Goal: Information Seeking & Learning: Learn about a topic

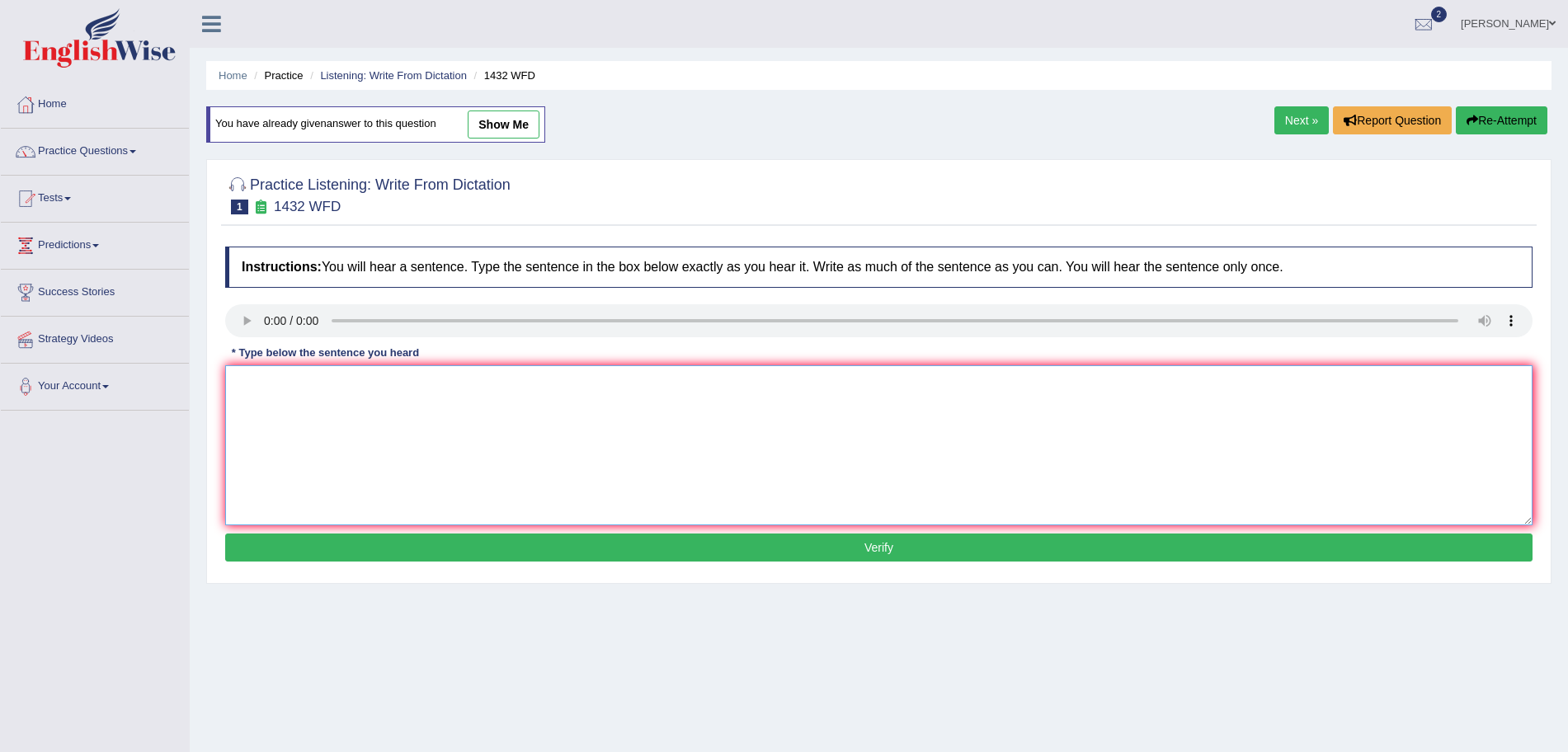
click at [309, 388] on textarea at bounding box center [879, 445] width 1307 height 160
type textarea "More physicial activity is beneficial to your health."
click at [430, 547] on button "Verify" at bounding box center [879, 547] width 1307 height 28
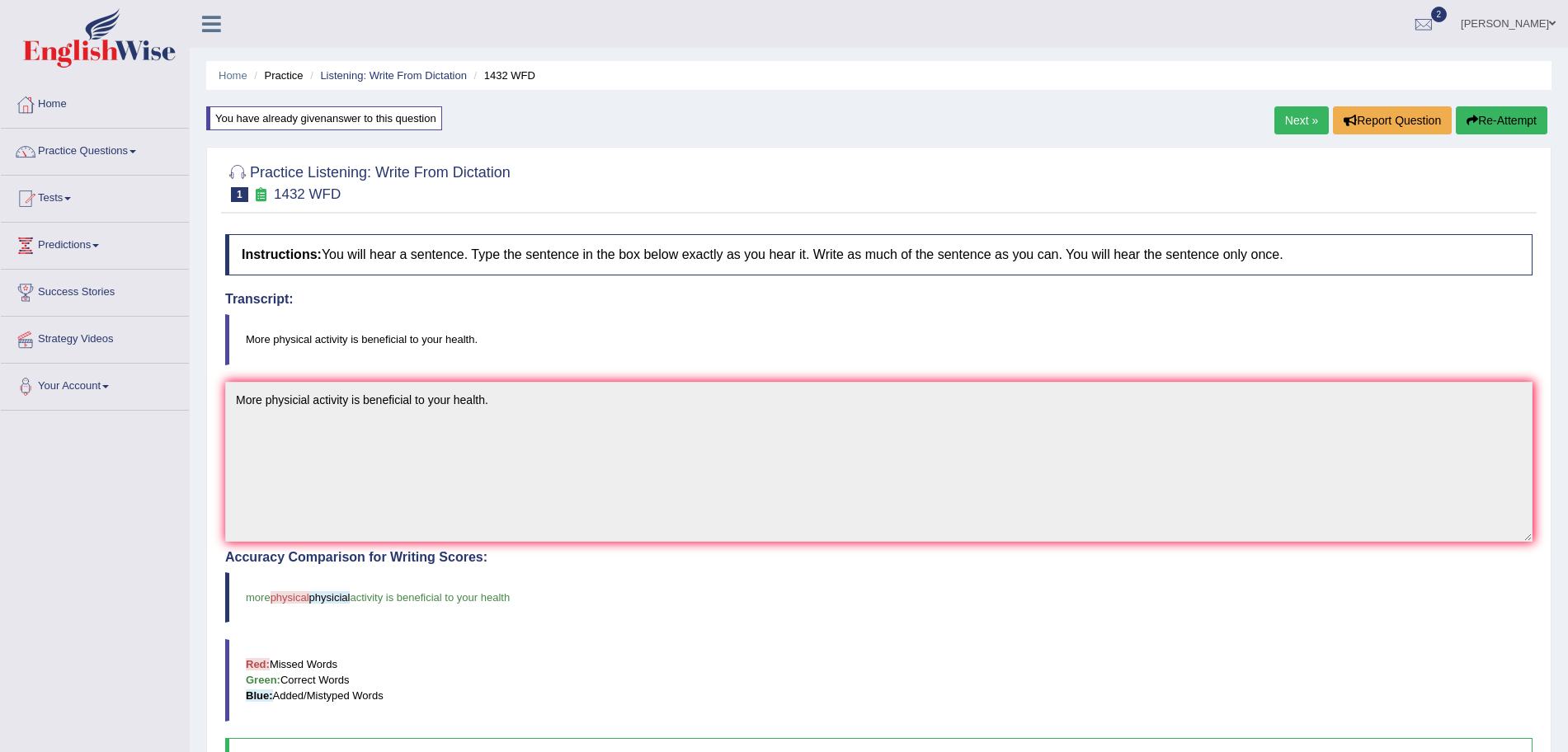
click at [1297, 114] on link "Next »" at bounding box center [1302, 121] width 55 height 28
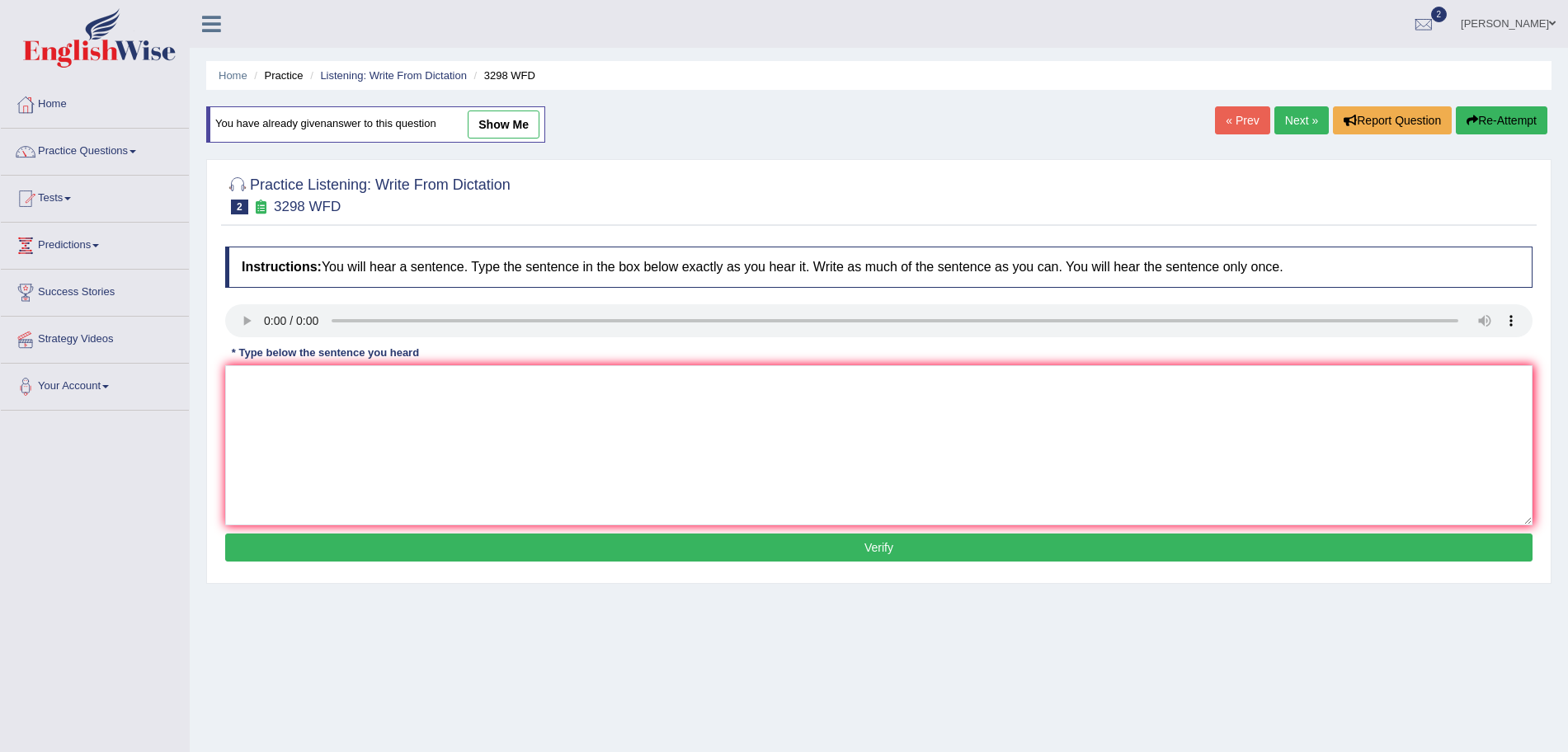
click at [301, 403] on textarea at bounding box center [879, 445] width 1307 height 160
type textarea "Animal behavior appears to contain both distinct and similar aspects to that of…"
click at [387, 540] on button "Verify" at bounding box center [879, 547] width 1307 height 28
click at [294, 405] on textarea at bounding box center [879, 445] width 1307 height 160
click at [385, 372] on textarea "Animal behavior appe" at bounding box center [879, 445] width 1307 height 160
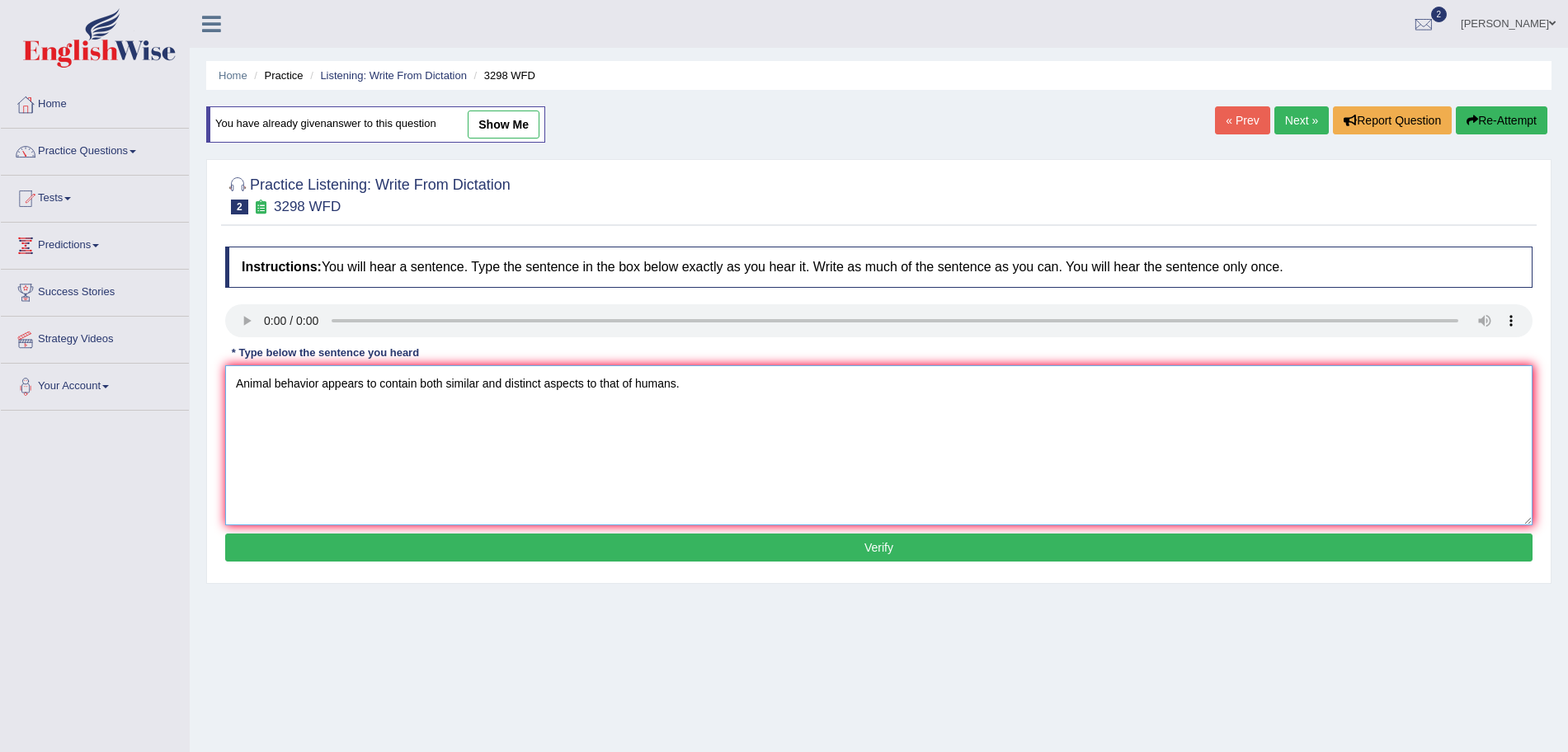
type textarea "Animal behavior appears to contain both similar and distinct aspects to that of…"
click at [467, 545] on button "Verify" at bounding box center [879, 547] width 1307 height 28
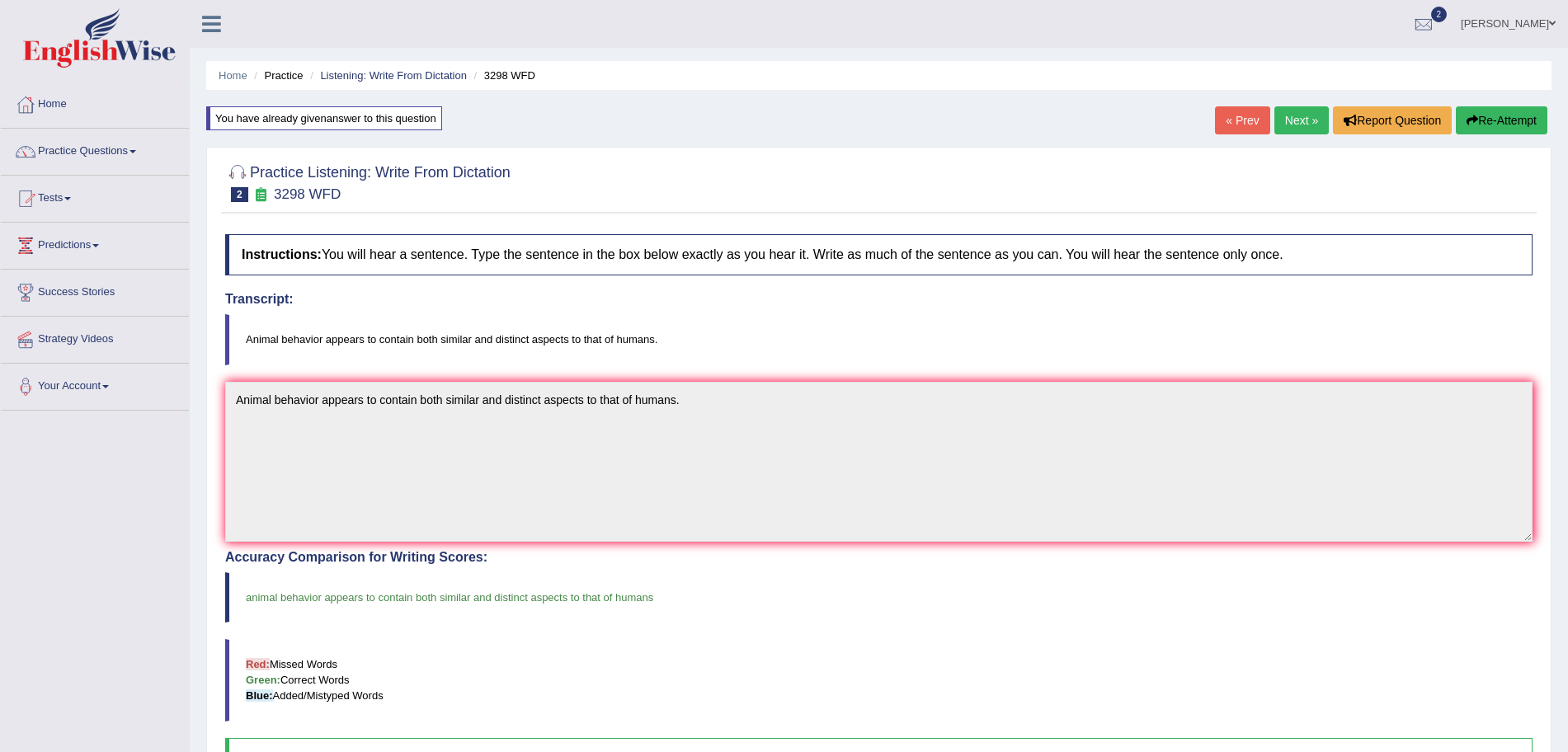
click at [1286, 119] on link "Next »" at bounding box center [1302, 121] width 55 height 28
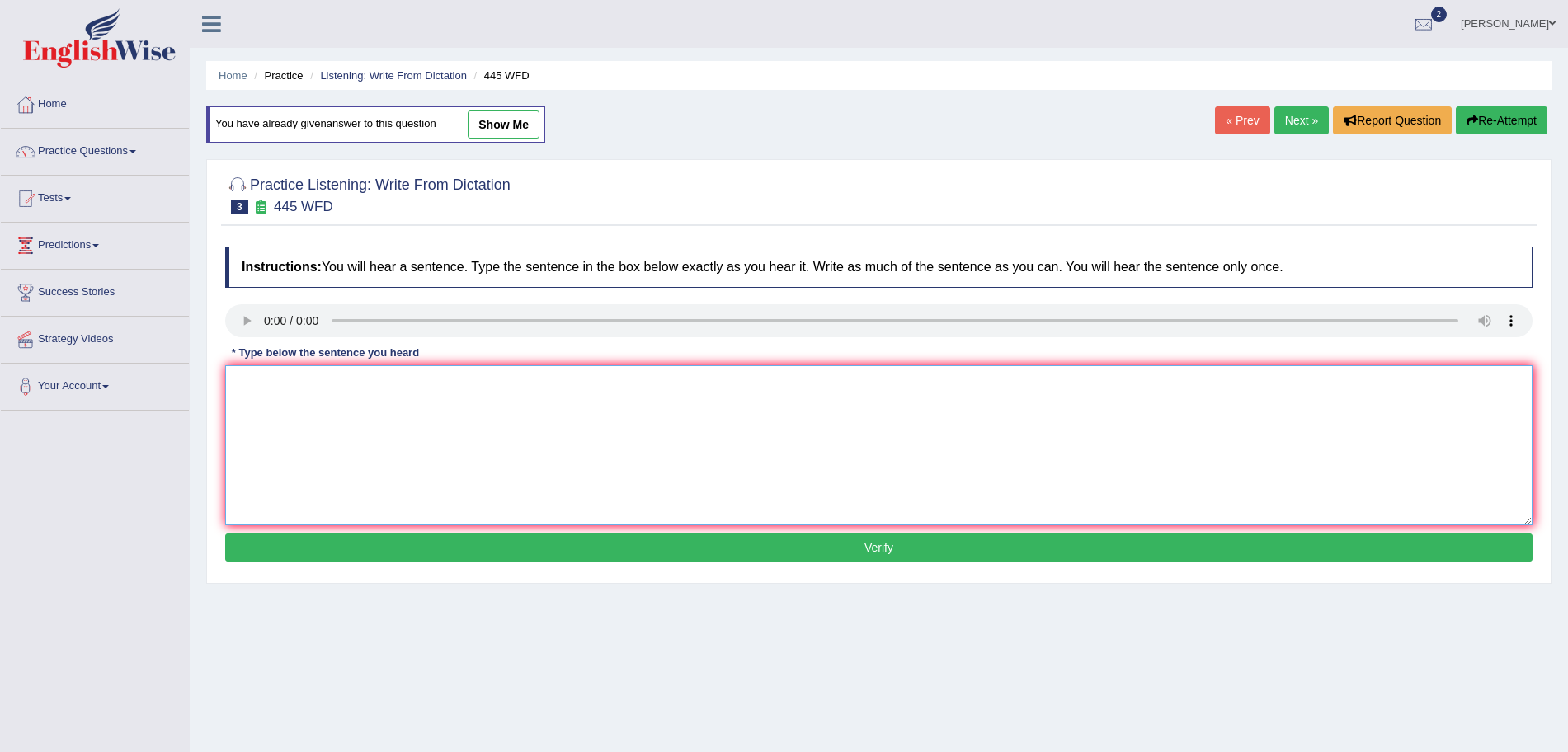
click at [300, 401] on textarea at bounding box center [879, 445] width 1307 height 160
type textarea "The american astronomers made a plan for landing spaceship on Mars."
click at [376, 551] on button "Verify" at bounding box center [879, 547] width 1307 height 28
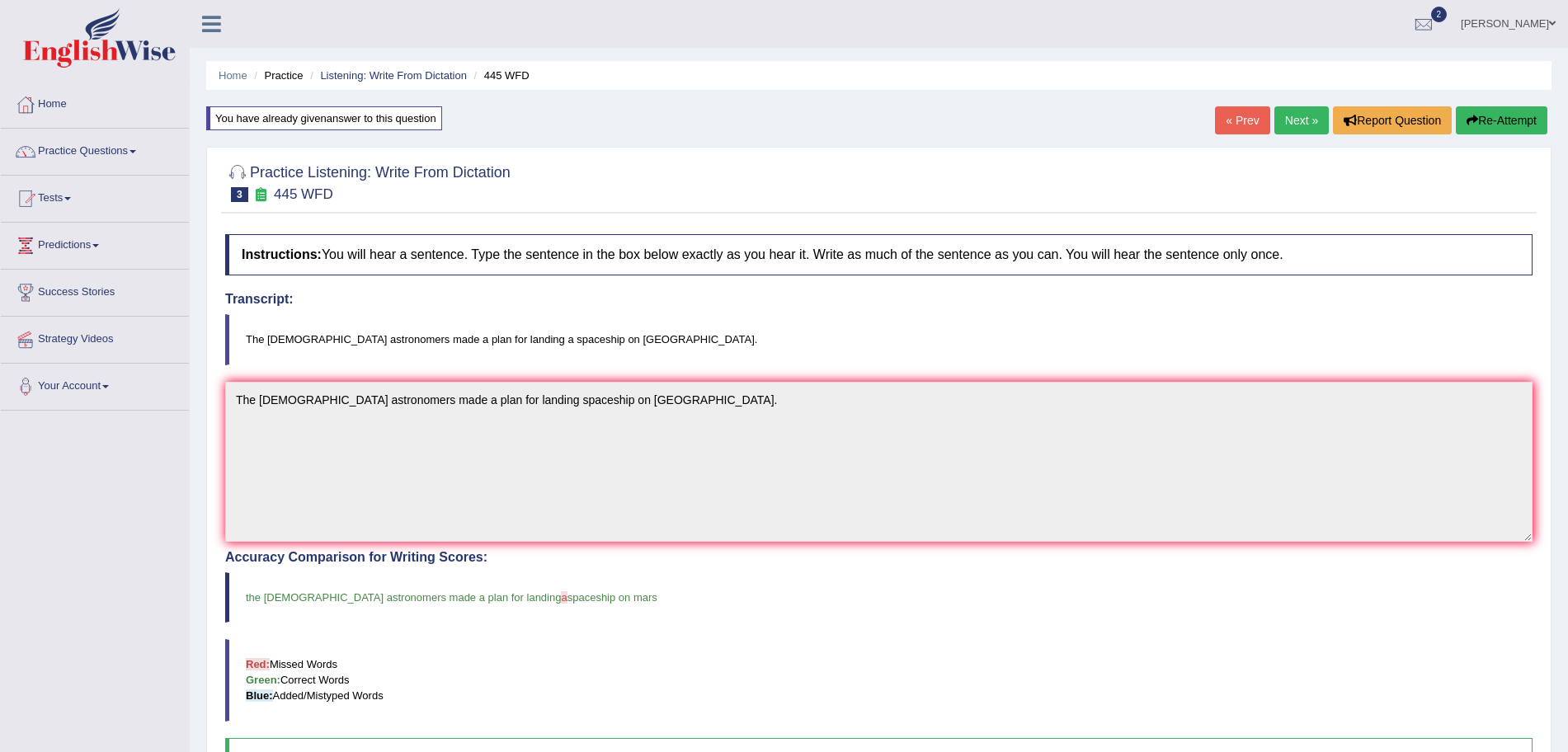
click at [1289, 116] on link "Next »" at bounding box center [1302, 121] width 55 height 28
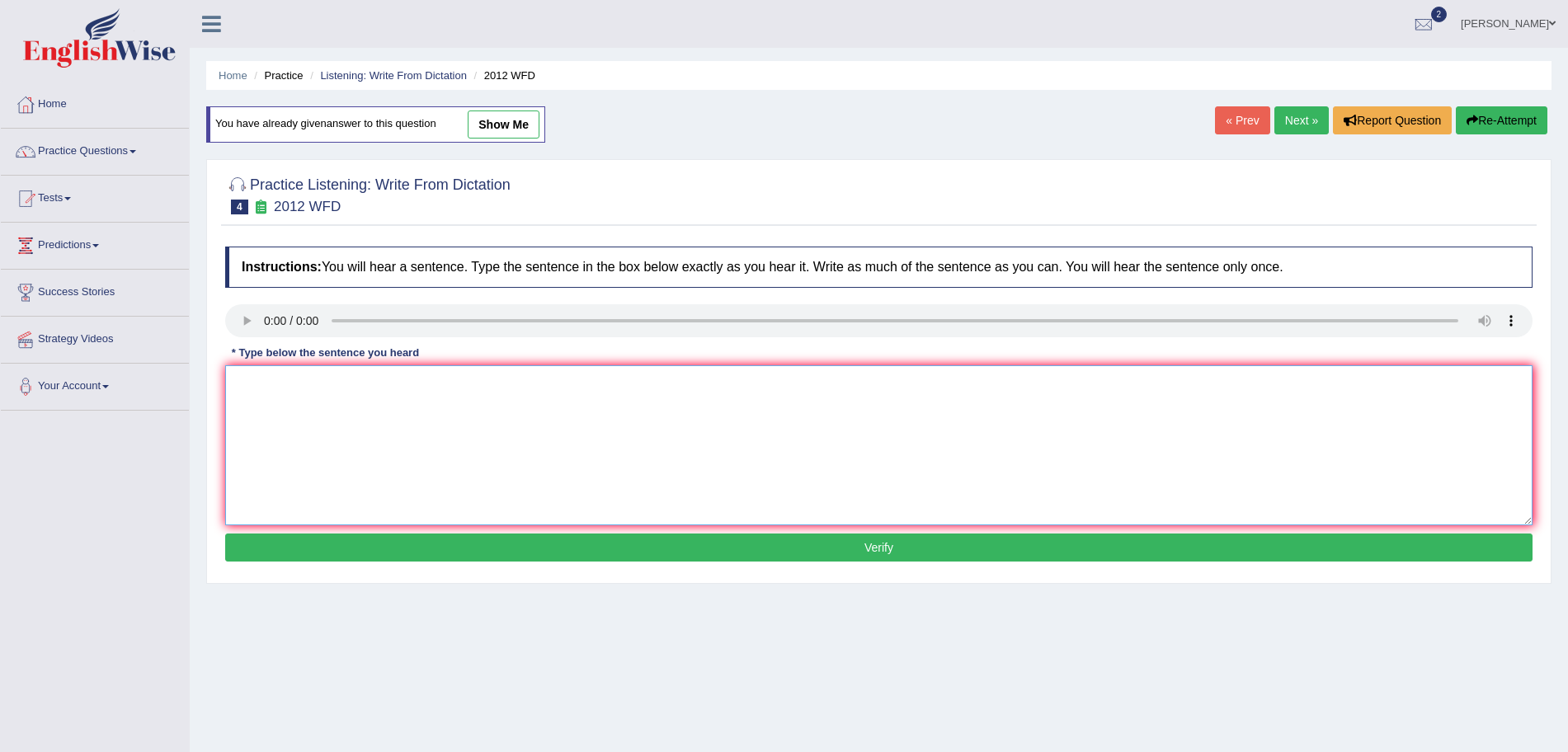
click at [289, 389] on textarea at bounding box center [879, 445] width 1307 height 160
type textarea "There is a great deal of debate on this topic."
click at [507, 553] on button "Verify" at bounding box center [879, 547] width 1307 height 28
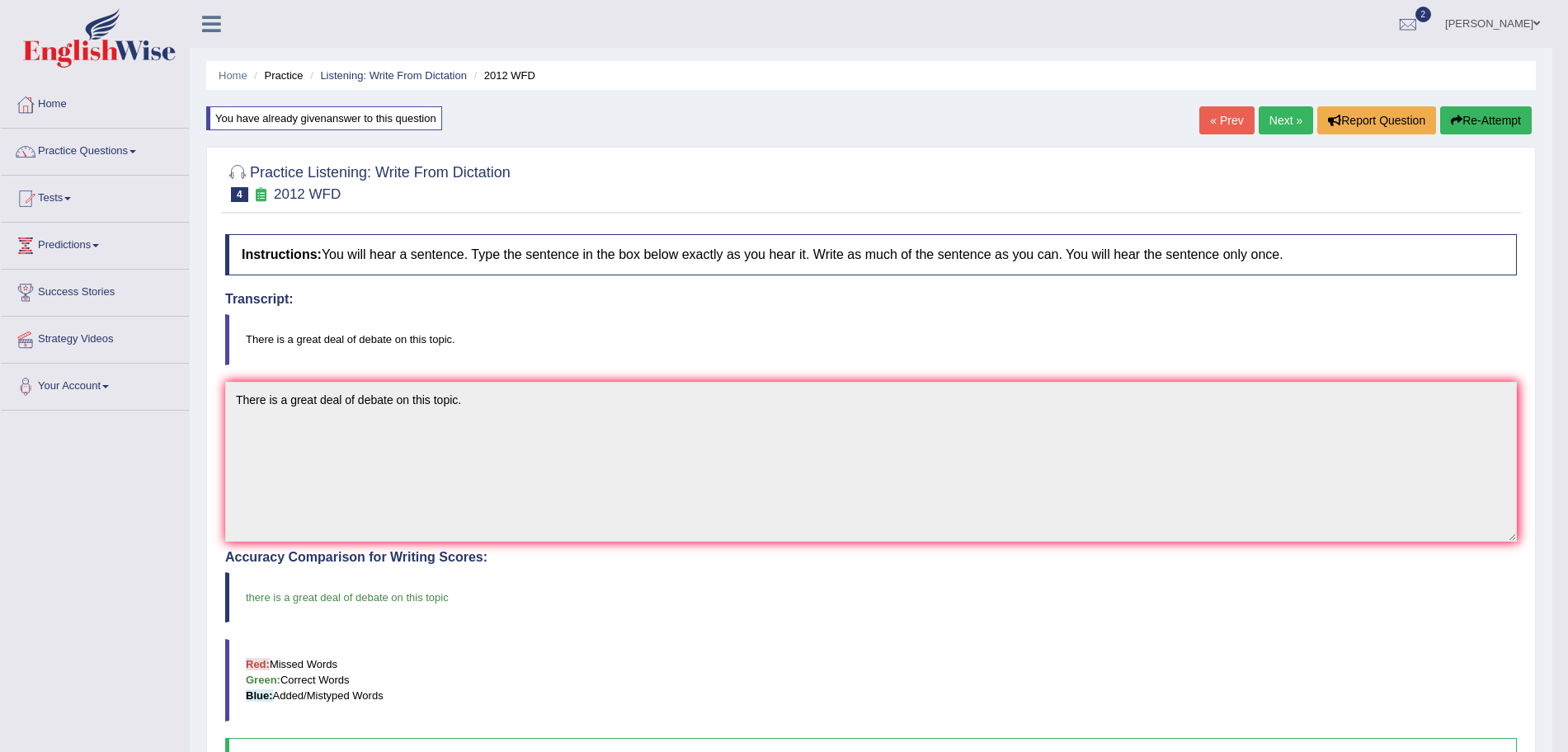
click at [1292, 120] on body "Toggle navigation Home Practice Questions Speaking Practice Read Aloud Repeat S…" at bounding box center [784, 376] width 1568 height 752
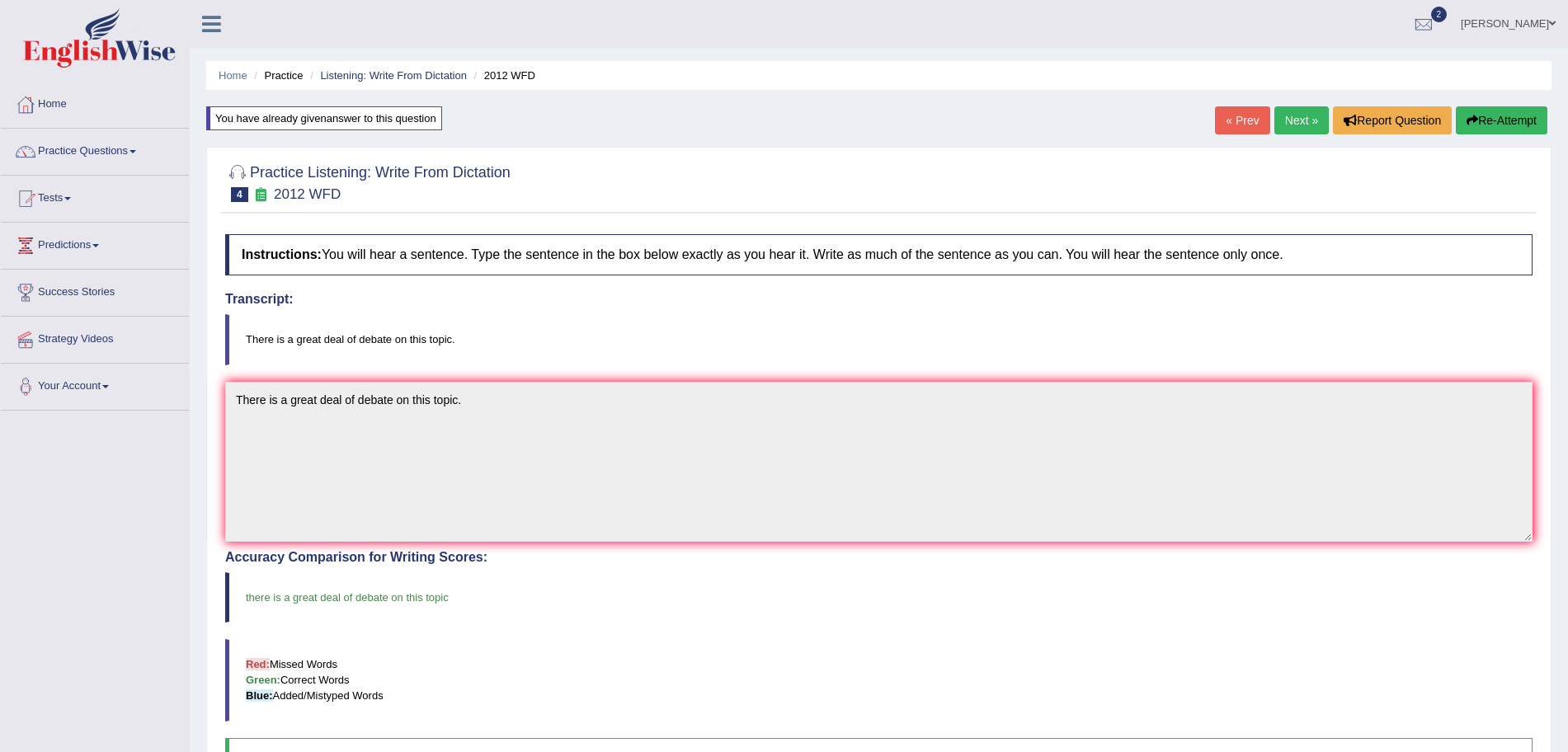
click at [1292, 120] on link "Next »" at bounding box center [1302, 121] width 55 height 28
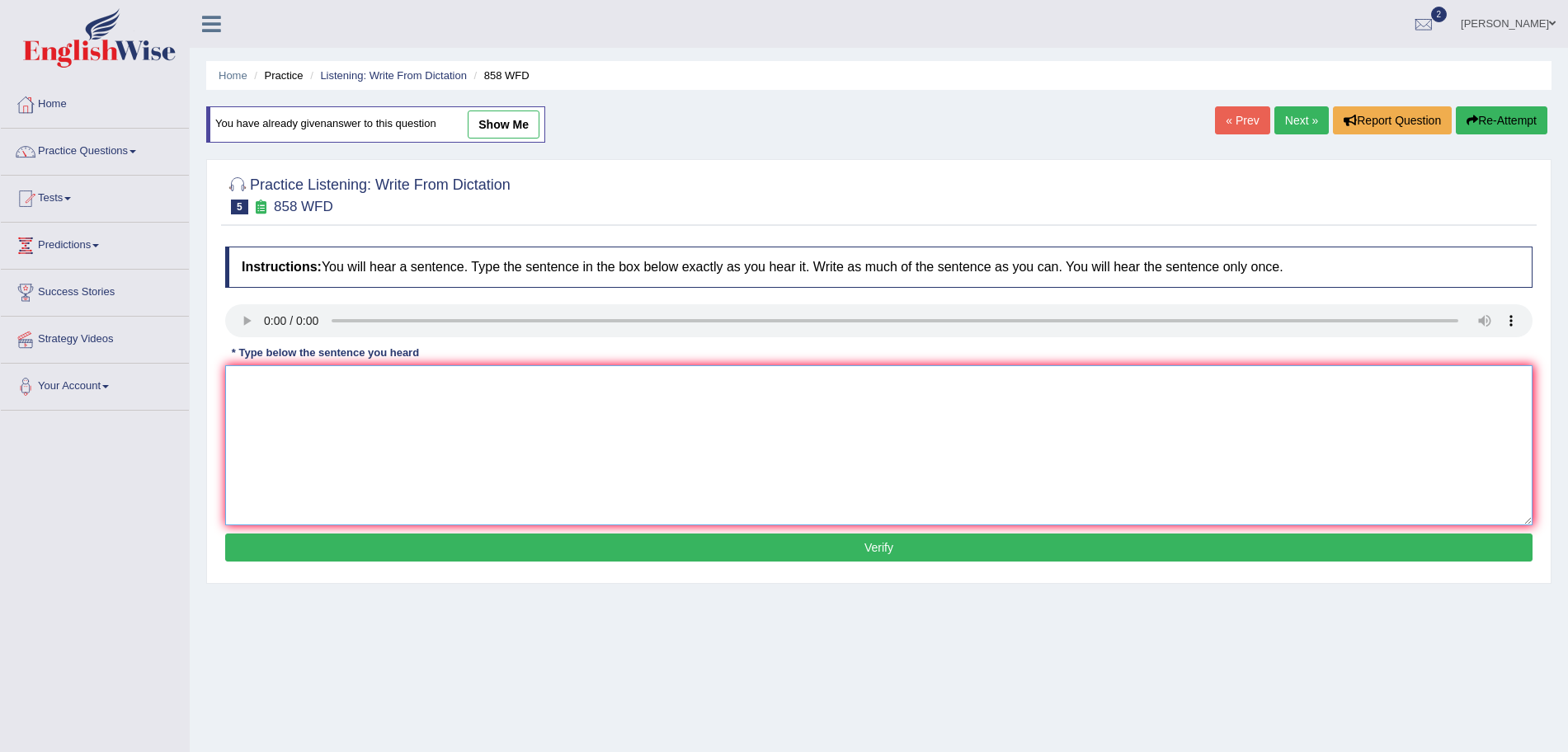
click at [288, 380] on textarea at bounding box center [879, 445] width 1307 height 160
type textarea "The year when the ship of artifacts was wrecked interested historians."
click at [391, 541] on button "Verify" at bounding box center [879, 547] width 1307 height 28
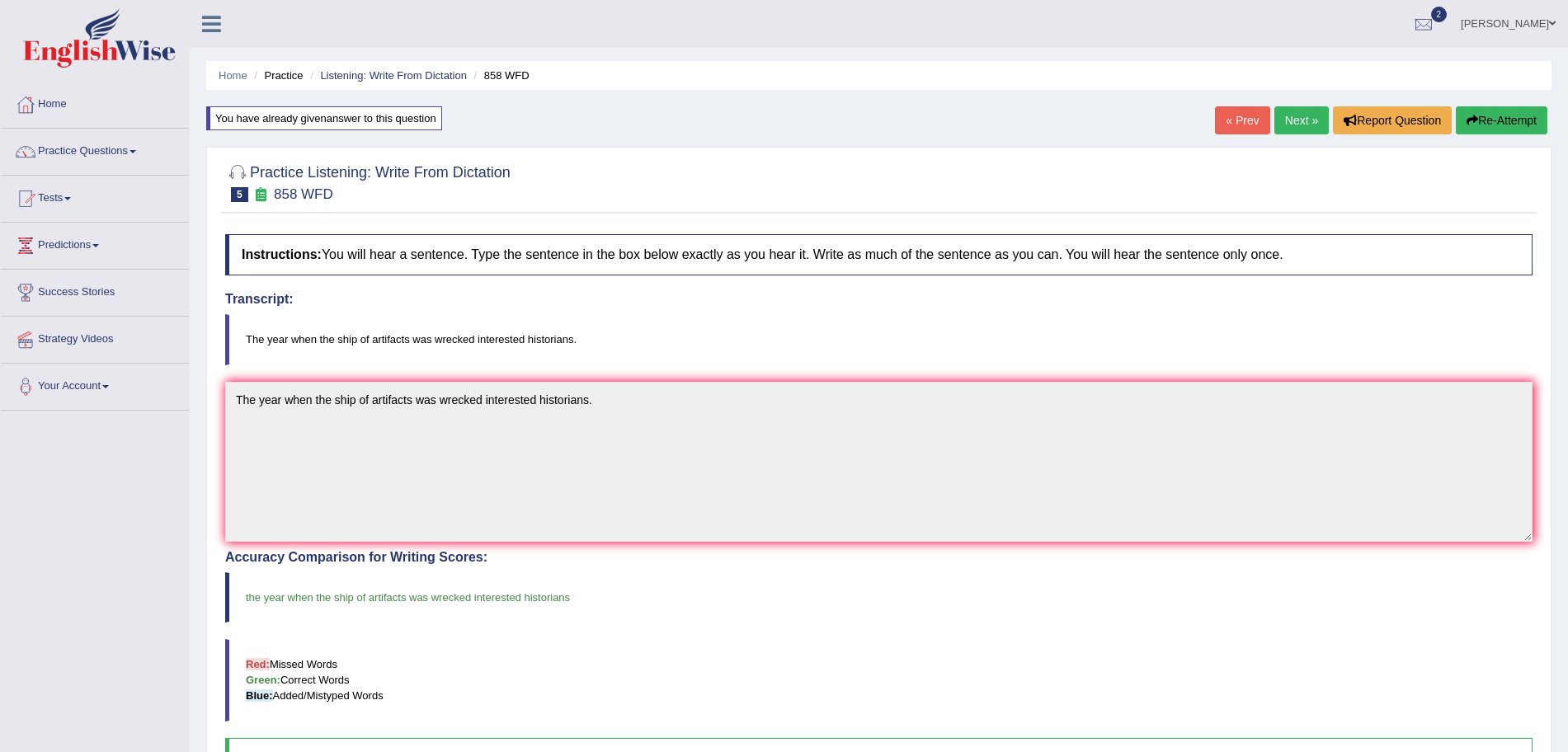
click at [1293, 115] on link "Next »" at bounding box center [1302, 121] width 55 height 28
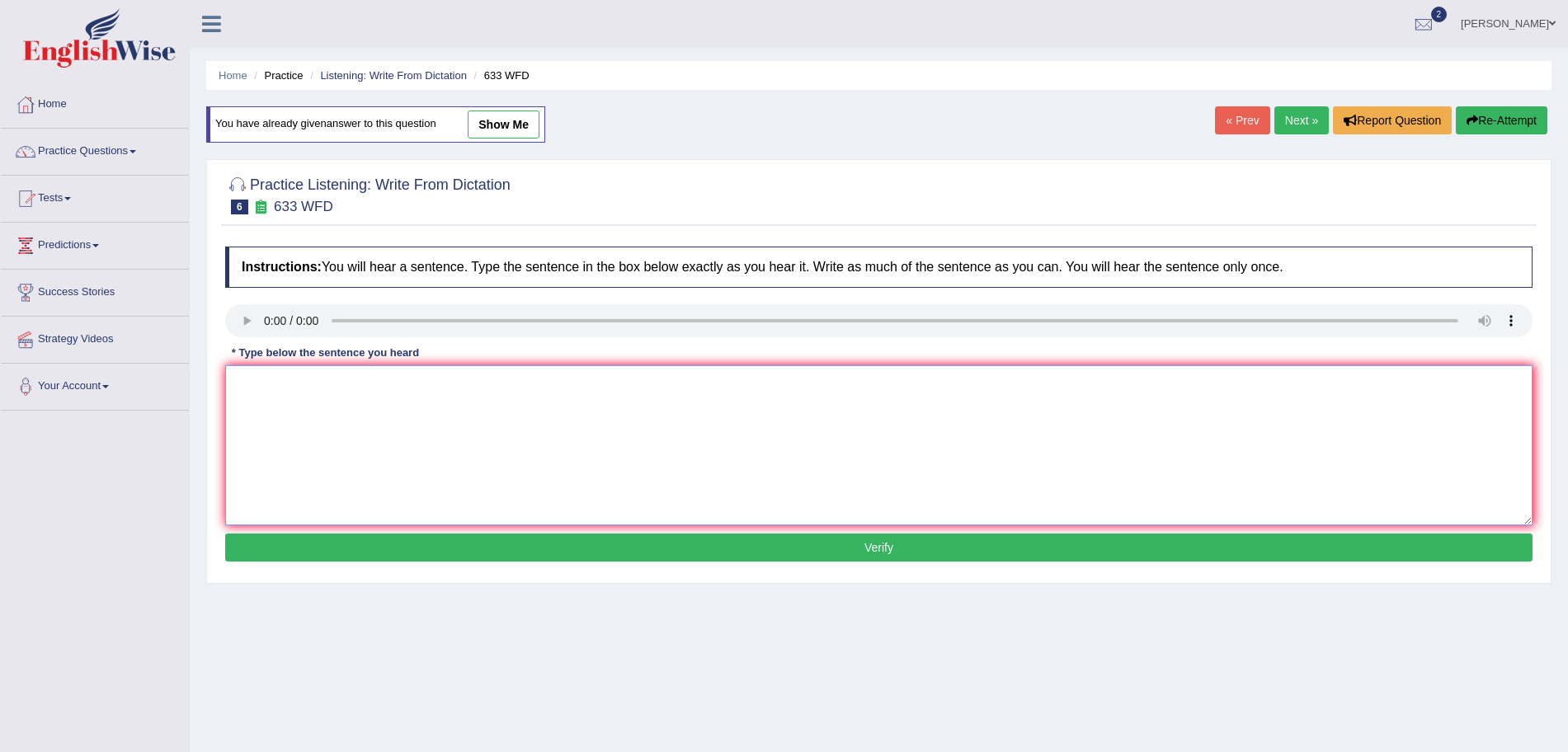
click at [283, 398] on textarea at bounding box center [879, 445] width 1307 height 160
type textarea "r"
type textarea "Research shows that exercising makes us feel better."
click at [411, 540] on button "Verify" at bounding box center [879, 547] width 1307 height 28
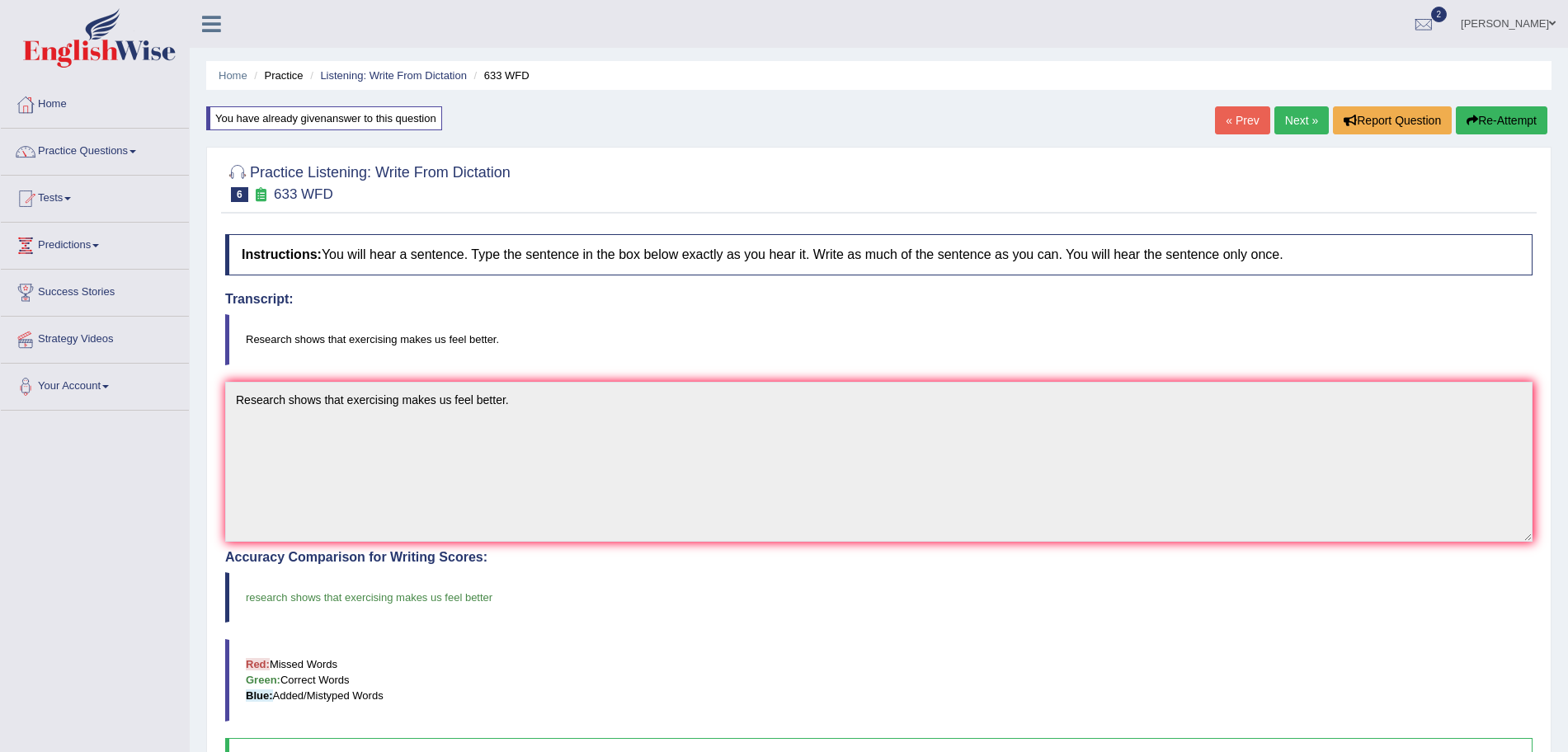
click at [1282, 121] on link "Next »" at bounding box center [1302, 121] width 55 height 28
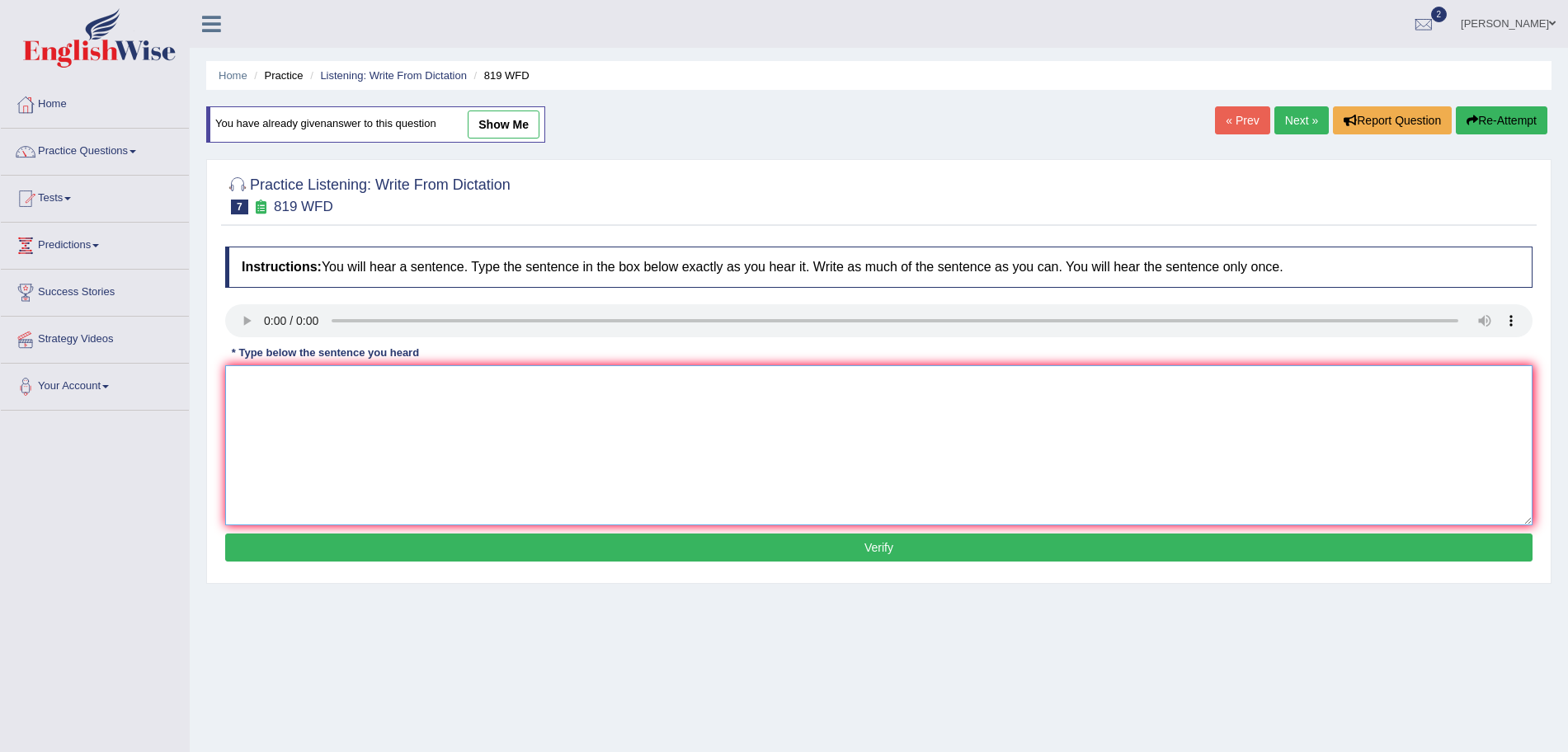
click at [307, 400] on textarea at bounding box center [879, 445] width 1307 height 160
type textarea "Plants are able to continue growing throughout their lives."
click at [406, 536] on button "Verify" at bounding box center [879, 547] width 1307 height 28
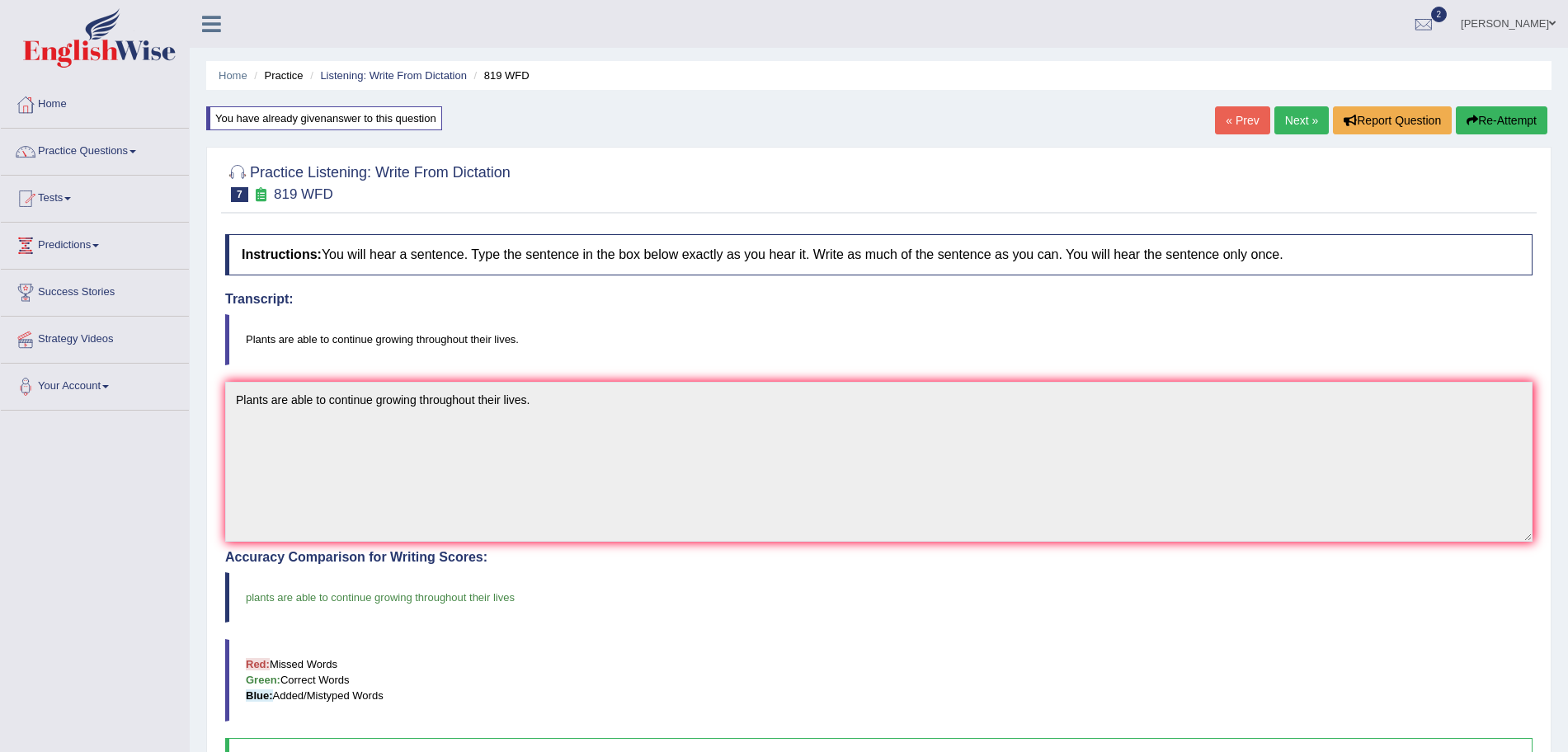
click at [1291, 125] on link "Next »" at bounding box center [1302, 121] width 55 height 28
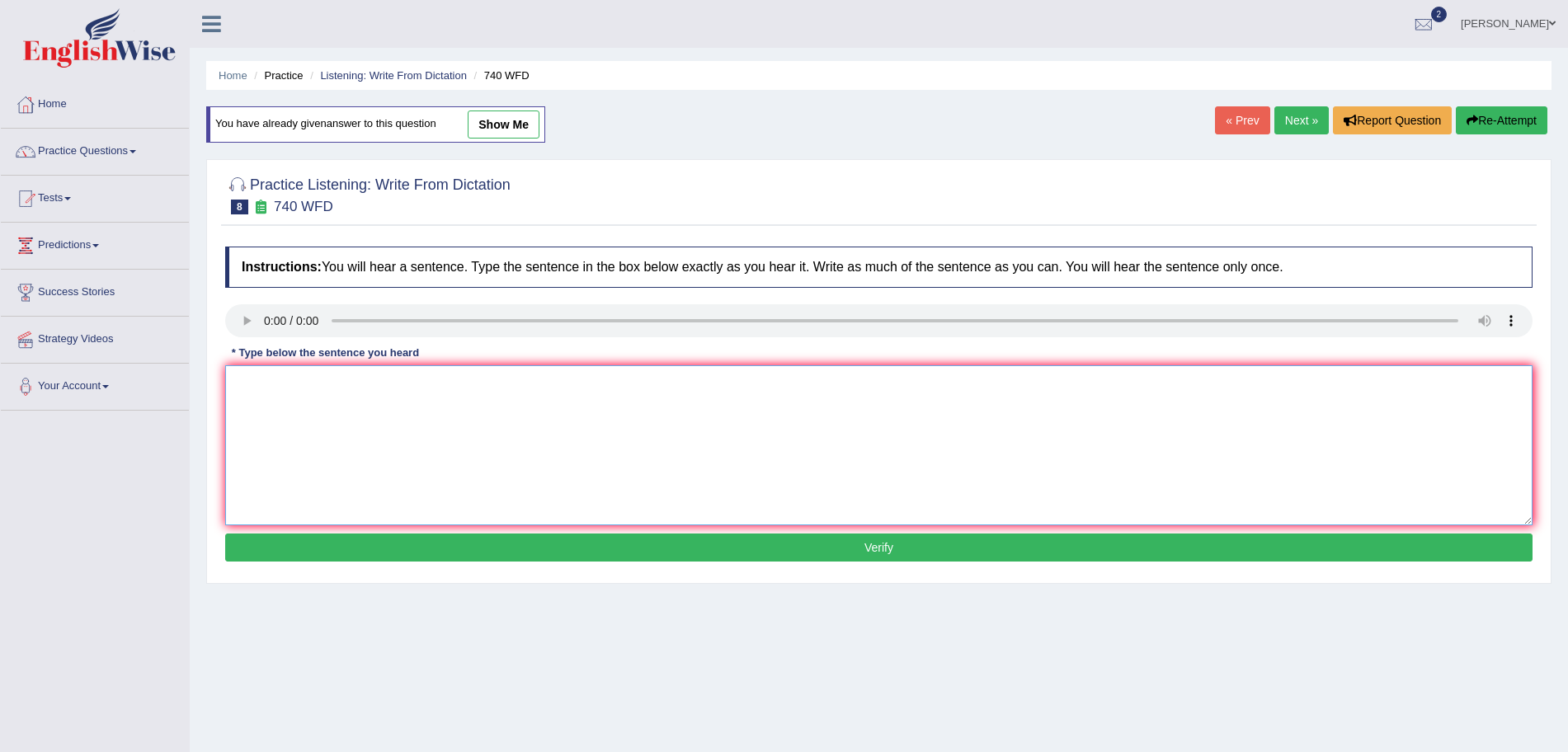
click at [310, 418] on textarea at bounding box center [879, 445] width 1307 height 160
type textarea "A series of the observations were carried out in a classroom."
click at [383, 544] on button "Verify" at bounding box center [879, 547] width 1307 height 28
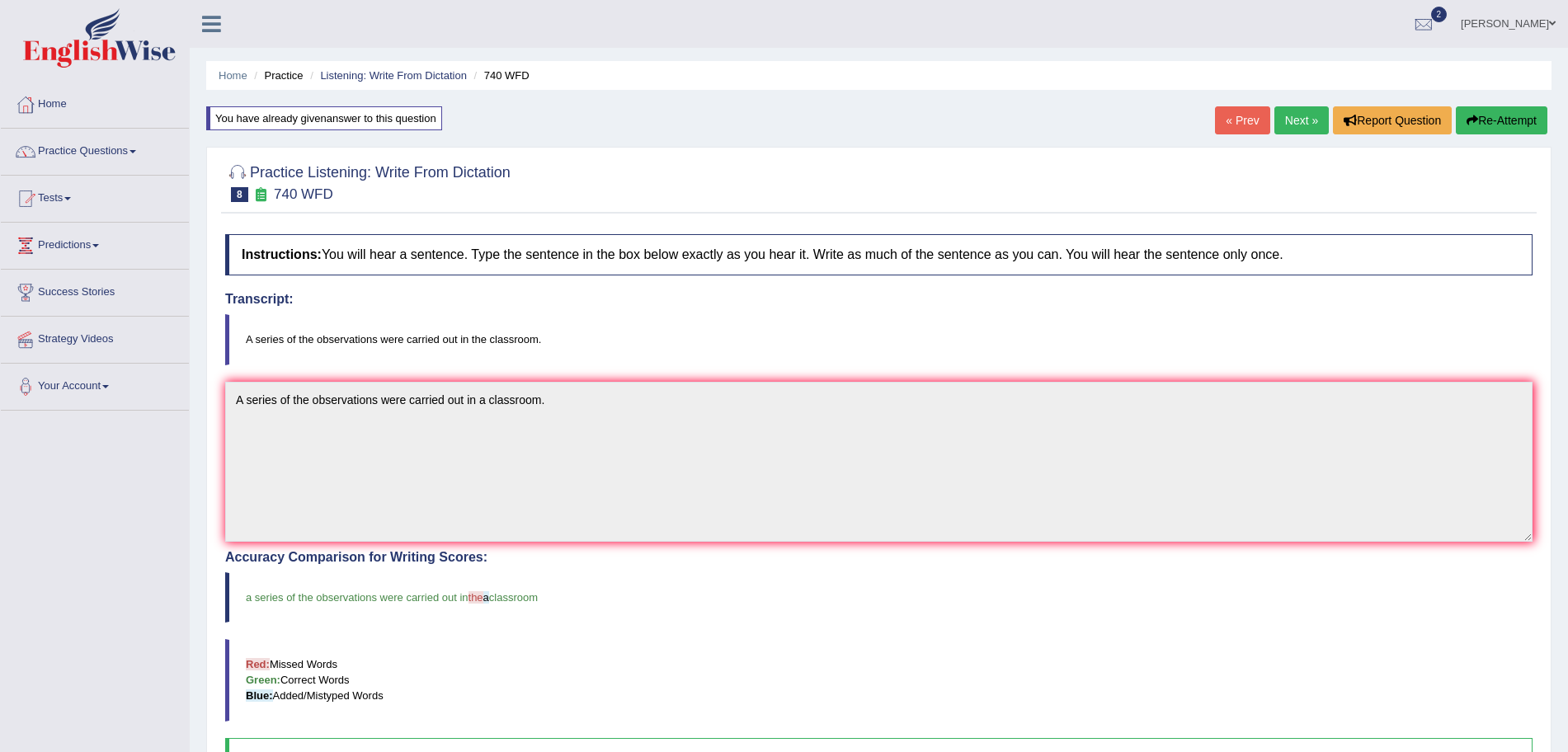
click at [1295, 112] on link "Next »" at bounding box center [1302, 121] width 55 height 28
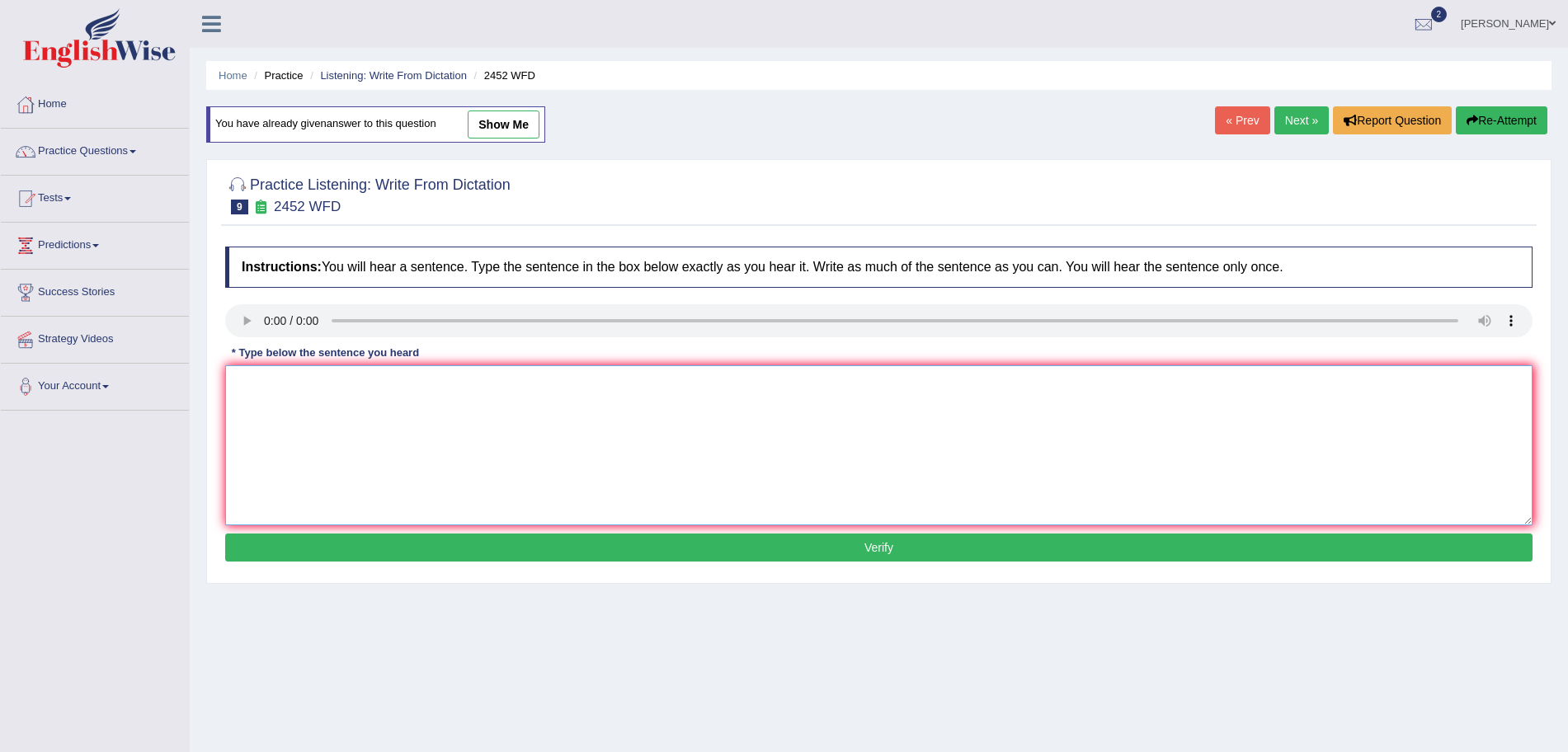
click at [309, 397] on textarea at bounding box center [879, 445] width 1307 height 160
type textarea "It is a debate about the value of knowledge."
click at [446, 554] on button "Verify" at bounding box center [879, 547] width 1307 height 28
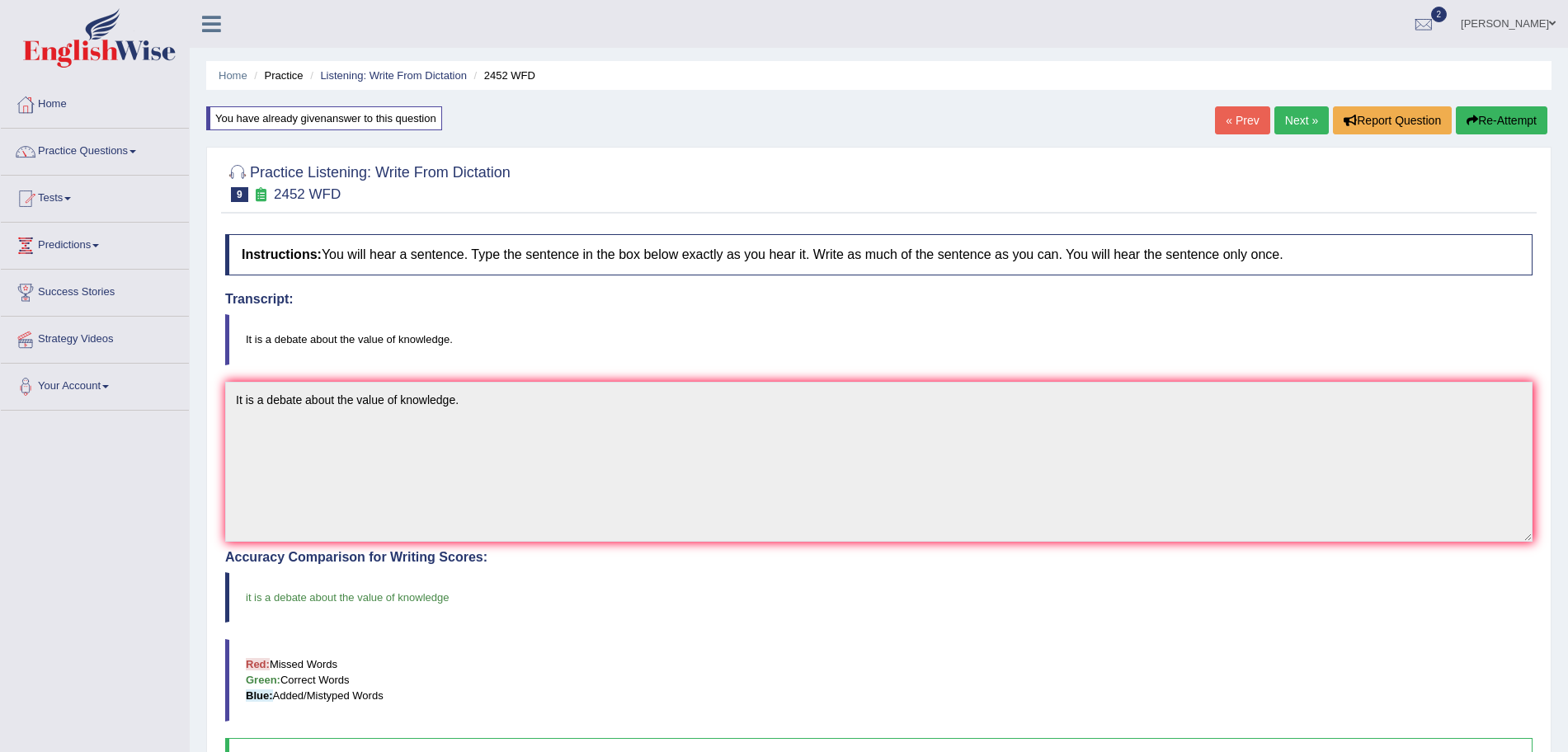
click at [1301, 117] on link "Next »" at bounding box center [1302, 121] width 55 height 28
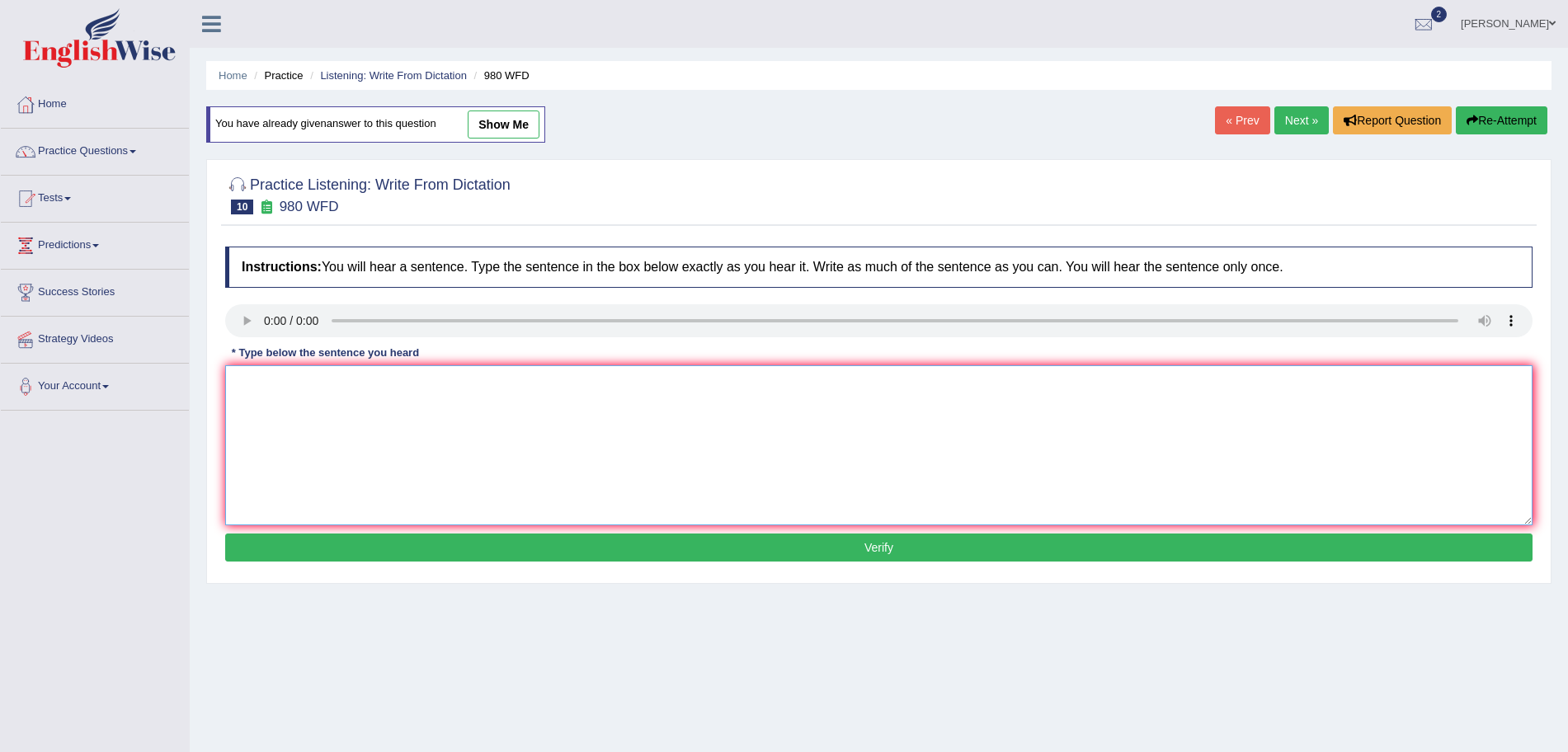
click at [282, 383] on textarea at bounding box center [879, 445] width 1307 height 160
type textarea "Your ideas have been discussed and debated in seminars and tutorials."
click at [371, 546] on button "Verify" at bounding box center [879, 547] width 1307 height 28
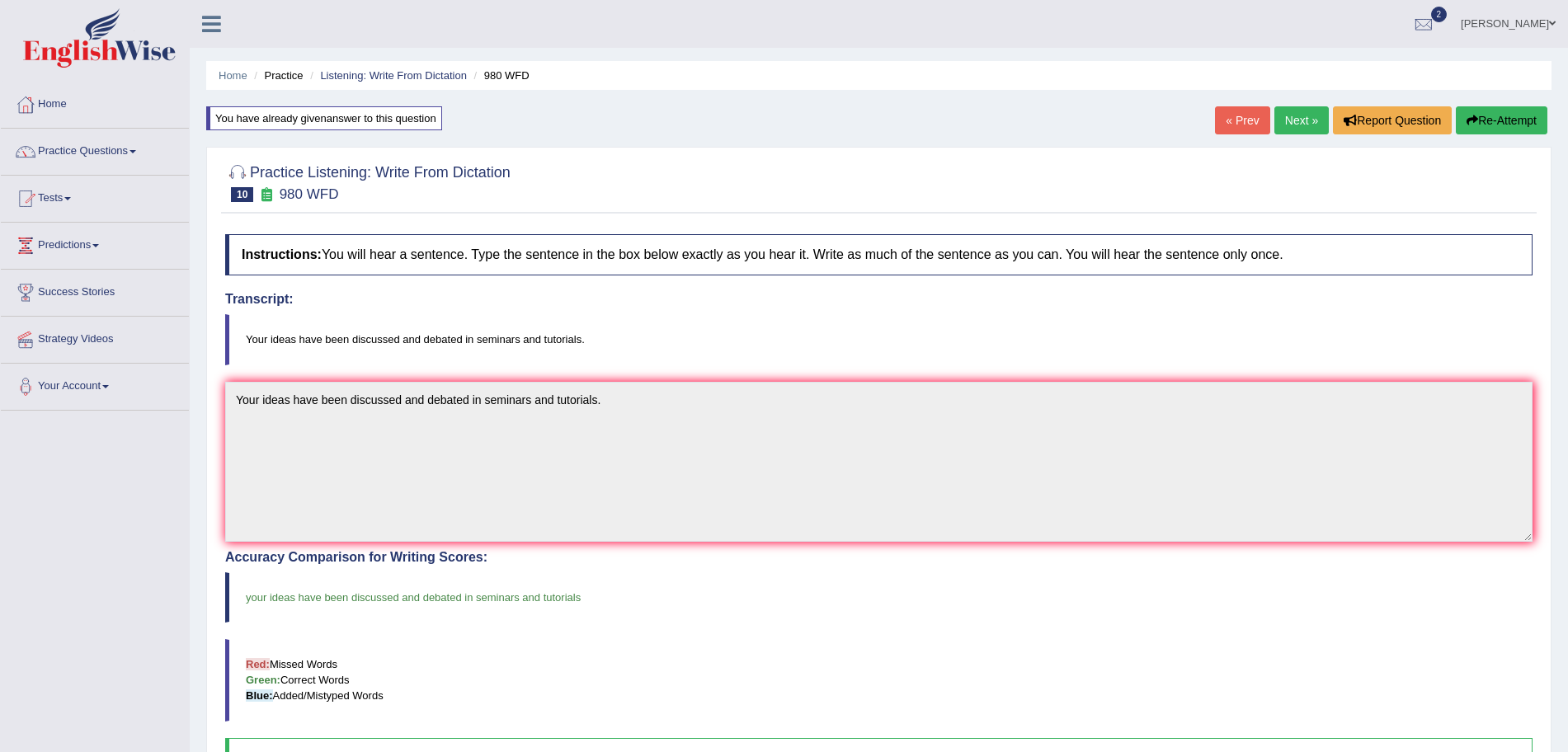
click at [1292, 122] on link "Next »" at bounding box center [1302, 121] width 55 height 28
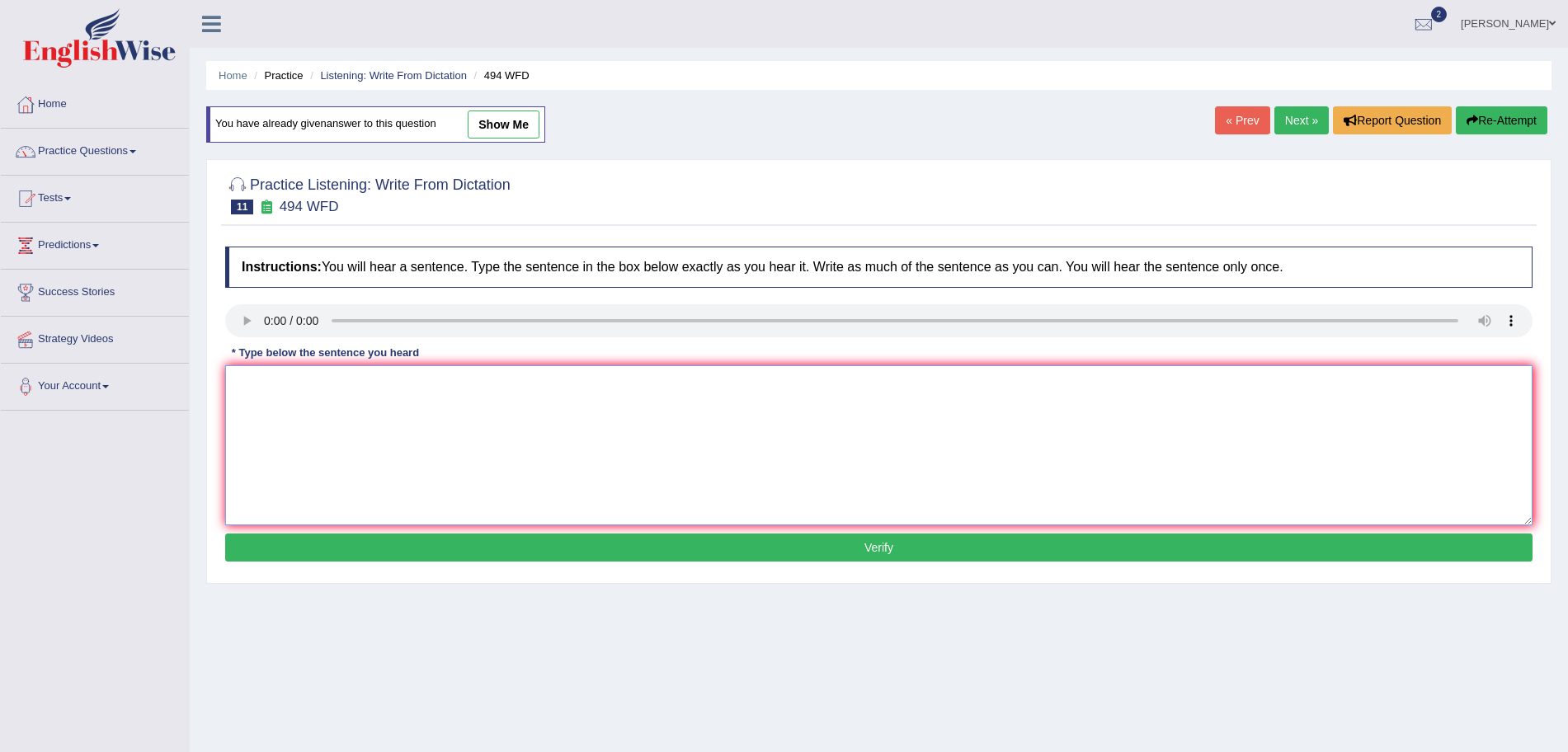
click at [294, 409] on textarea at bounding box center [879, 445] width 1307 height 160
type textarea "The vocabulary that is peculiar in a specific field is called jargon."
click at [418, 557] on button "Verify" at bounding box center [879, 547] width 1307 height 28
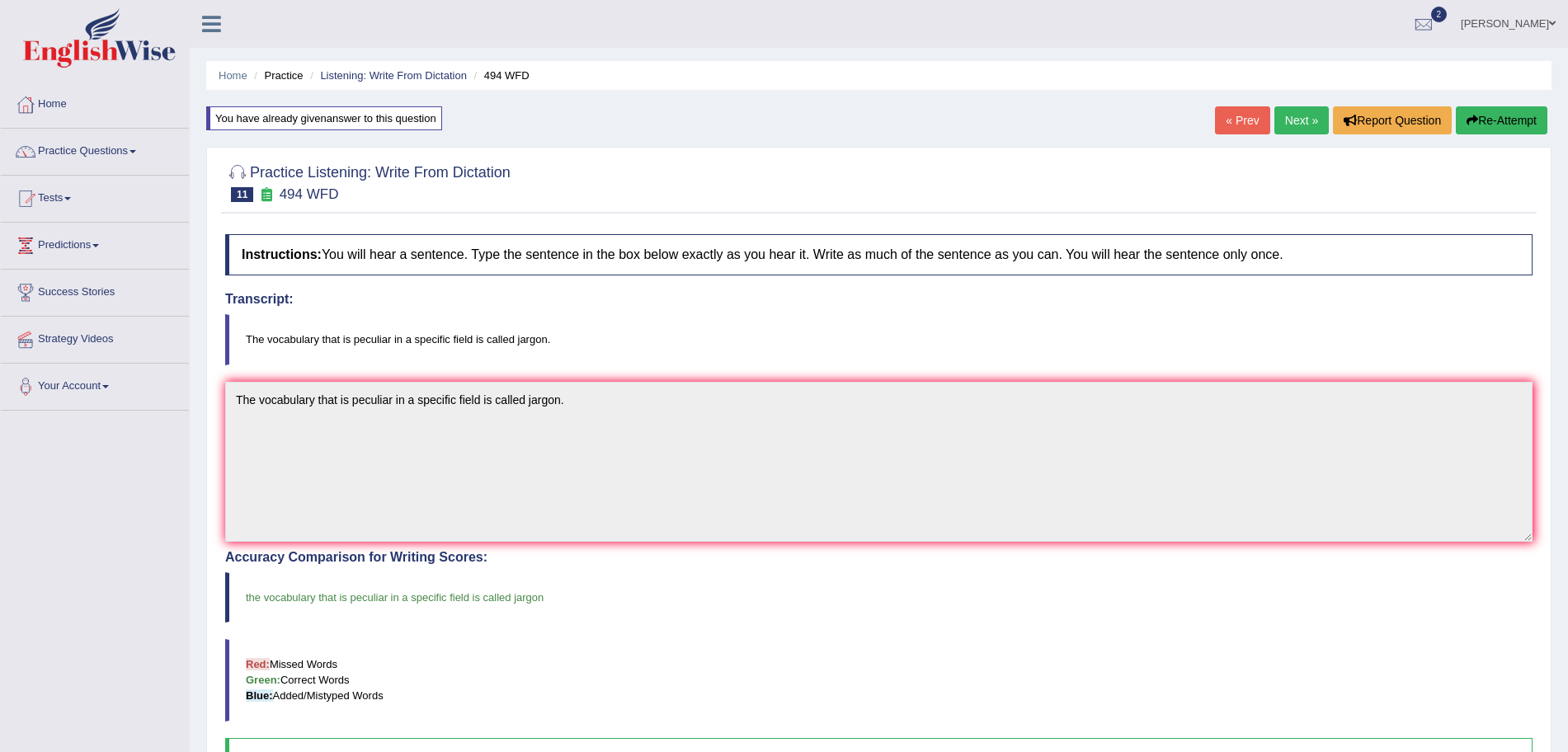
click at [1288, 124] on link "Next »" at bounding box center [1302, 121] width 55 height 28
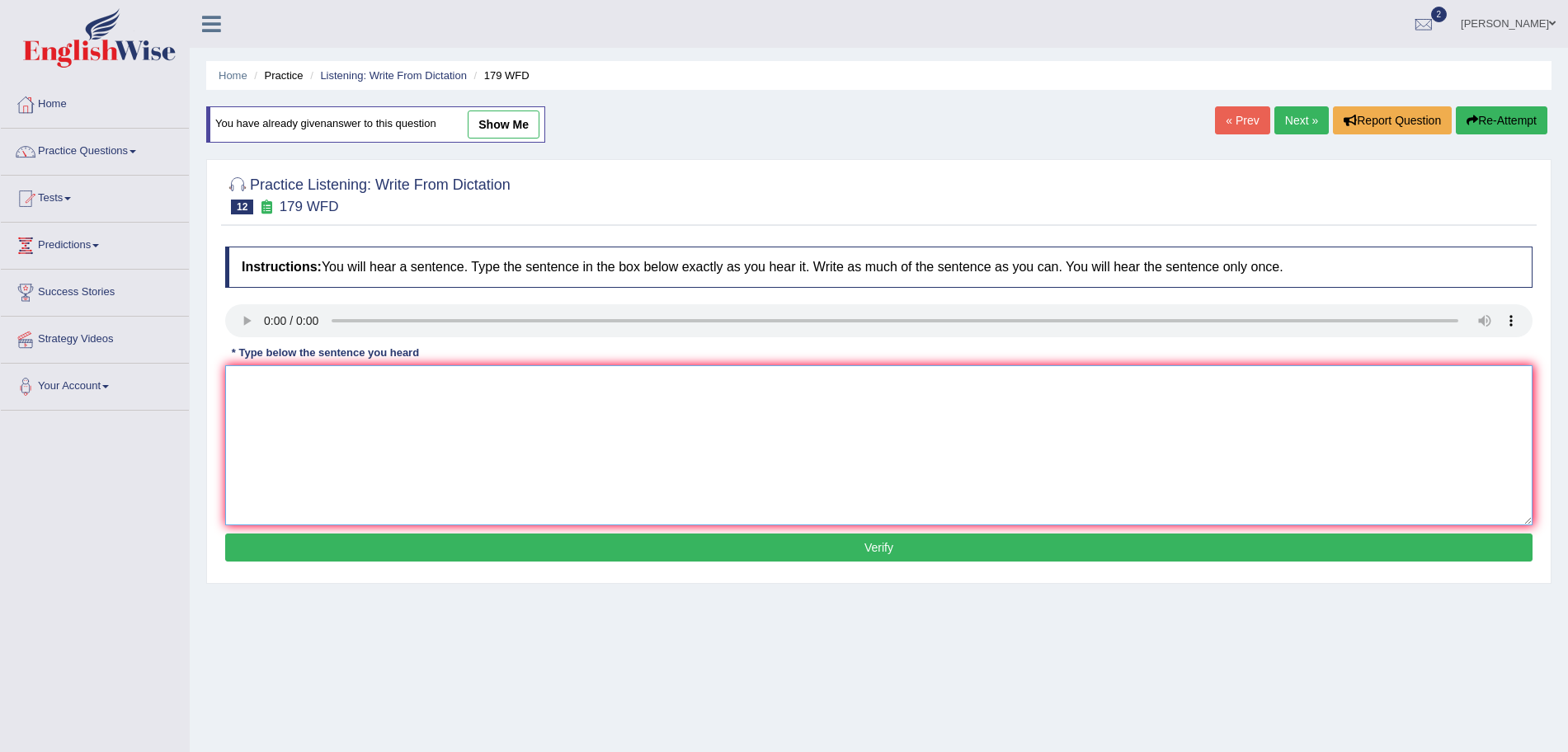
click at [302, 406] on textarea at bounding box center [879, 445] width 1307 height 160
type textarea "Lectures are the oldest and the most formal teaching method at university."
click at [438, 547] on button "Verify" at bounding box center [879, 547] width 1307 height 28
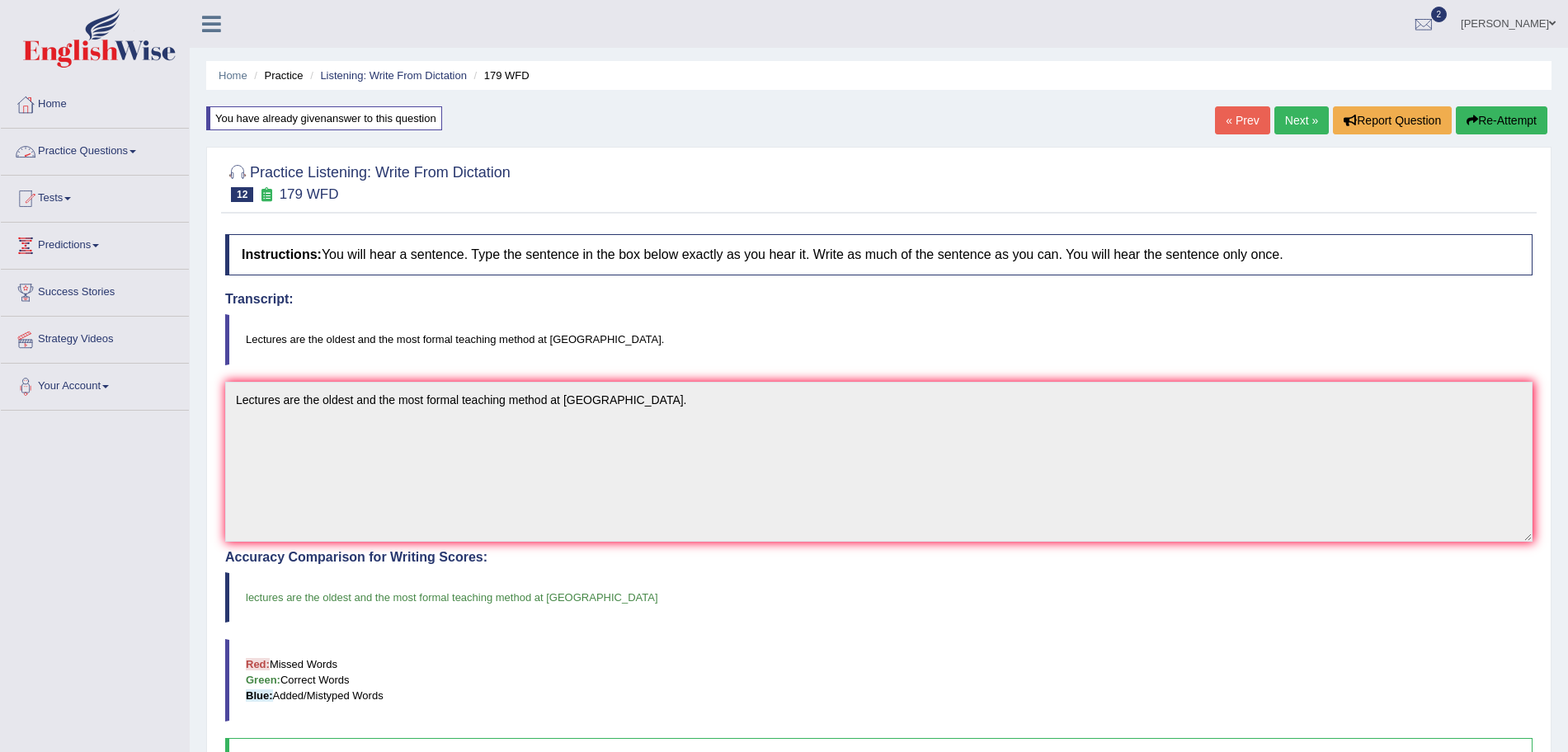
click at [111, 150] on link "Practice Questions" at bounding box center [95, 149] width 188 height 41
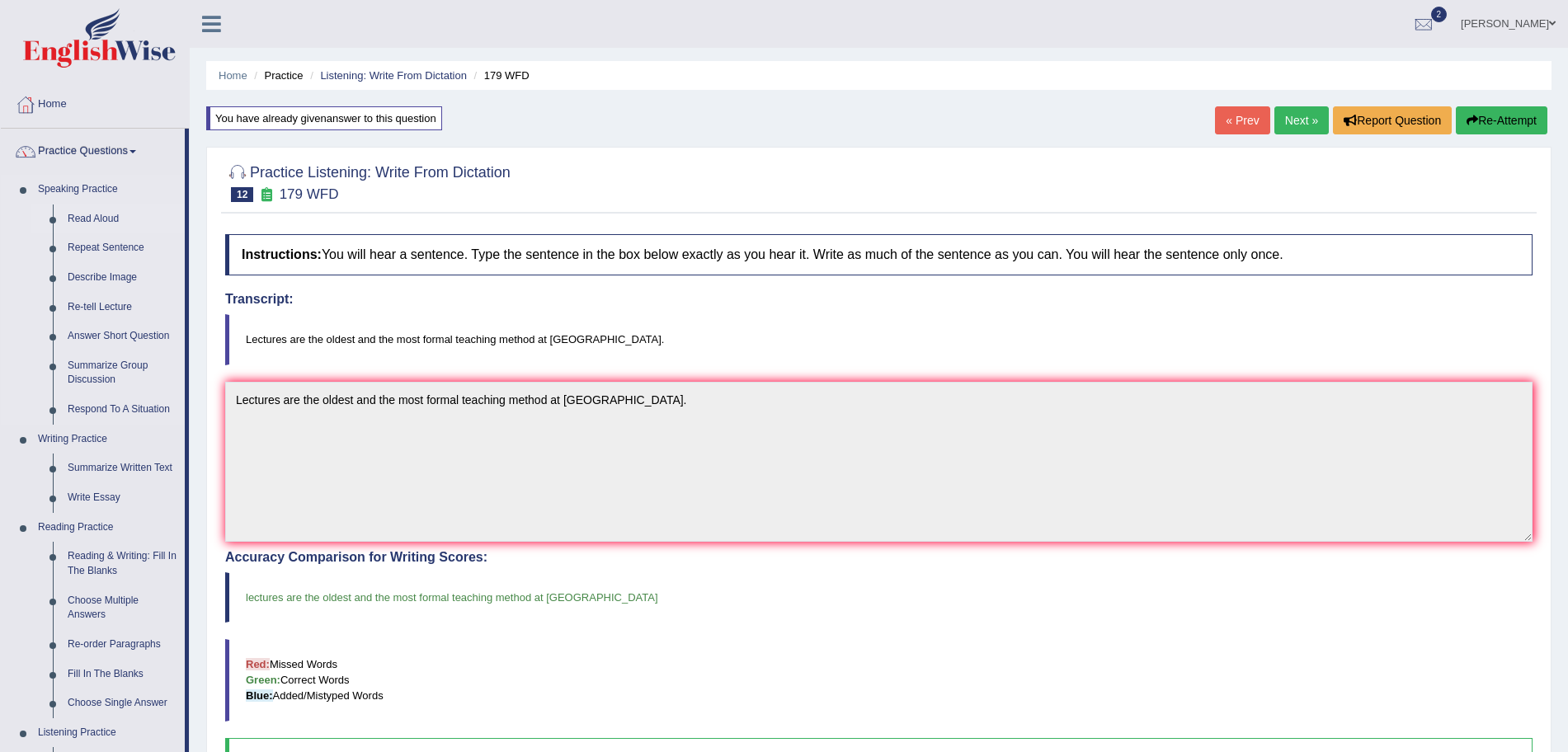
click at [84, 223] on link "Read Aloud" at bounding box center [122, 220] width 124 height 30
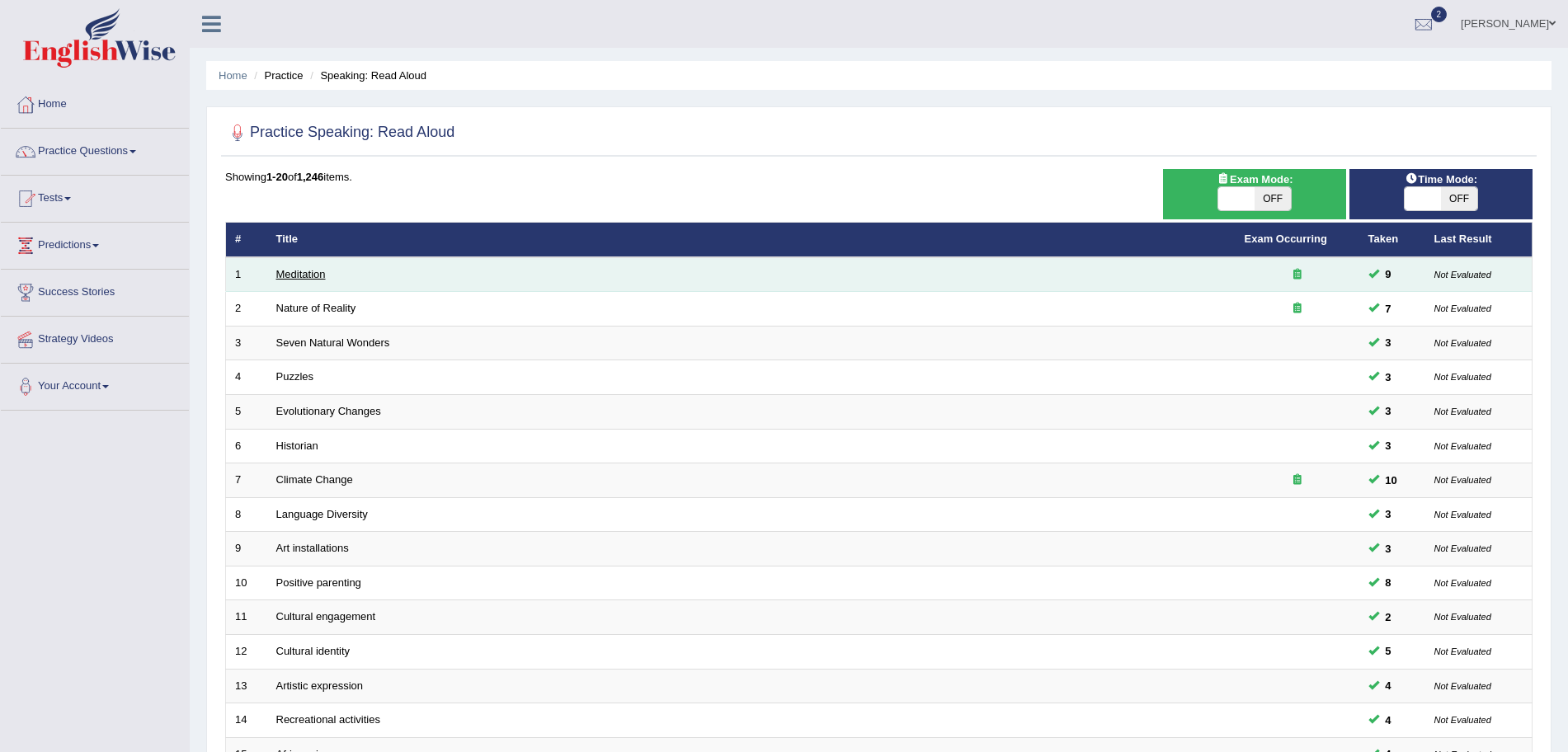
click at [308, 268] on link "Meditation" at bounding box center [301, 274] width 49 height 12
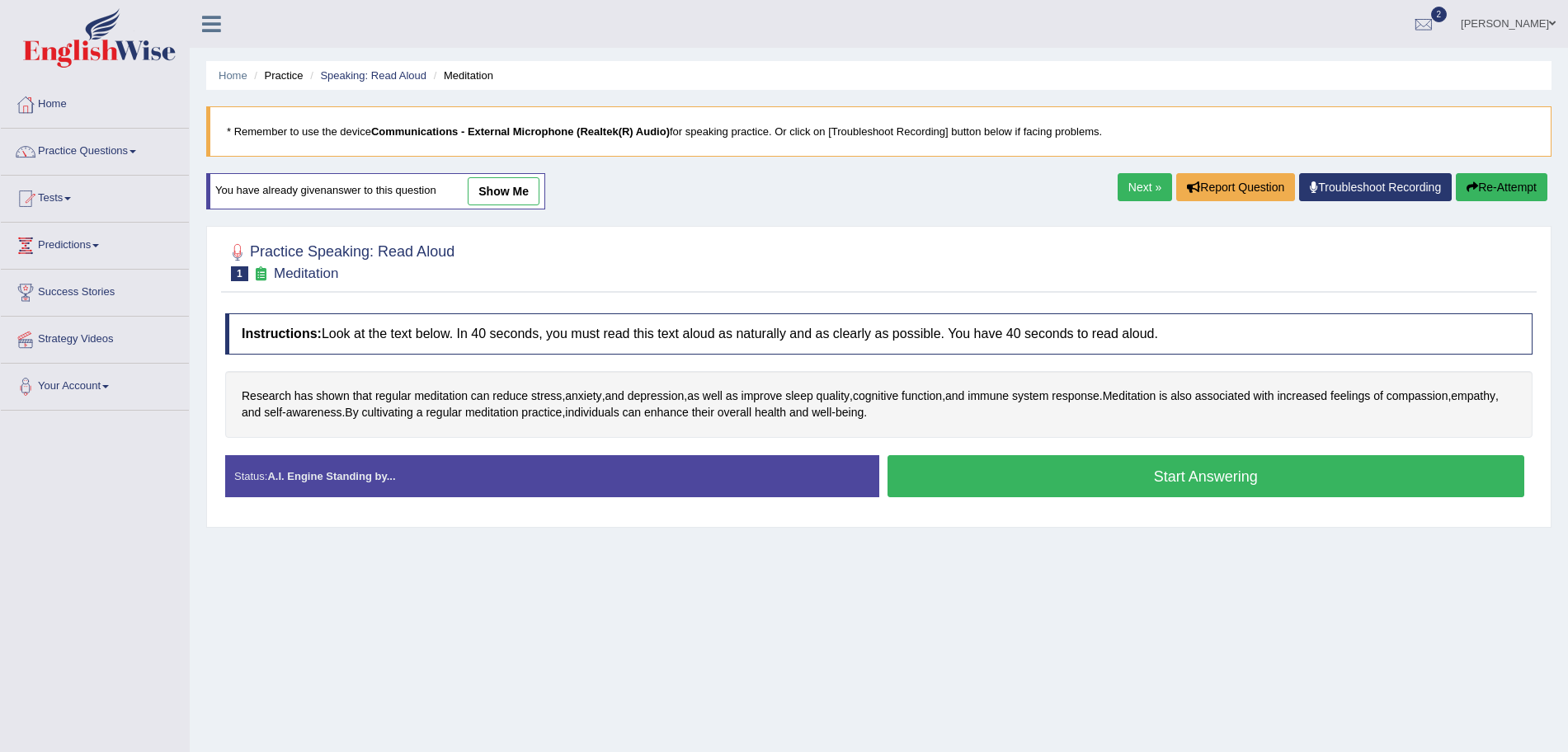
click at [1017, 468] on button "Start Answering" at bounding box center [1206, 476] width 637 height 42
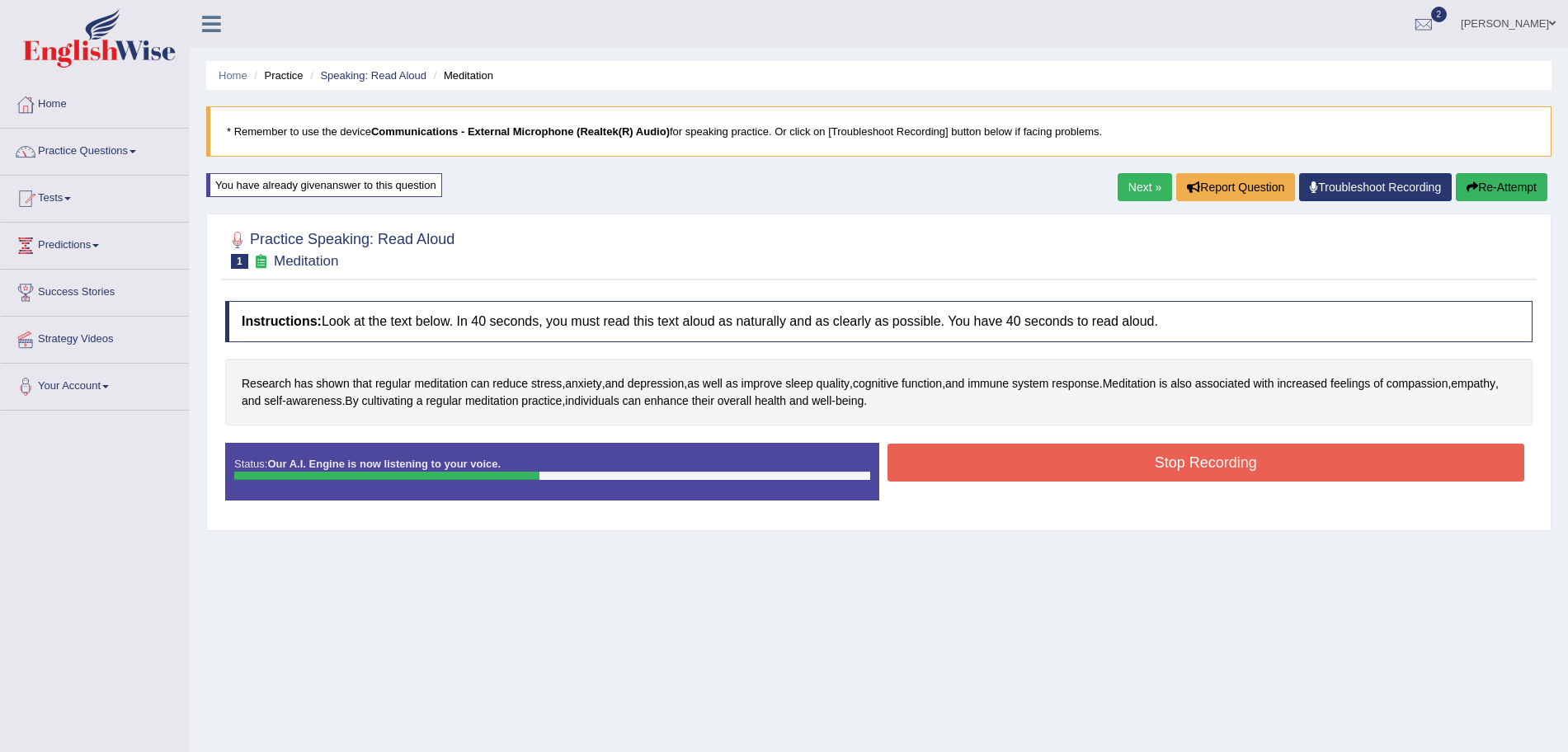
click at [1017, 468] on button "Stop Recording" at bounding box center [1206, 462] width 637 height 38
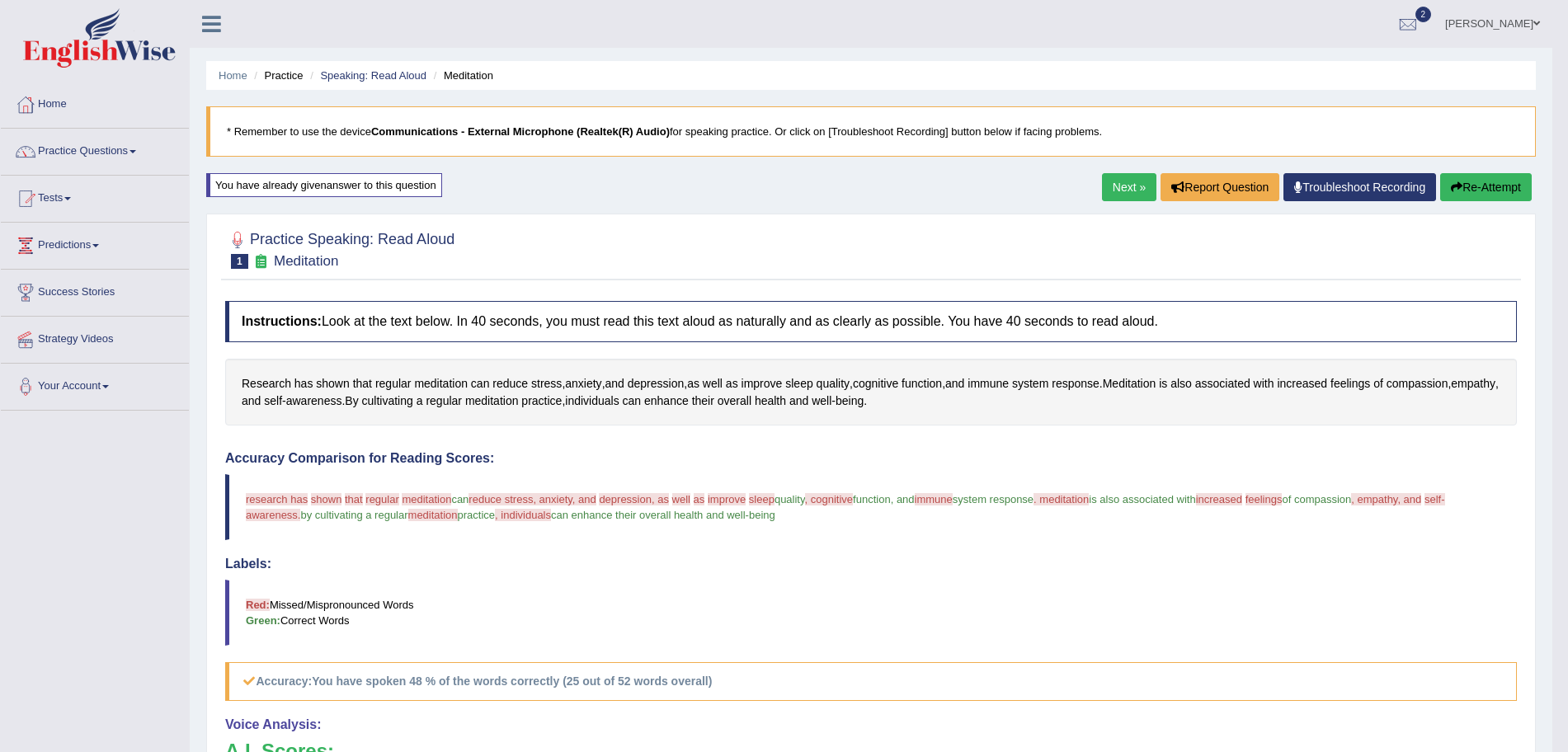
click at [1482, 185] on button "Re-Attempt" at bounding box center [1486, 187] width 92 height 28
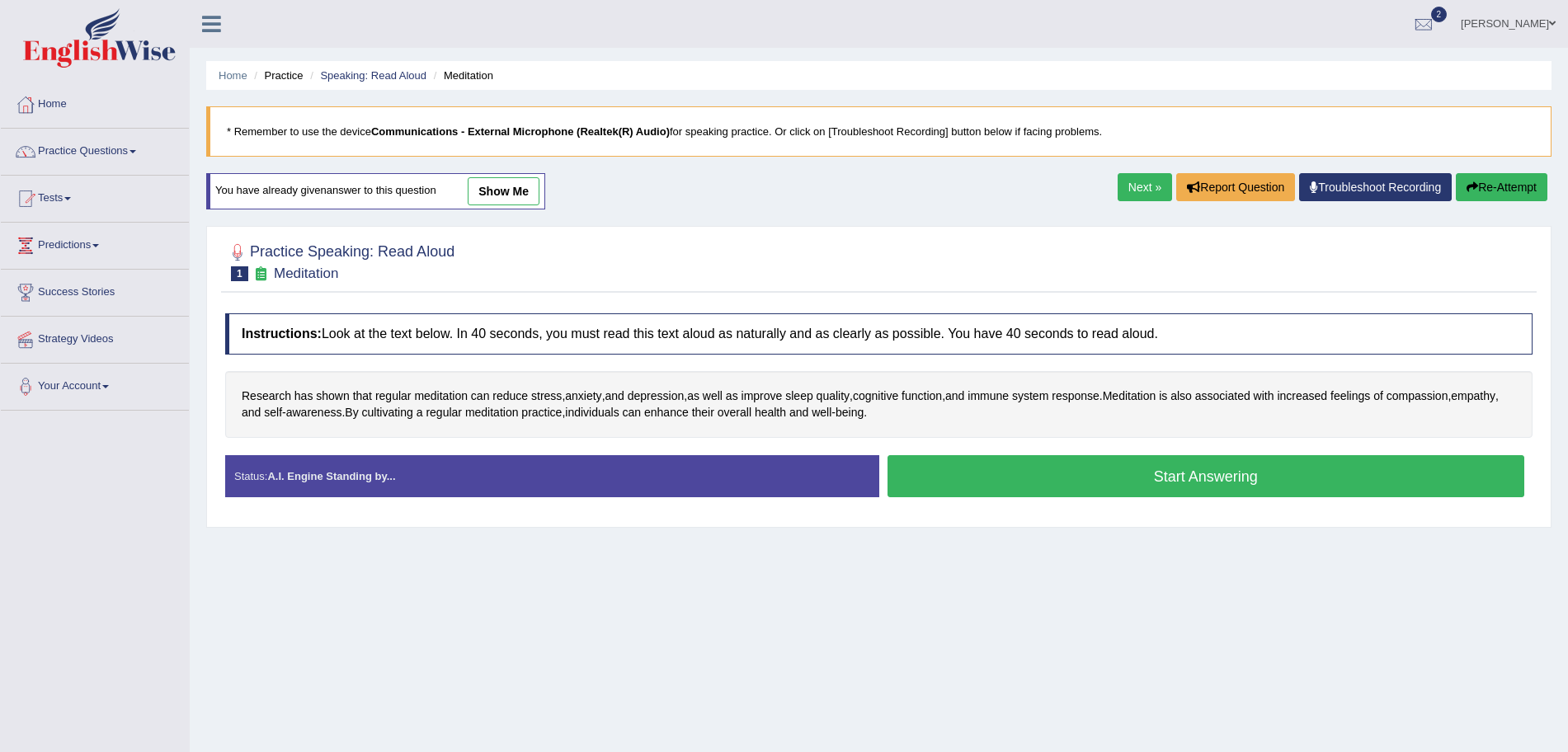
click at [1025, 472] on button "Start Answering" at bounding box center [1206, 476] width 637 height 42
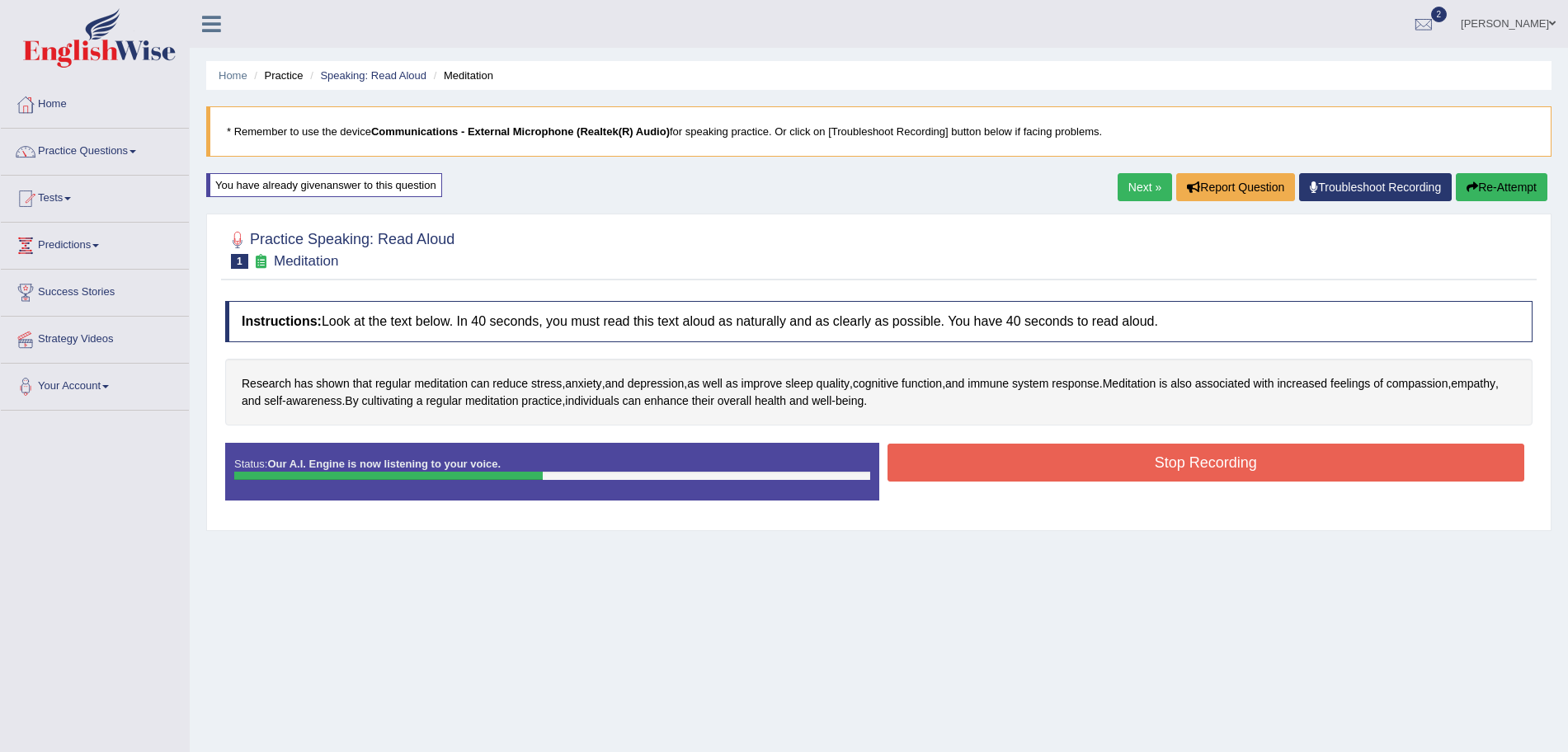
click at [1025, 472] on button "Stop Recording" at bounding box center [1206, 462] width 637 height 38
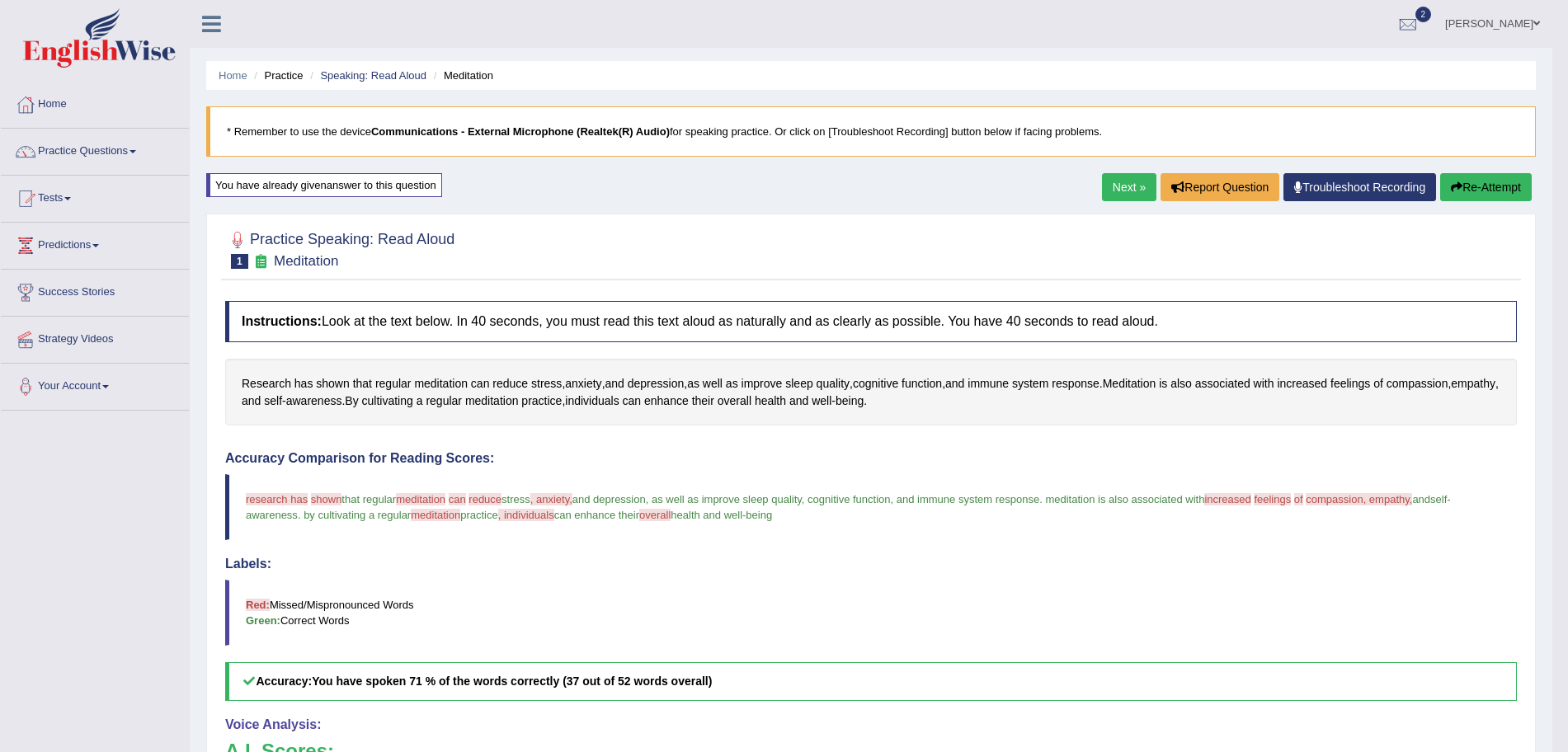
click at [1131, 190] on link "Next »" at bounding box center [1129, 187] width 55 height 28
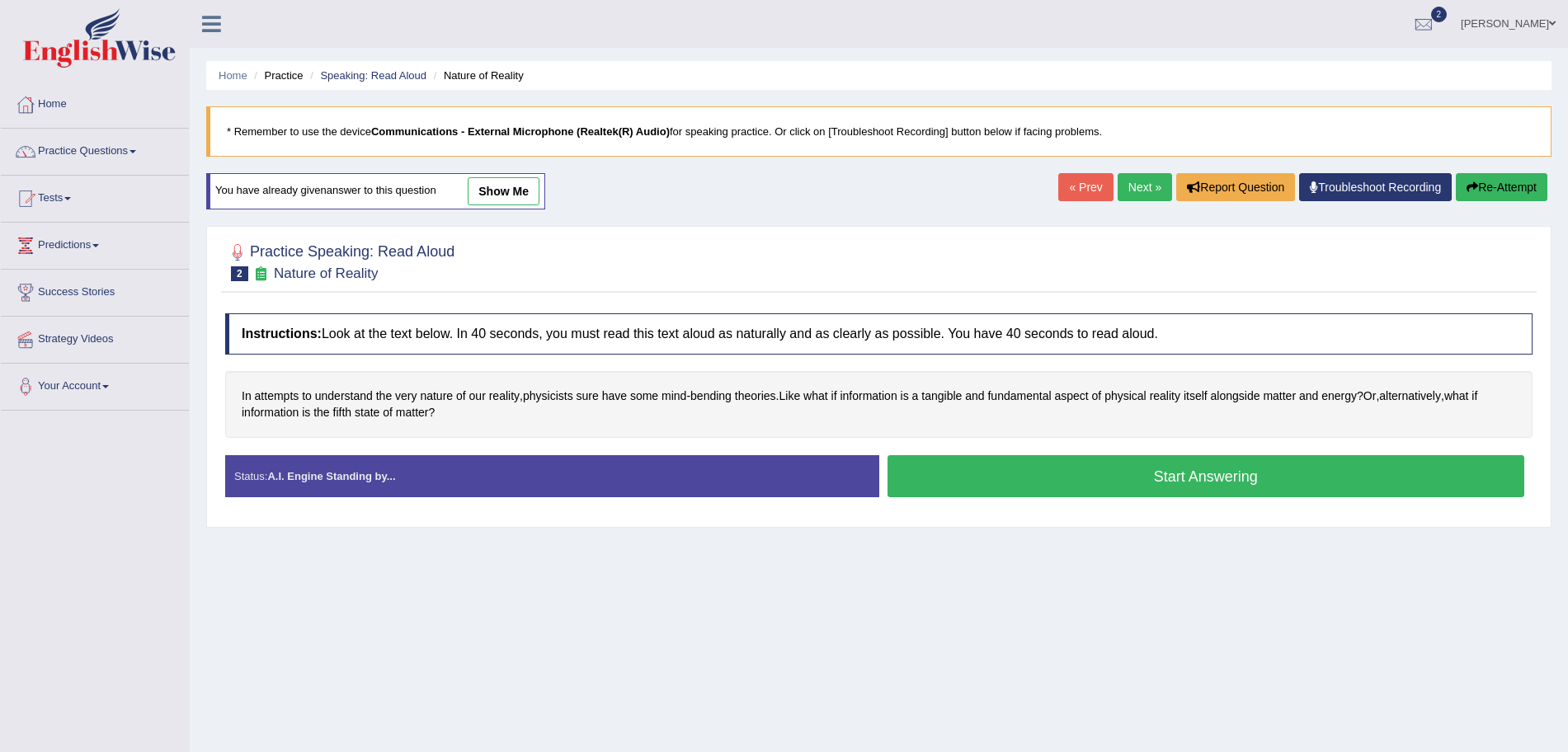
click at [982, 477] on button "Start Answering" at bounding box center [1206, 476] width 637 height 42
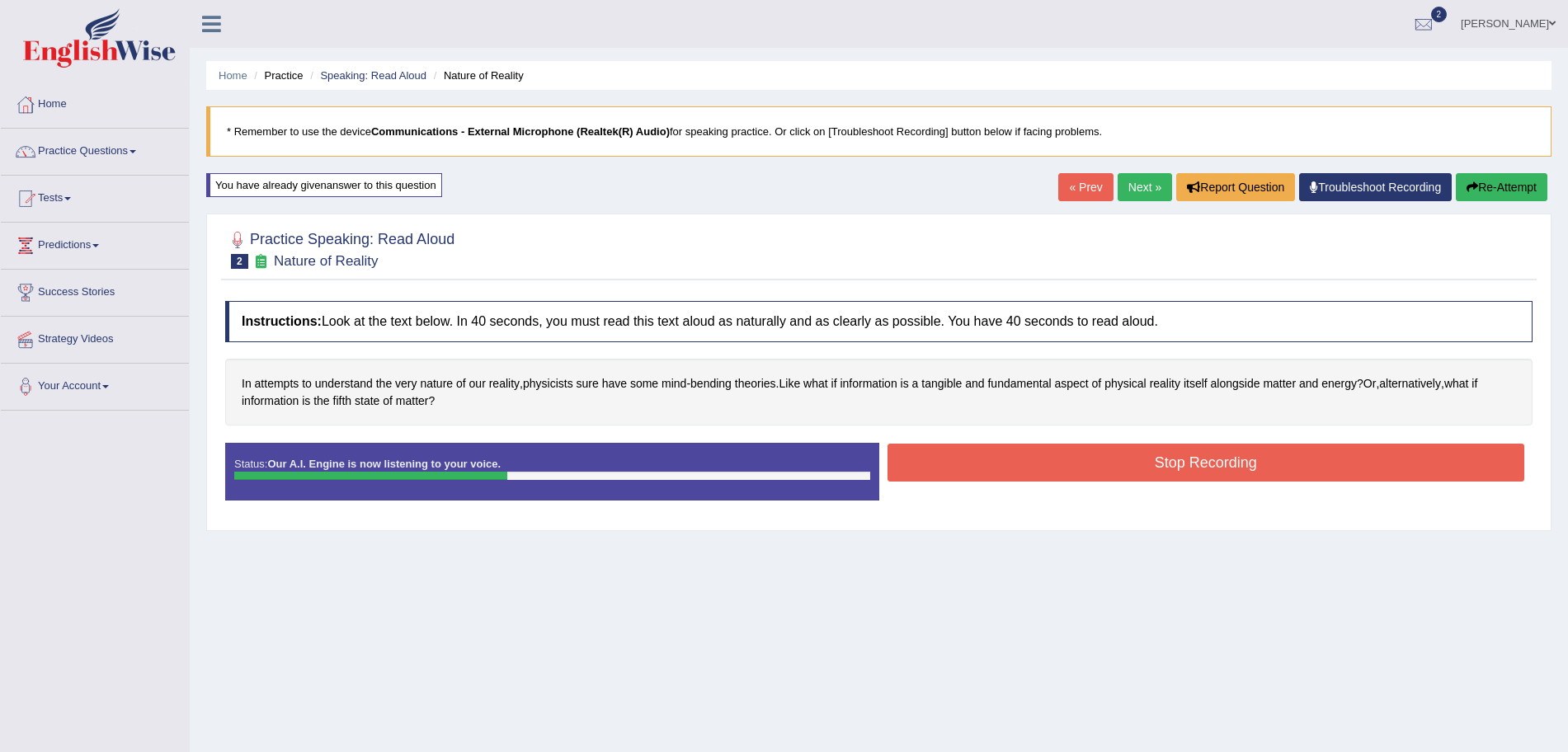
click at [982, 477] on button "Stop Recording" at bounding box center [1206, 462] width 637 height 38
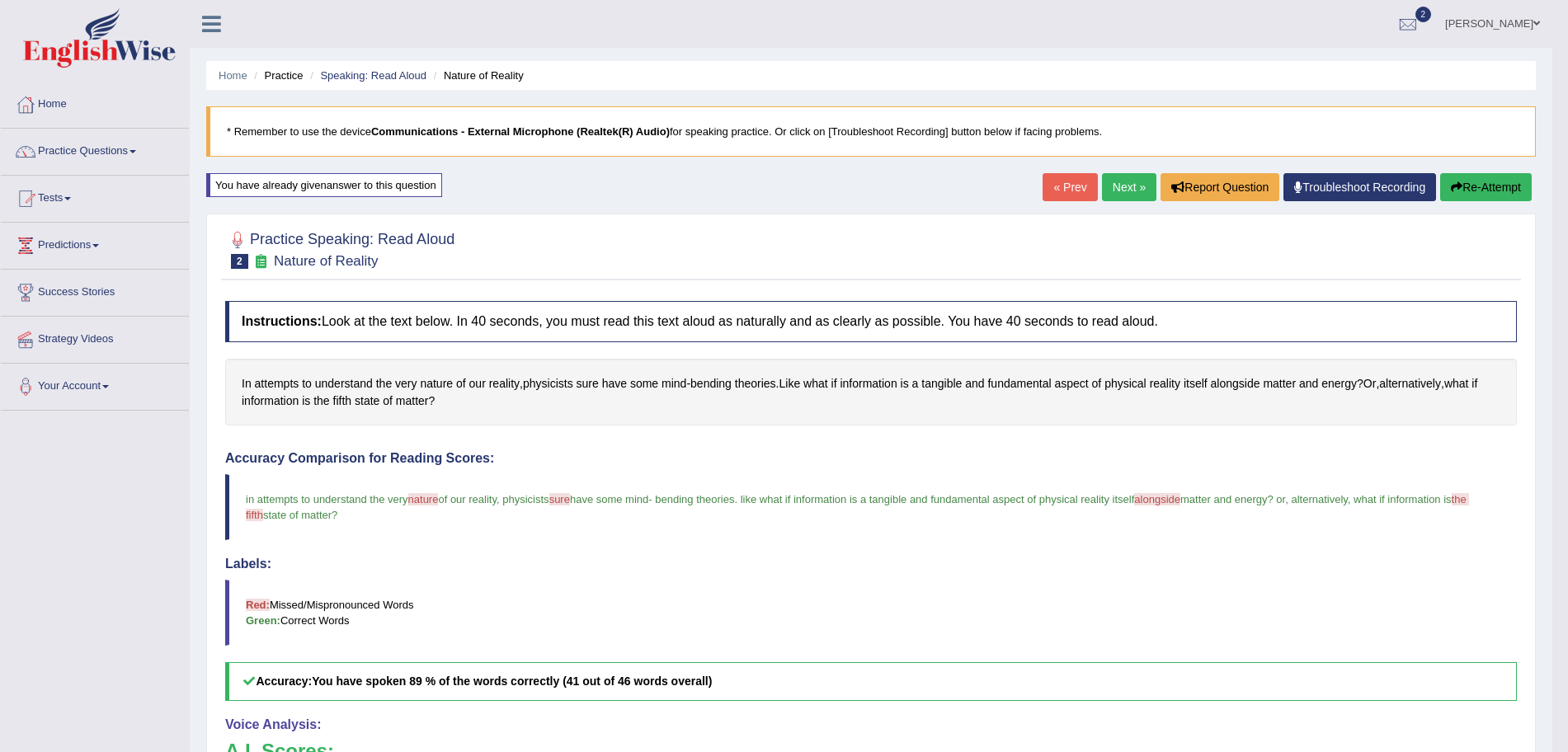
click at [1136, 186] on link "Next »" at bounding box center [1129, 187] width 55 height 28
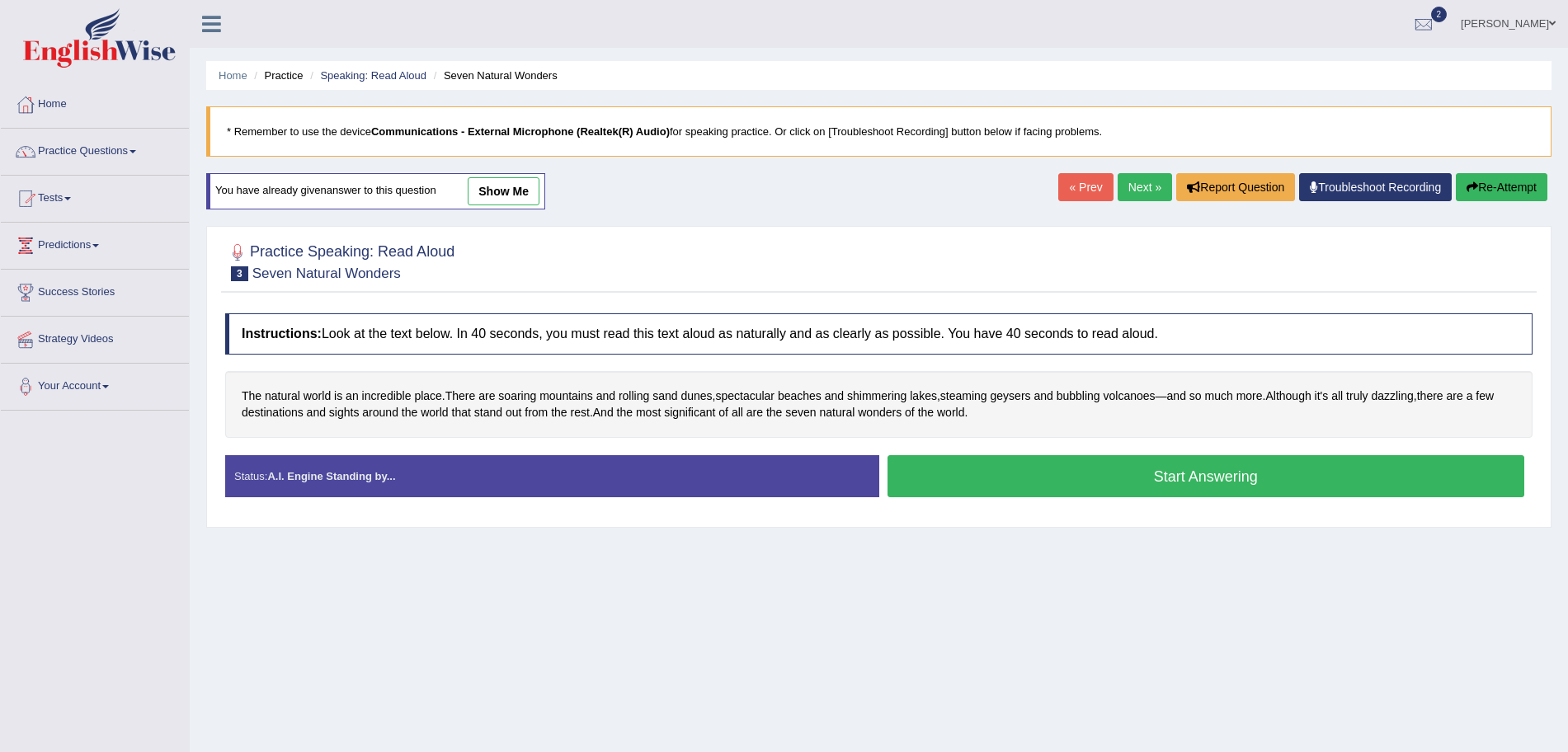
drag, startPoint x: 0, startPoint y: 0, endPoint x: 1583, endPoint y: 294, distance: 1610.1
click at [1568, 294] on html "Toggle navigation Home Practice Questions Speaking Practice Read Aloud Repeat S…" at bounding box center [784, 376] width 1568 height 752
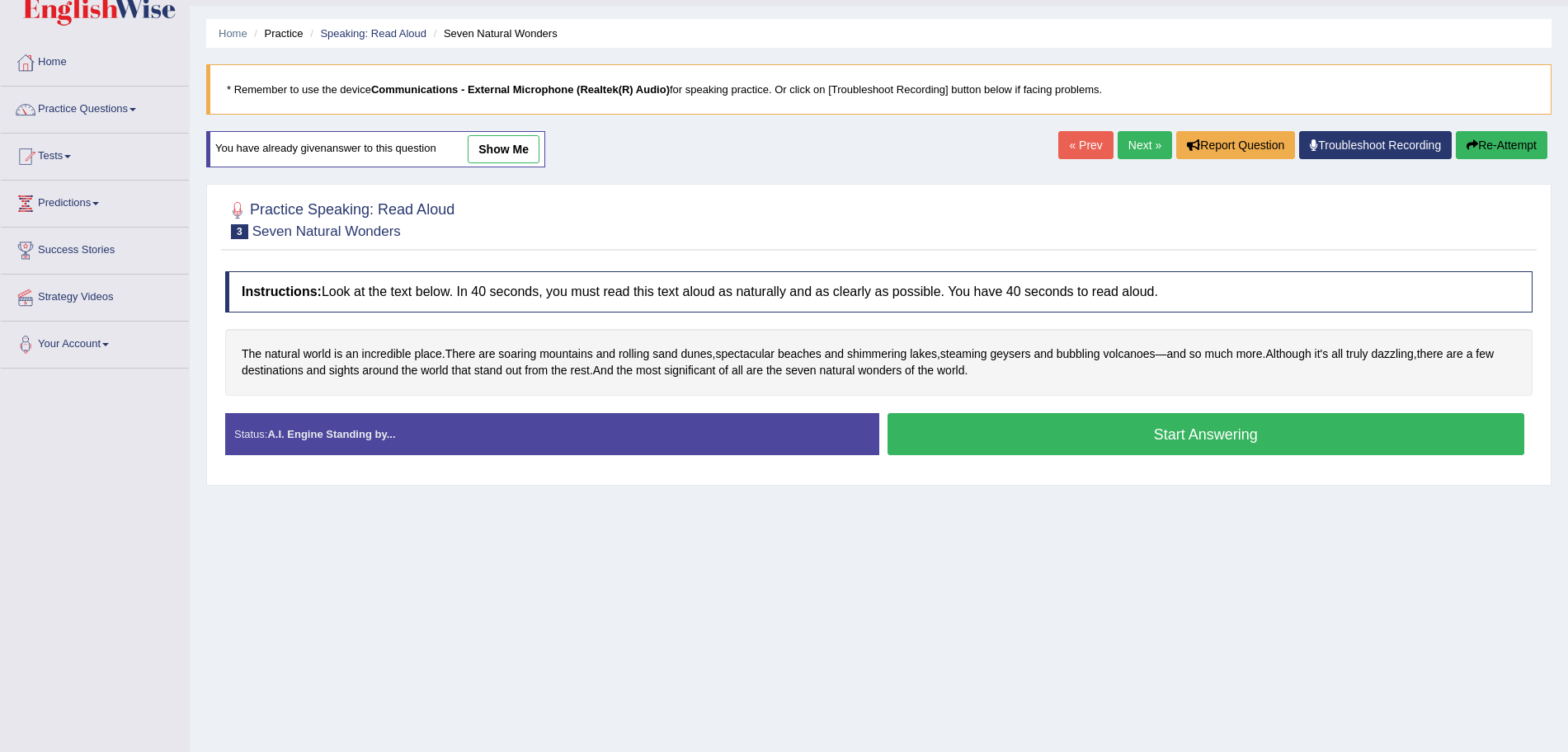
click at [1155, 422] on button "Start Answering" at bounding box center [1206, 434] width 637 height 42
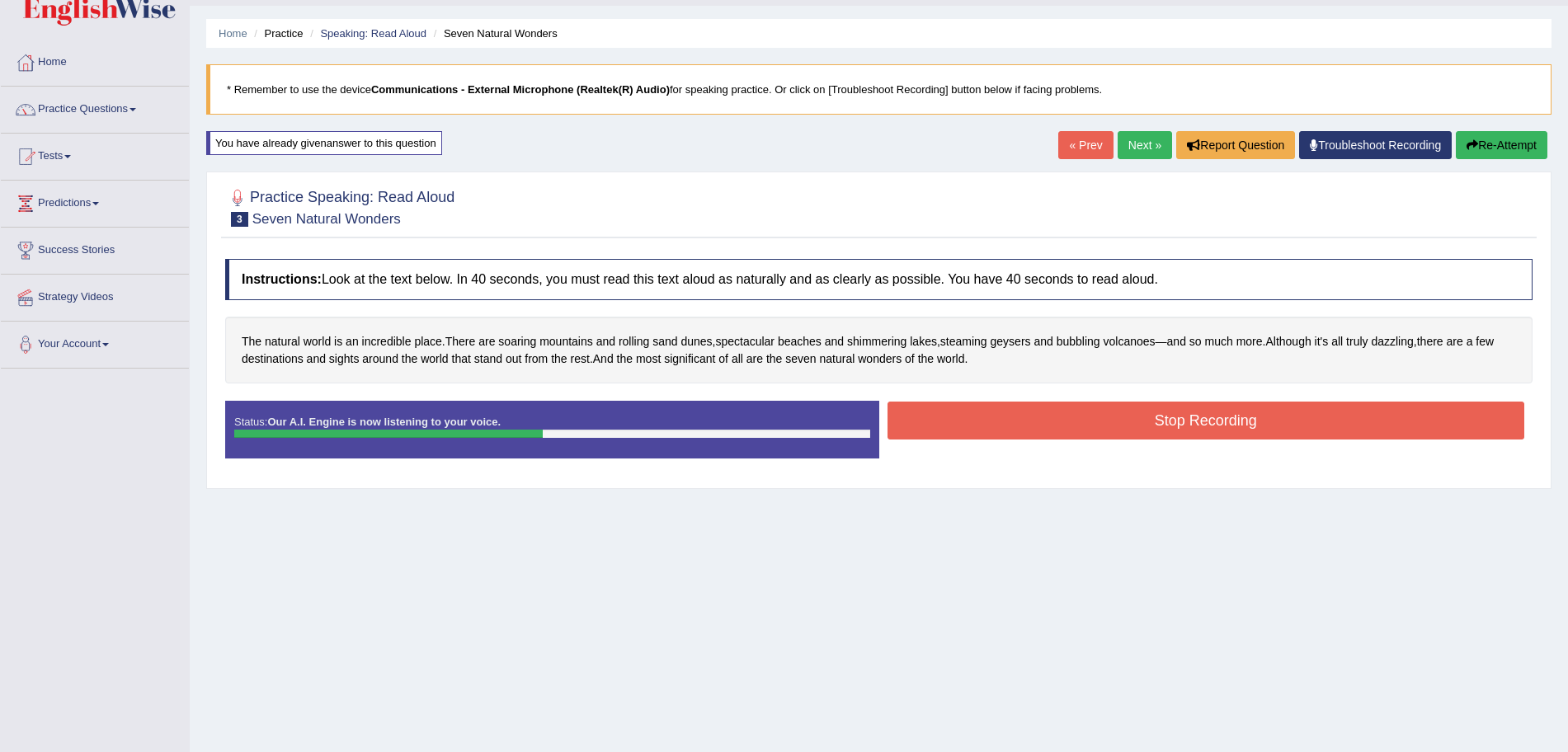
click at [1155, 422] on button "Stop Recording" at bounding box center [1206, 420] width 637 height 38
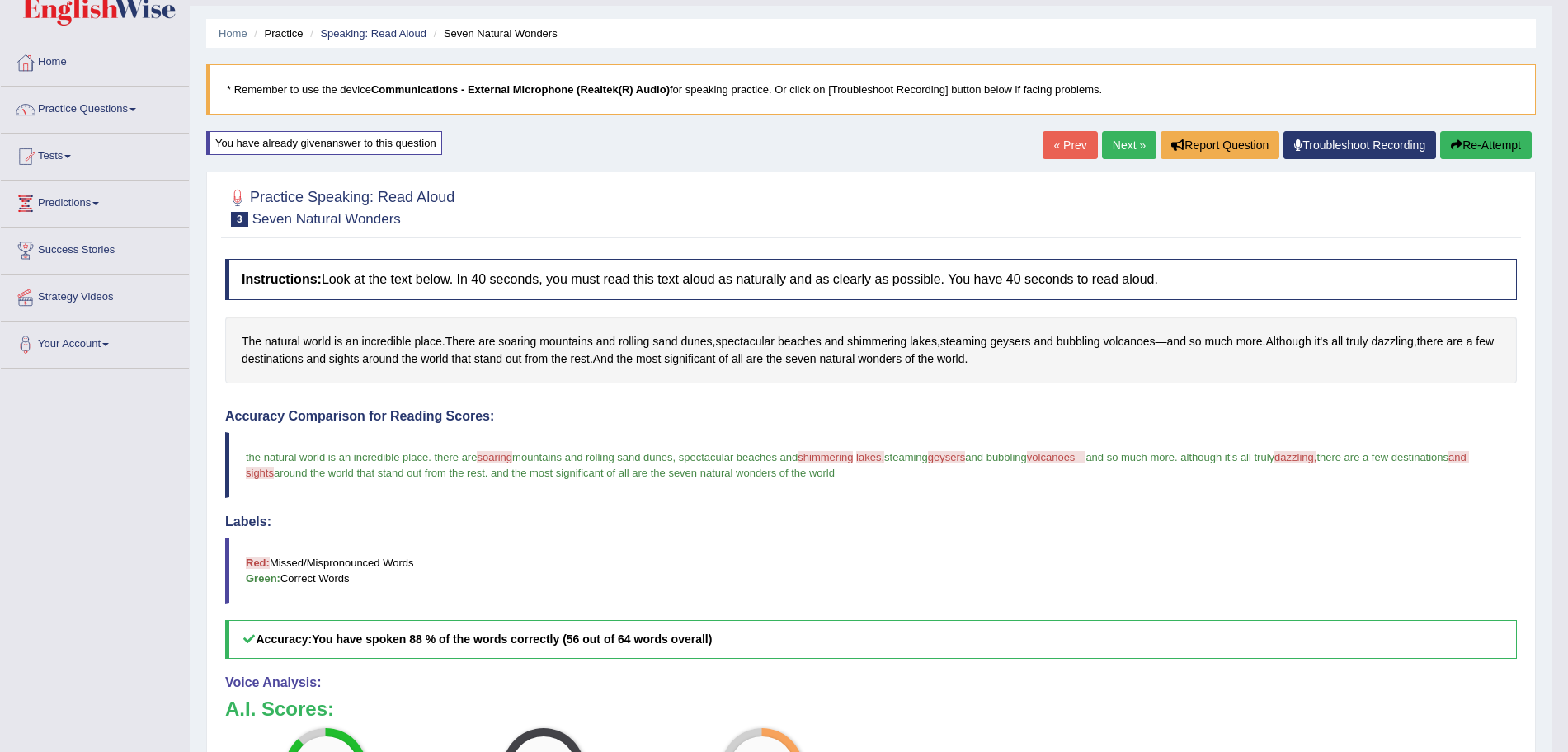
click at [1136, 136] on link "Next »" at bounding box center [1129, 145] width 55 height 28
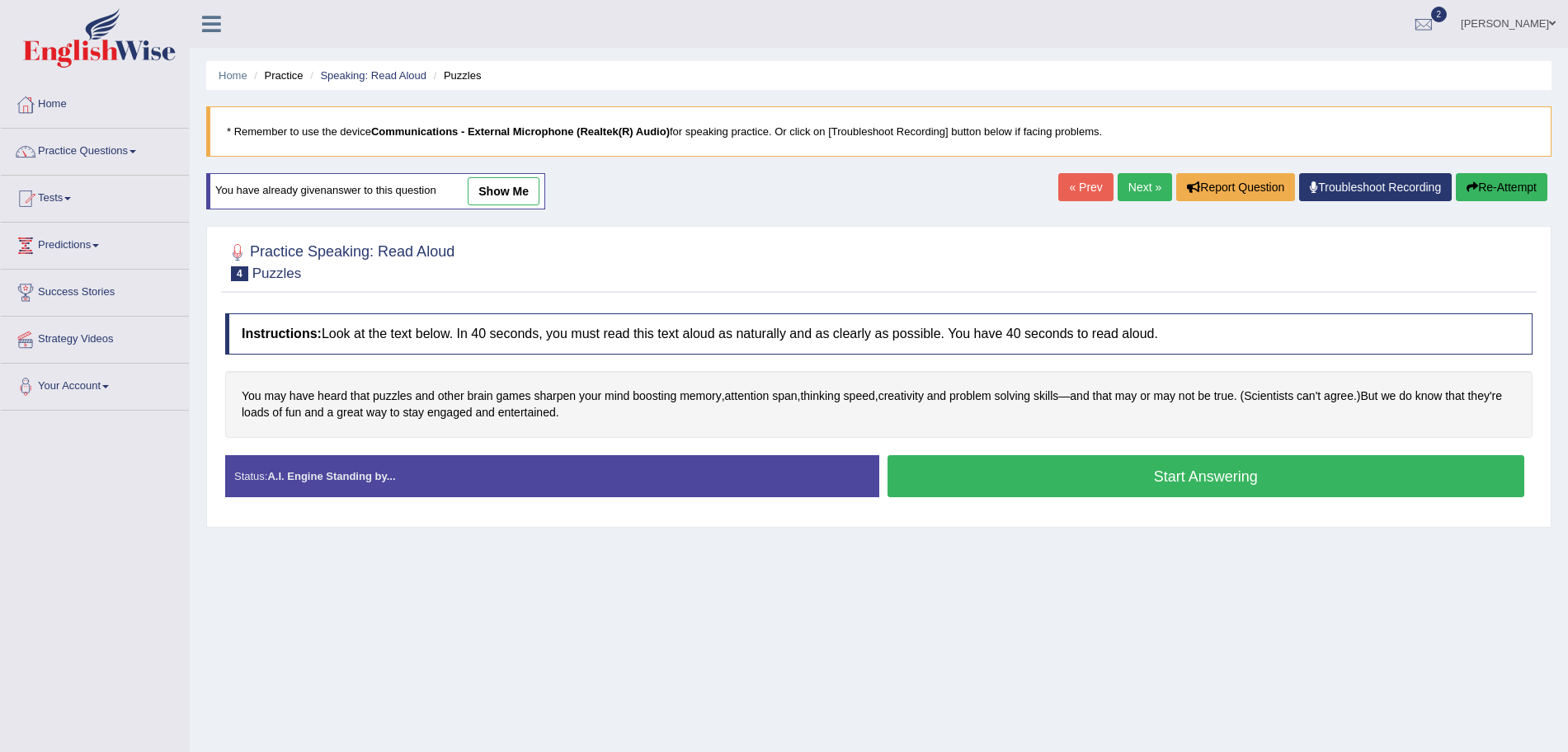
drag, startPoint x: 0, startPoint y: 0, endPoint x: 1583, endPoint y: 293, distance: 1609.9
click at [1568, 293] on html "Toggle navigation Home Practice Questions Speaking Practice Read Aloud Repeat S…" at bounding box center [784, 376] width 1568 height 752
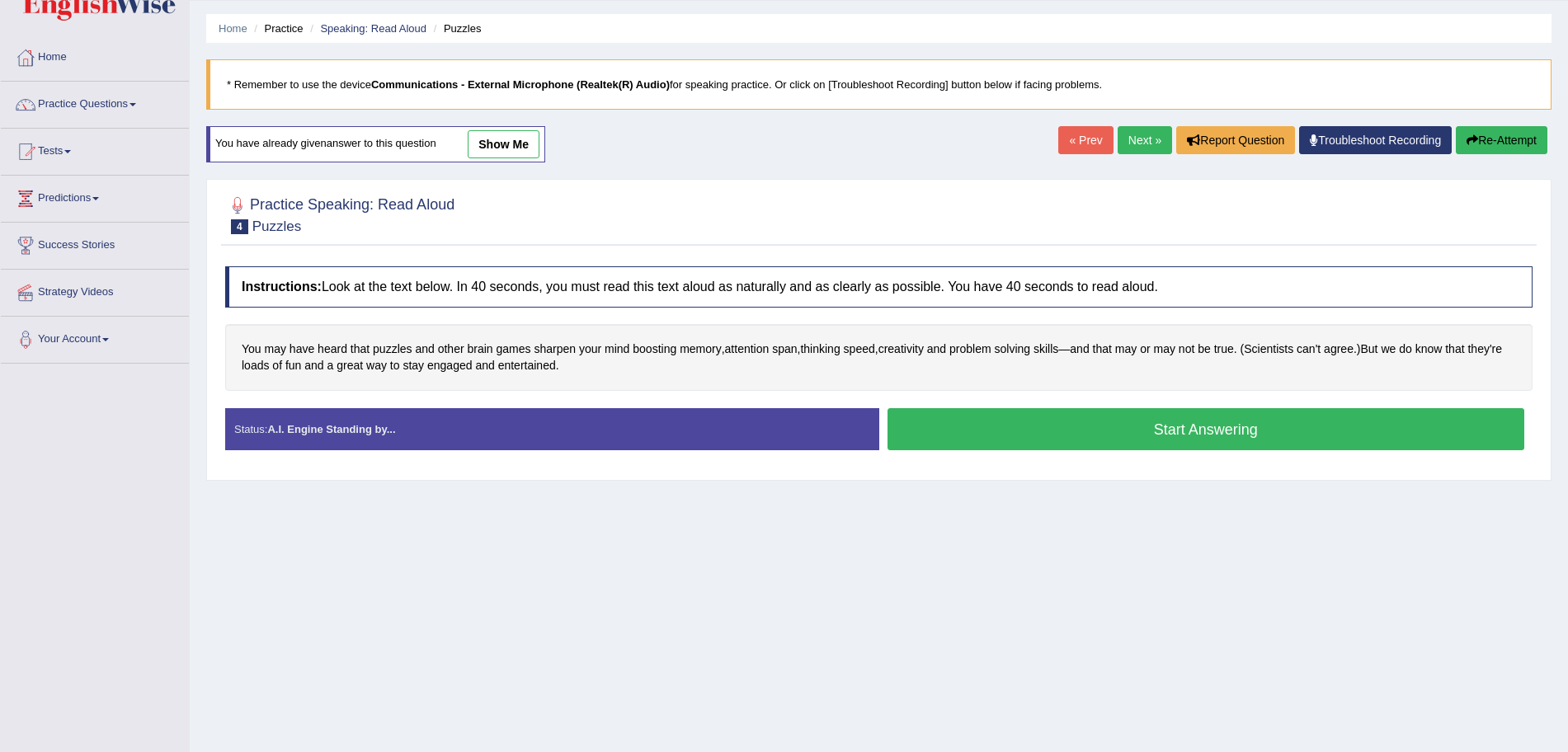
click at [1096, 430] on button "Start Answering" at bounding box center [1206, 428] width 637 height 42
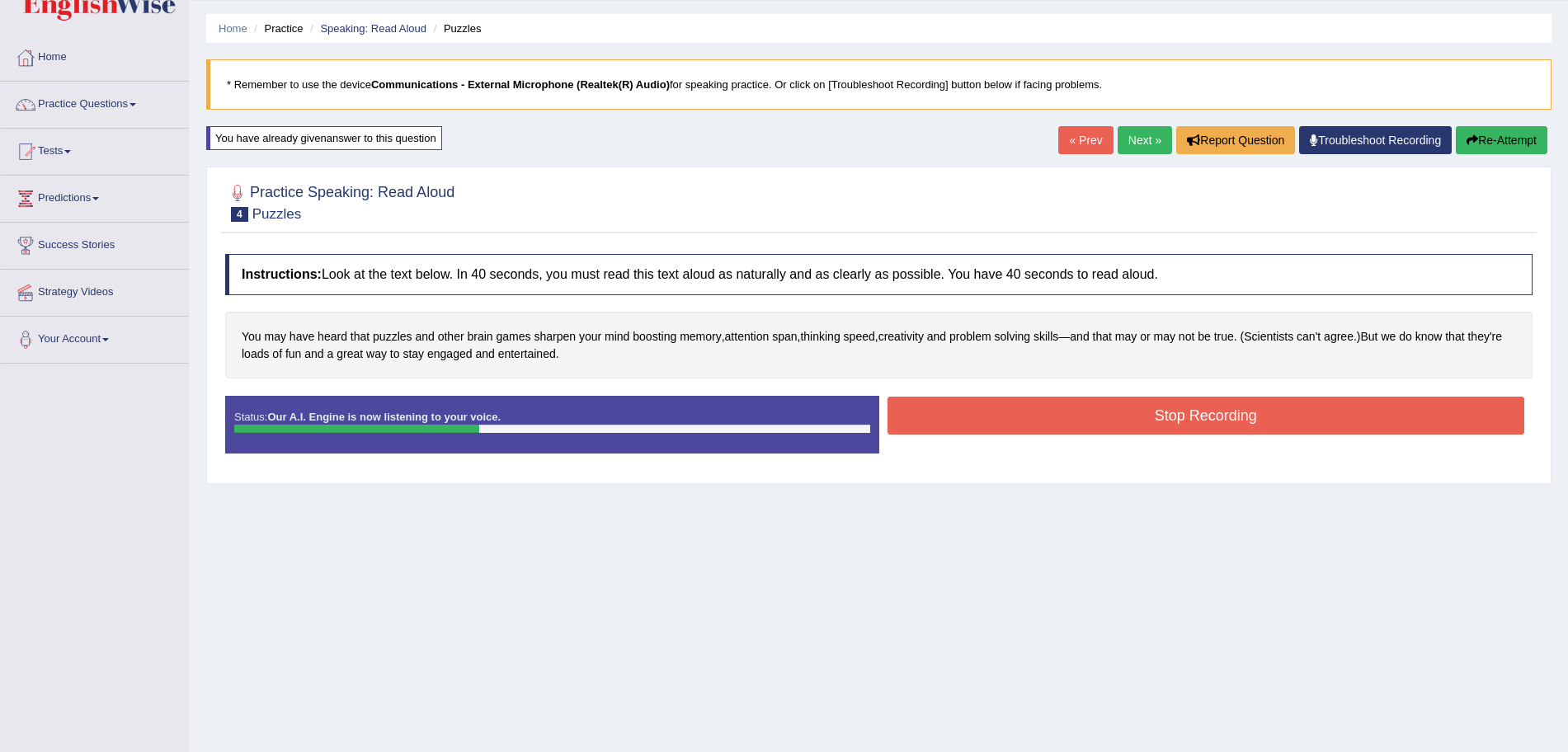
click at [1096, 430] on button "Stop Recording" at bounding box center [1206, 415] width 637 height 38
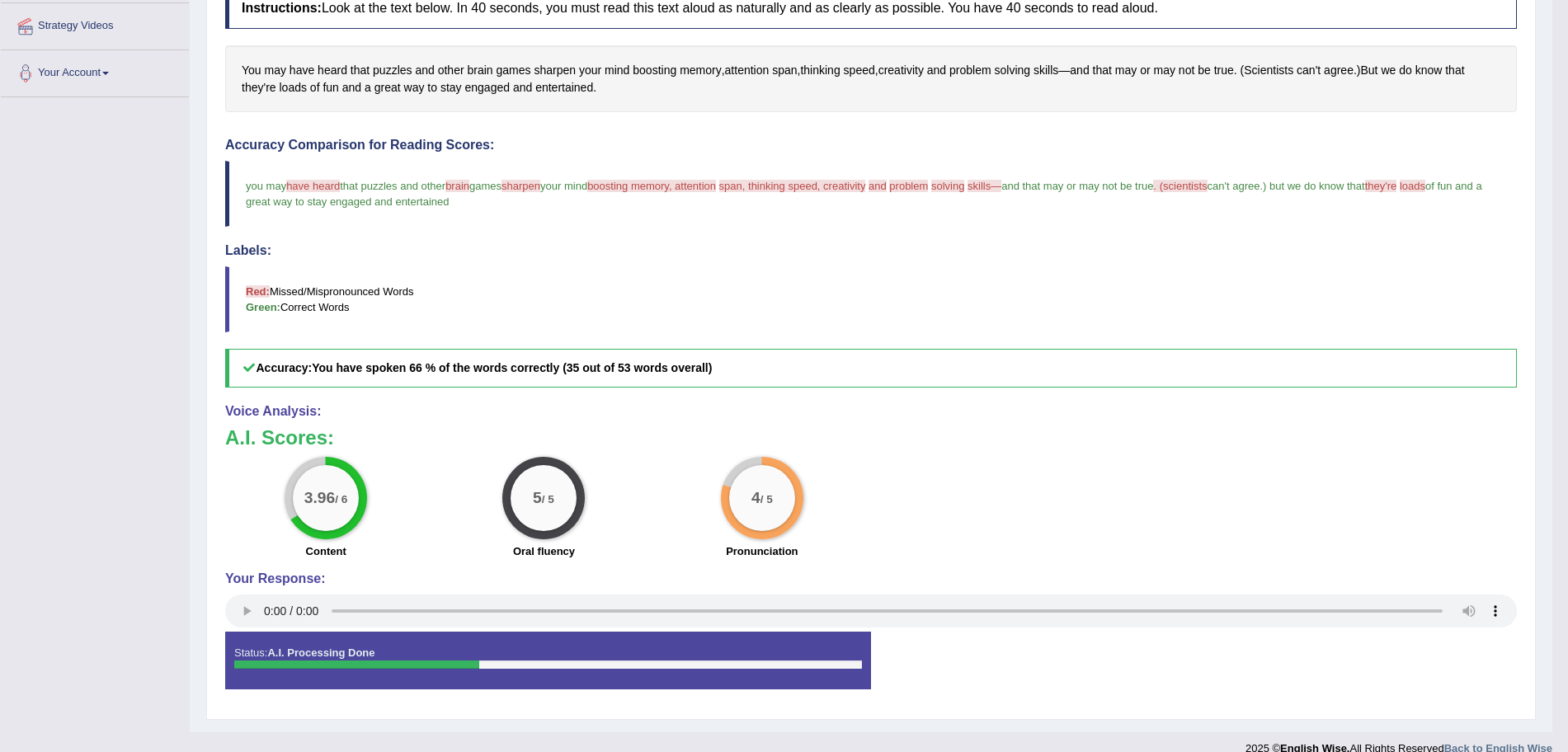
scroll to position [113, 0]
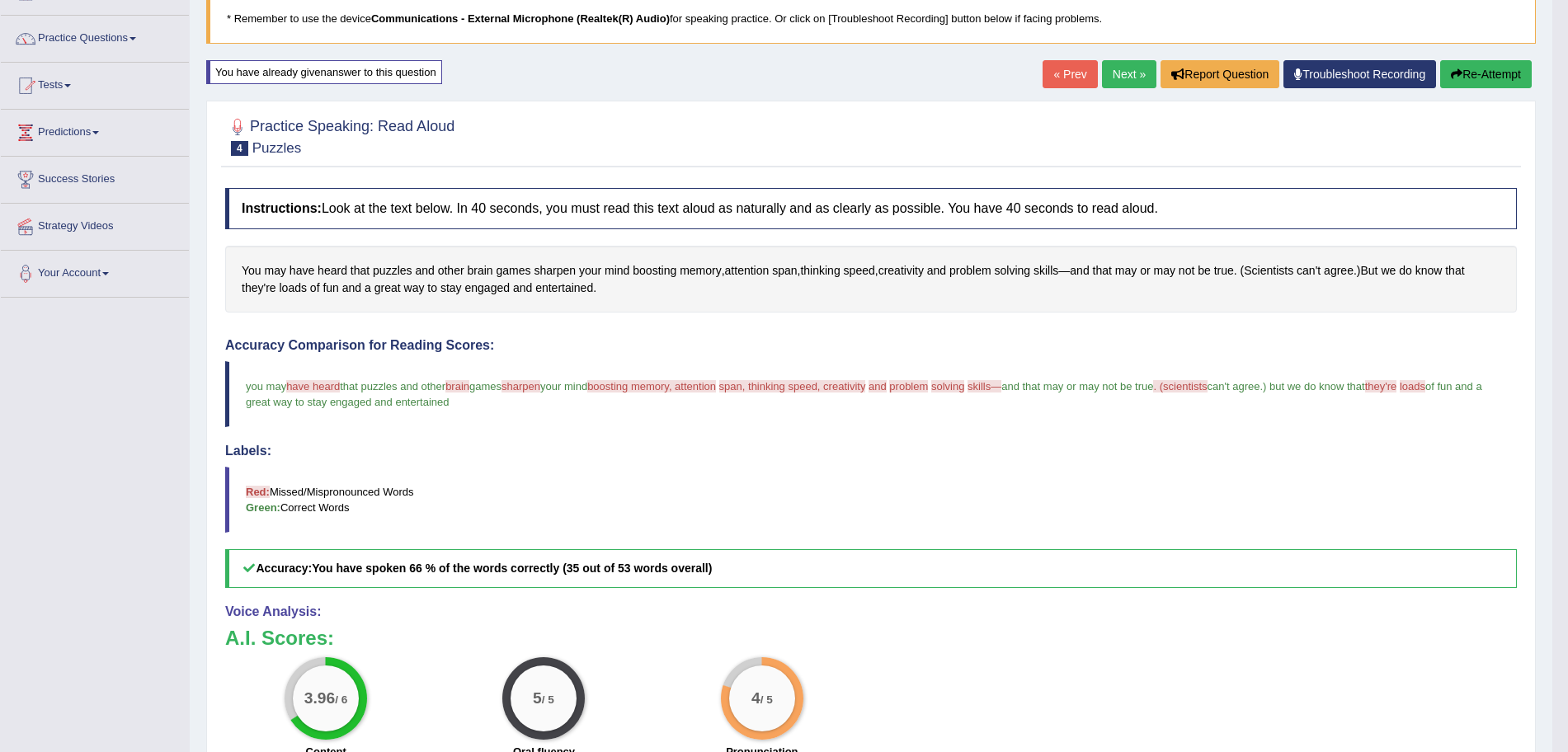
click at [1127, 65] on link "Next »" at bounding box center [1129, 74] width 55 height 28
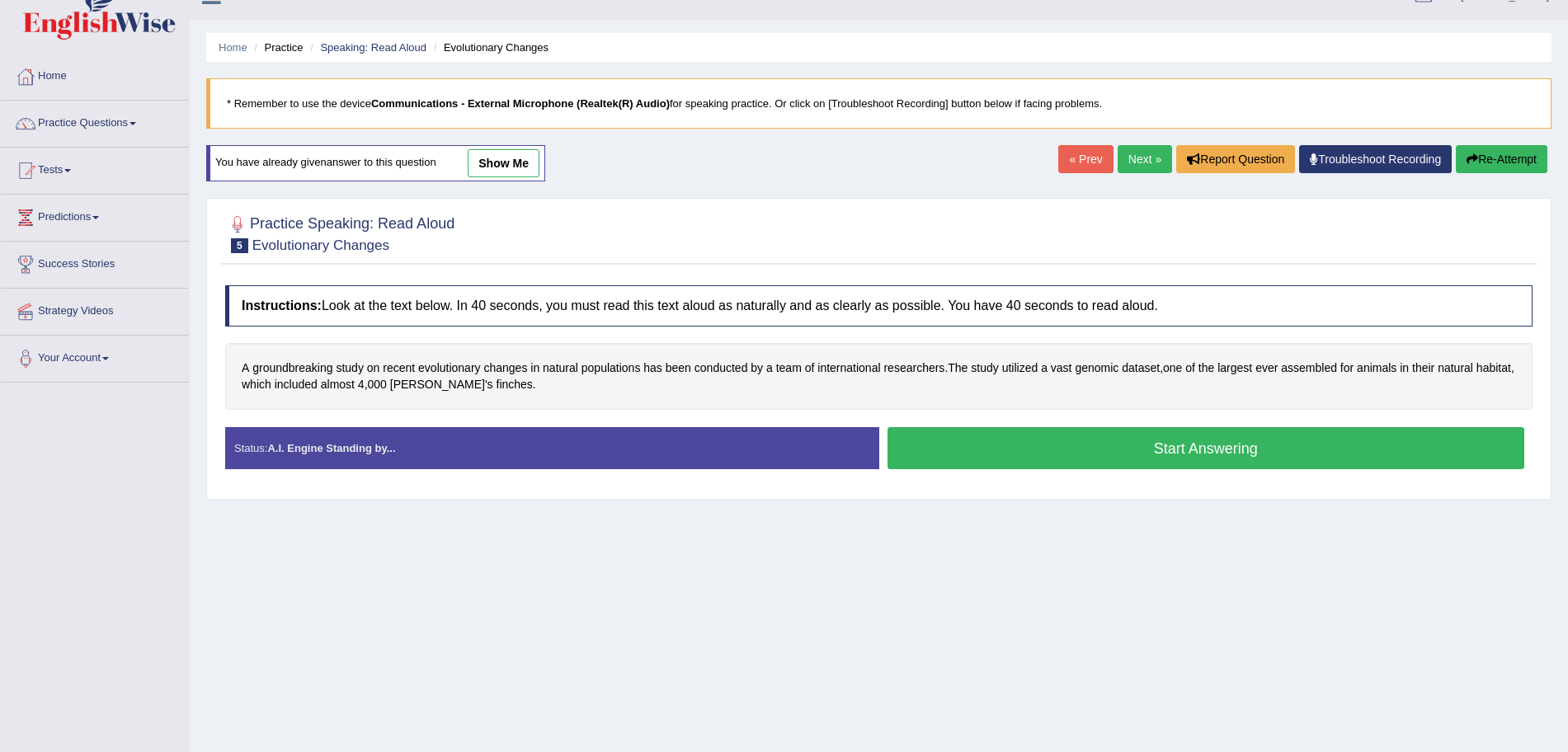
scroll to position [28, 0]
click at [1092, 439] on button "Start Answering" at bounding box center [1206, 448] width 637 height 42
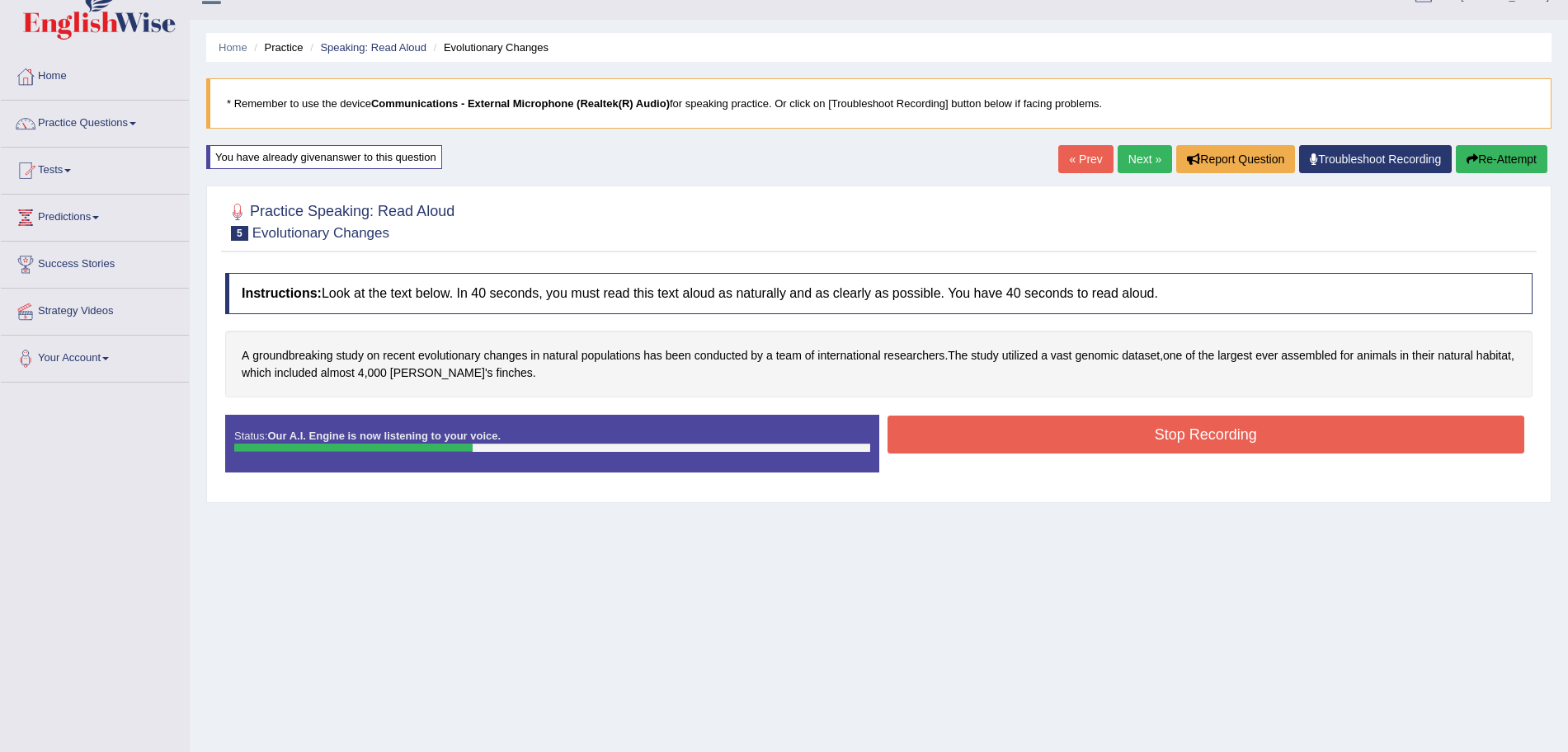
click at [1092, 439] on button "Stop Recording" at bounding box center [1206, 434] width 637 height 38
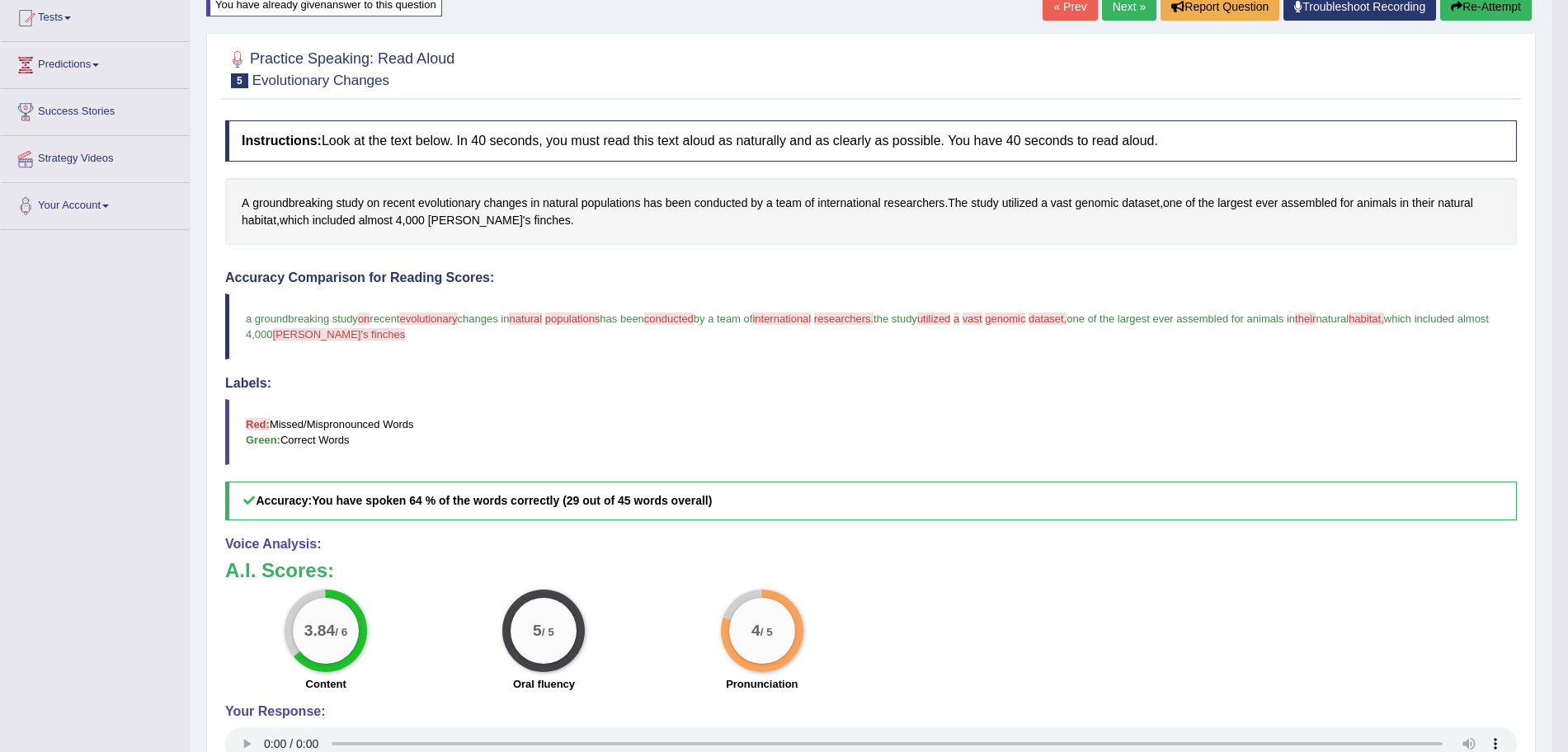
scroll to position [4, 0]
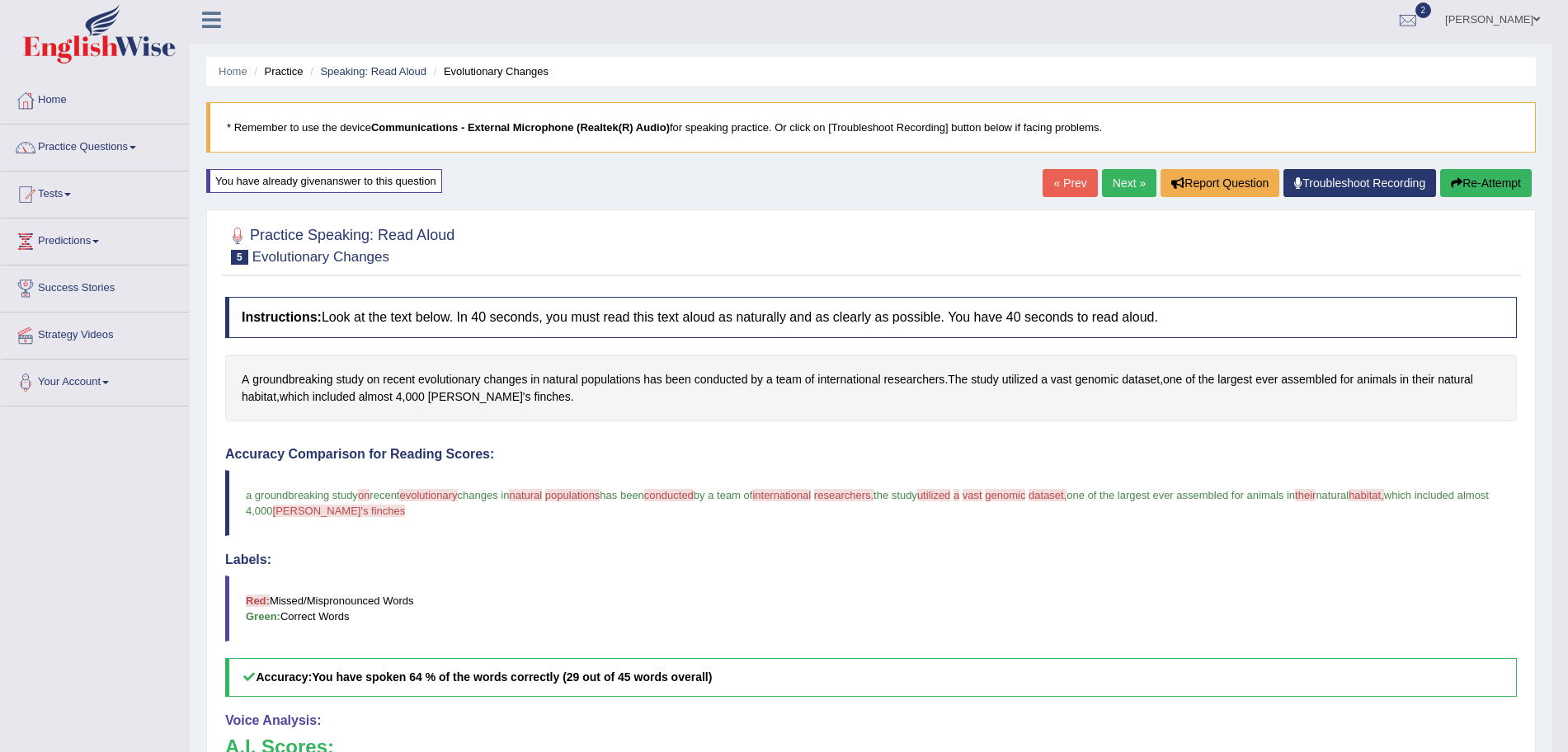
click at [1115, 179] on link "Next »" at bounding box center [1129, 183] width 55 height 28
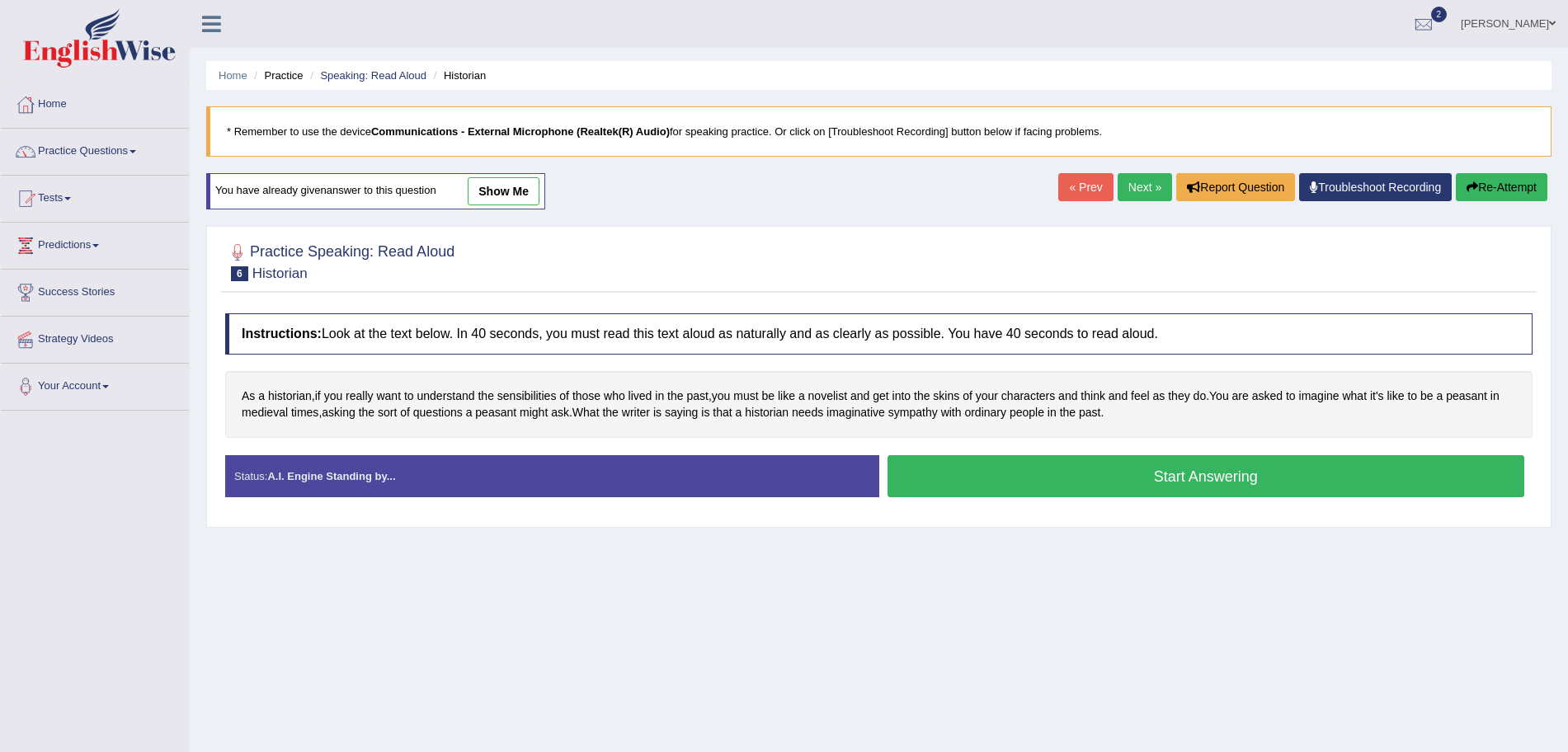
click at [1568, 278] on html "Toggle navigation Home Practice Questions Speaking Practice Read Aloud Repeat S…" at bounding box center [784, 376] width 1568 height 752
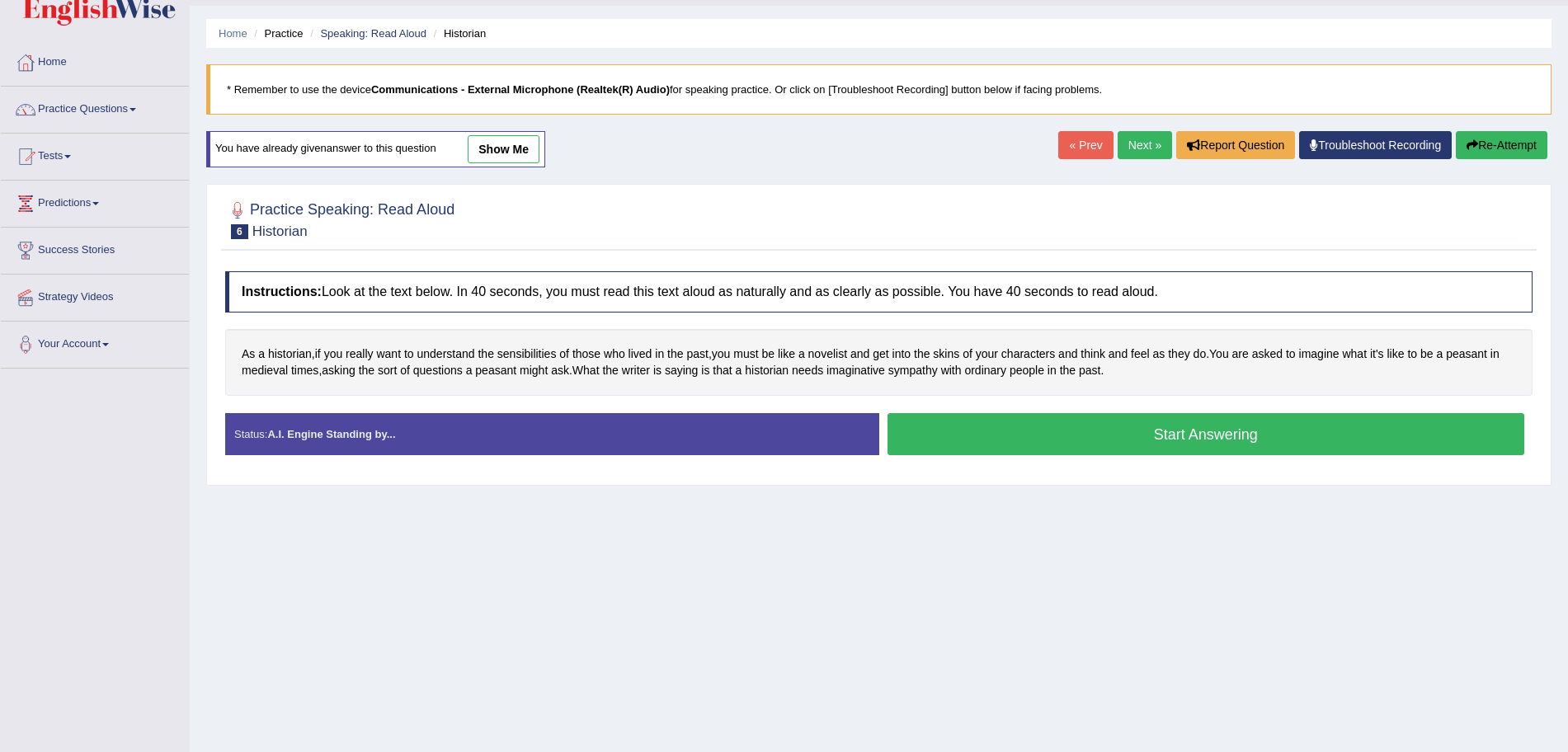
click at [1090, 429] on button "Start Answering" at bounding box center [1206, 434] width 637 height 42
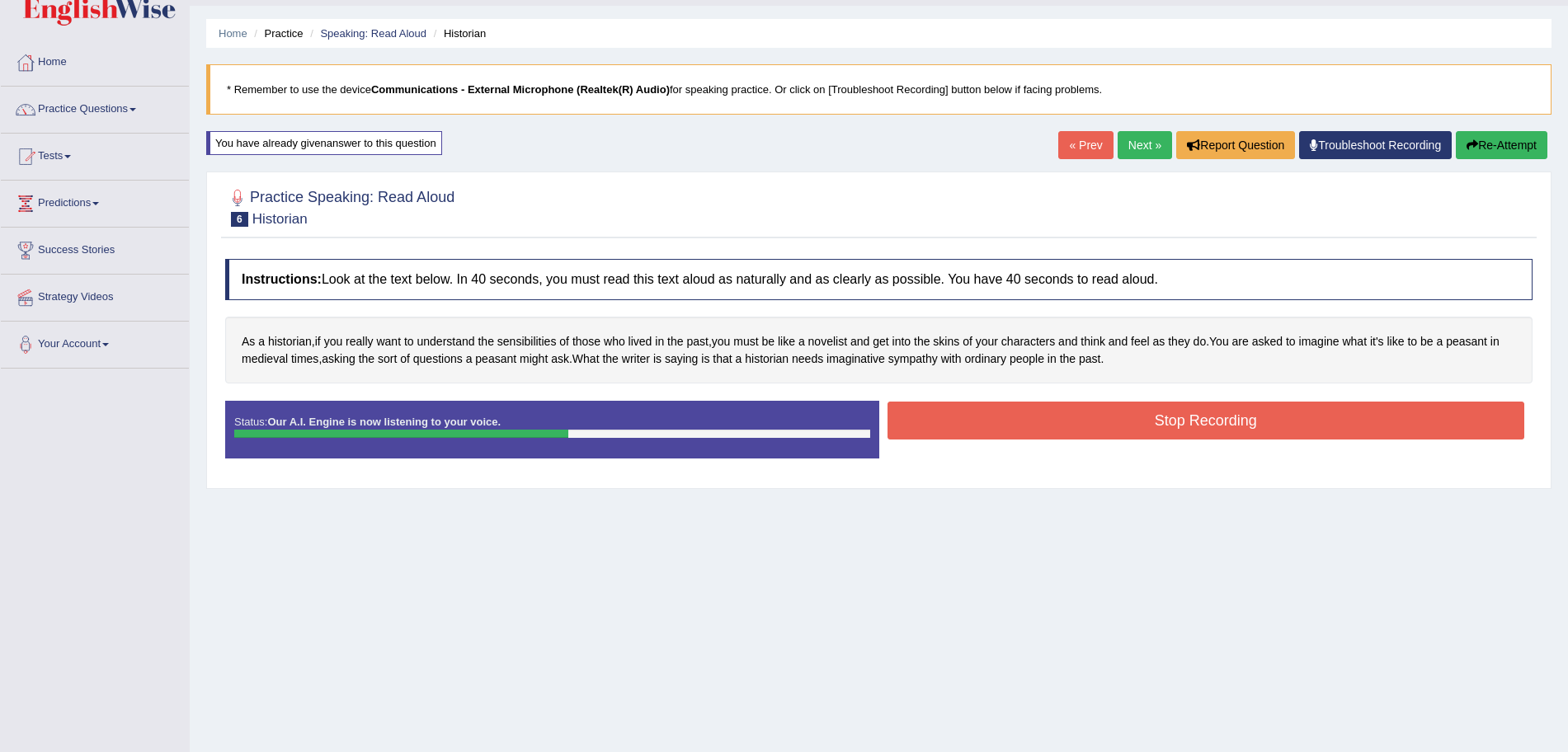
click at [1090, 429] on button "Stop Recording" at bounding box center [1206, 420] width 637 height 38
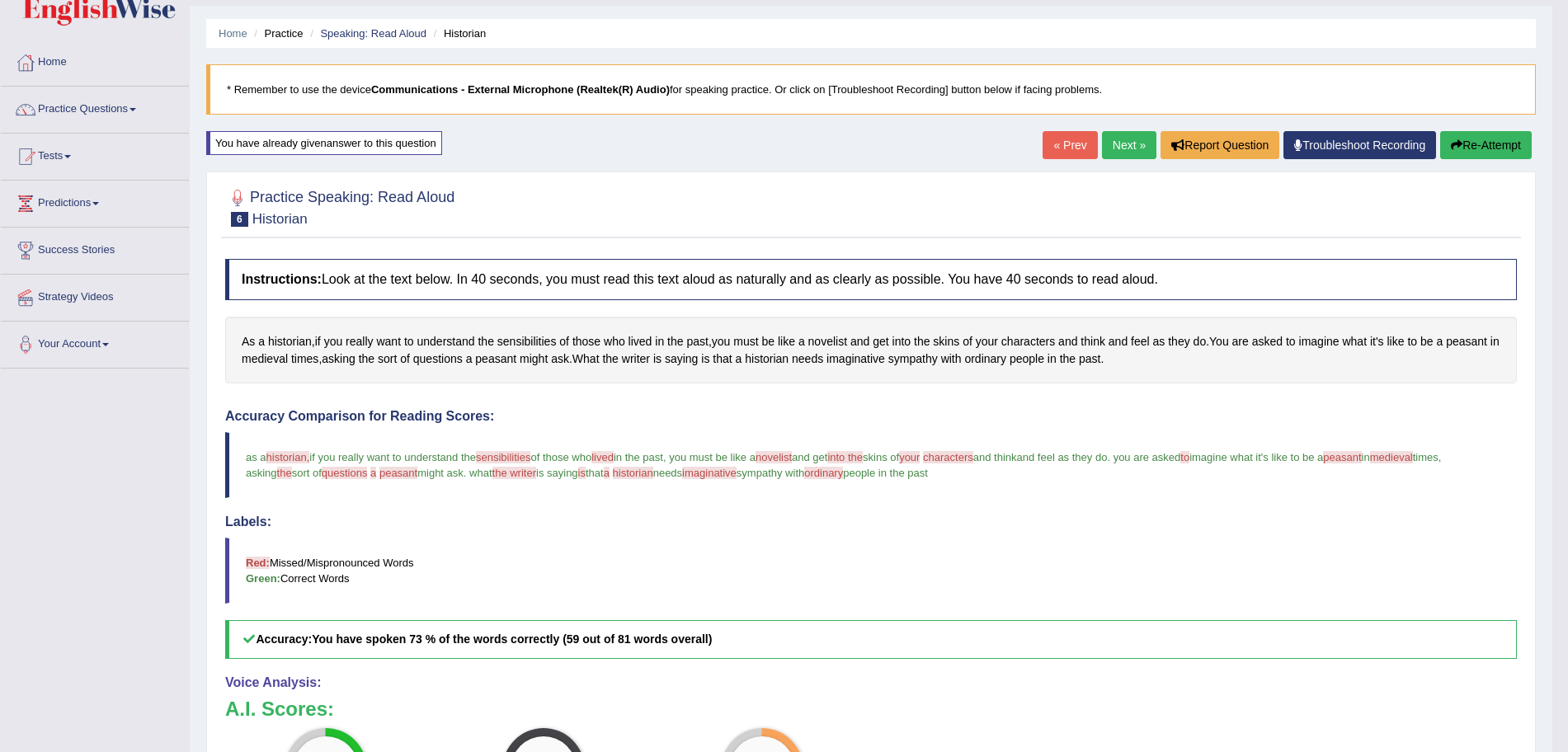
click at [1131, 143] on link "Next »" at bounding box center [1129, 145] width 55 height 28
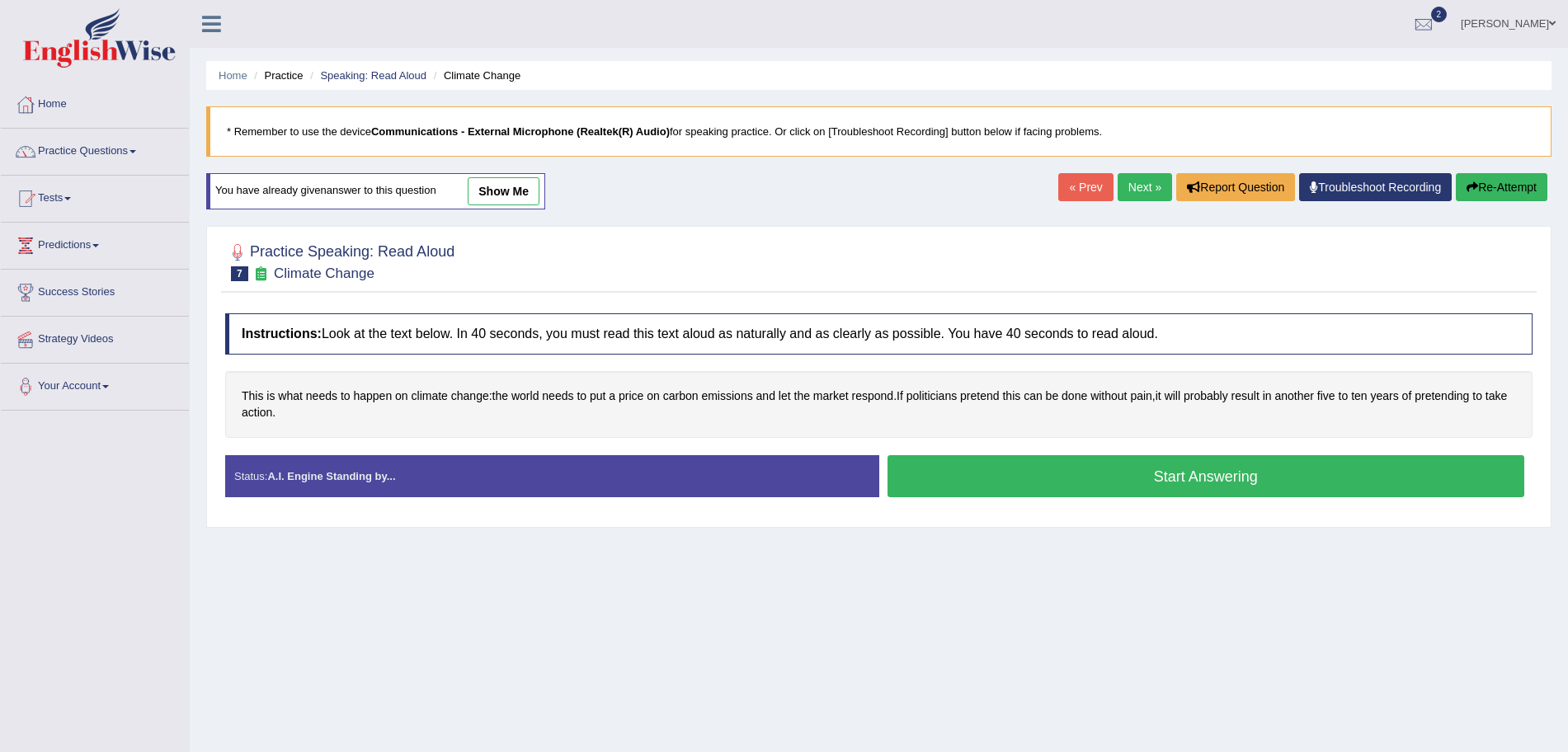
click at [1044, 469] on button "Start Answering" at bounding box center [1206, 476] width 637 height 42
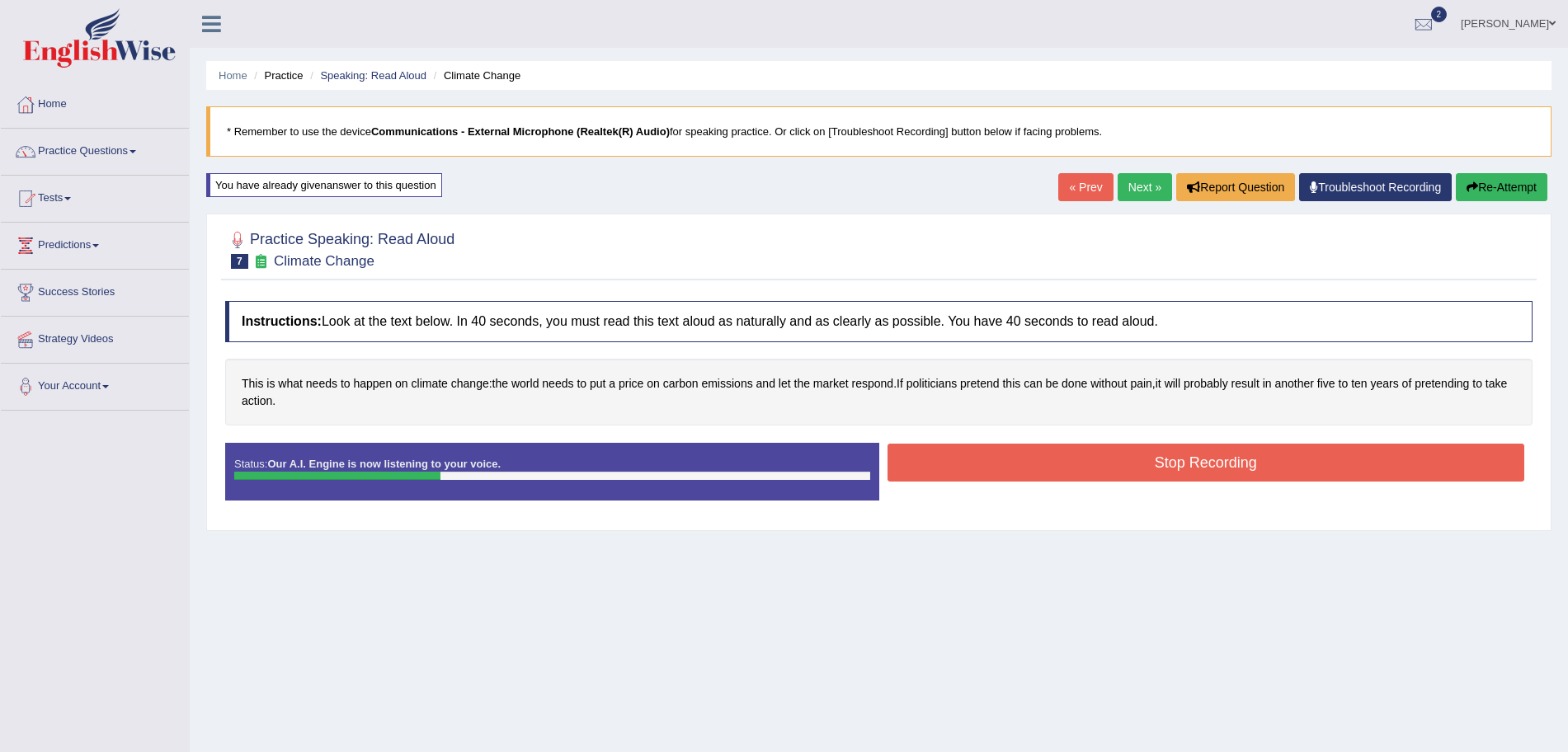
click at [1044, 469] on button "Stop Recording" at bounding box center [1206, 462] width 637 height 38
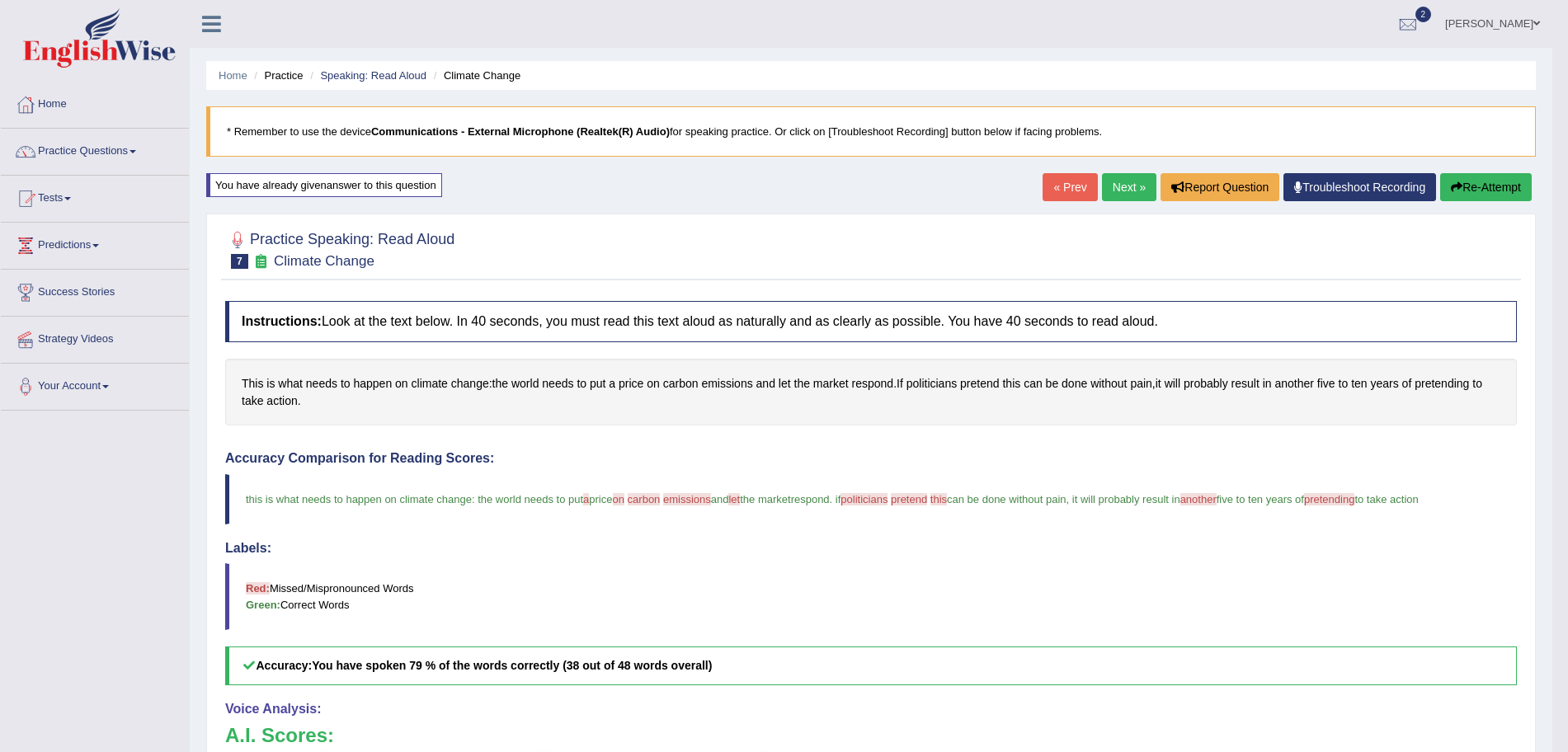
click at [1134, 188] on link "Next »" at bounding box center [1129, 187] width 55 height 28
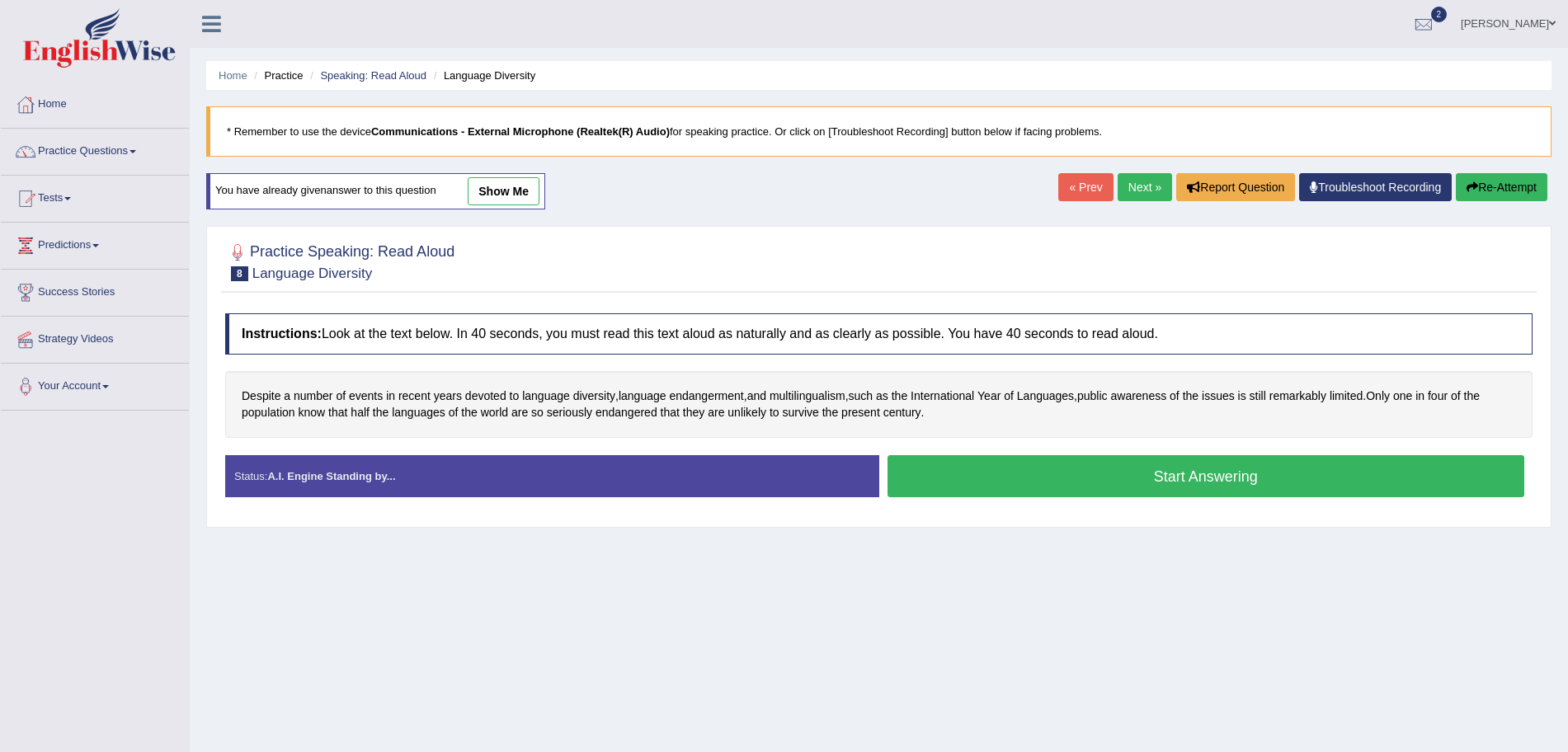
scroll to position [31, 0]
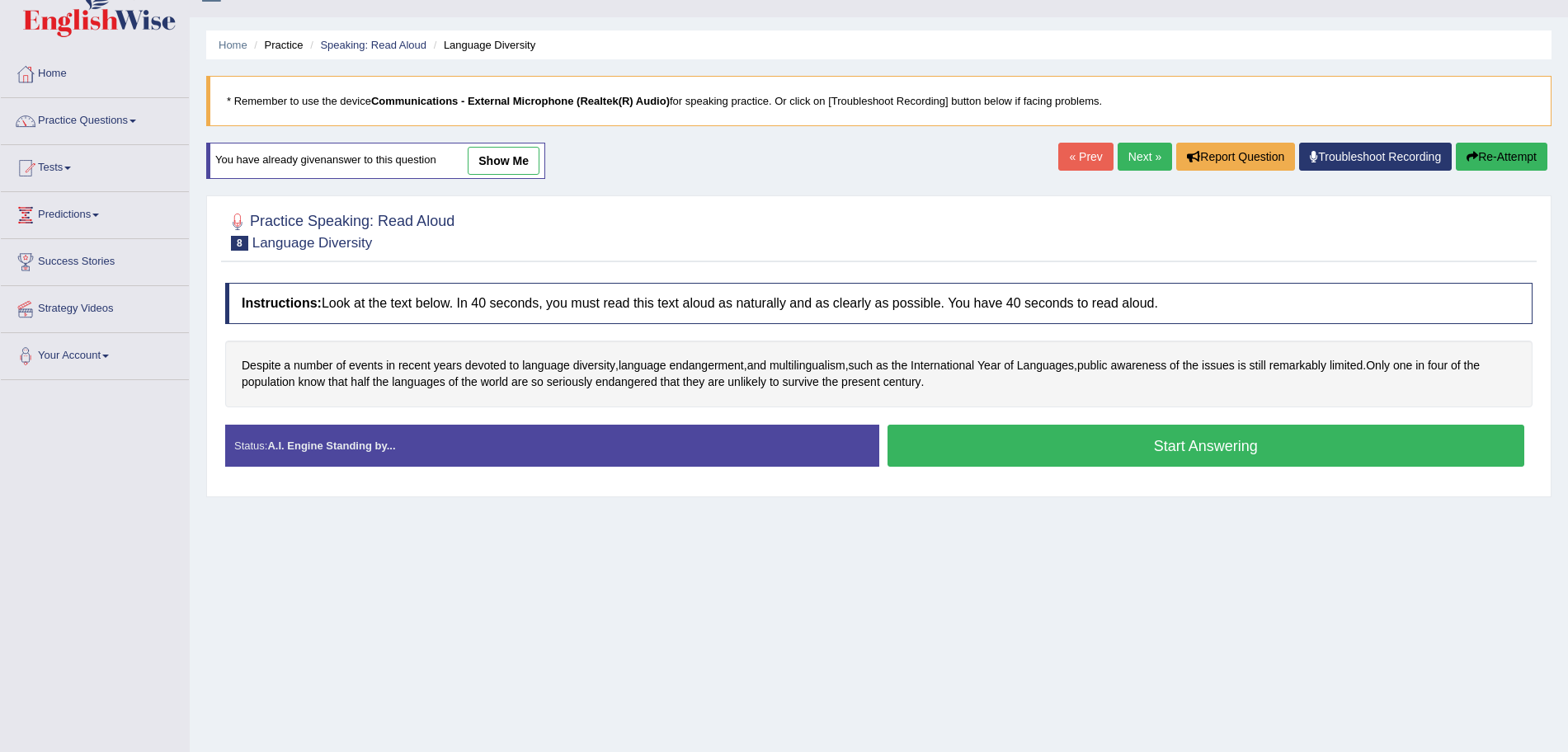
click at [979, 438] on button "Start Answering" at bounding box center [1206, 445] width 637 height 42
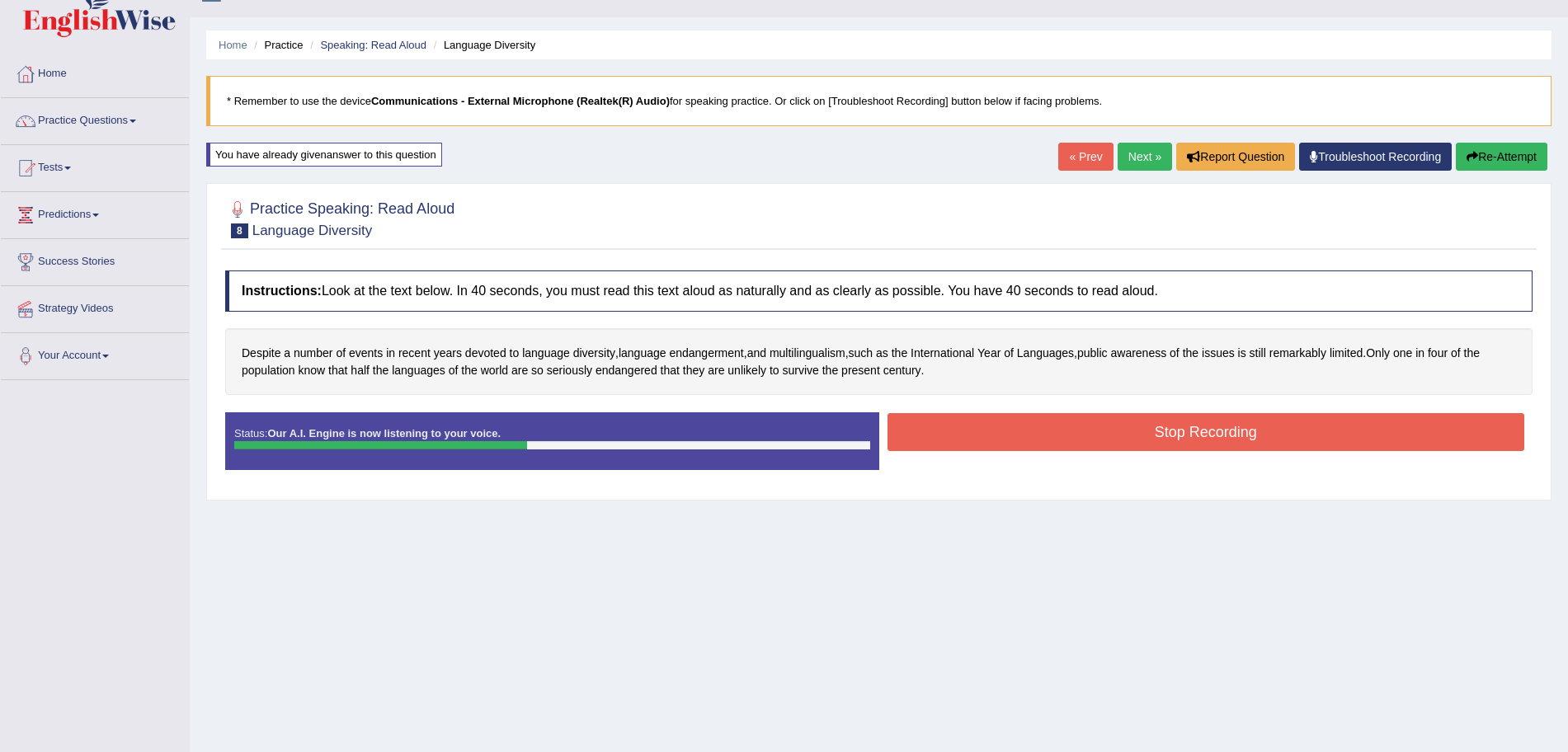
click at [1024, 433] on button "Stop Recording" at bounding box center [1206, 432] width 637 height 38
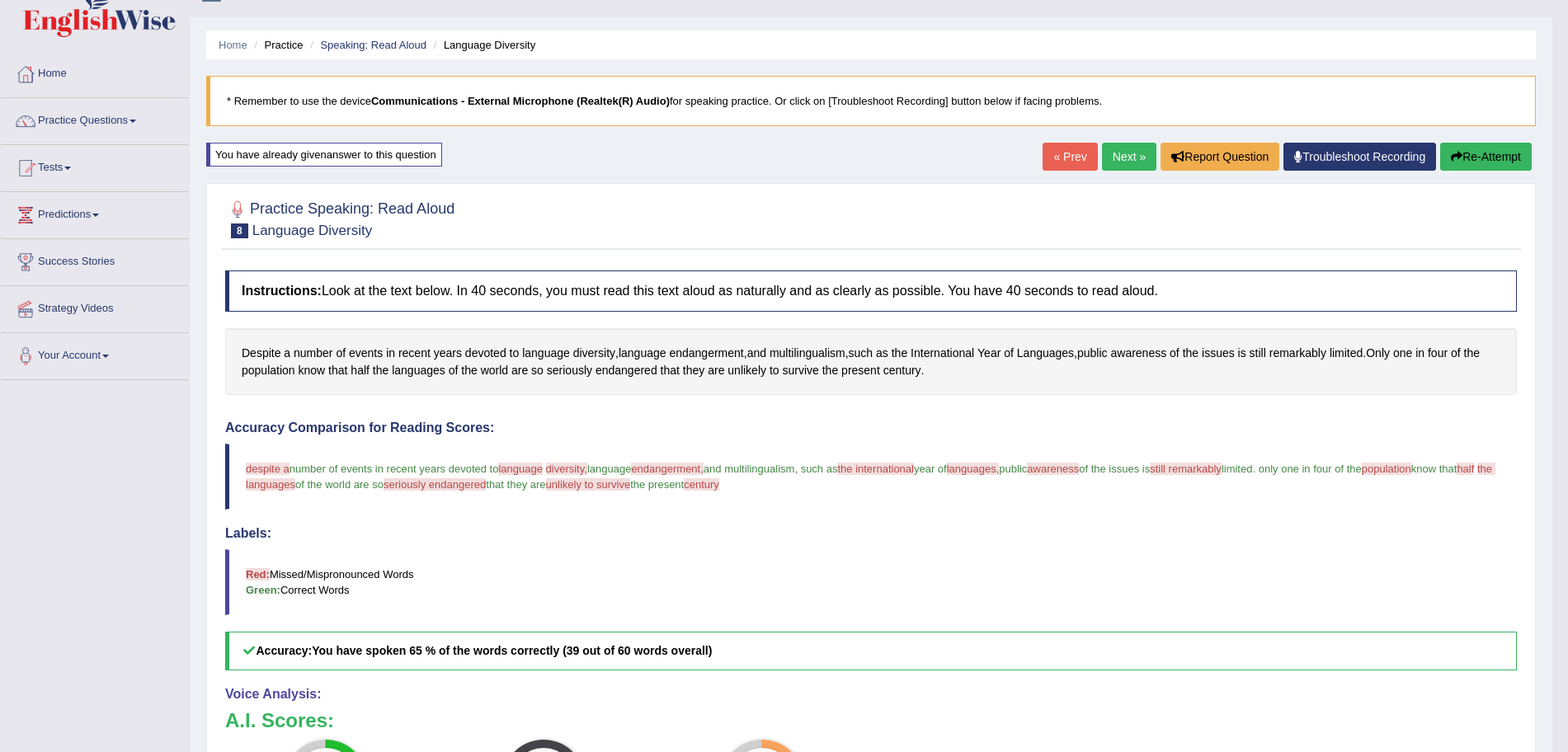
click at [1126, 160] on link "Next »" at bounding box center [1129, 157] width 55 height 28
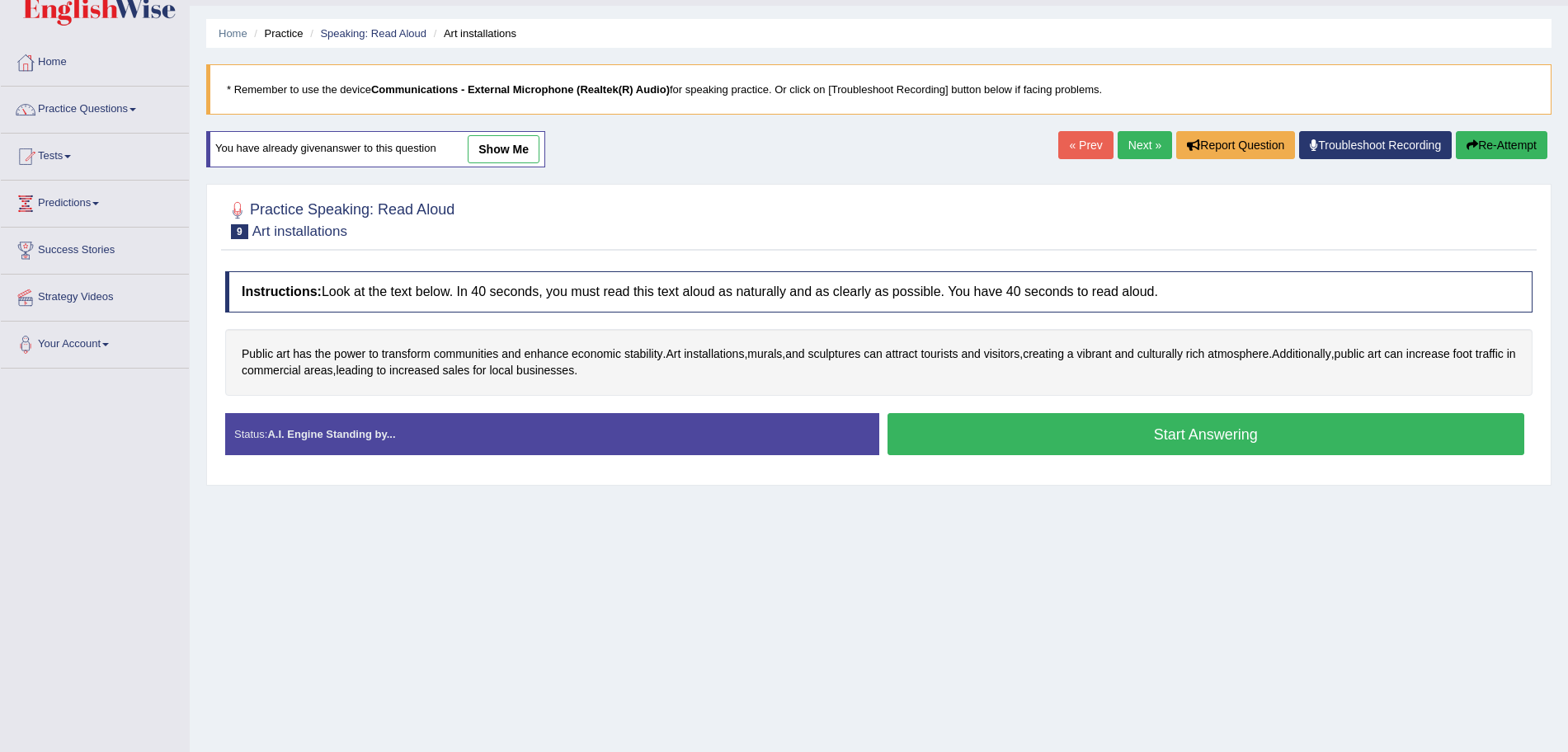
click at [1128, 430] on button "Start Answering" at bounding box center [1206, 434] width 637 height 42
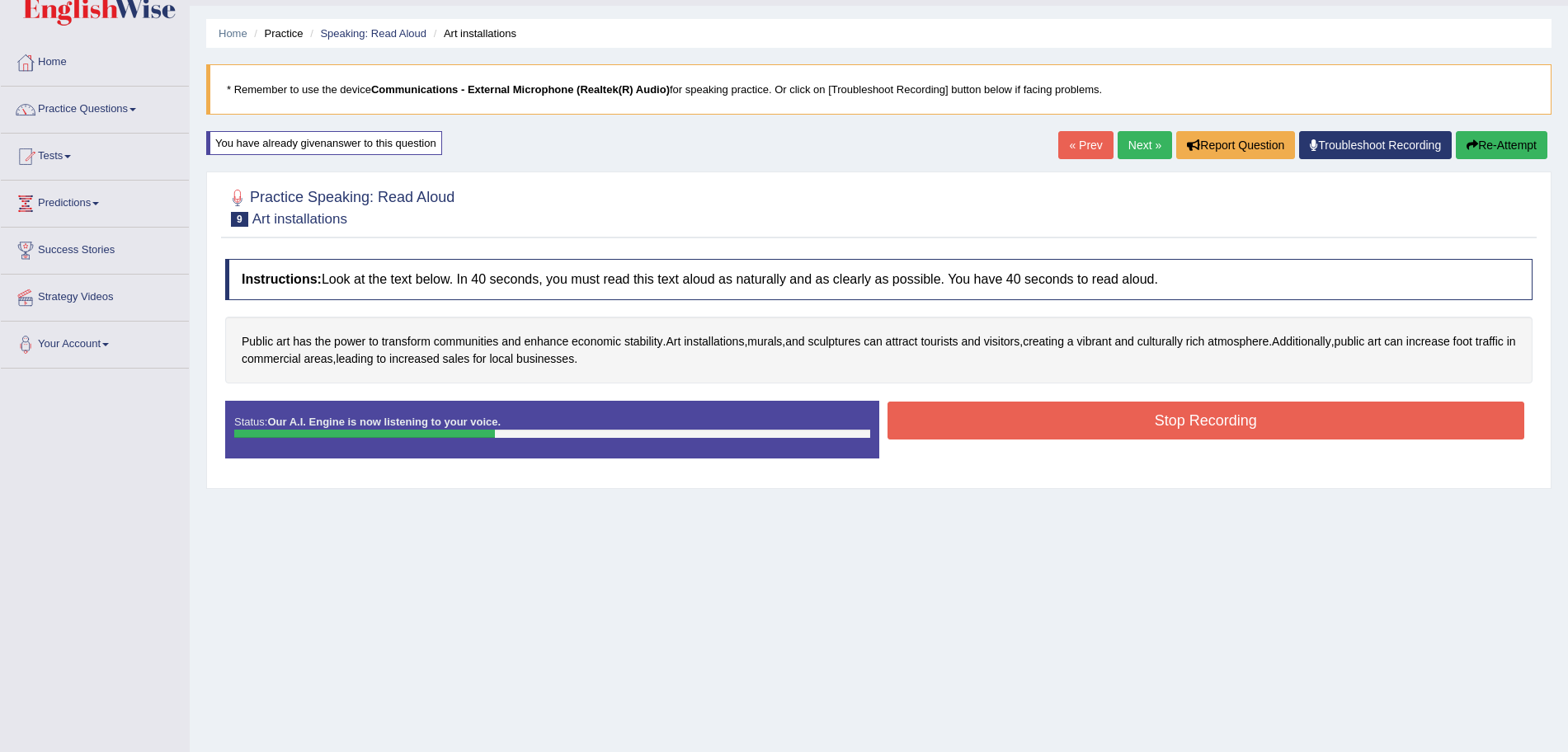
click at [1076, 427] on button "Stop Recording" at bounding box center [1206, 420] width 637 height 38
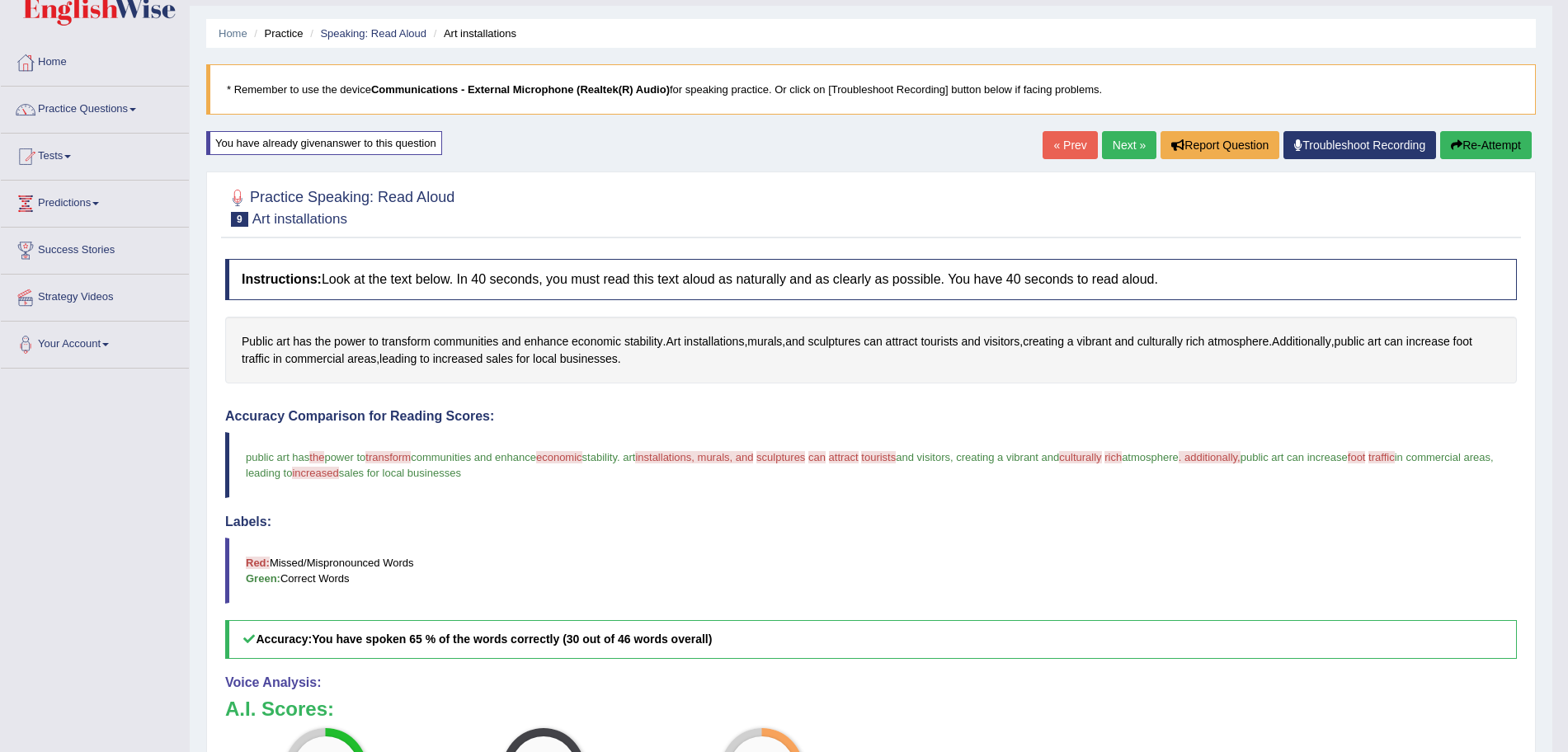
click at [1136, 145] on link "Next »" at bounding box center [1129, 145] width 55 height 28
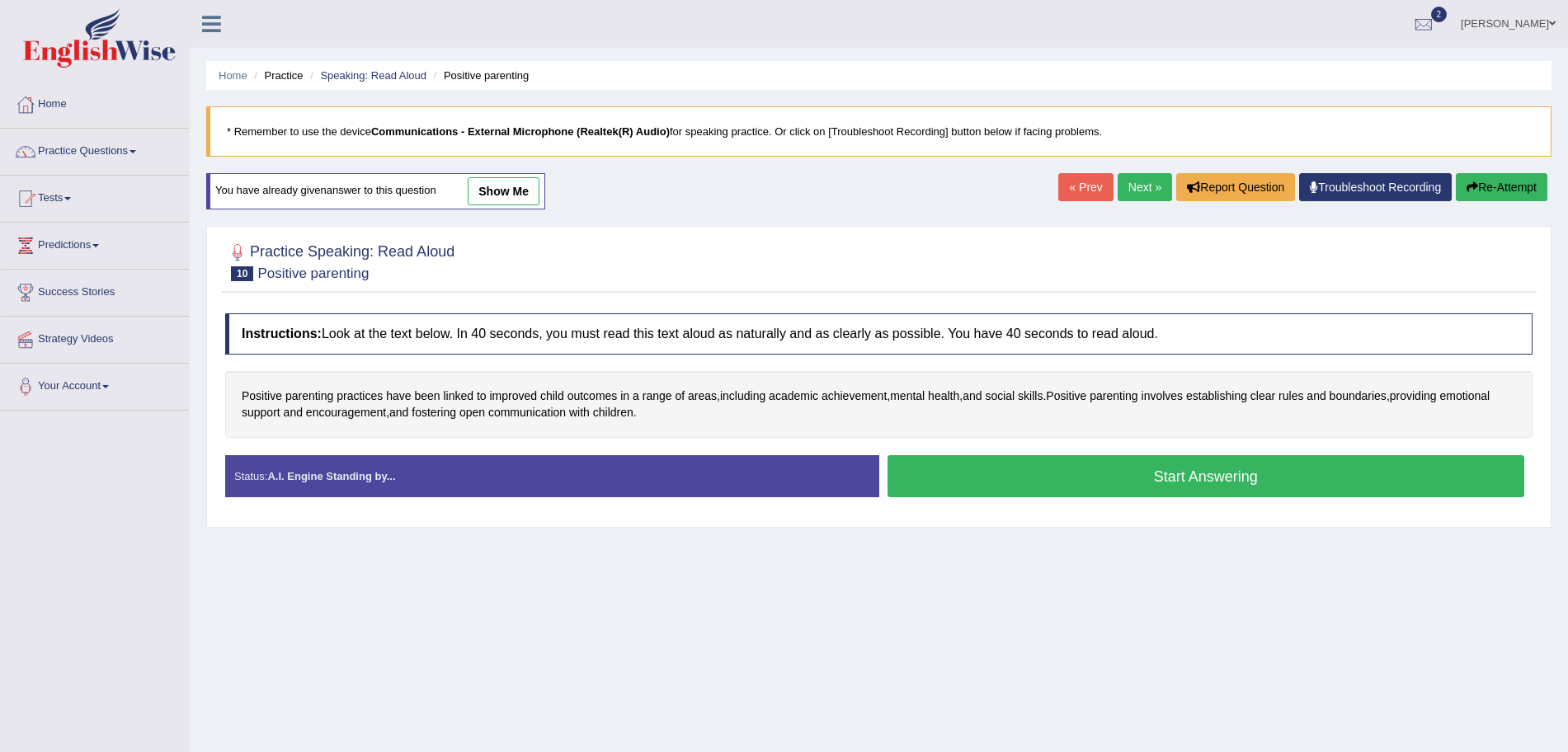
click at [1122, 474] on button "Start Answering" at bounding box center [1206, 476] width 637 height 42
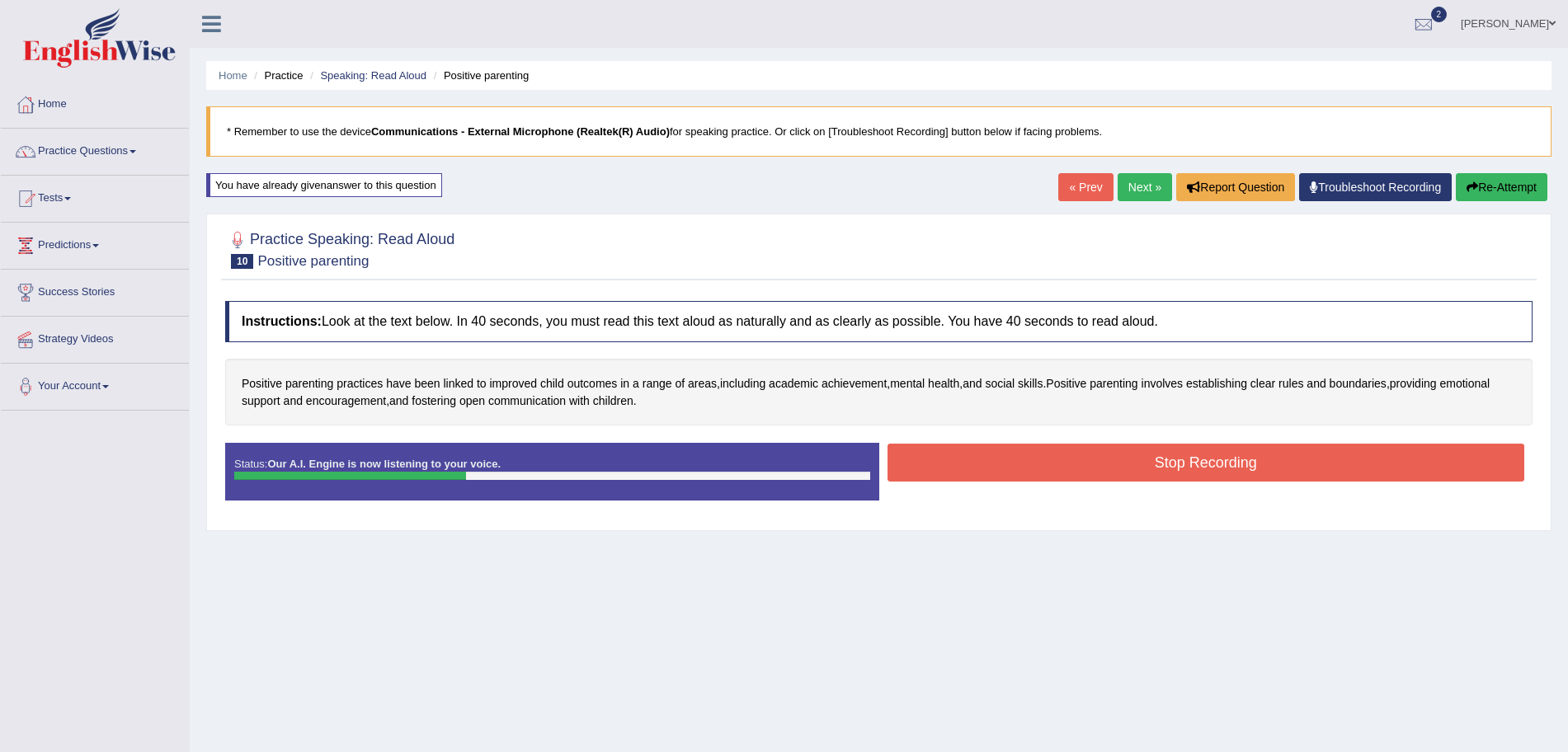
click at [1122, 474] on button "Stop Recording" at bounding box center [1206, 462] width 637 height 38
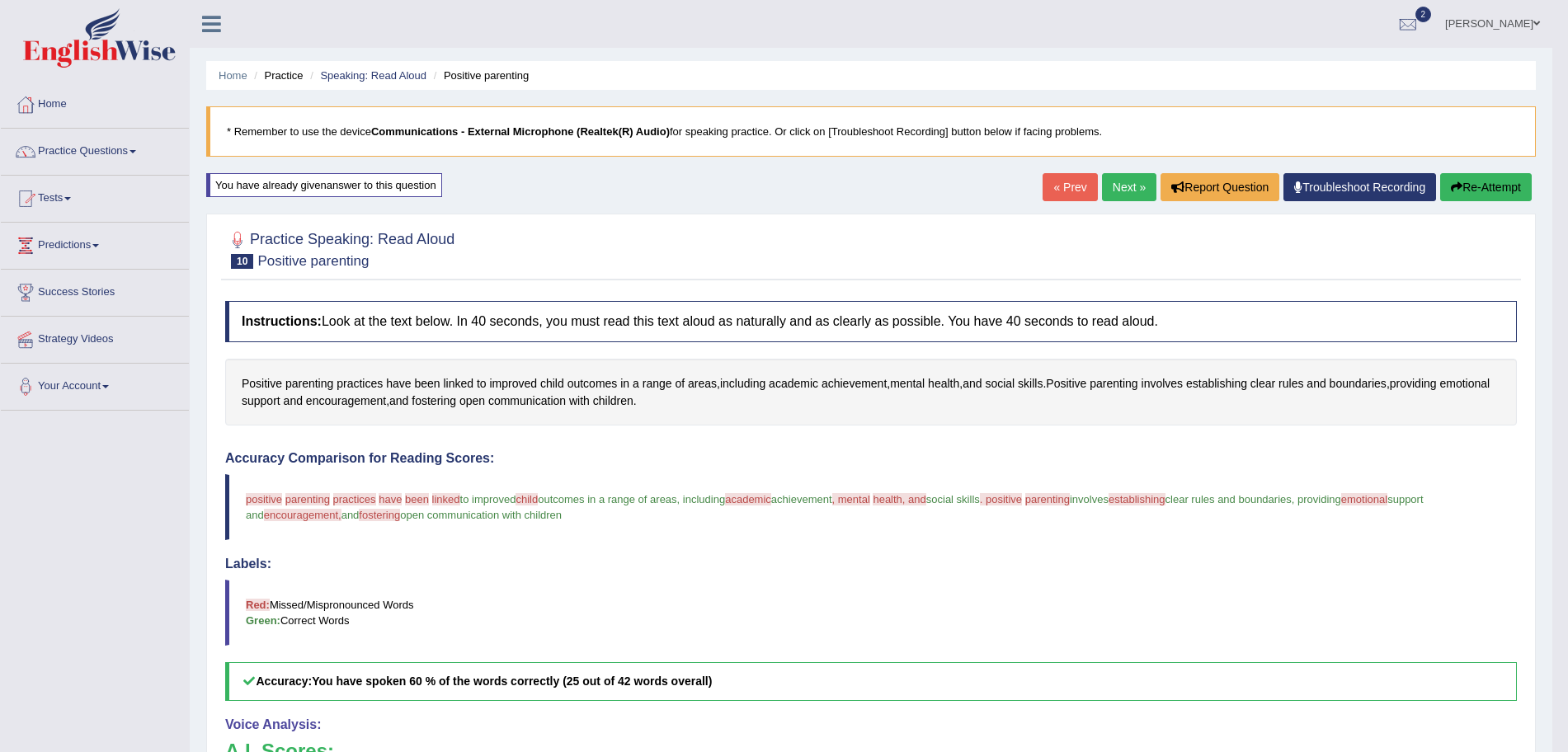
click at [1133, 180] on link "Next »" at bounding box center [1129, 187] width 55 height 28
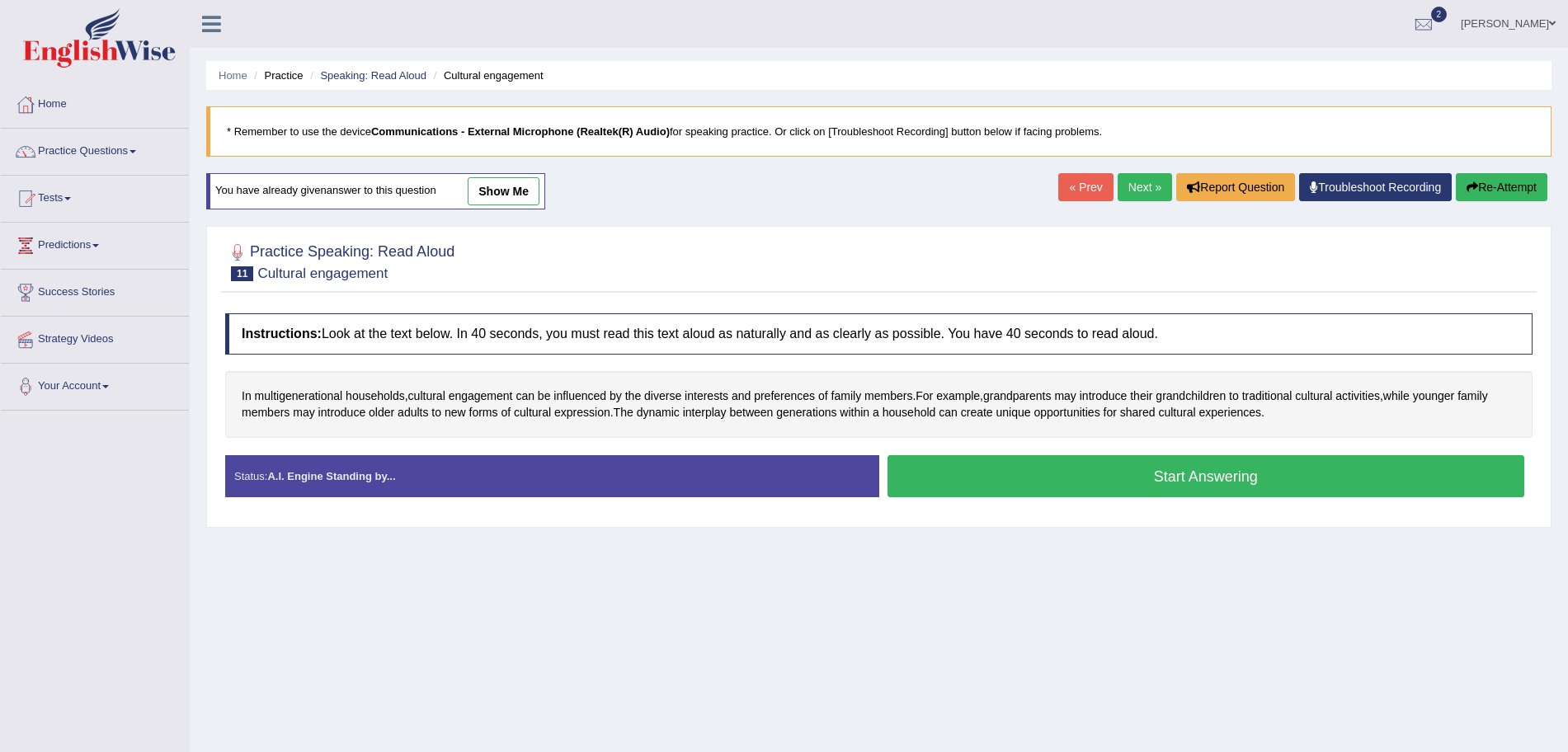
click at [1058, 483] on button "Start Answering" at bounding box center [1206, 476] width 637 height 42
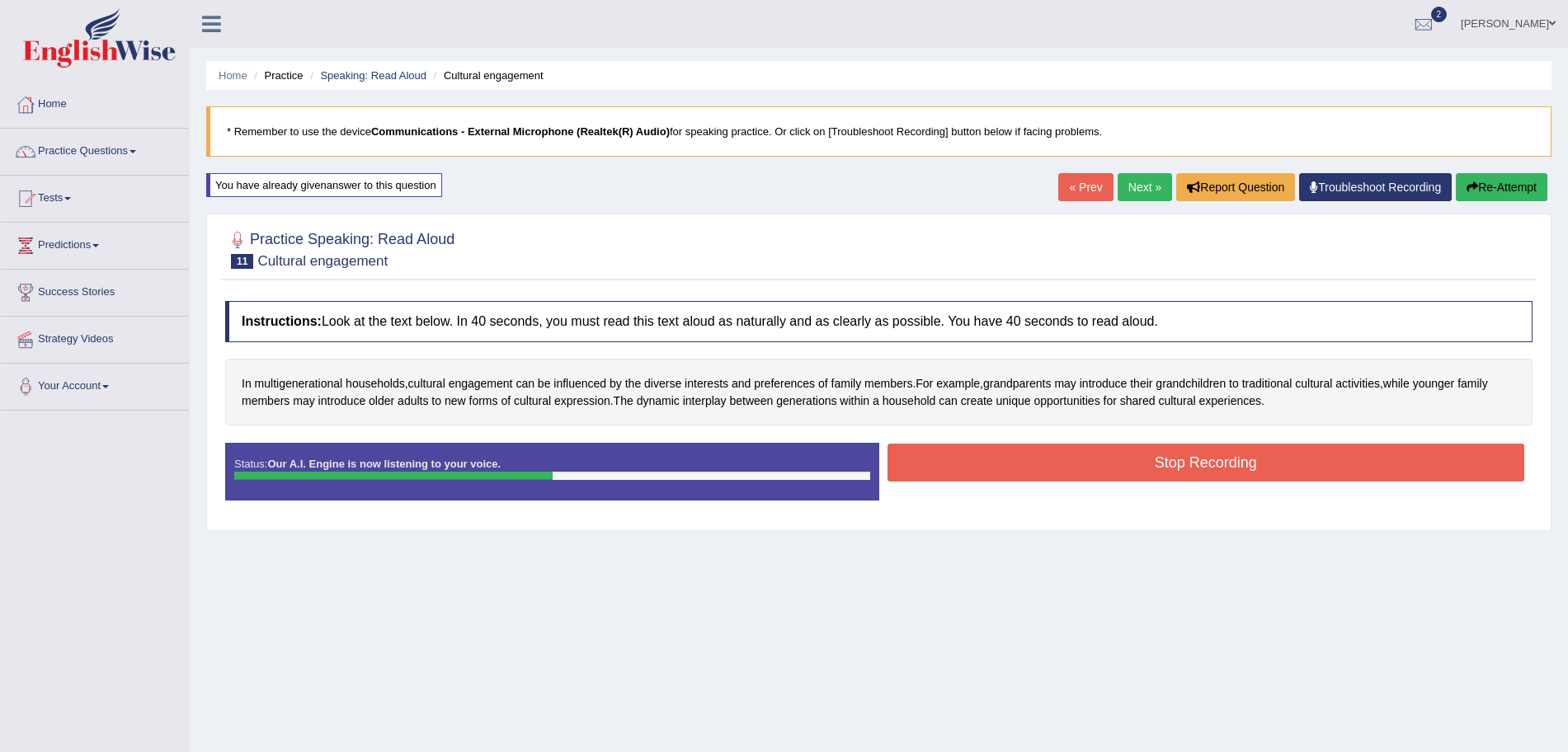
click at [1029, 458] on button "Stop Recording" at bounding box center [1206, 462] width 637 height 38
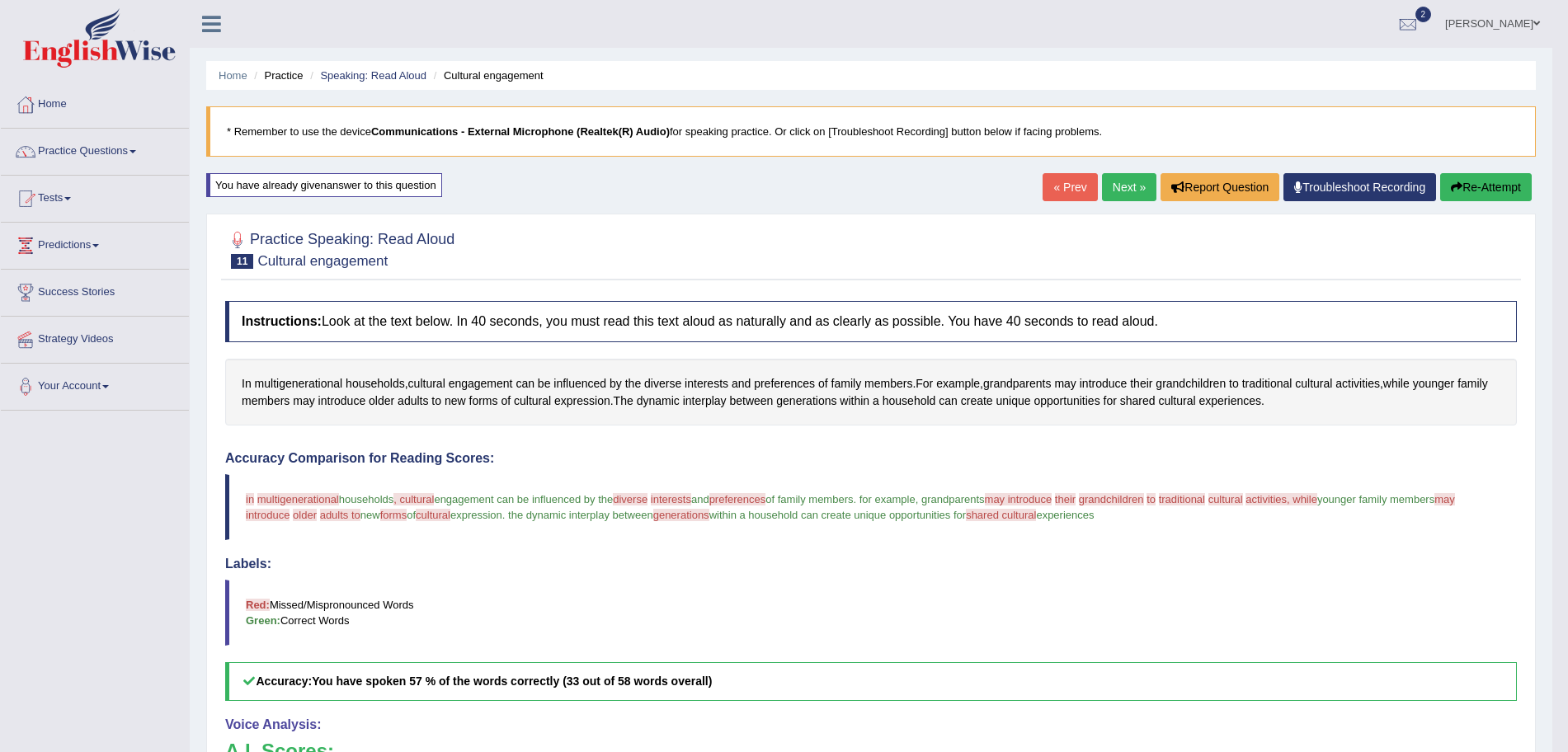
click at [1121, 190] on link "Next »" at bounding box center [1129, 187] width 55 height 28
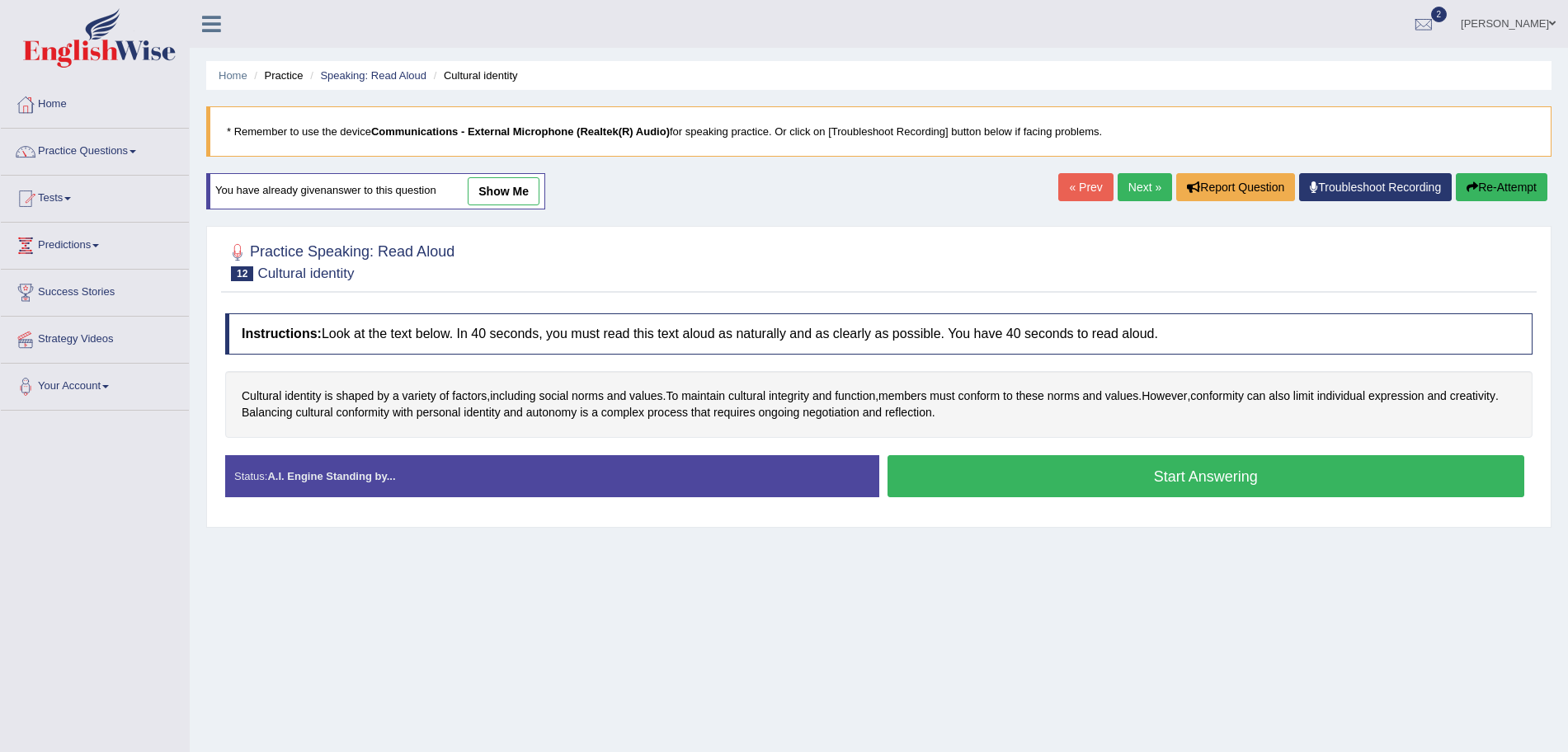
click at [985, 471] on button "Start Answering" at bounding box center [1206, 476] width 637 height 42
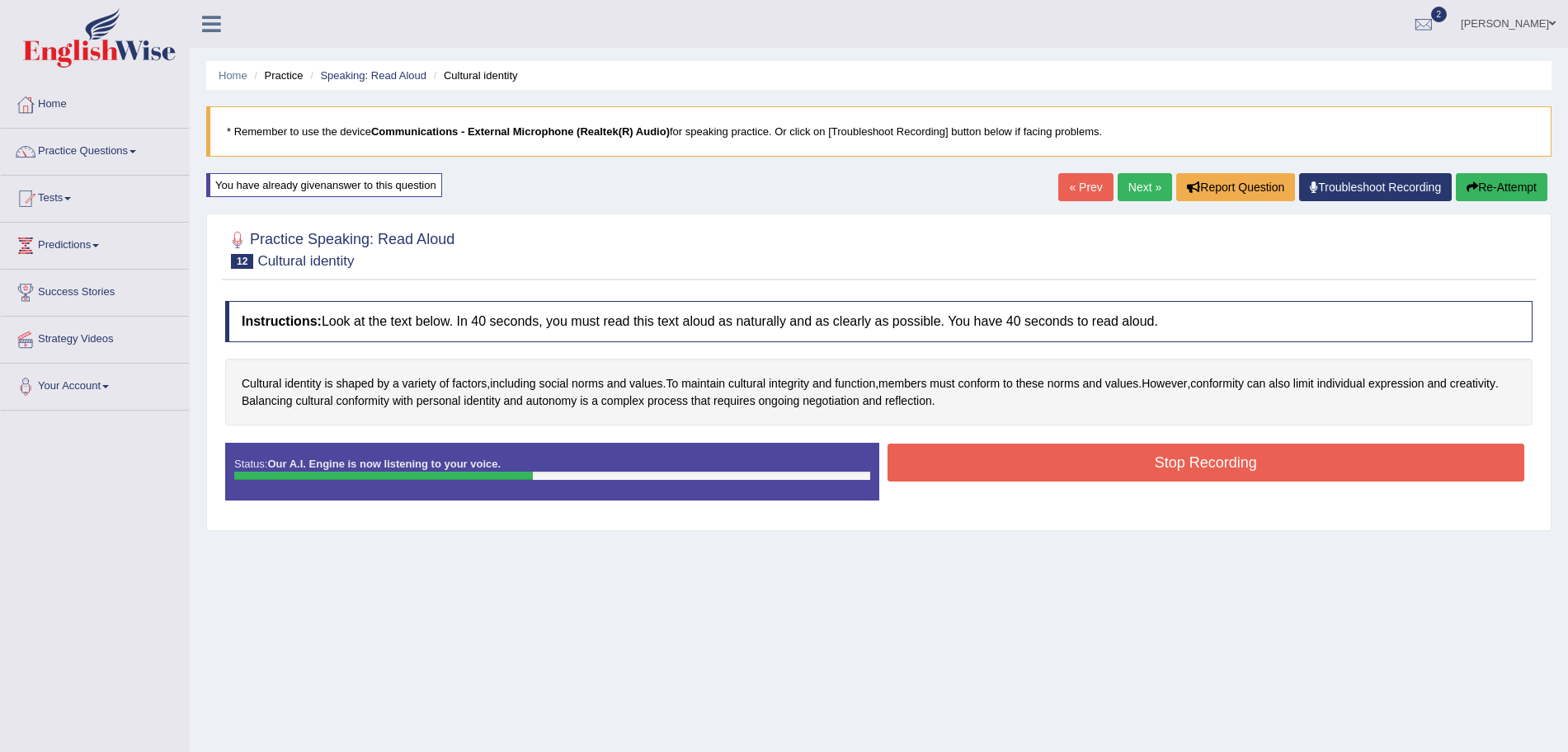
click at [987, 473] on button "Stop Recording" at bounding box center [1206, 462] width 637 height 38
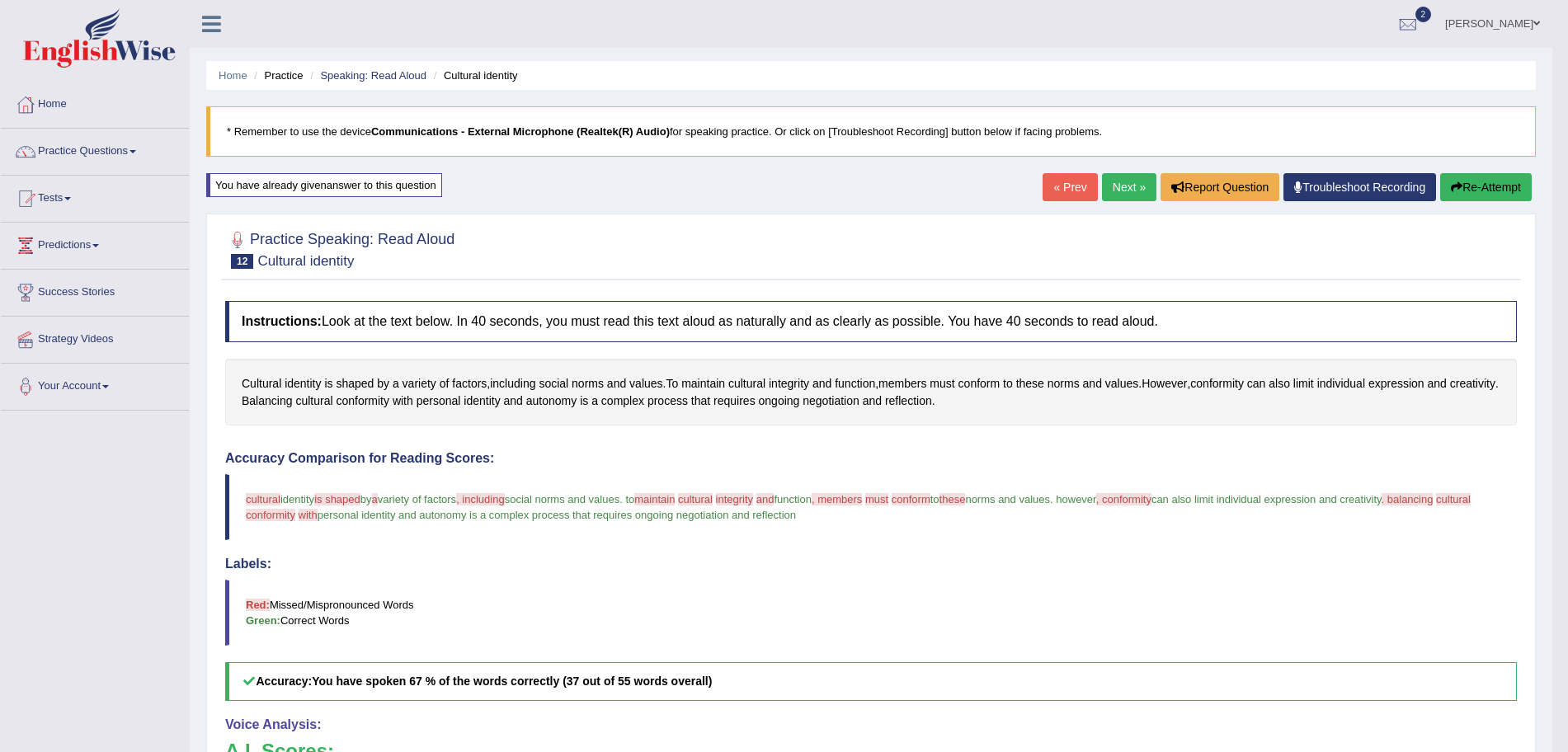
click at [1132, 194] on link "Next »" at bounding box center [1129, 187] width 55 height 28
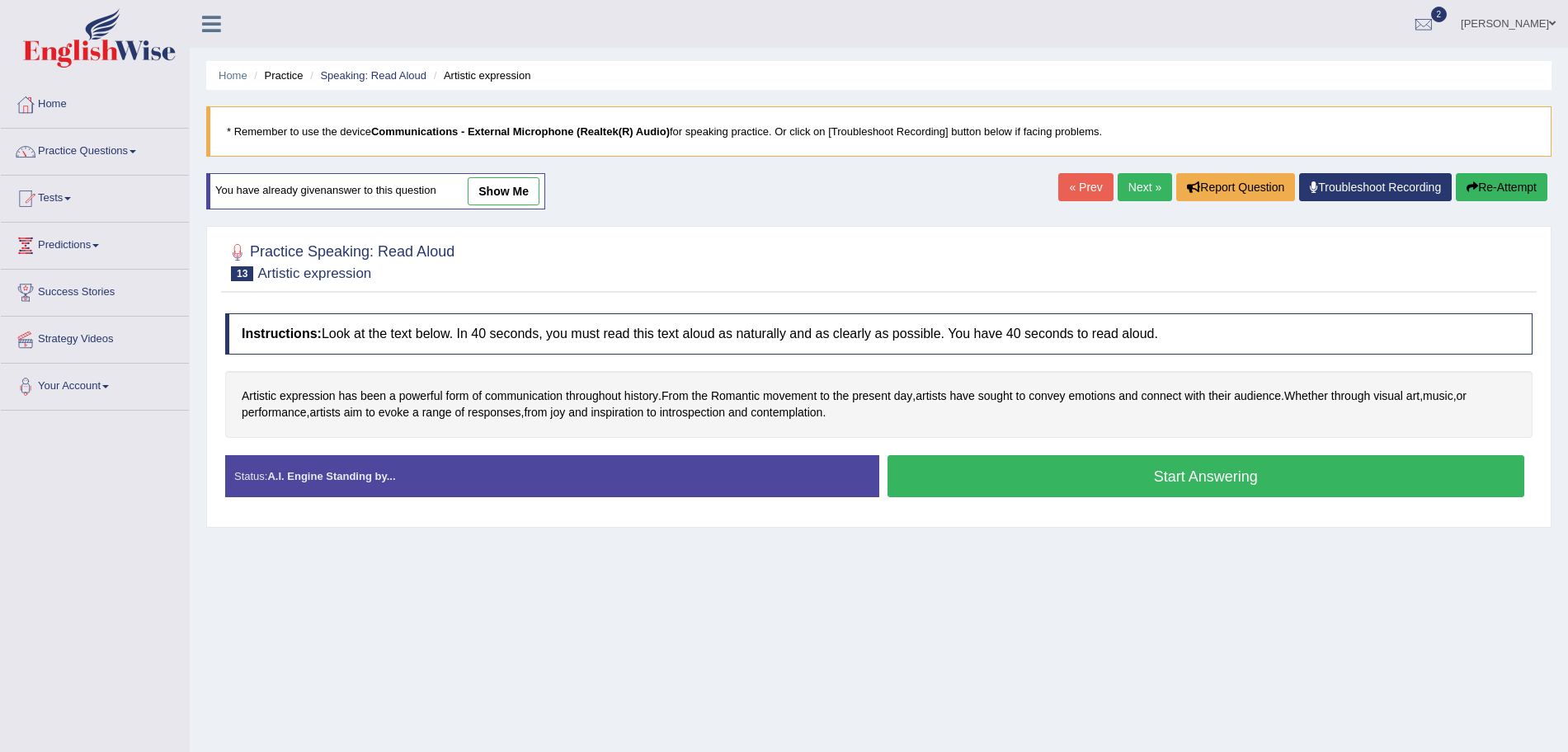
click at [1055, 476] on button "Start Answering" at bounding box center [1206, 476] width 637 height 42
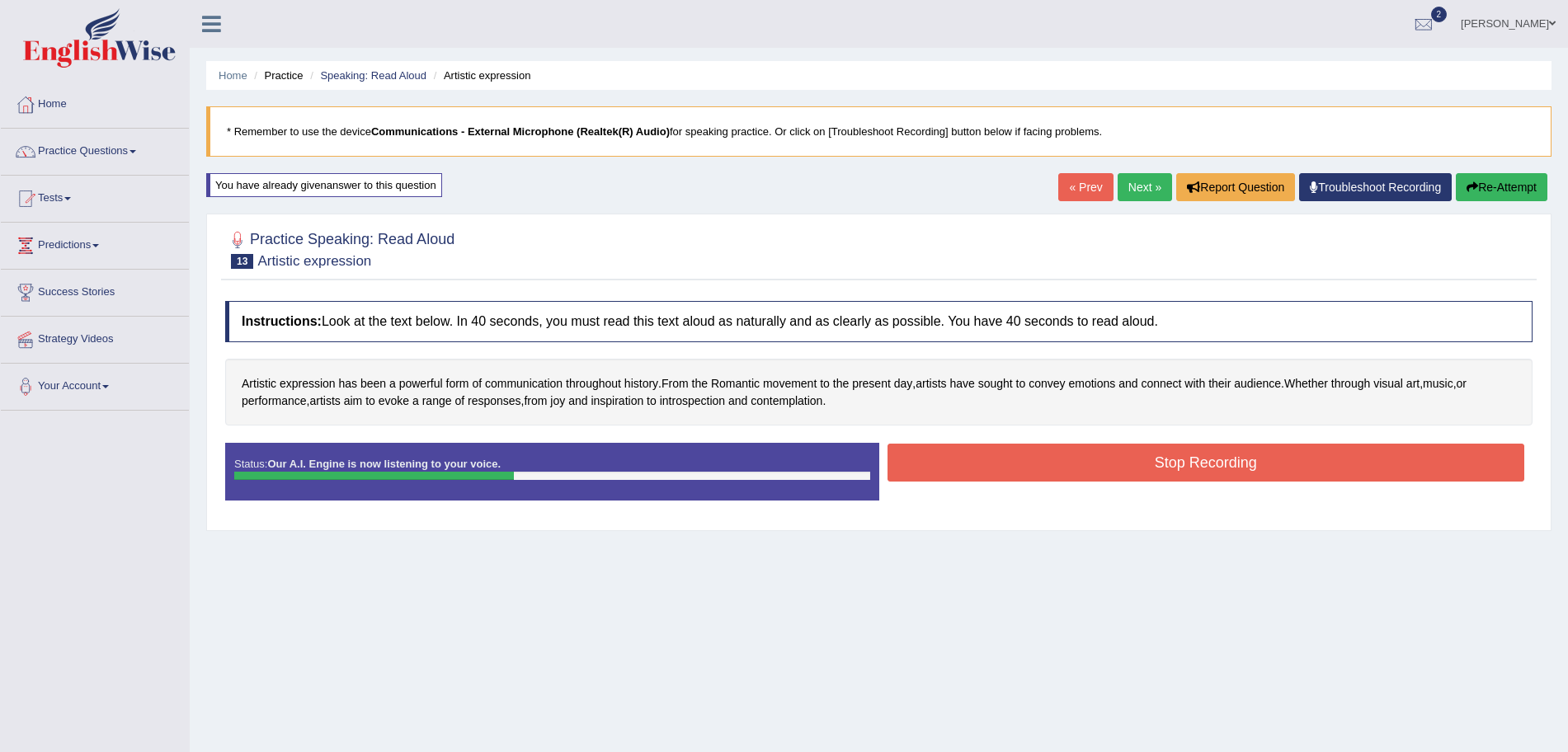
click at [986, 461] on button "Stop Recording" at bounding box center [1206, 462] width 637 height 38
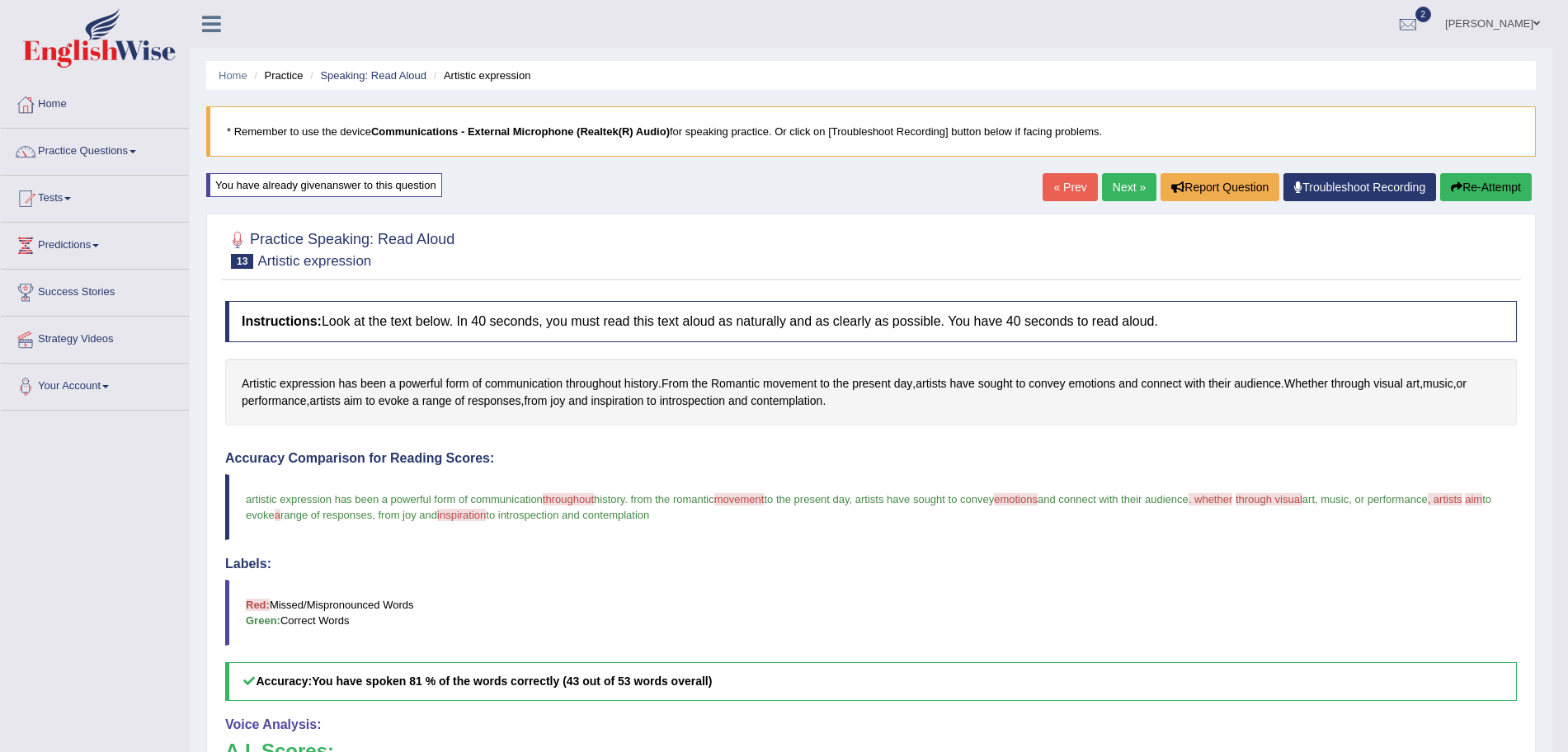
click at [1127, 184] on link "Next »" at bounding box center [1129, 187] width 55 height 28
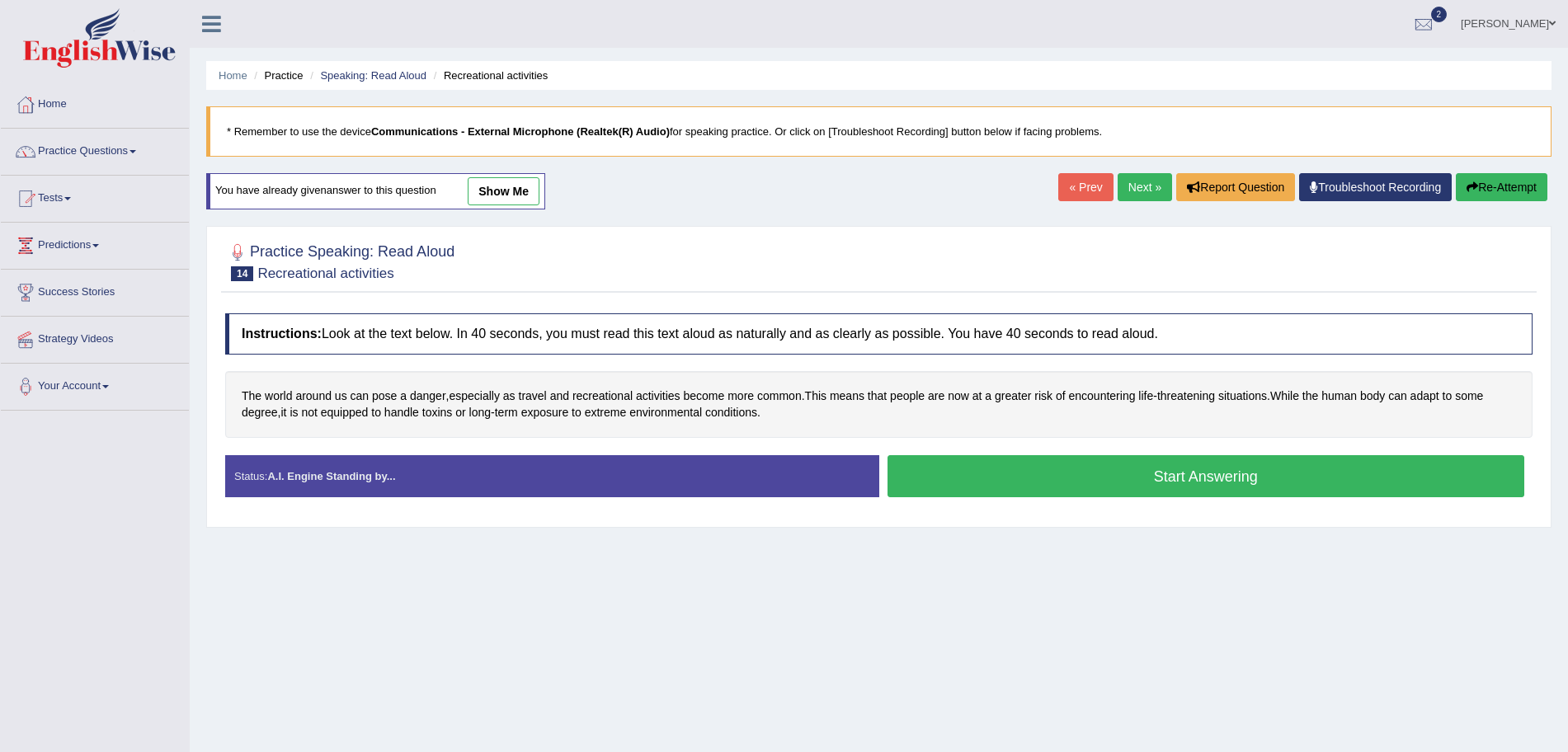
click at [1053, 467] on button "Start Answering" at bounding box center [1206, 476] width 637 height 42
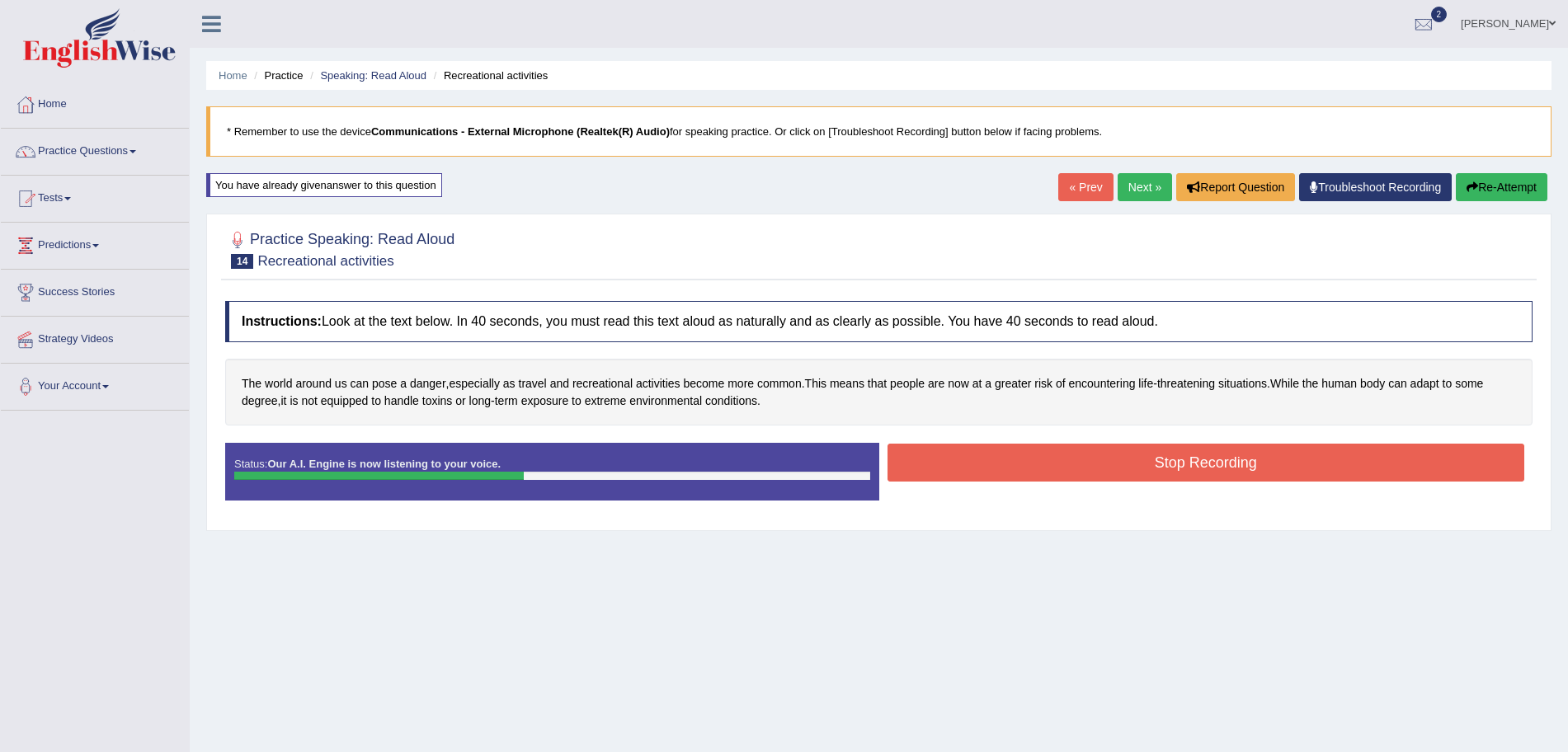
click at [983, 480] on button "Stop Recording" at bounding box center [1206, 462] width 637 height 38
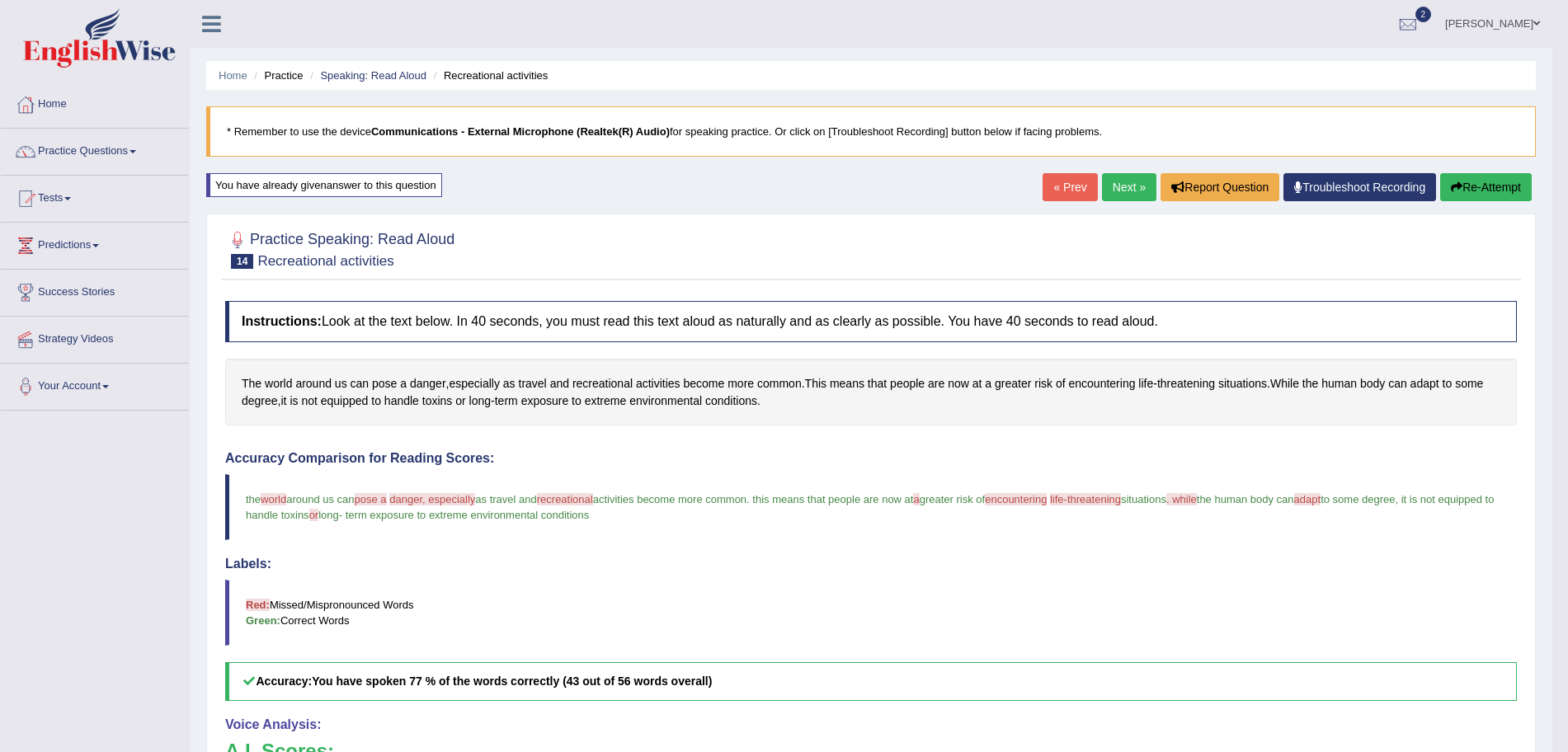
click at [1131, 184] on link "Next »" at bounding box center [1129, 187] width 55 height 28
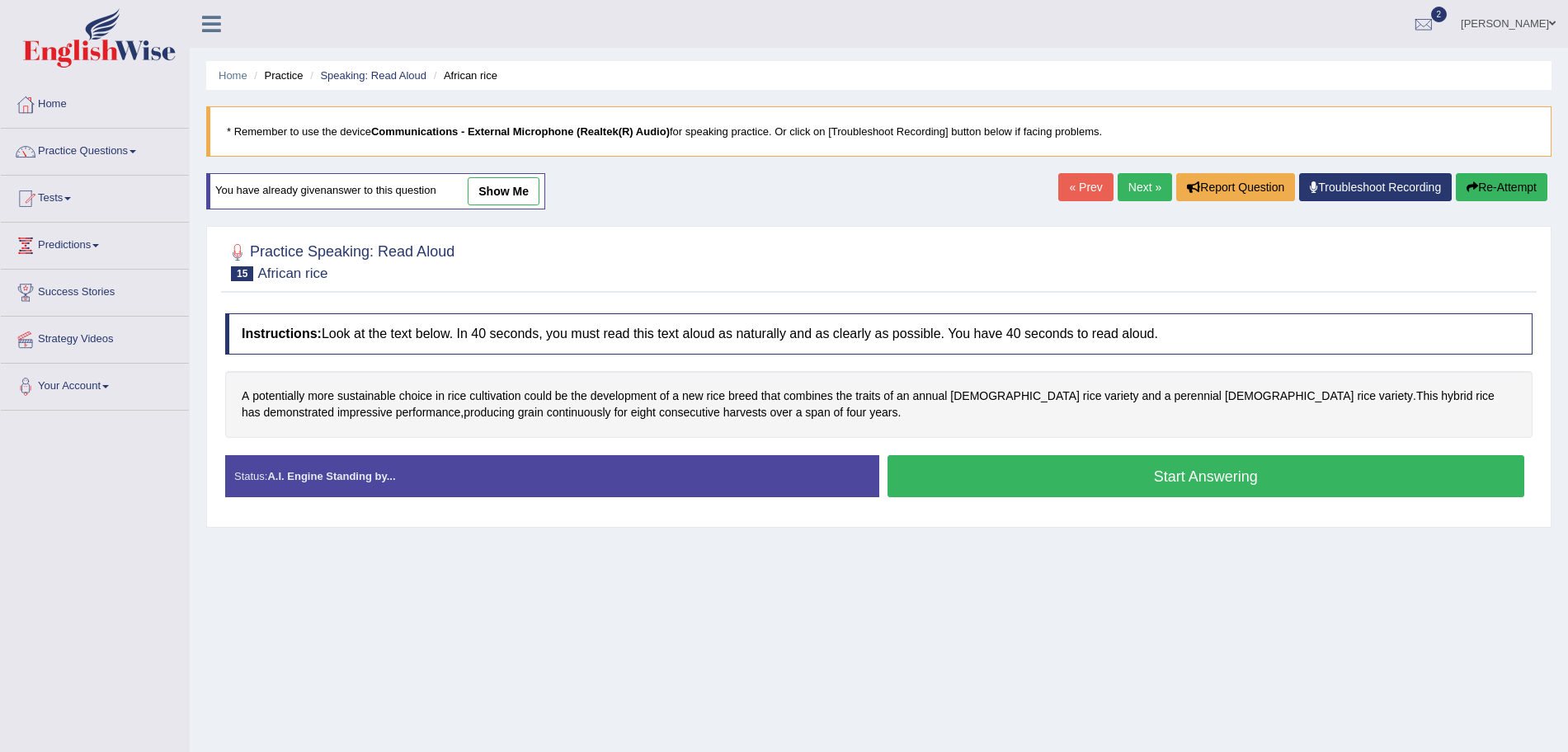
click at [1145, 455] on button "Start Answering" at bounding box center [1206, 476] width 637 height 42
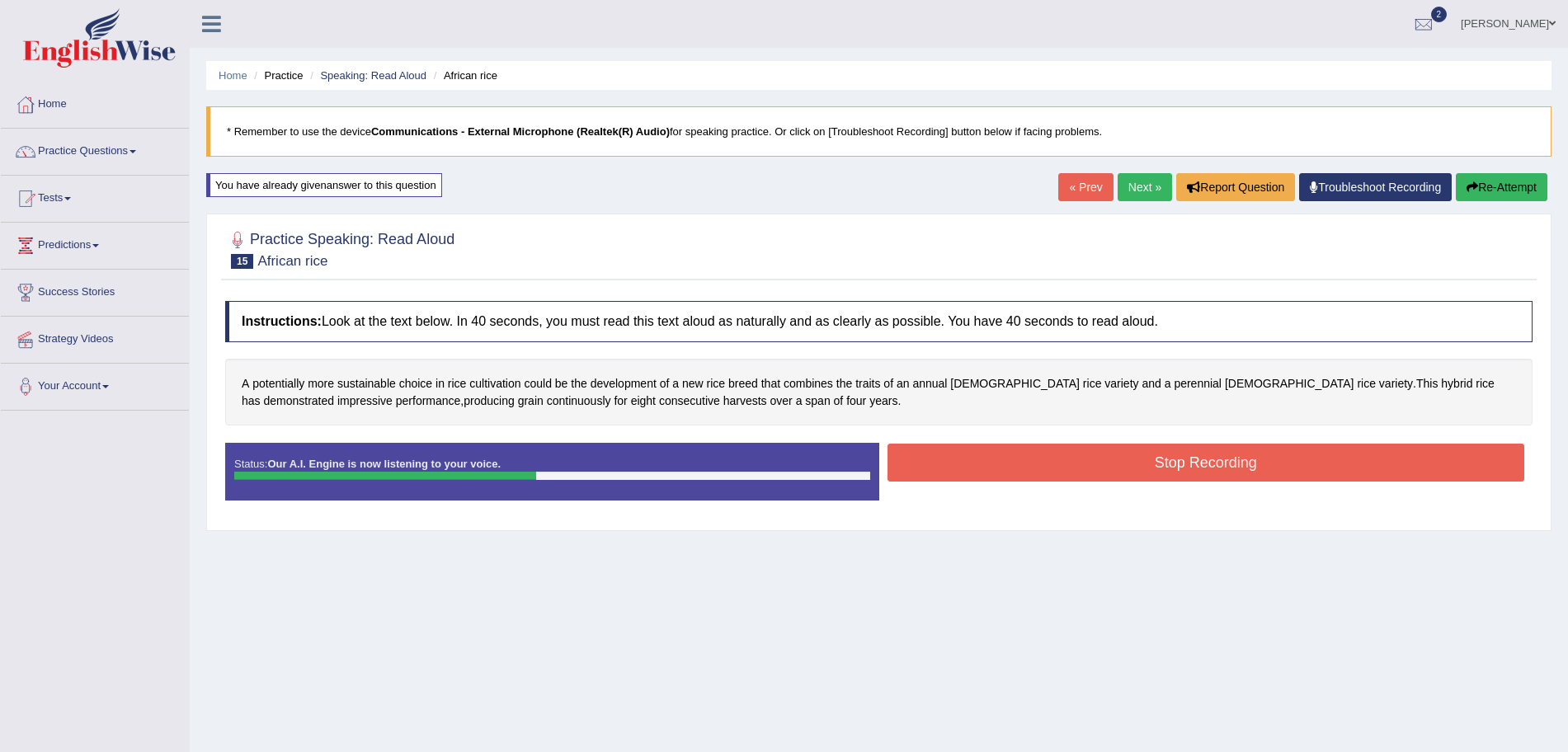
click at [1080, 465] on button "Stop Recording" at bounding box center [1206, 462] width 637 height 38
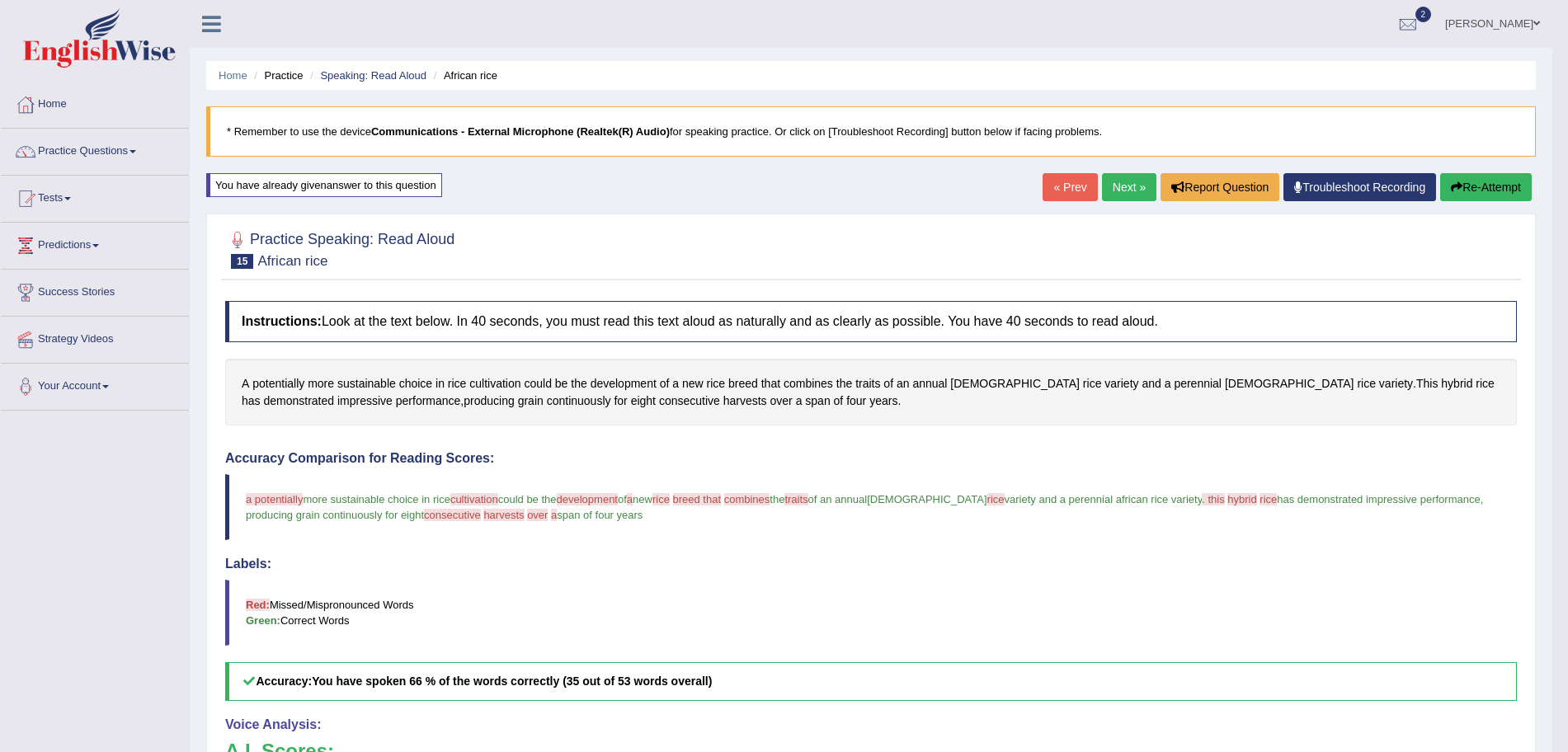
click at [1141, 185] on link "Next »" at bounding box center [1129, 187] width 55 height 28
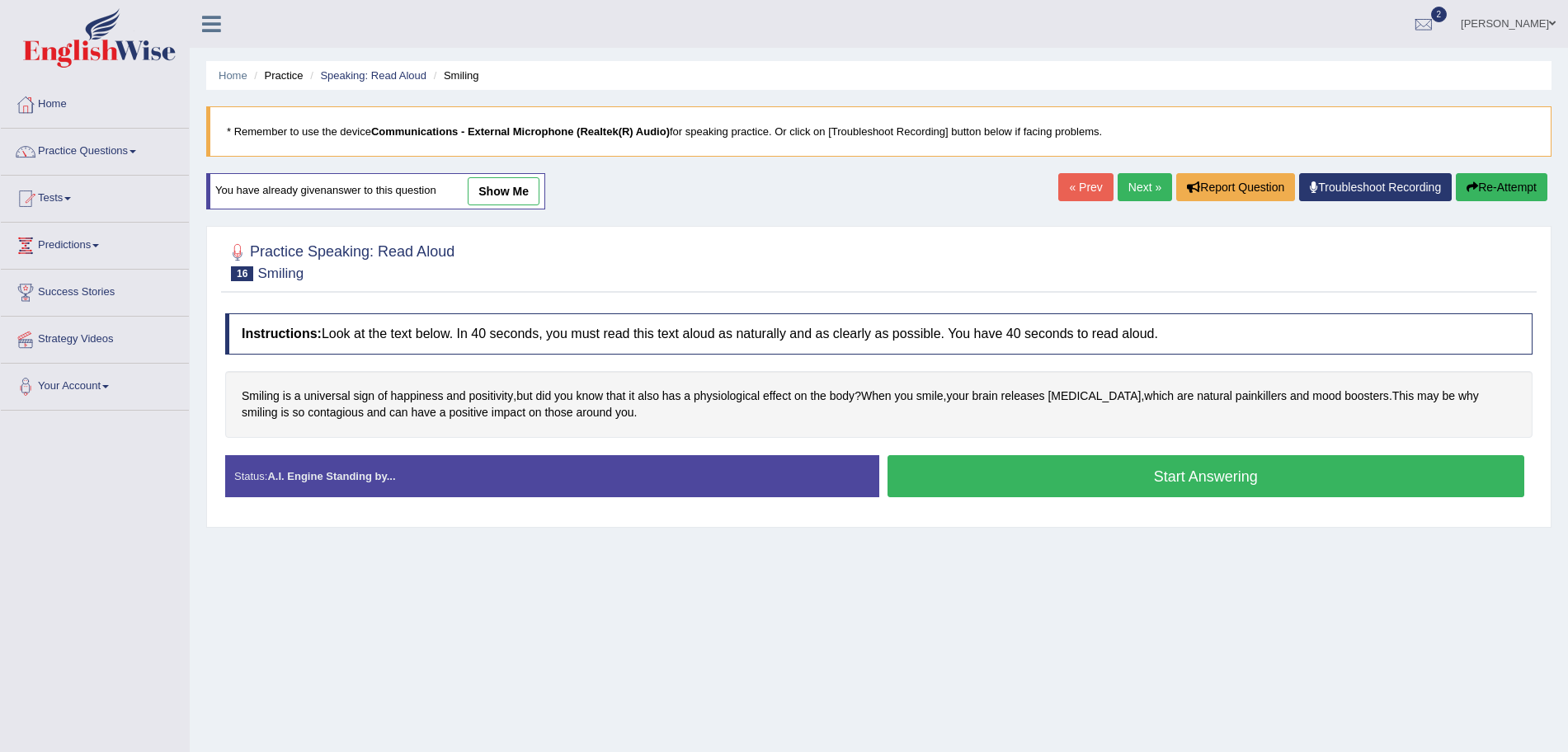
drag, startPoint x: 0, startPoint y: 0, endPoint x: 1579, endPoint y: 294, distance: 1606.1
click at [1568, 294] on html "Toggle navigation Home Practice Questions Speaking Practice Read Aloud Repeat S…" at bounding box center [784, 376] width 1568 height 752
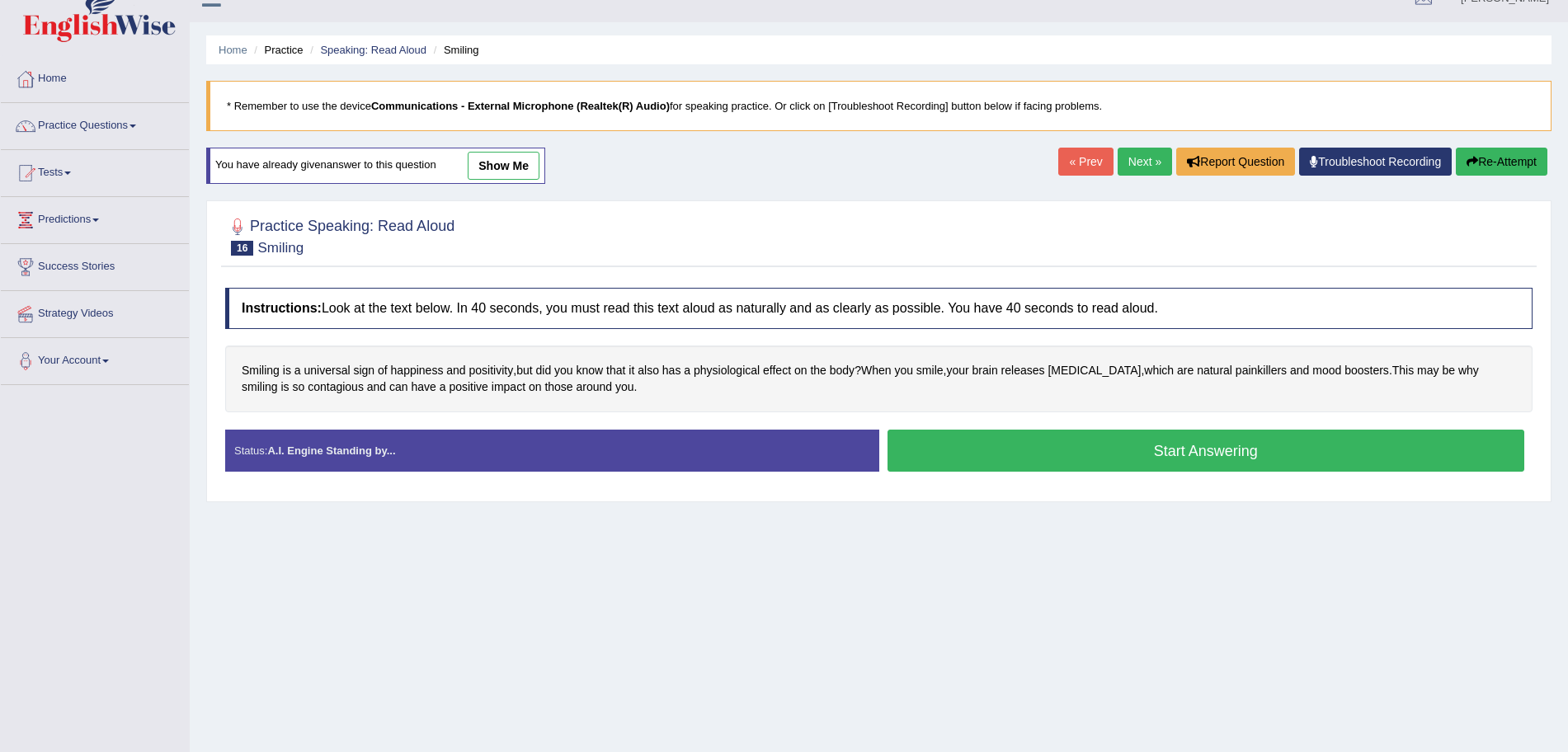
click at [1121, 435] on button "Start Answering" at bounding box center [1206, 450] width 637 height 42
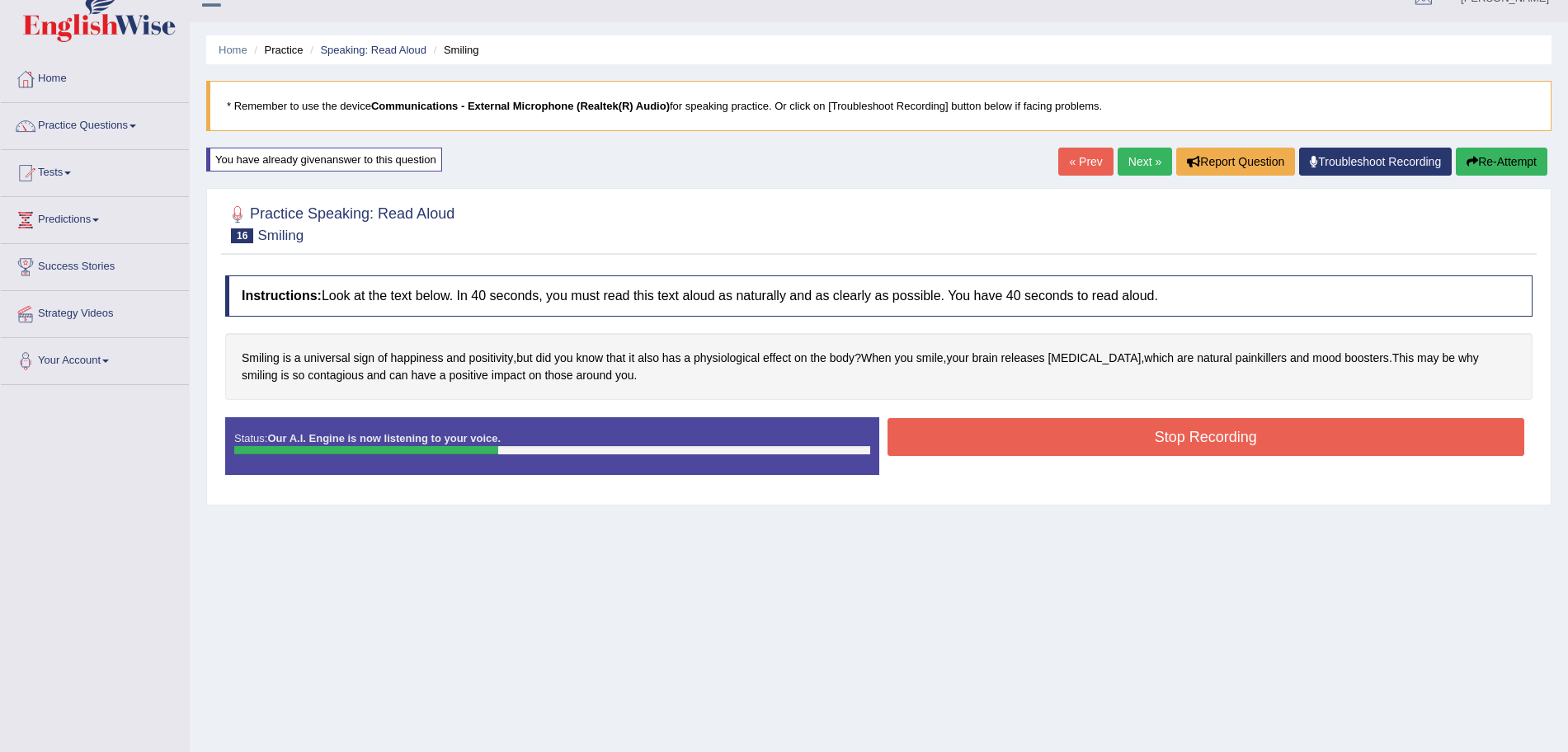
click at [1121, 435] on button "Stop Recording" at bounding box center [1206, 437] width 637 height 38
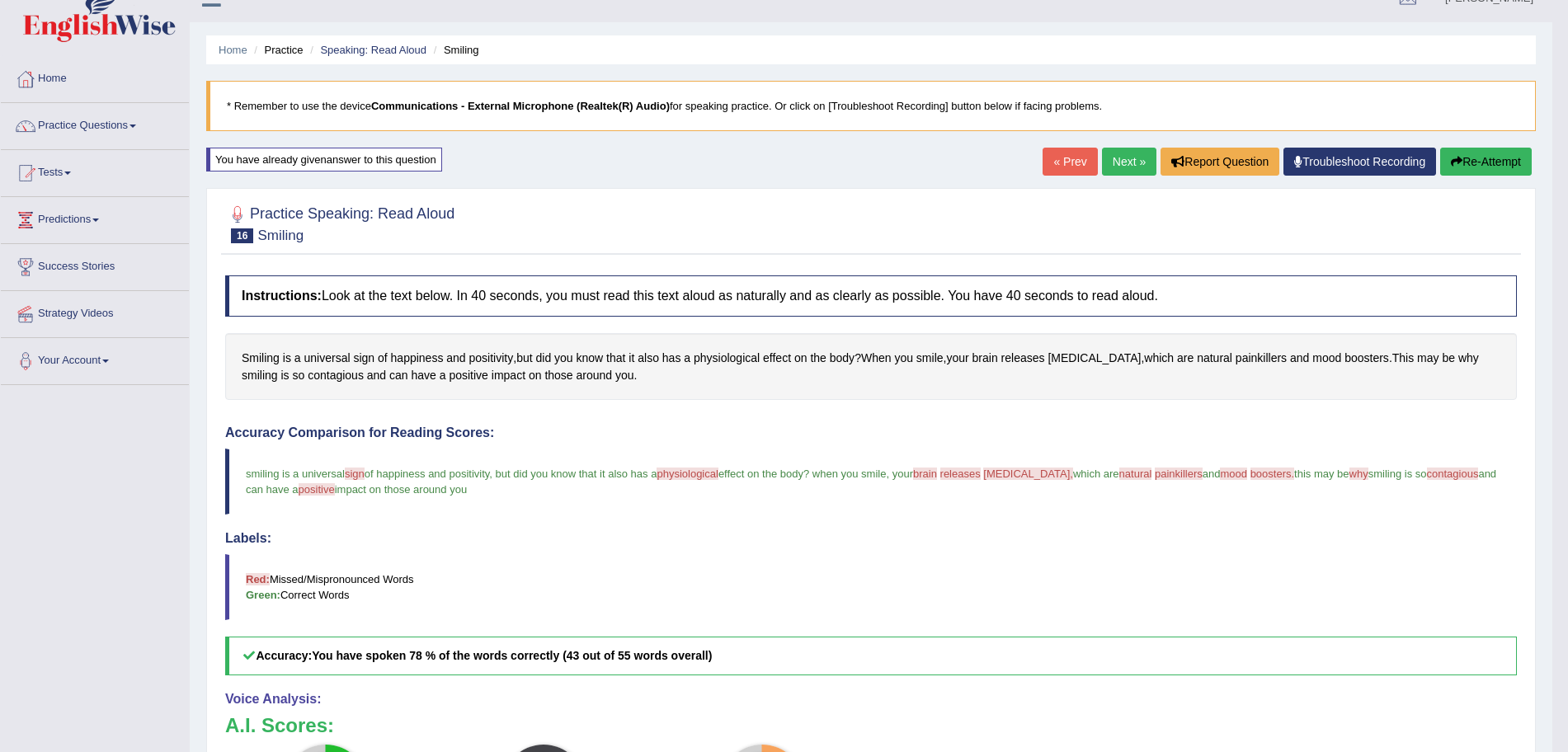
click at [1127, 160] on link "Next »" at bounding box center [1129, 161] width 55 height 28
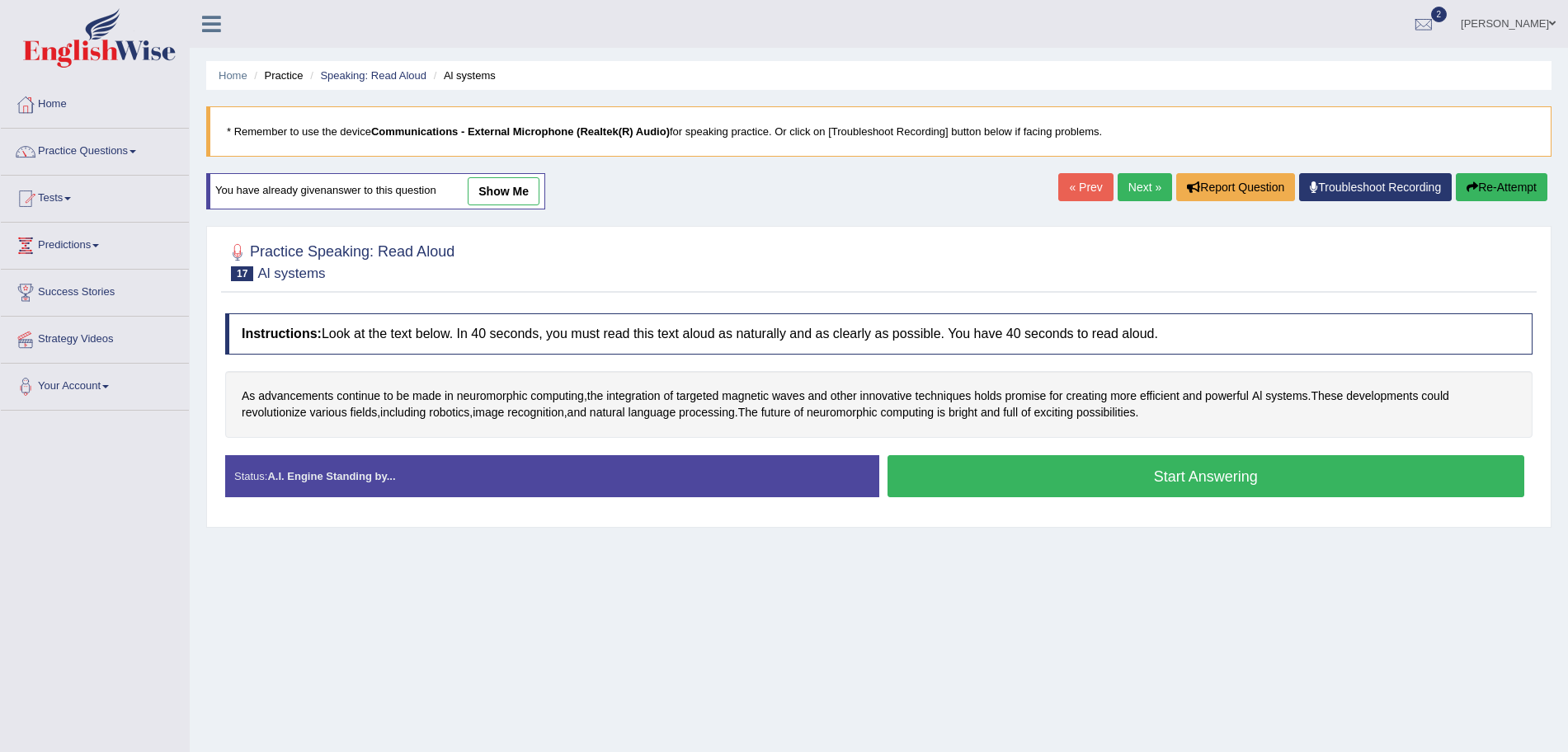
click at [1047, 466] on button "Start Answering" at bounding box center [1206, 476] width 637 height 42
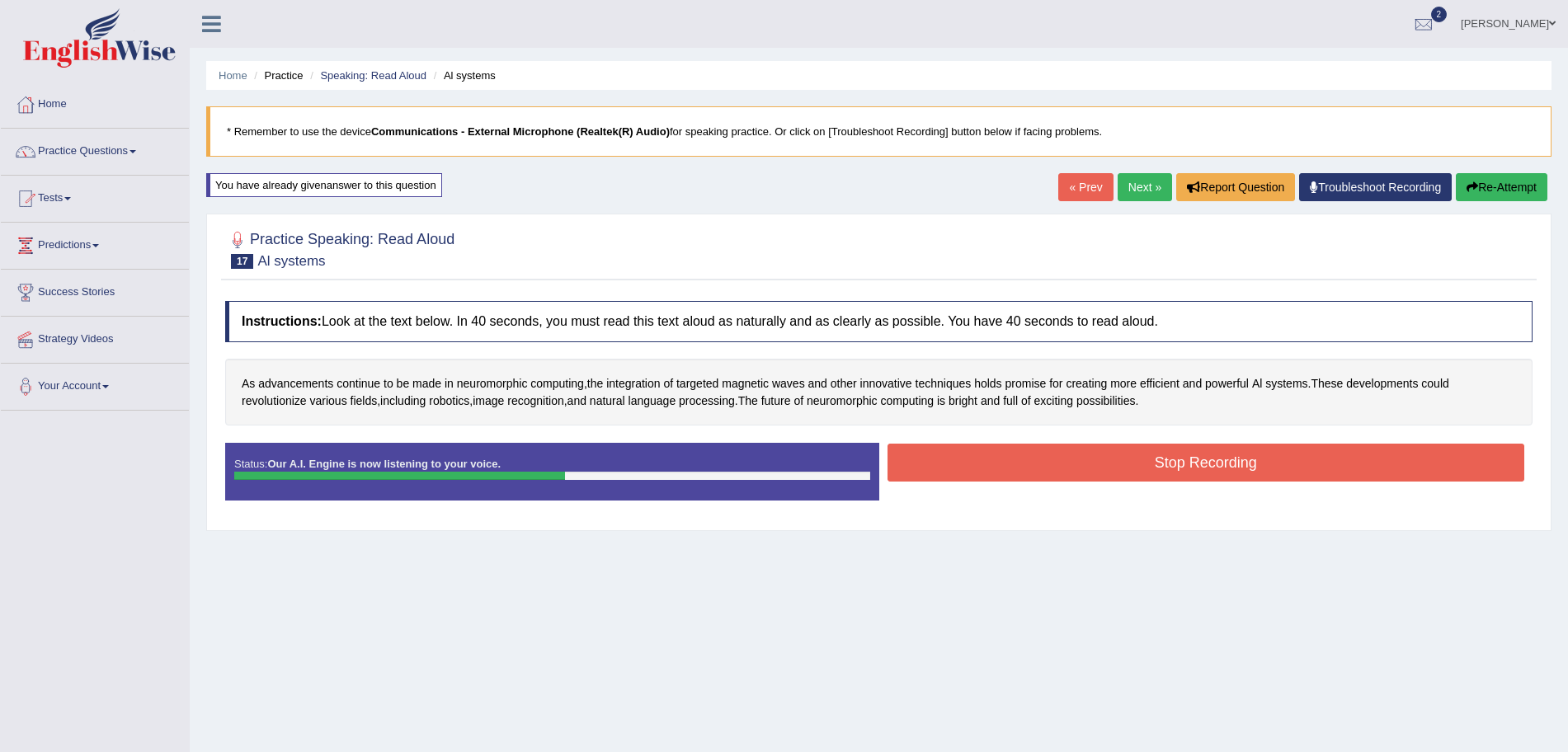
click at [1004, 466] on button "Stop Recording" at bounding box center [1206, 462] width 637 height 38
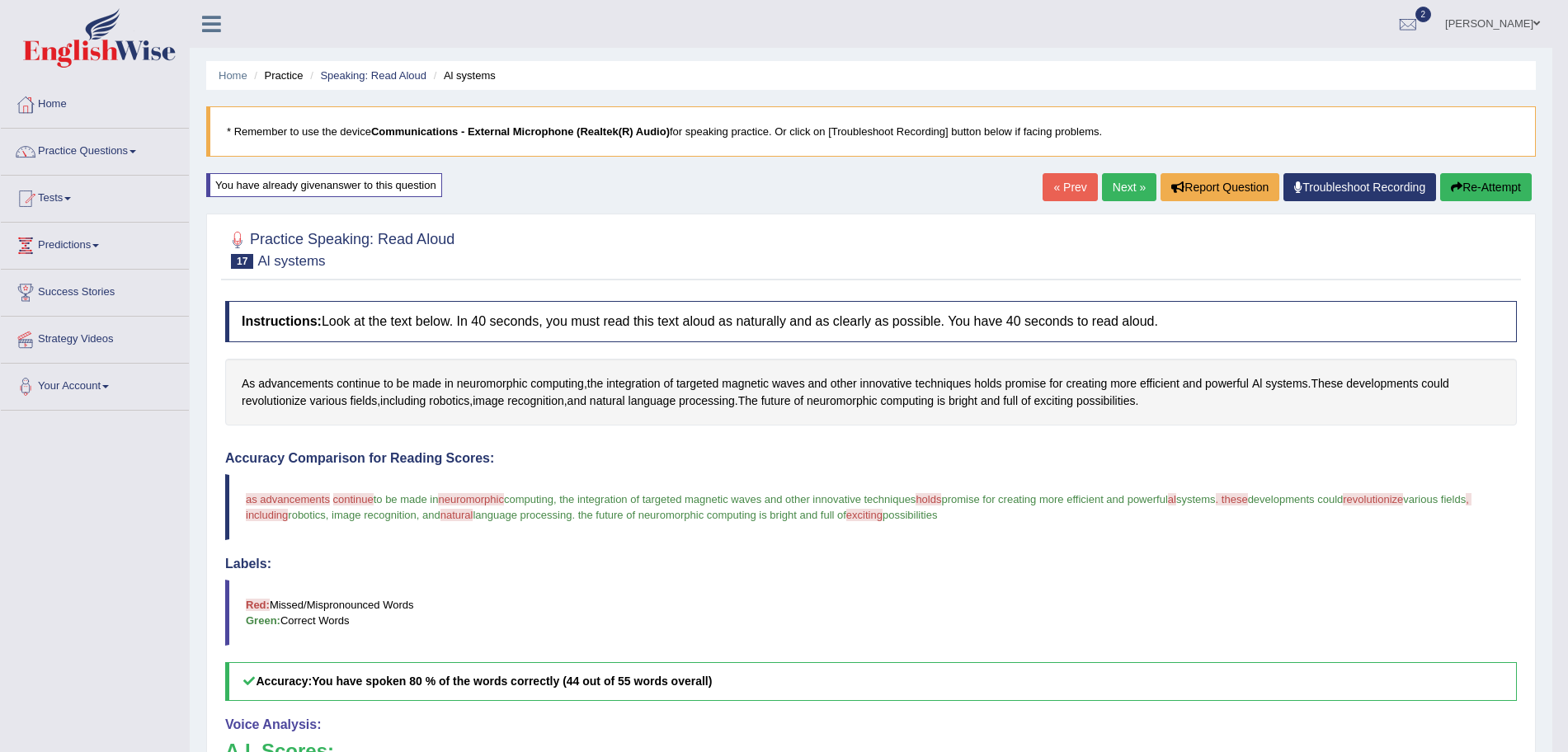
click at [1128, 195] on link "Next »" at bounding box center [1129, 187] width 55 height 28
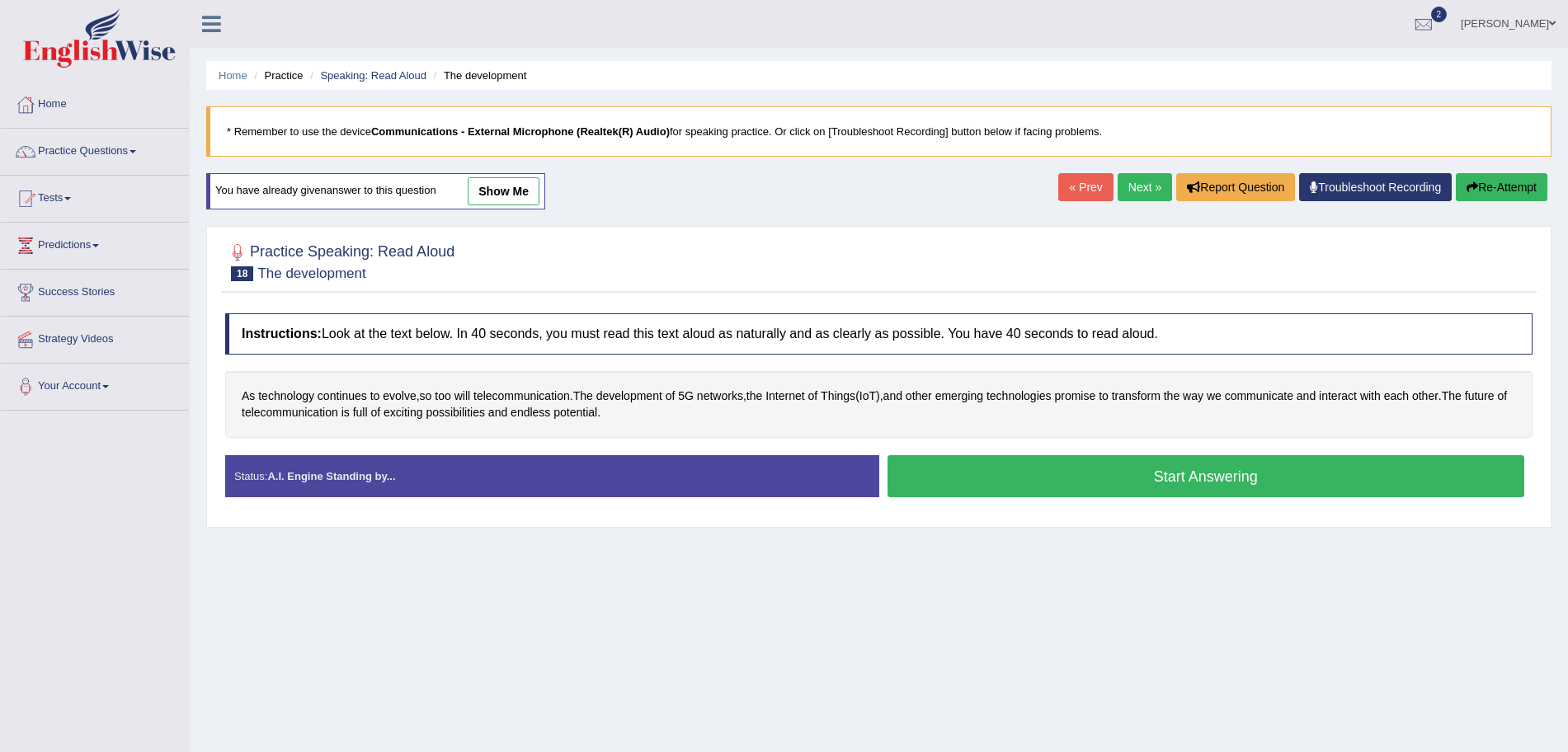
click at [1061, 474] on button "Start Answering" at bounding box center [1206, 476] width 637 height 42
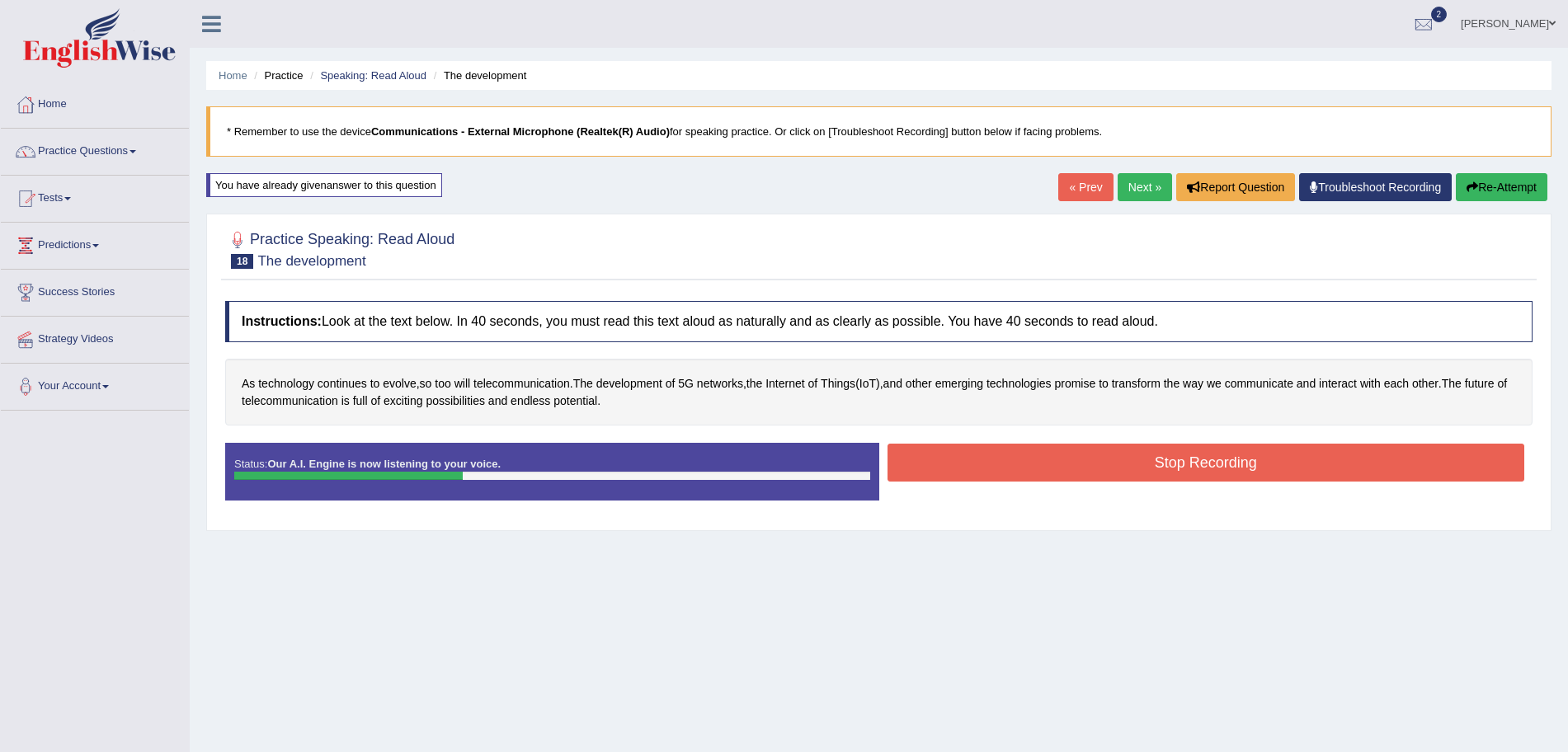
click at [945, 465] on button "Stop Recording" at bounding box center [1206, 462] width 637 height 38
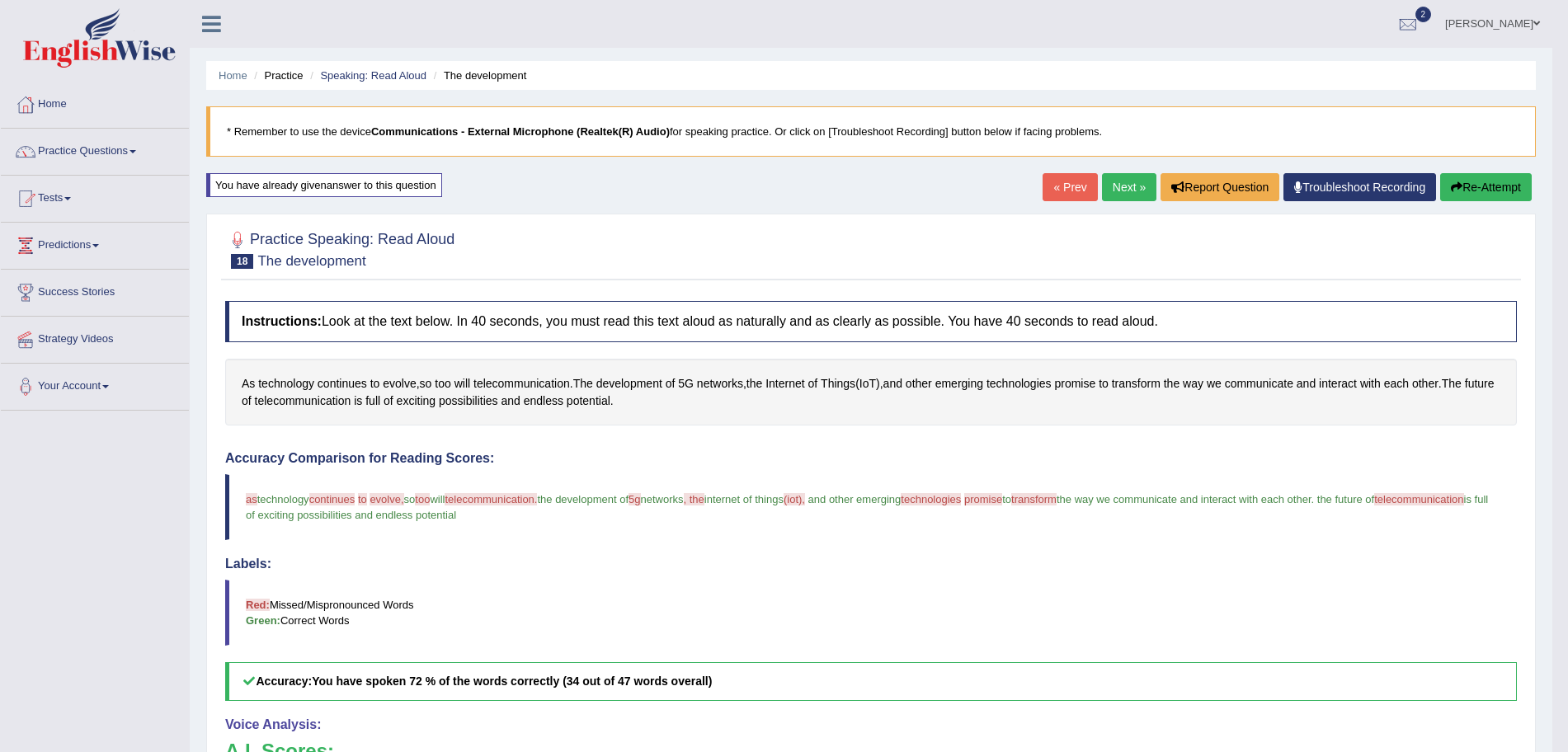
click at [1118, 190] on link "Next »" at bounding box center [1129, 187] width 55 height 28
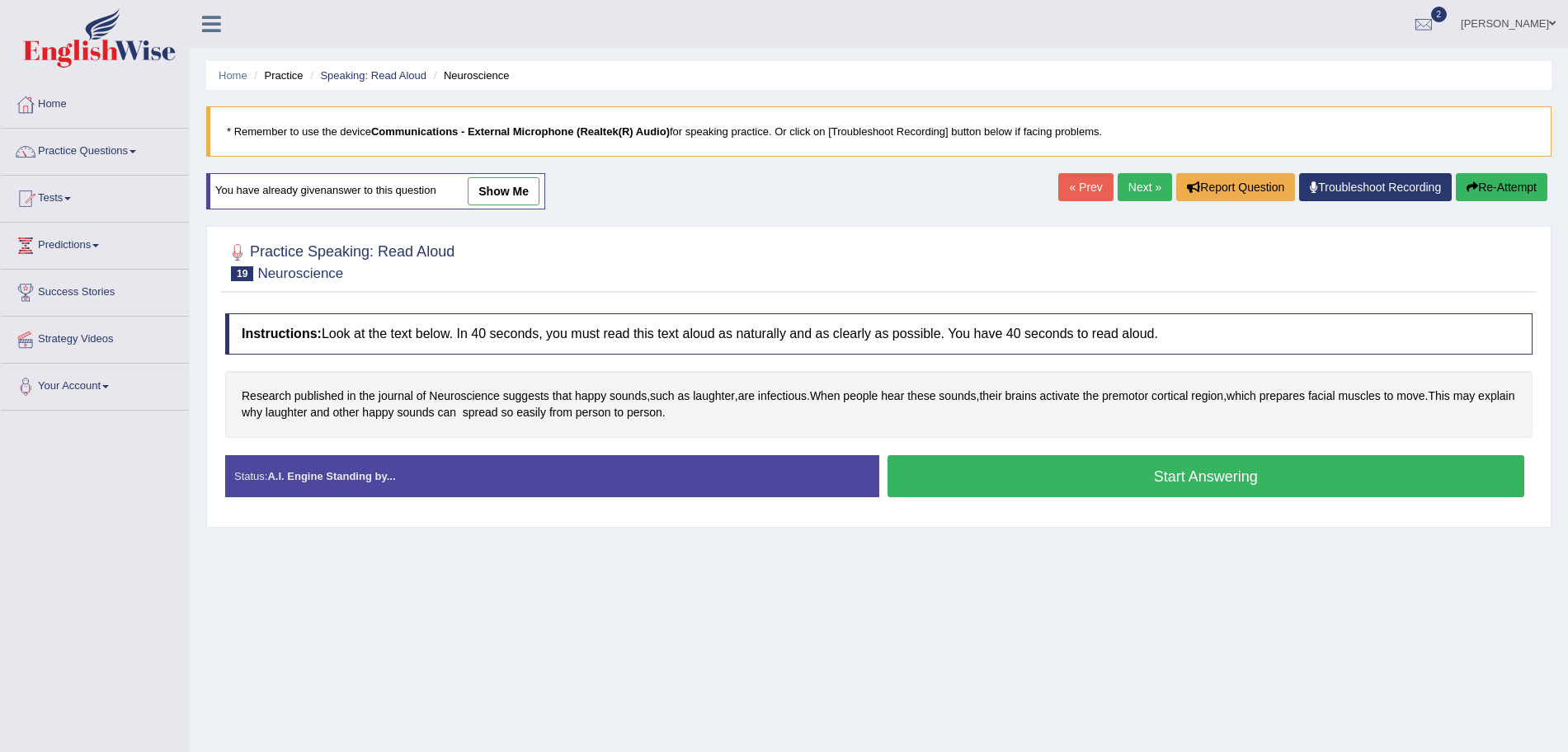
click at [958, 478] on button "Start Answering" at bounding box center [1206, 476] width 637 height 42
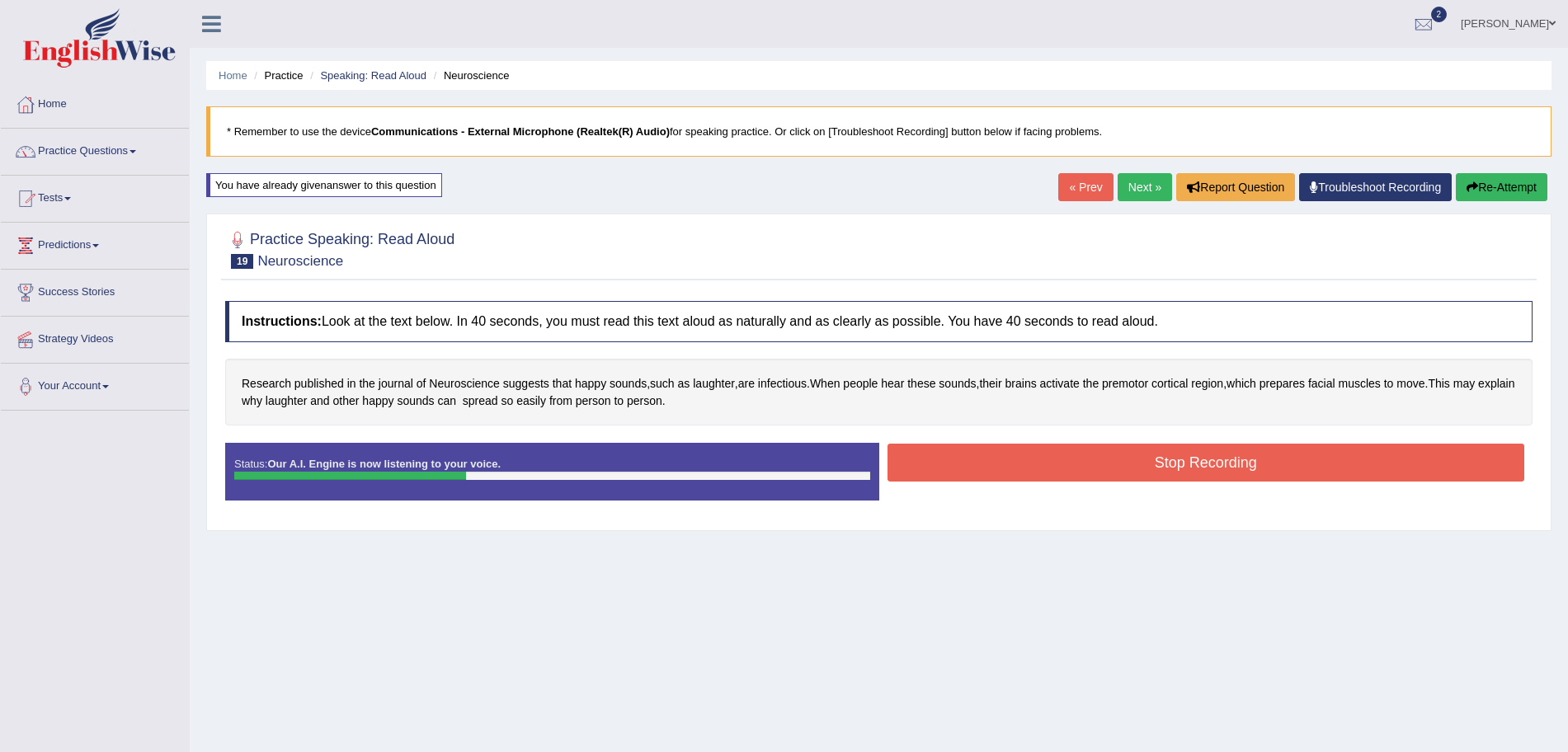
click at [969, 454] on button "Stop Recording" at bounding box center [1206, 462] width 637 height 38
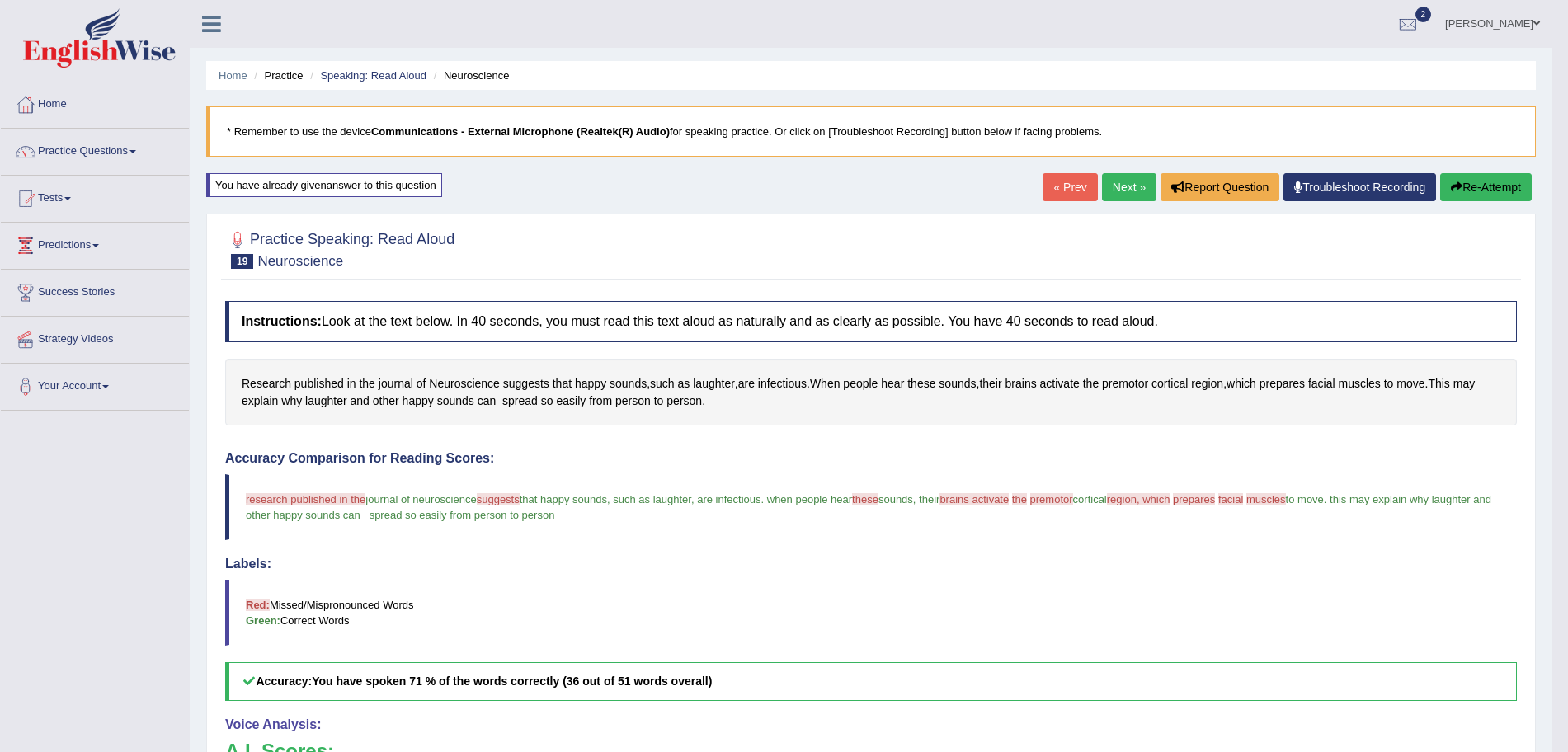
click at [1131, 181] on link "Next »" at bounding box center [1129, 187] width 55 height 28
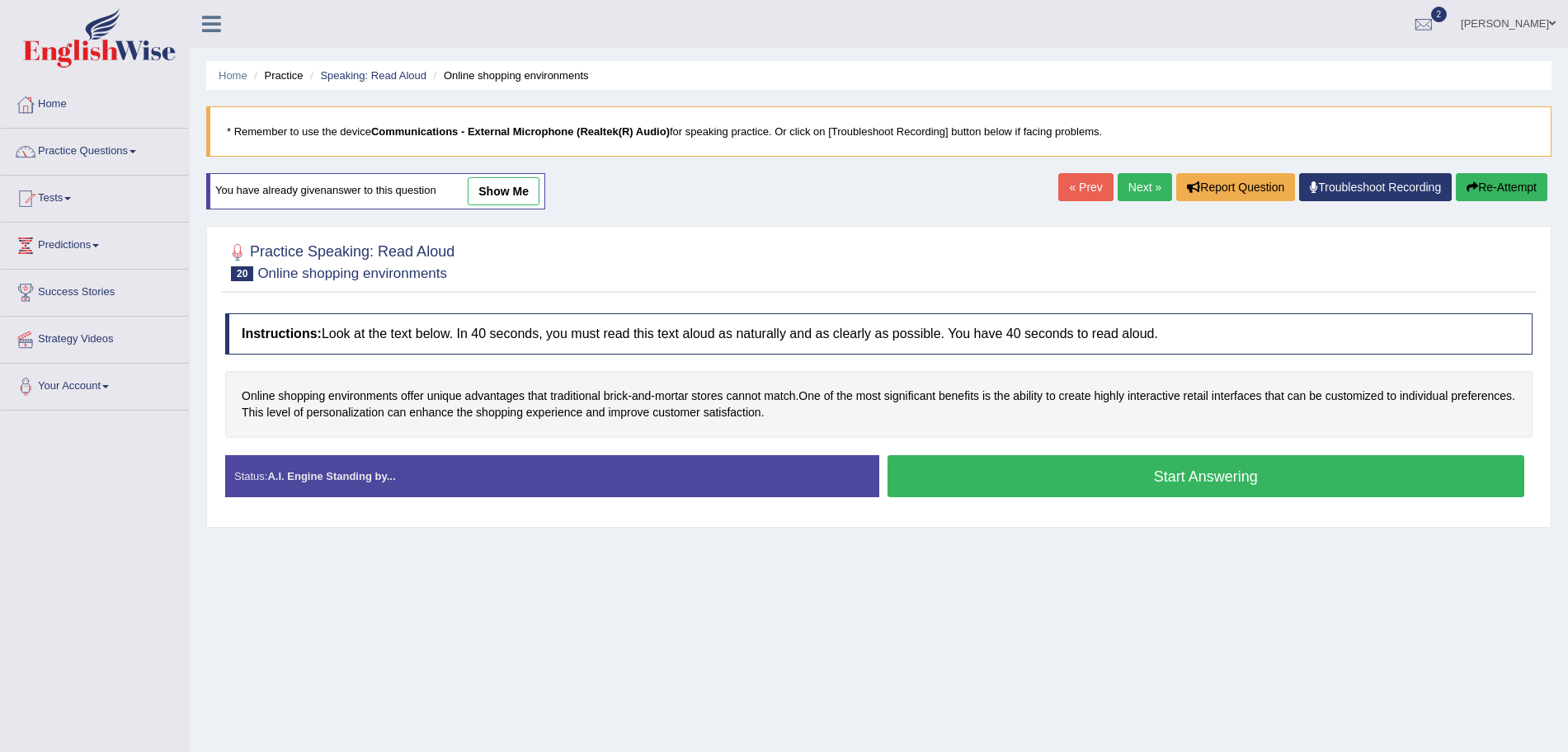
click at [943, 478] on button "Start Answering" at bounding box center [1206, 476] width 637 height 42
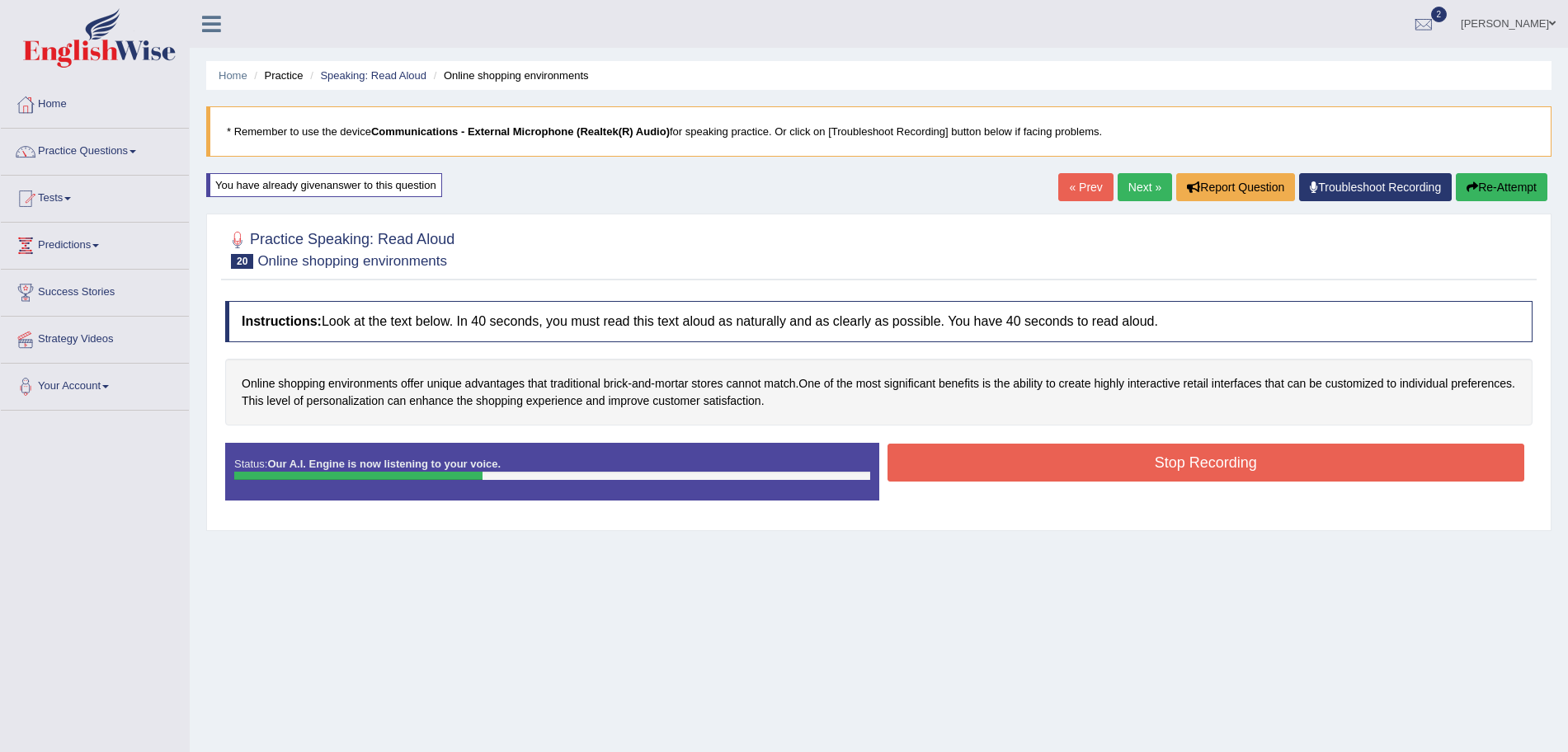
click at [962, 456] on button "Stop Recording" at bounding box center [1206, 462] width 637 height 38
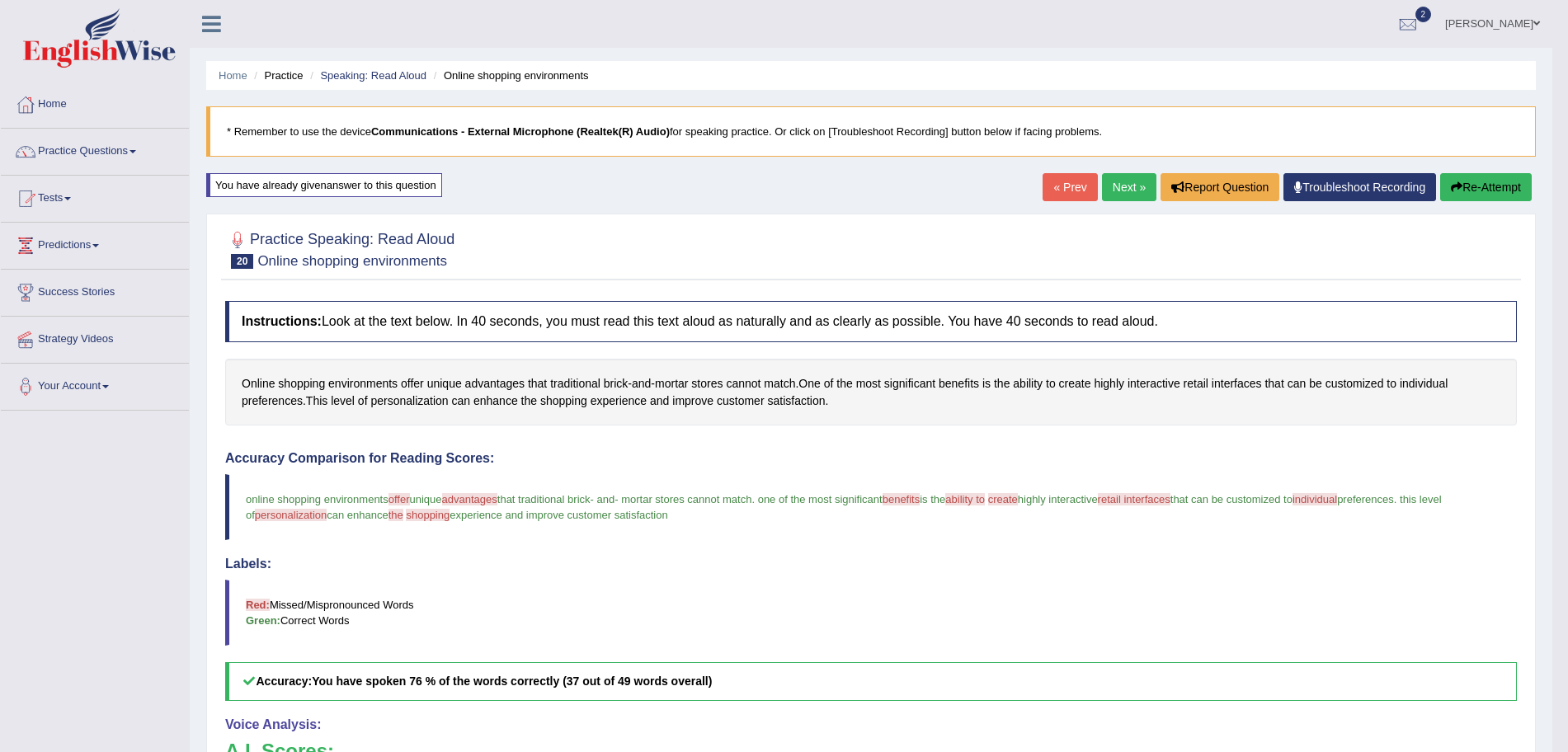
click at [1125, 189] on link "Next »" at bounding box center [1129, 187] width 55 height 28
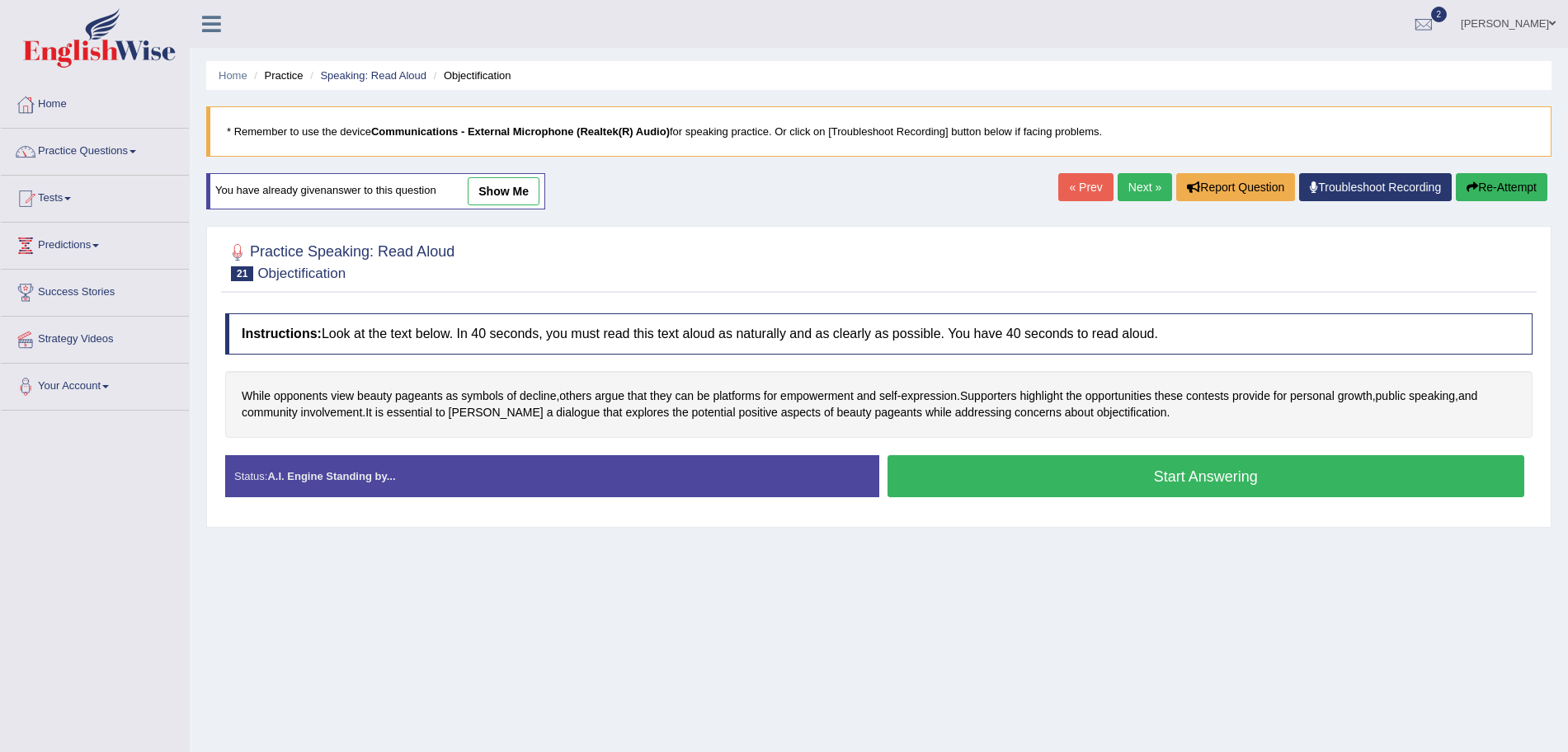
click at [955, 469] on button "Start Answering" at bounding box center [1206, 476] width 637 height 42
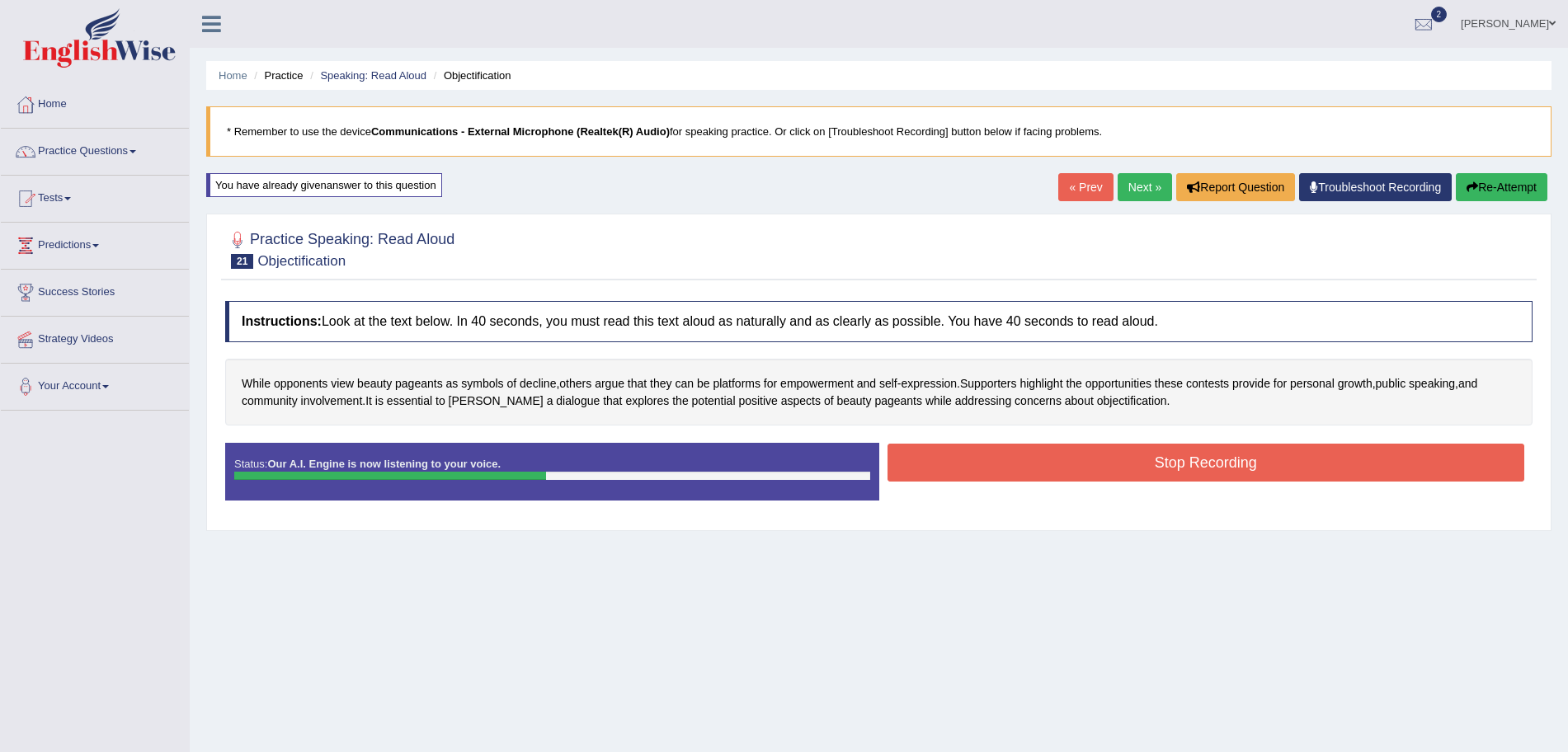
click at [988, 462] on button "Stop Recording" at bounding box center [1206, 462] width 637 height 38
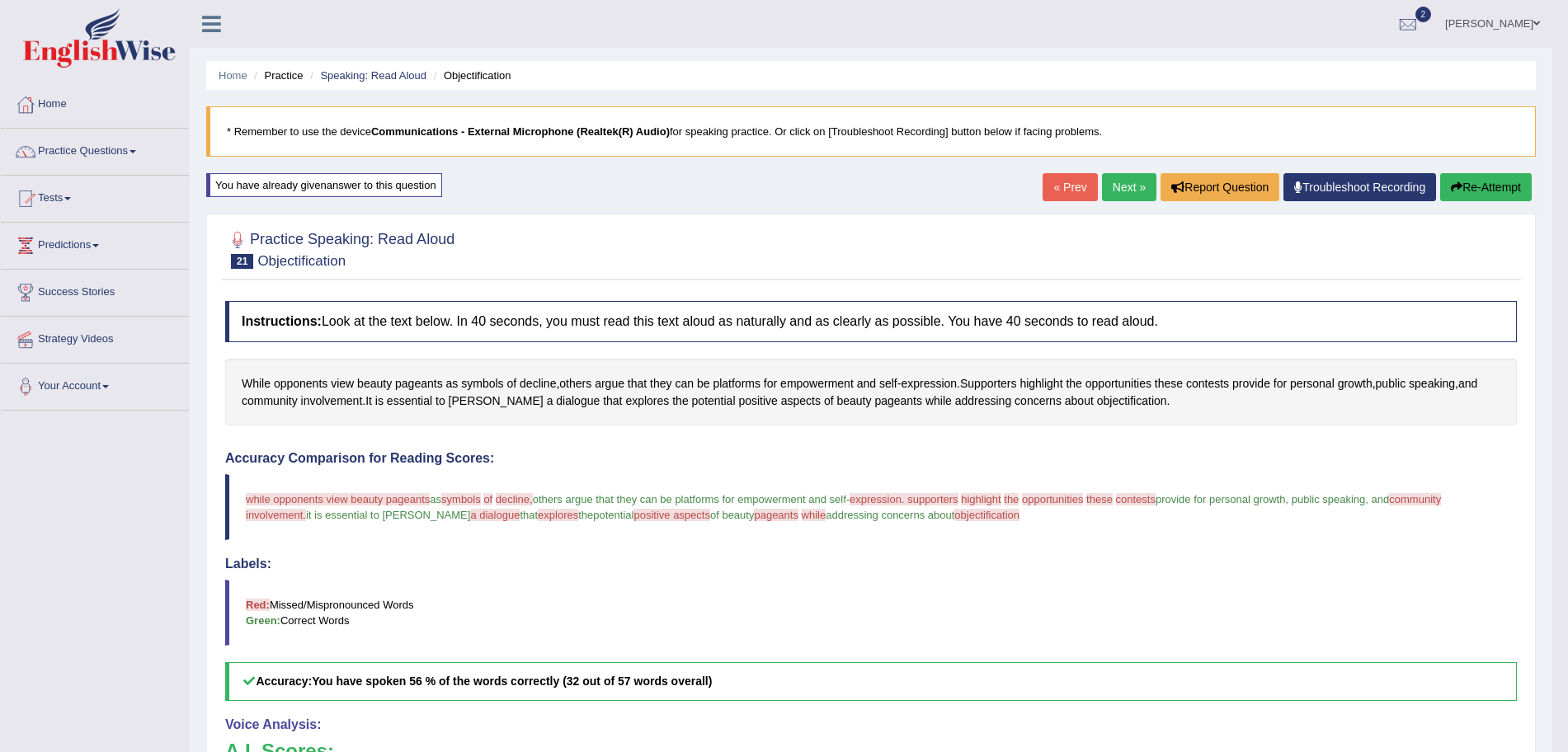
click at [1128, 180] on link "Next »" at bounding box center [1129, 187] width 55 height 28
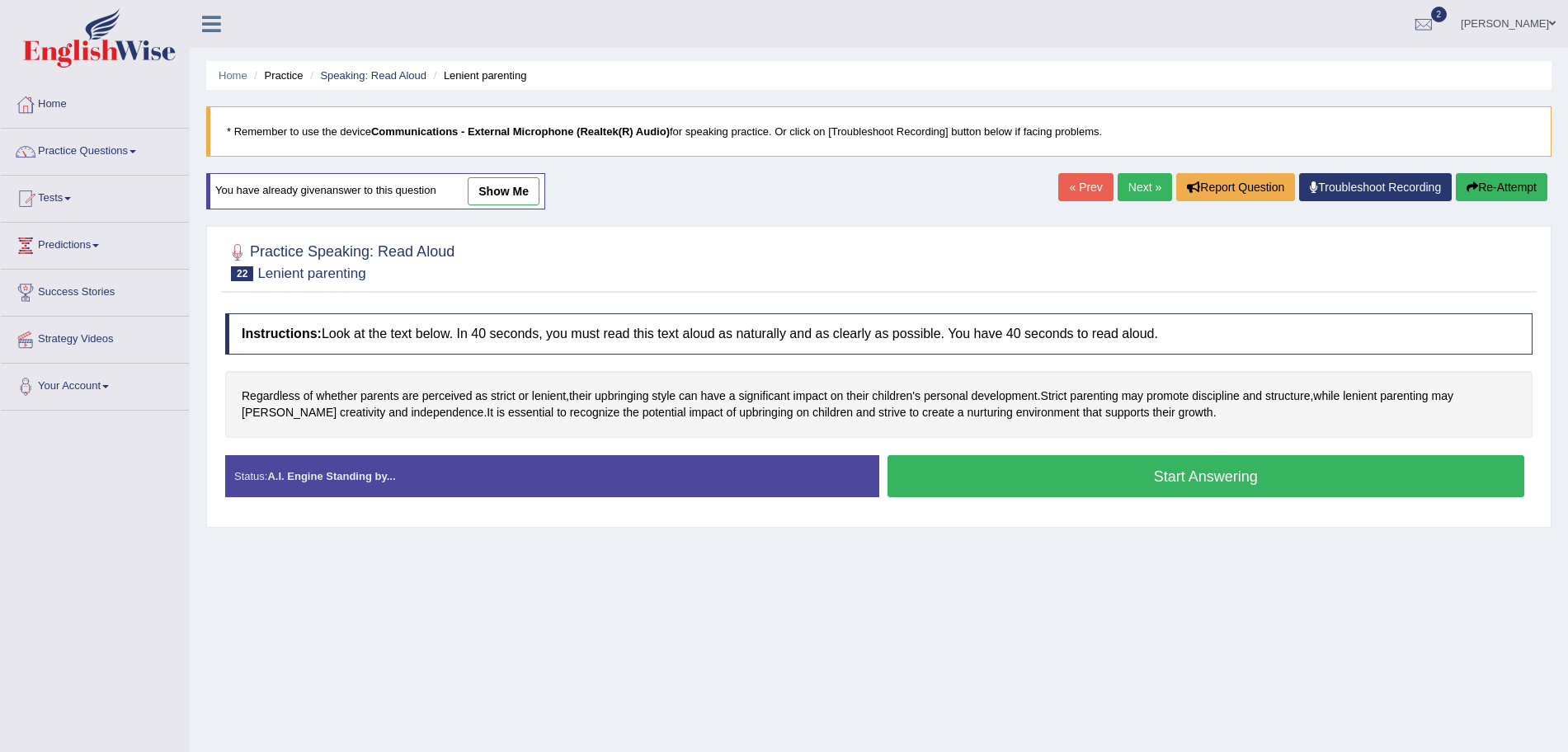
click at [996, 489] on button "Start Answering" at bounding box center [1206, 476] width 637 height 42
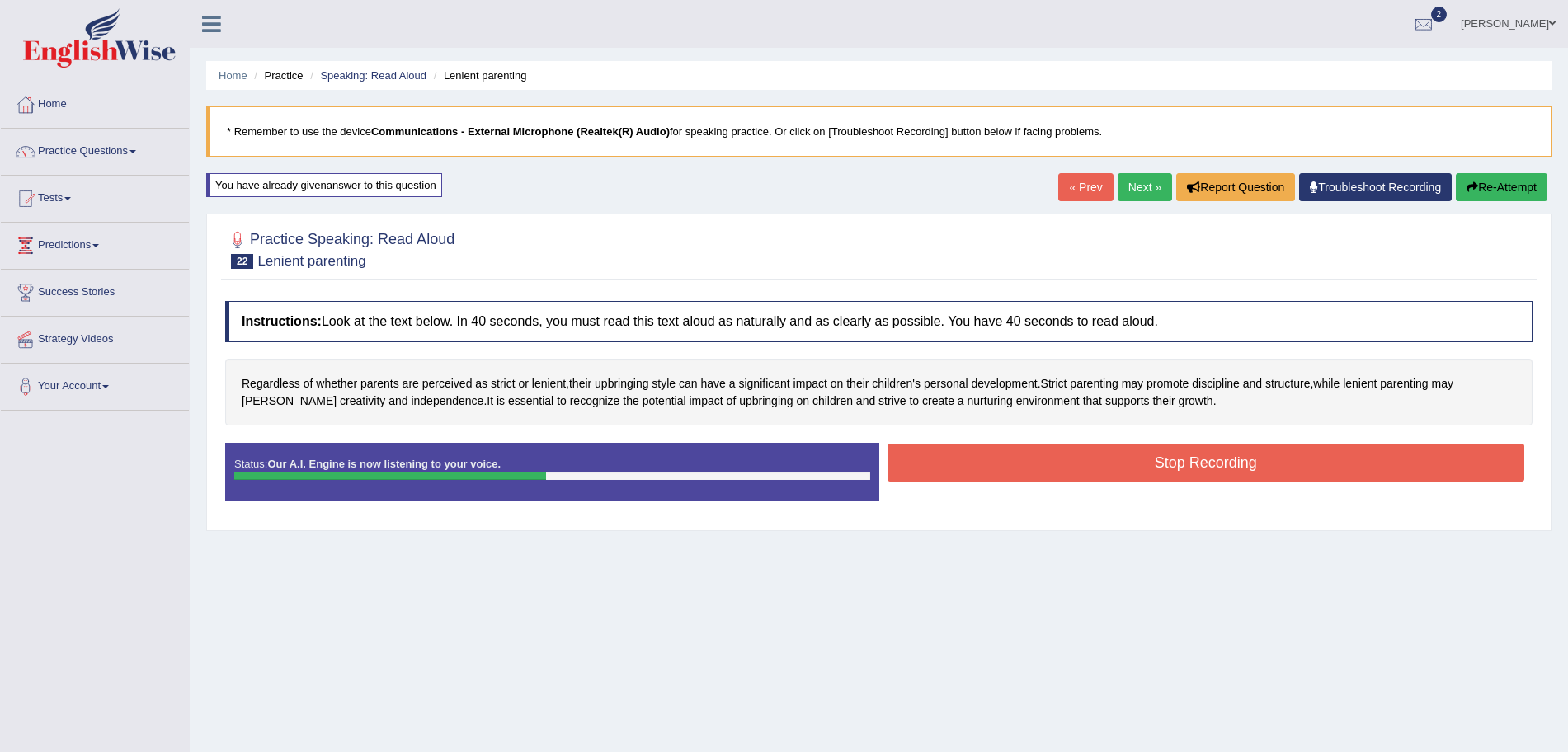
click at [988, 465] on button "Stop Recording" at bounding box center [1206, 462] width 637 height 38
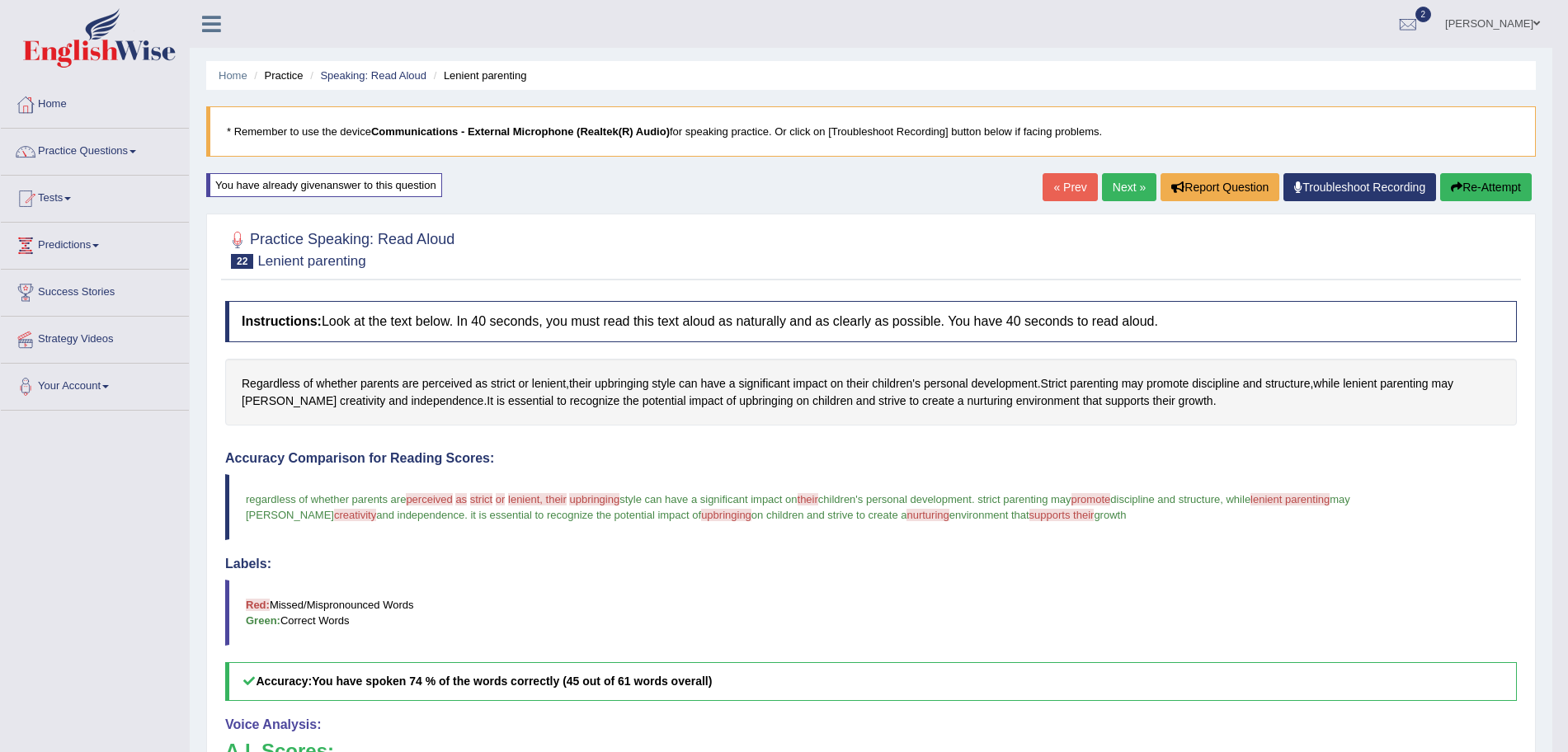
click at [1129, 191] on link "Next »" at bounding box center [1129, 187] width 55 height 28
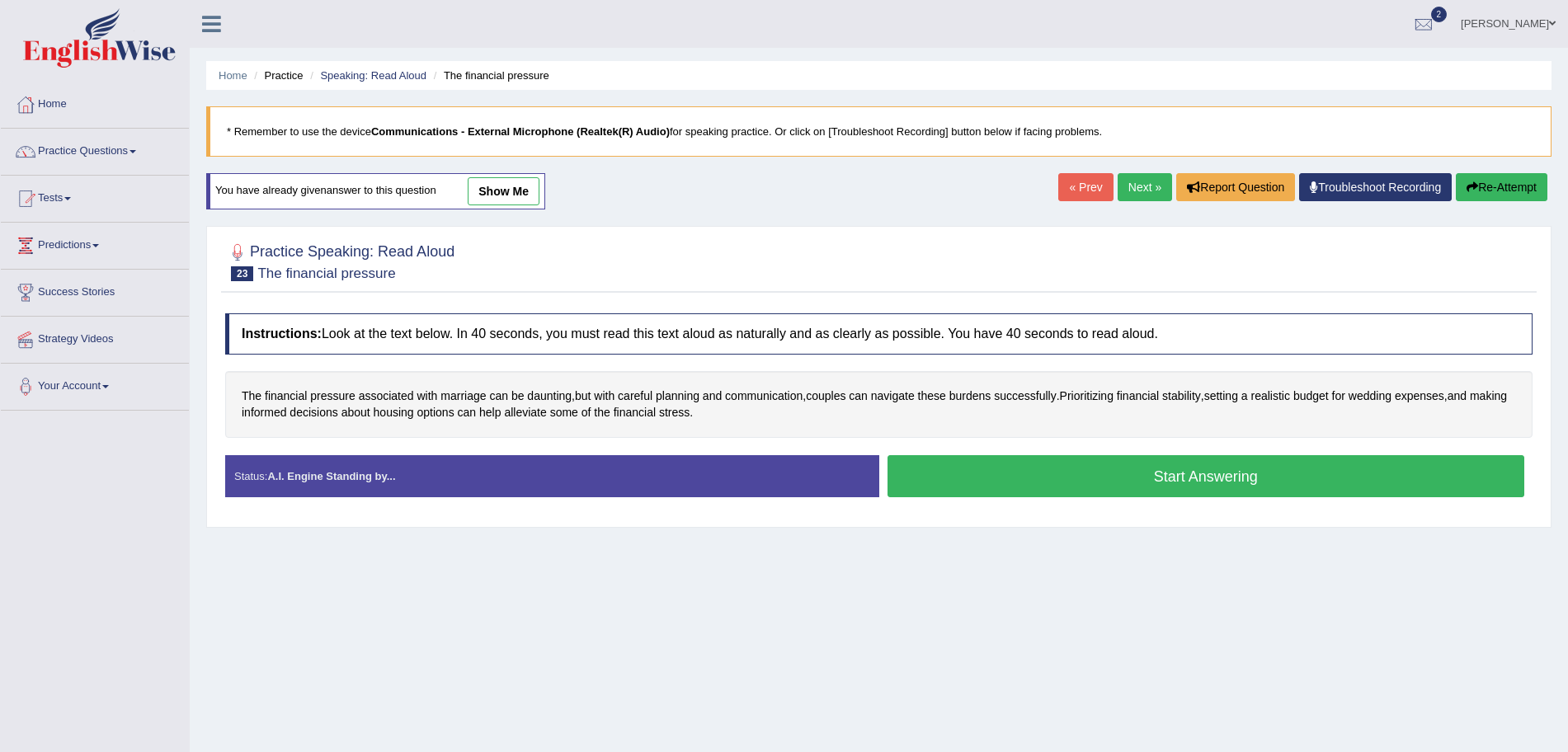
click at [1112, 477] on button "Start Answering" at bounding box center [1206, 476] width 637 height 42
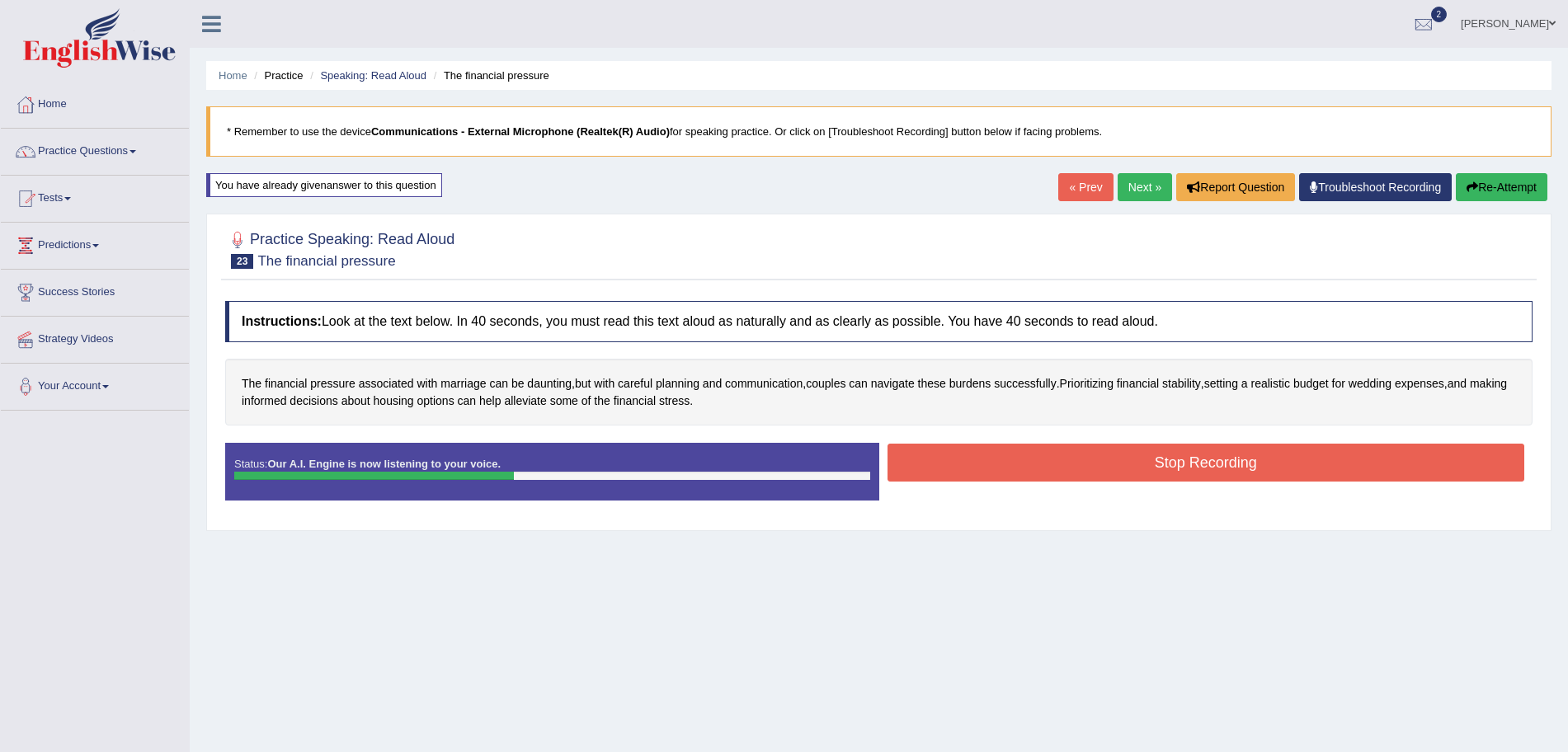
click at [1022, 459] on button "Stop Recording" at bounding box center [1206, 462] width 637 height 38
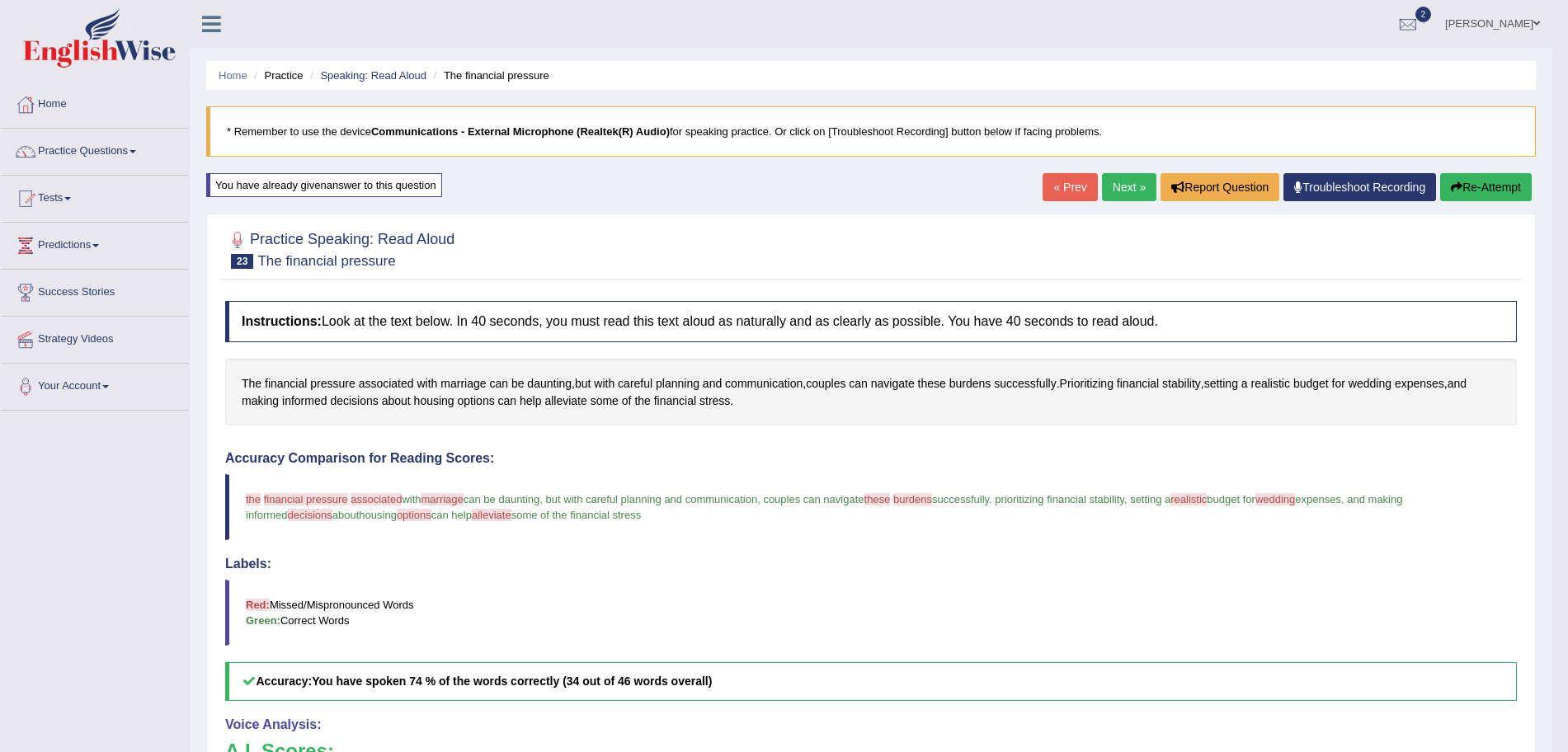
click at [1128, 183] on link "Next »" at bounding box center [1129, 187] width 55 height 28
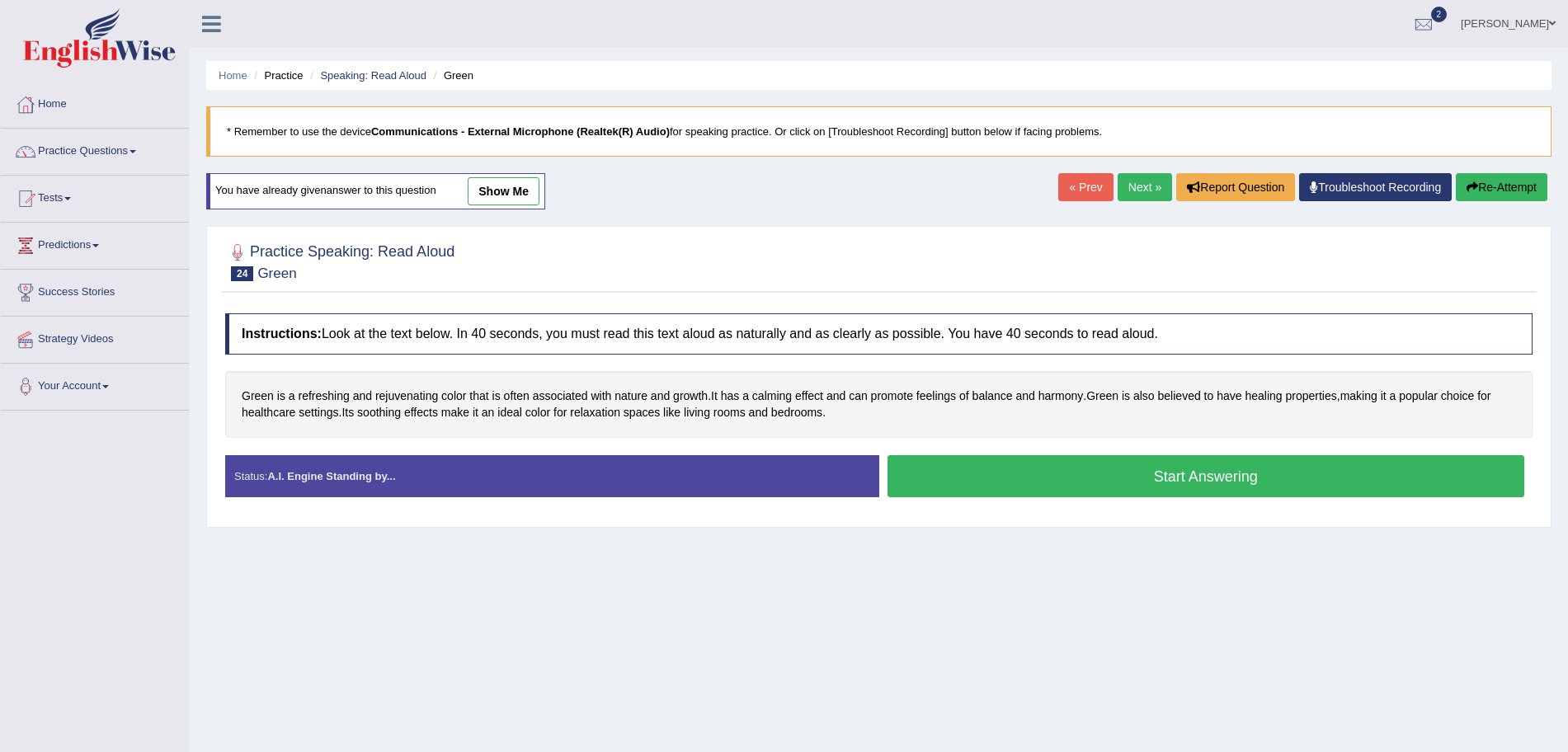
click at [1088, 488] on button "Start Answering" at bounding box center [1206, 476] width 637 height 42
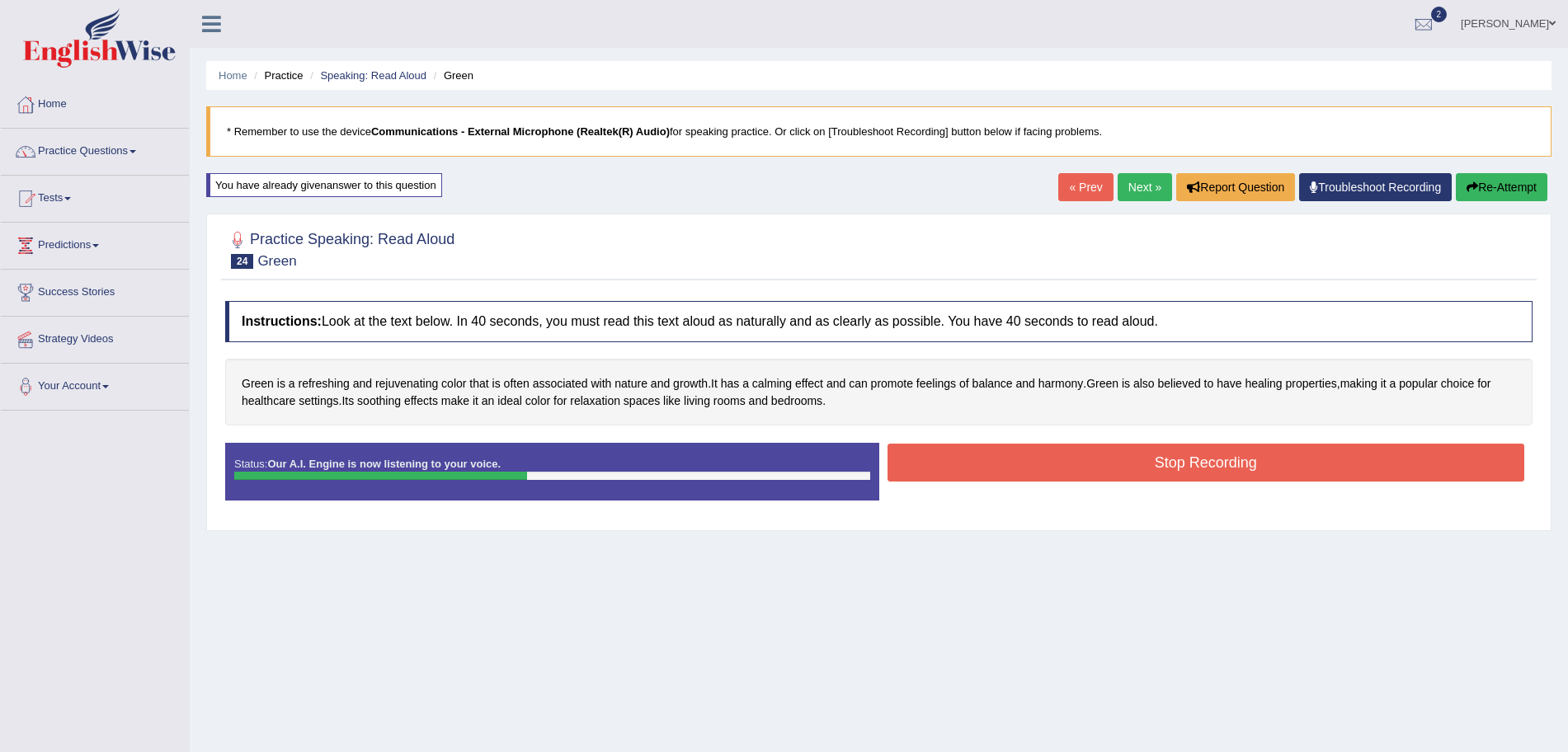
click at [1041, 471] on button "Stop Recording" at bounding box center [1206, 462] width 637 height 38
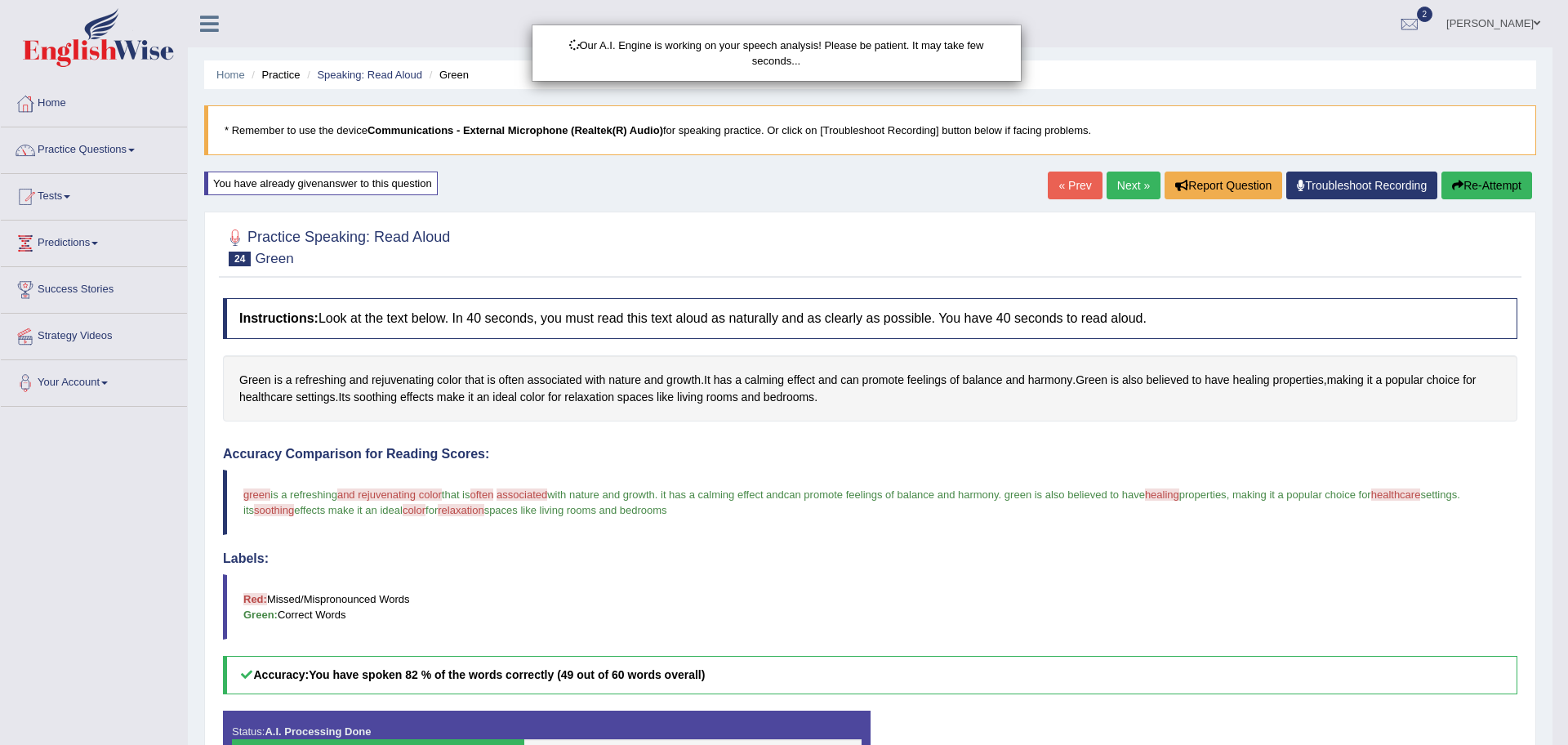
drag, startPoint x: 1567, startPoint y: 172, endPoint x: 1567, endPoint y: 351, distance: 179.0
click at [1552, 351] on div "Our A.I. Engine is working on your speech analysis! Please be patient. It may t…" at bounding box center [784, 372] width 1568 height 745
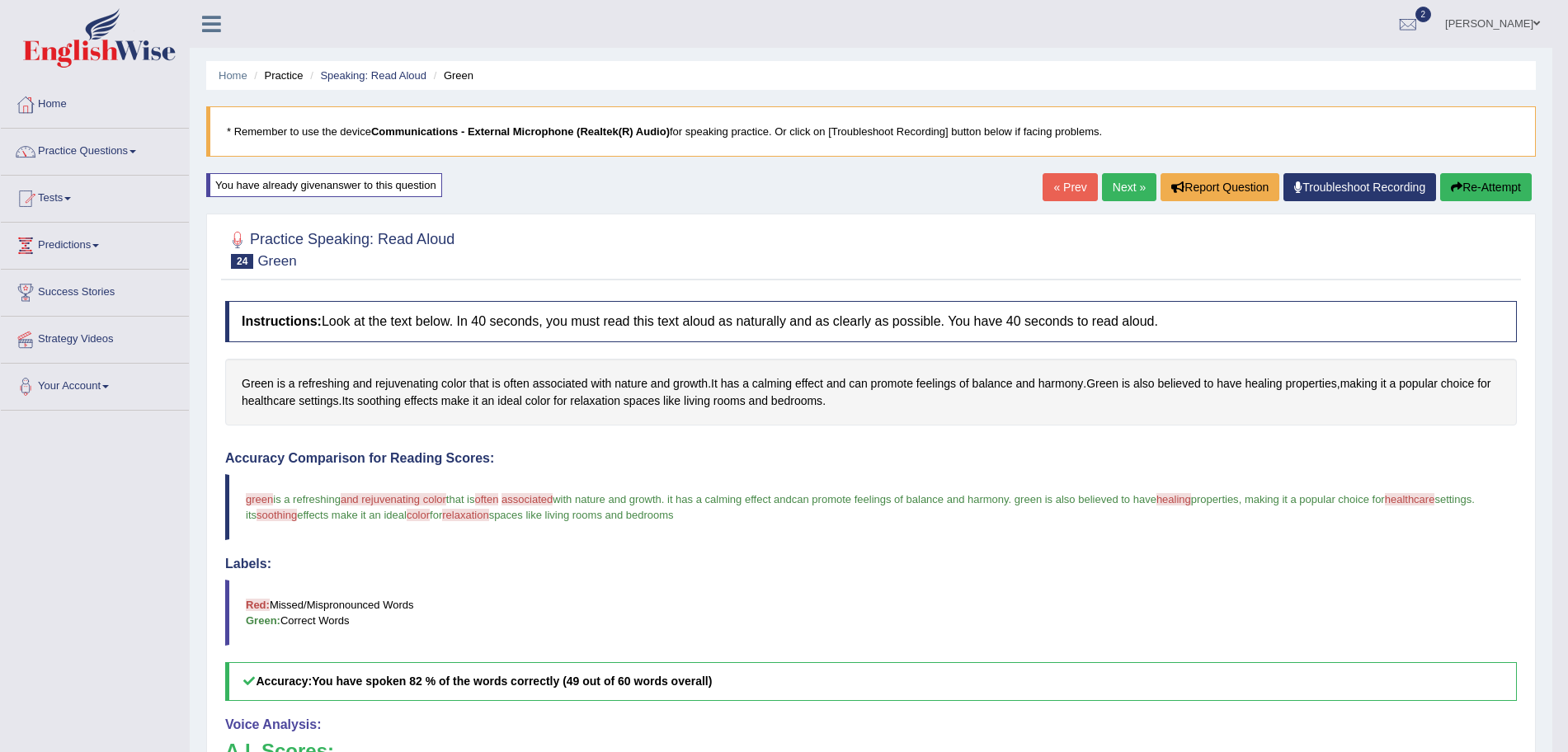
click at [1138, 186] on link "Next »" at bounding box center [1129, 187] width 55 height 28
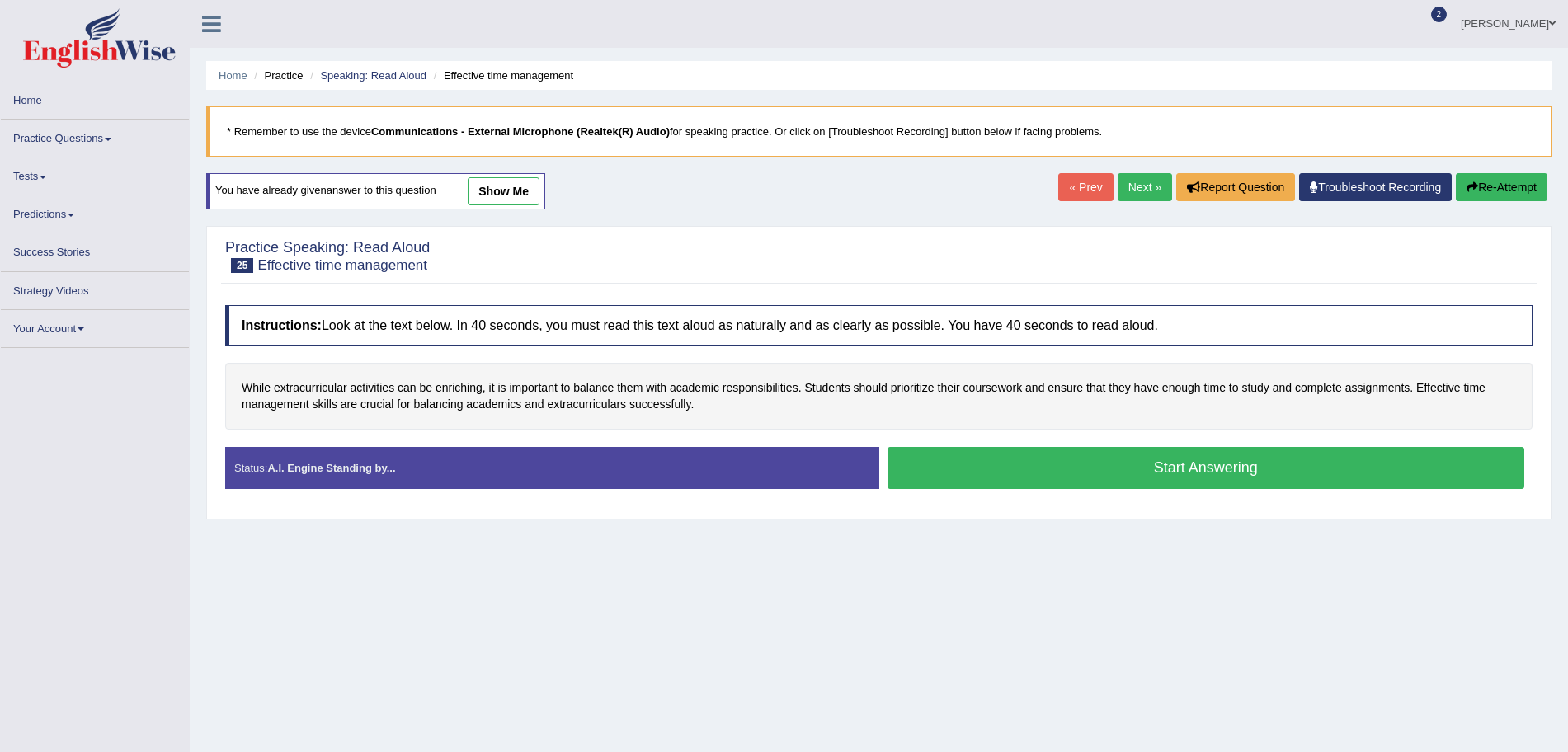
click at [1007, 458] on button "Start Answering" at bounding box center [1206, 467] width 637 height 42
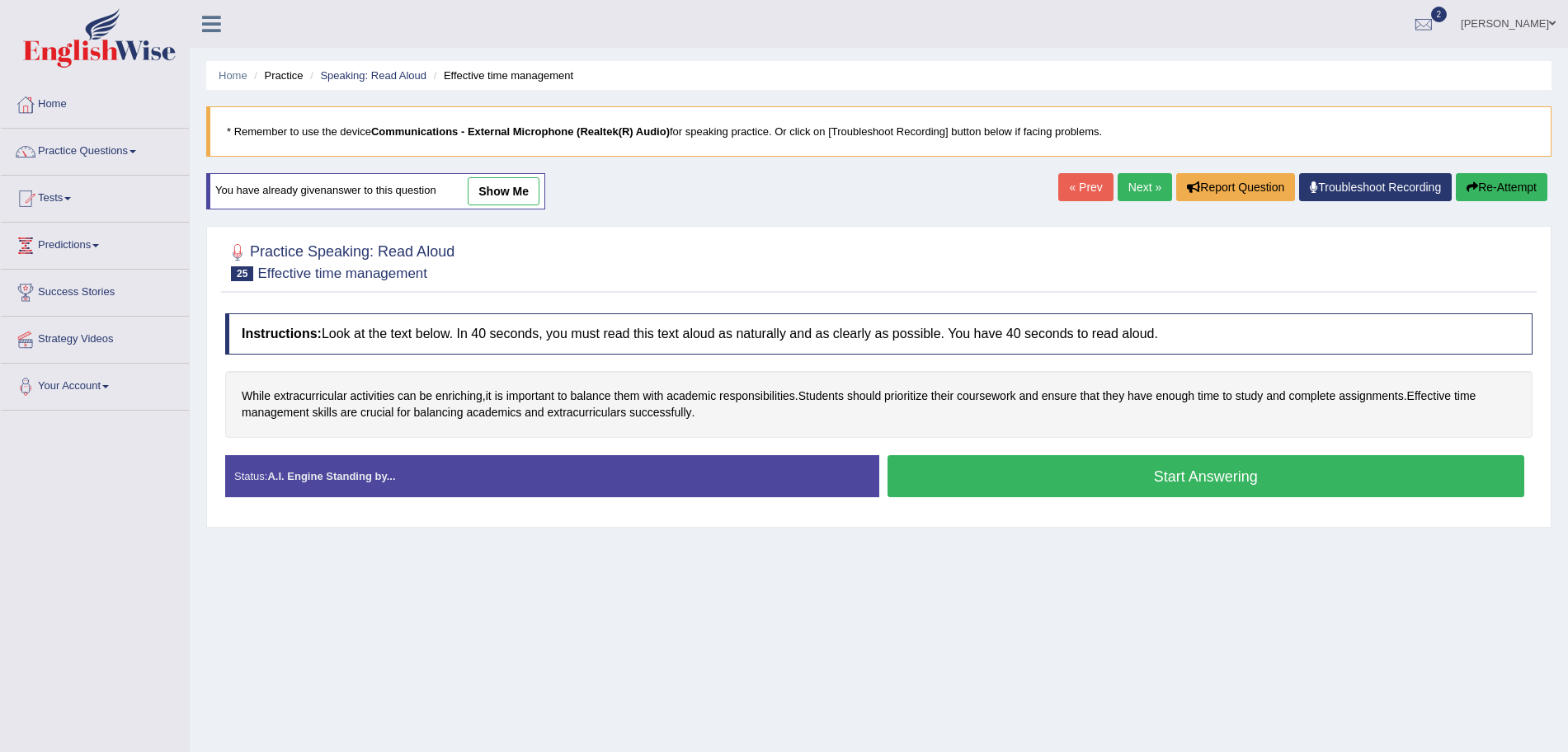
click at [980, 475] on button "Start Answering" at bounding box center [1206, 476] width 637 height 42
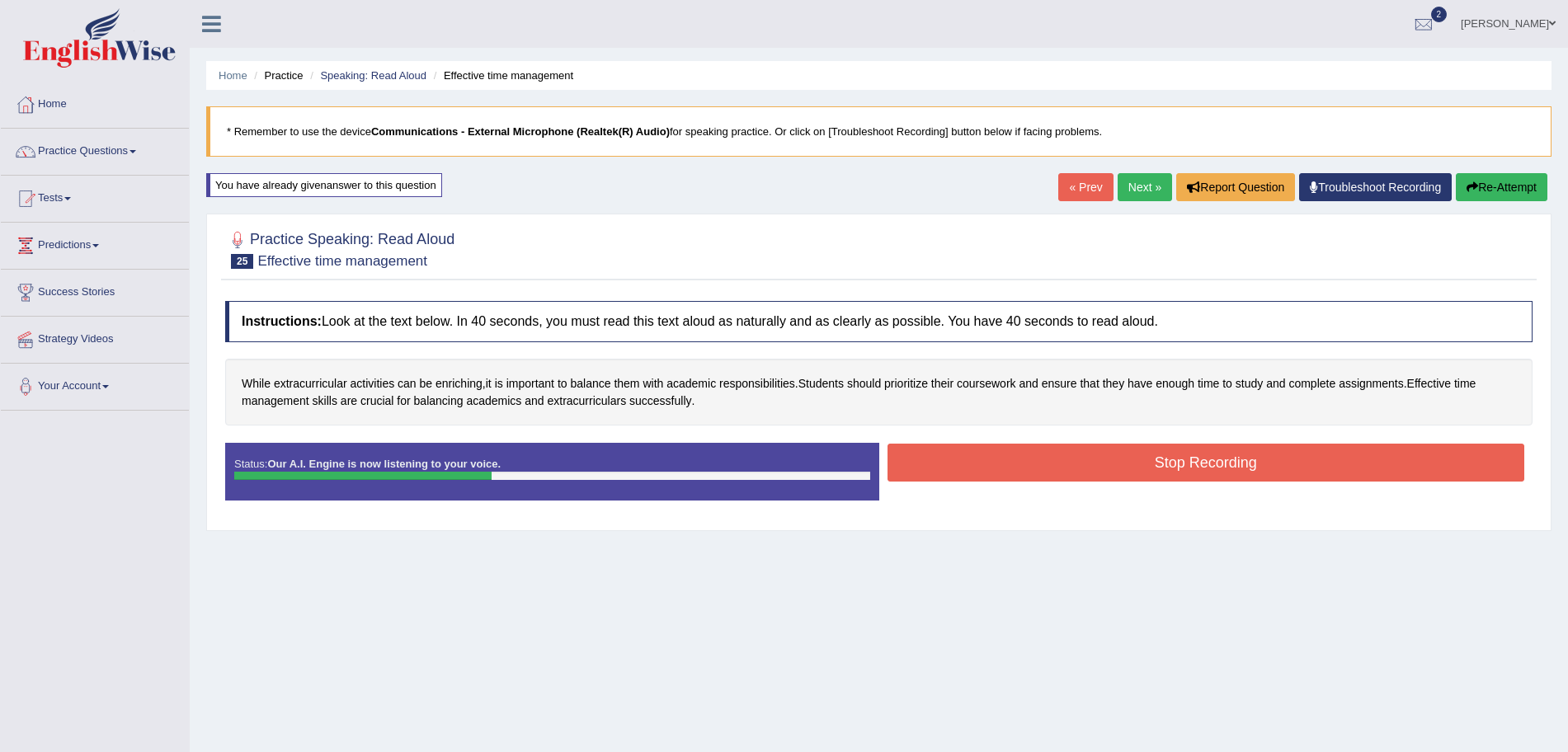
click at [981, 465] on button "Stop Recording" at bounding box center [1206, 462] width 637 height 38
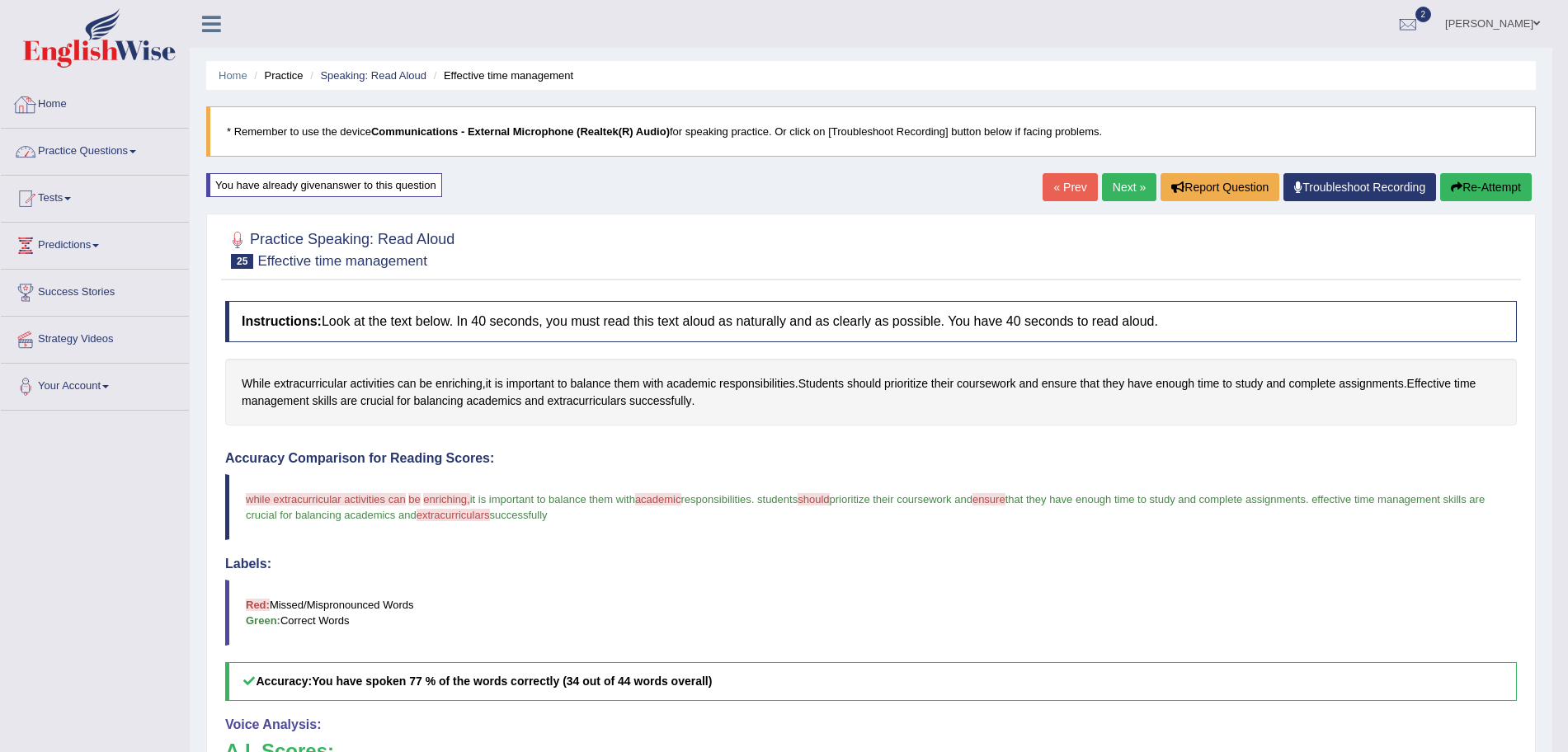
click at [112, 152] on link "Practice Questions" at bounding box center [95, 149] width 188 height 41
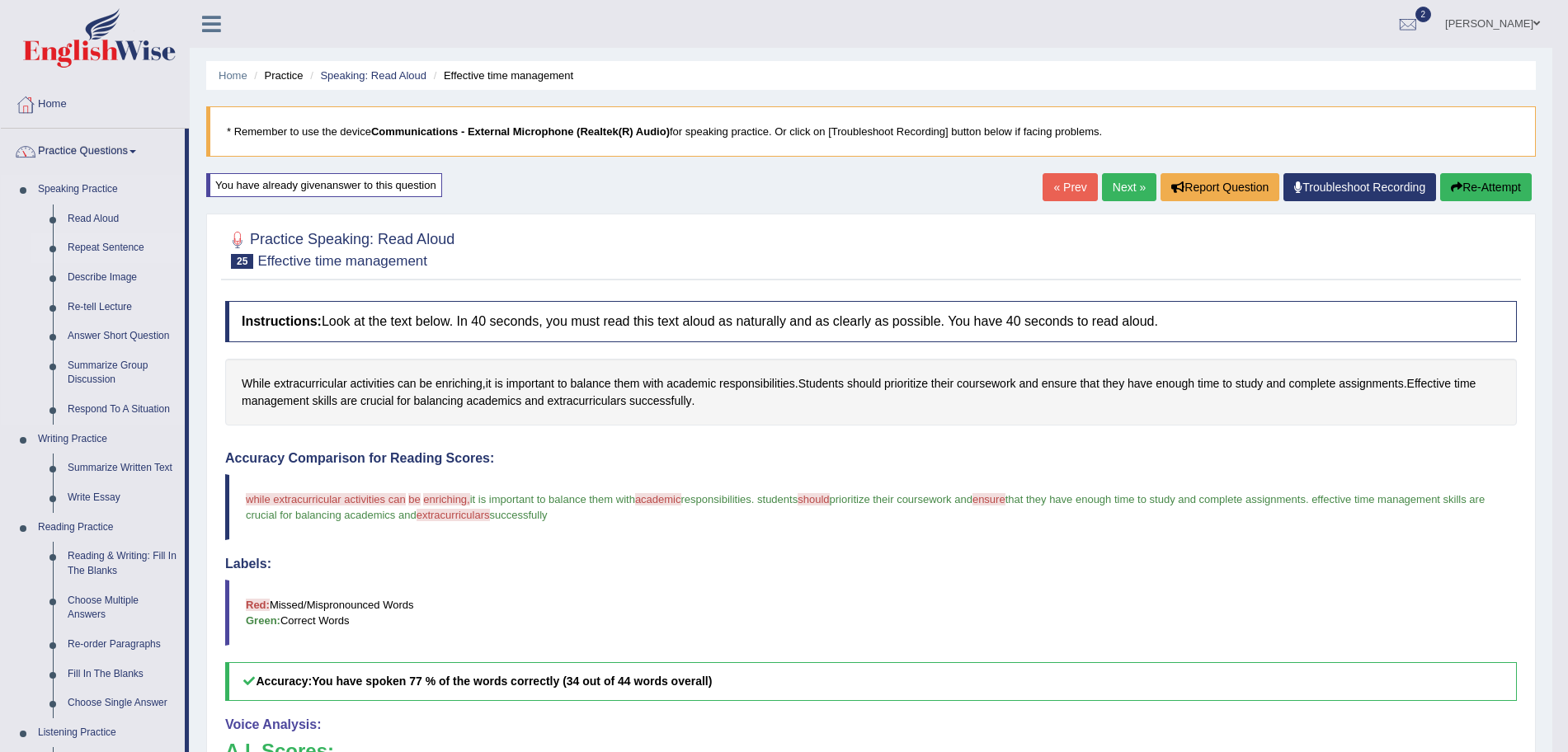
click at [107, 249] on link "Repeat Sentence" at bounding box center [122, 249] width 124 height 30
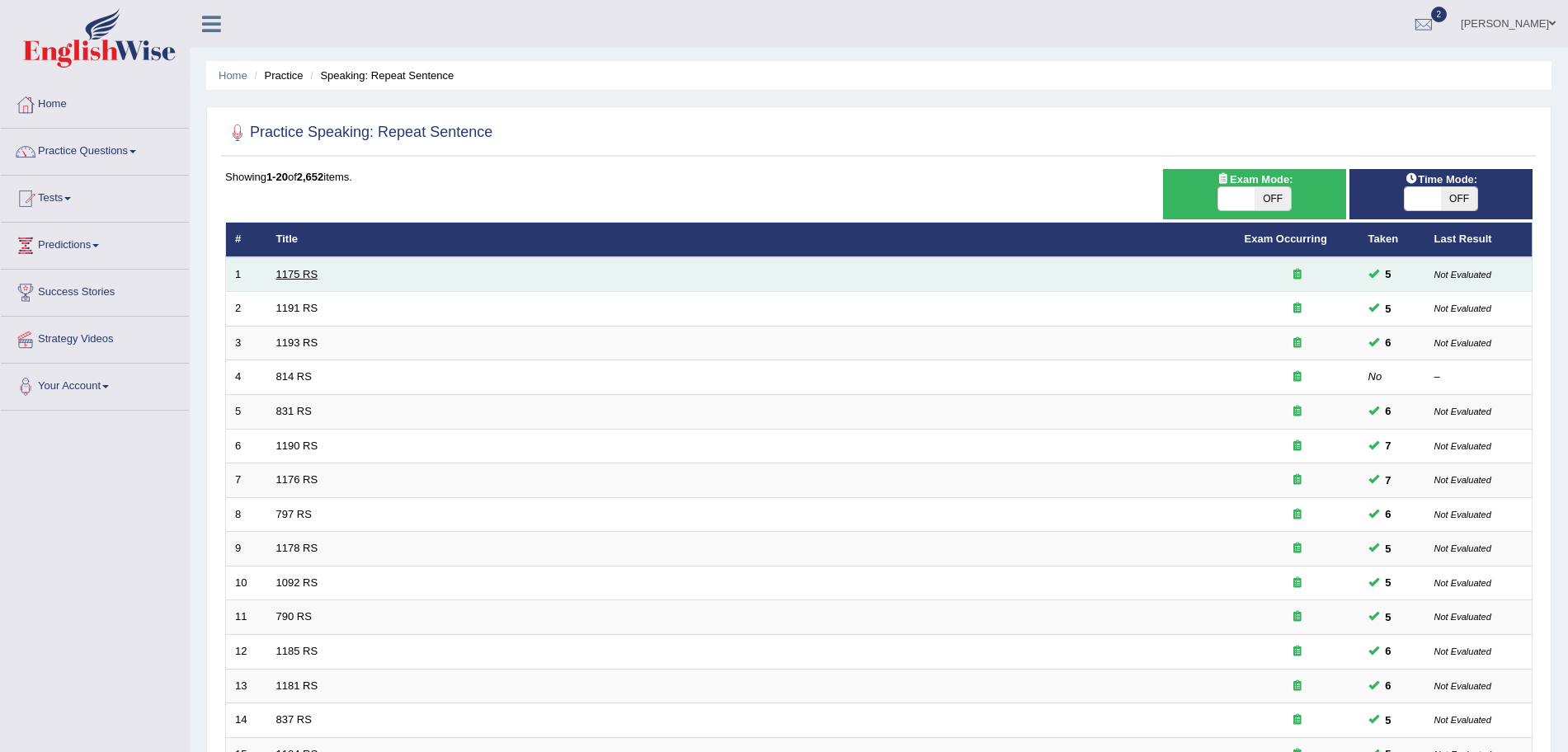
click at [309, 273] on link "1175 RS" at bounding box center [297, 274] width 42 height 12
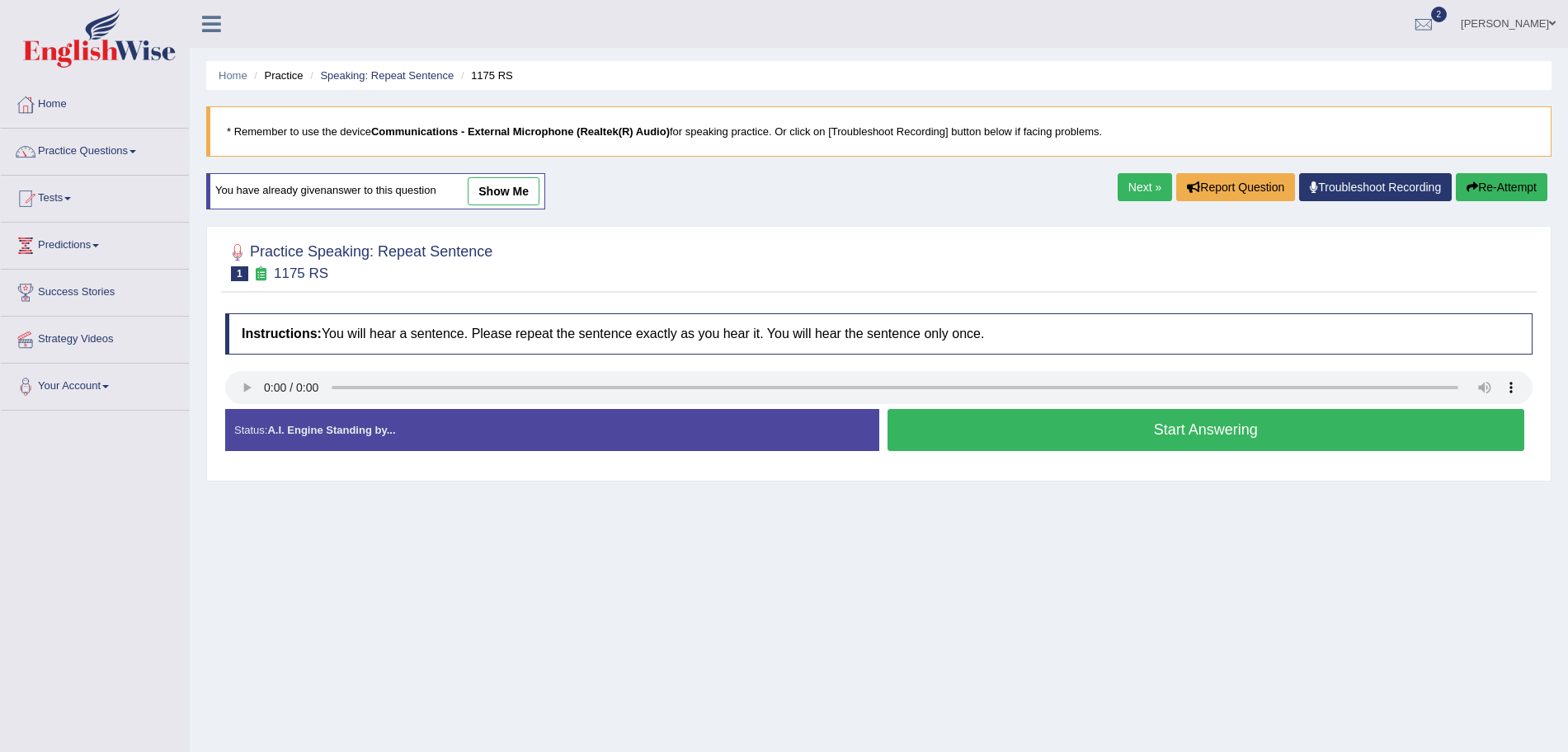
click at [1035, 428] on button "Start Answering" at bounding box center [1206, 429] width 637 height 42
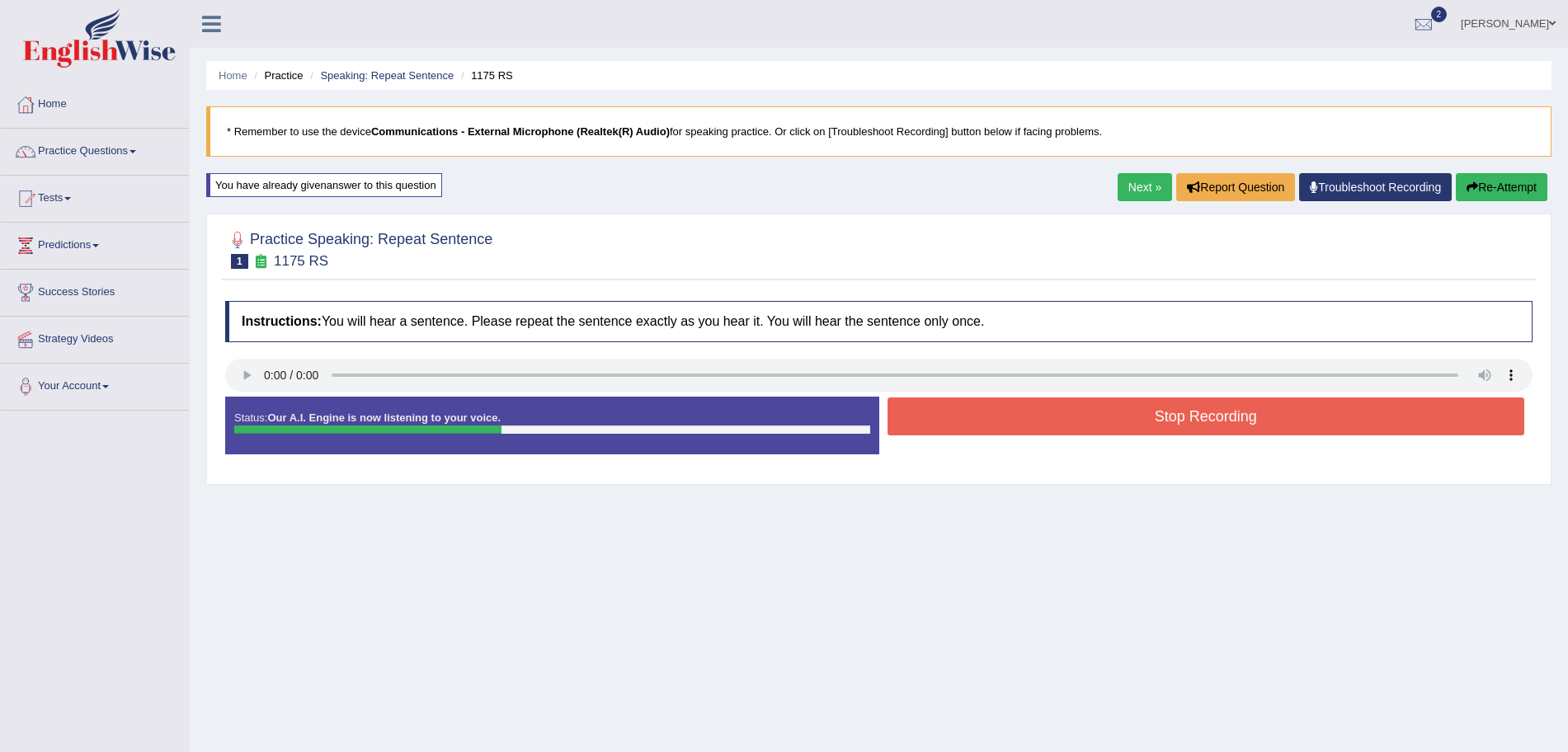
click at [1010, 402] on button "Stop Recording" at bounding box center [1206, 416] width 637 height 38
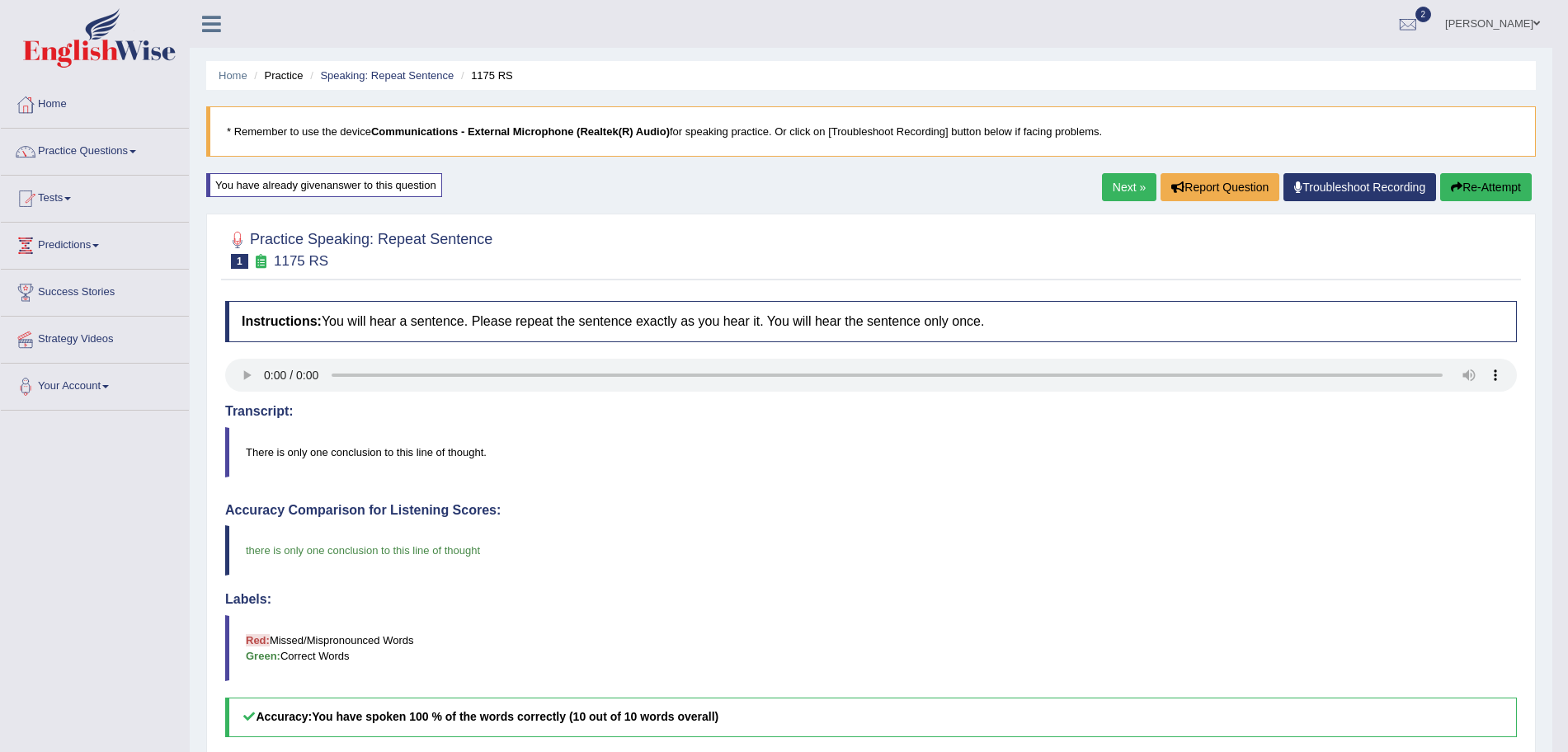
click at [1118, 176] on link "Next »" at bounding box center [1129, 187] width 55 height 28
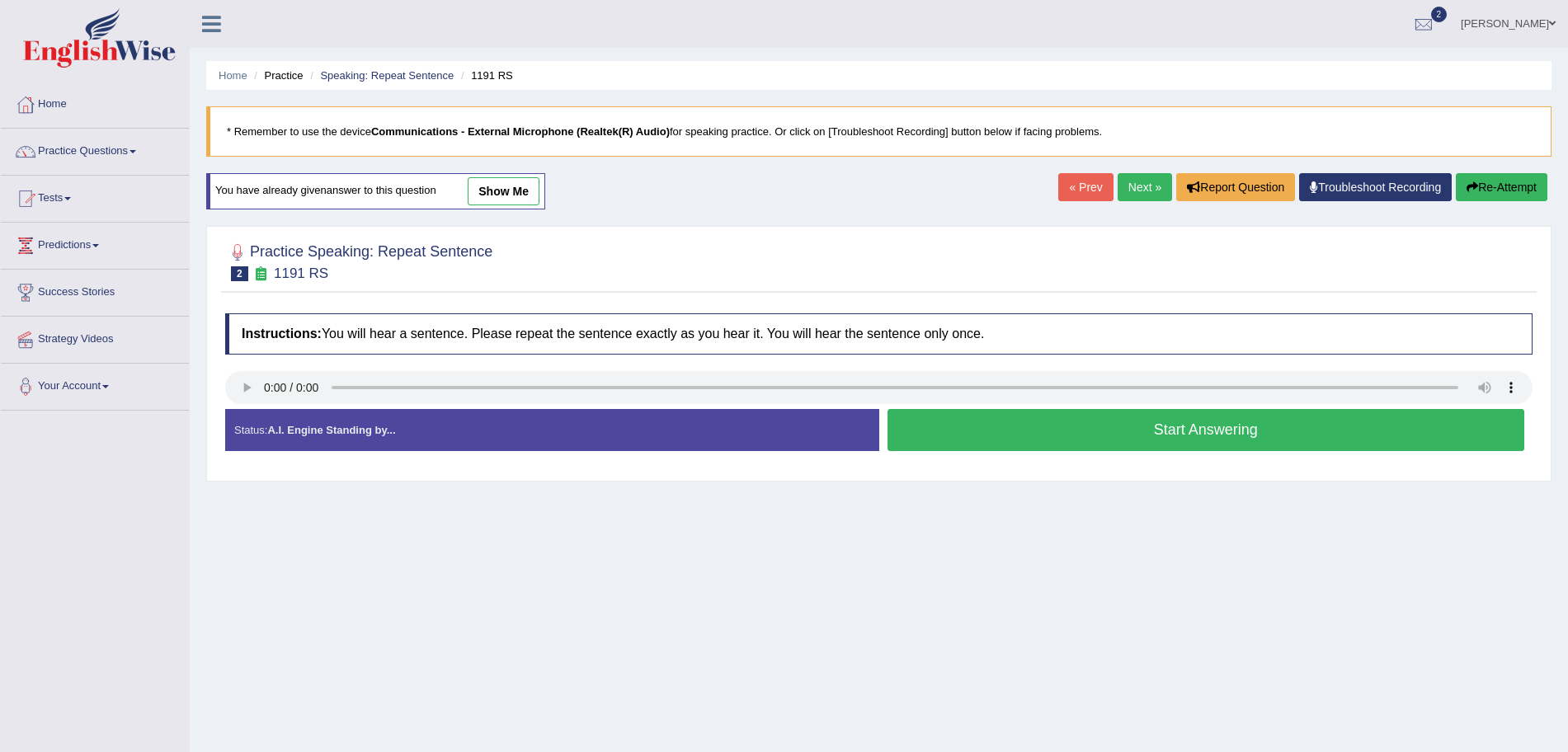
click at [1012, 429] on button "Start Answering" at bounding box center [1206, 429] width 637 height 42
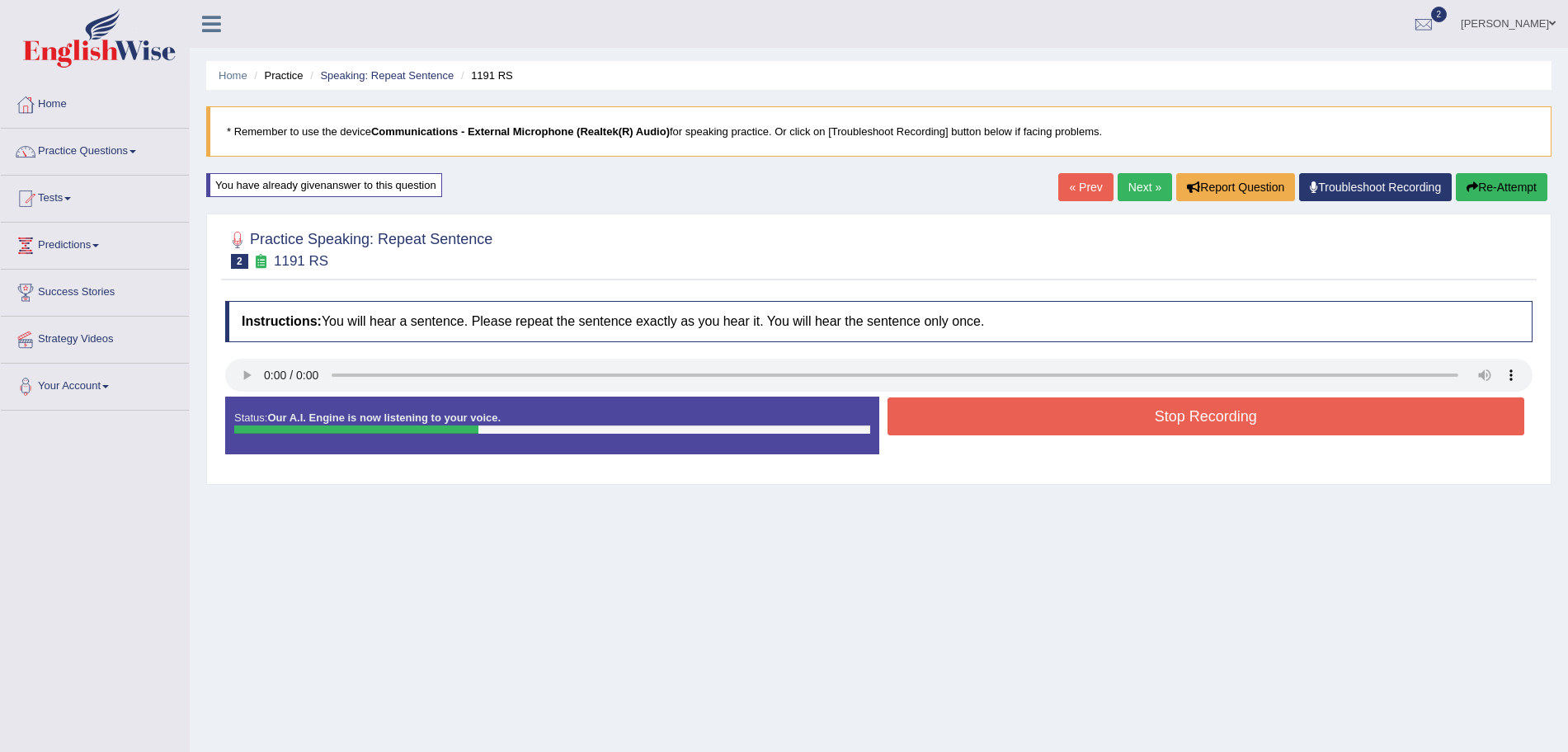
click at [1012, 429] on button "Stop Recording" at bounding box center [1206, 416] width 637 height 38
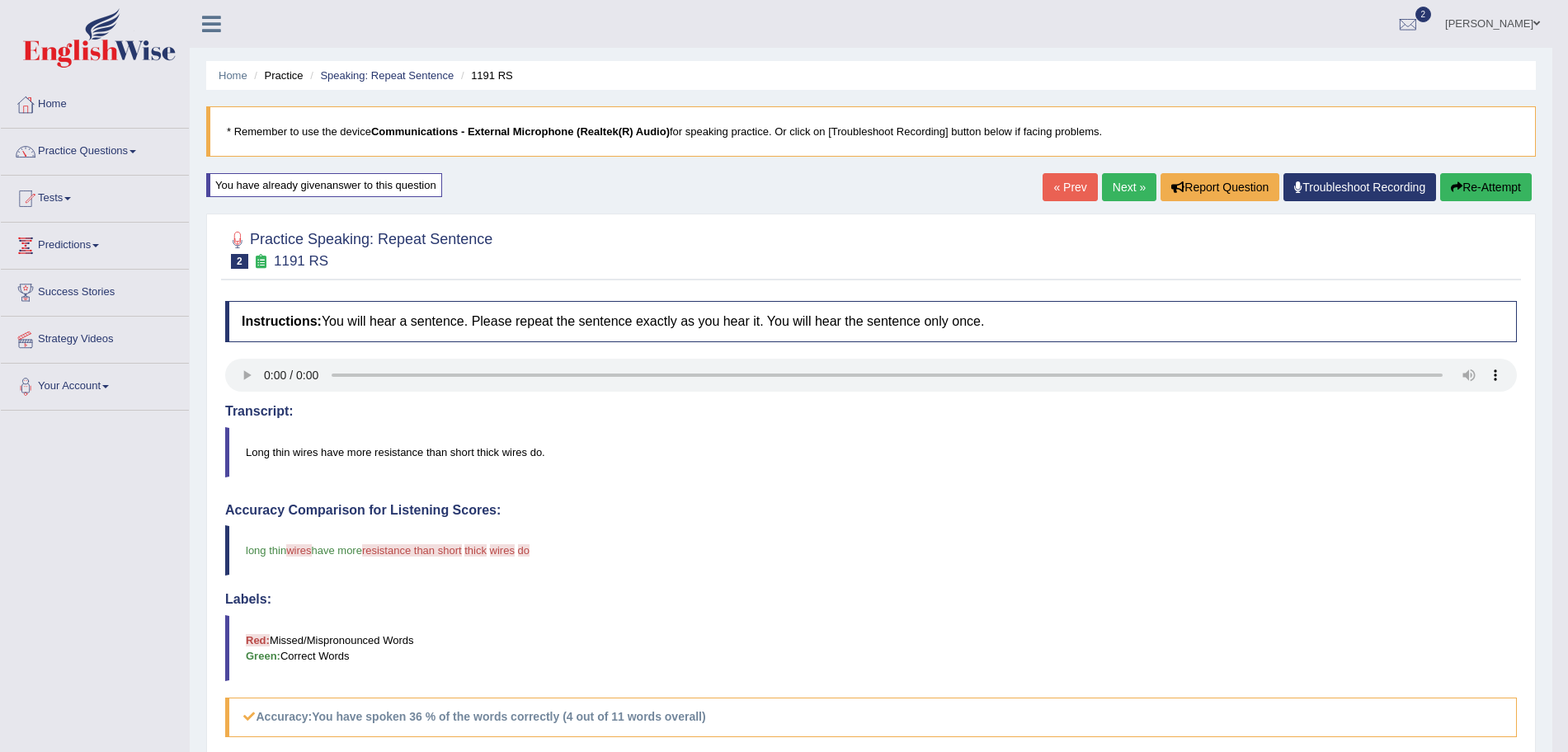
click at [1441, 185] on button "Re-Attempt" at bounding box center [1486, 187] width 92 height 28
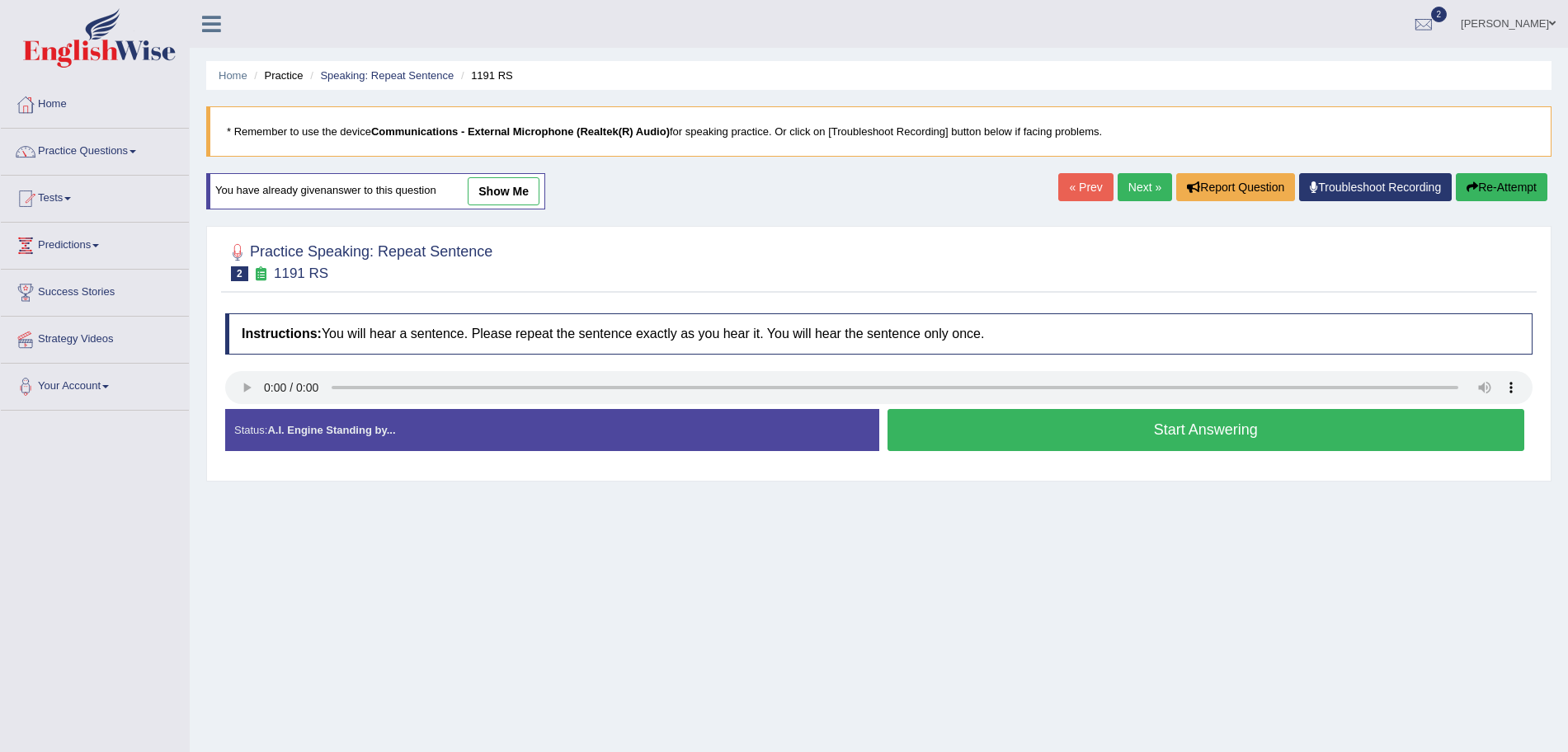
click at [964, 423] on button "Start Answering" at bounding box center [1206, 429] width 637 height 42
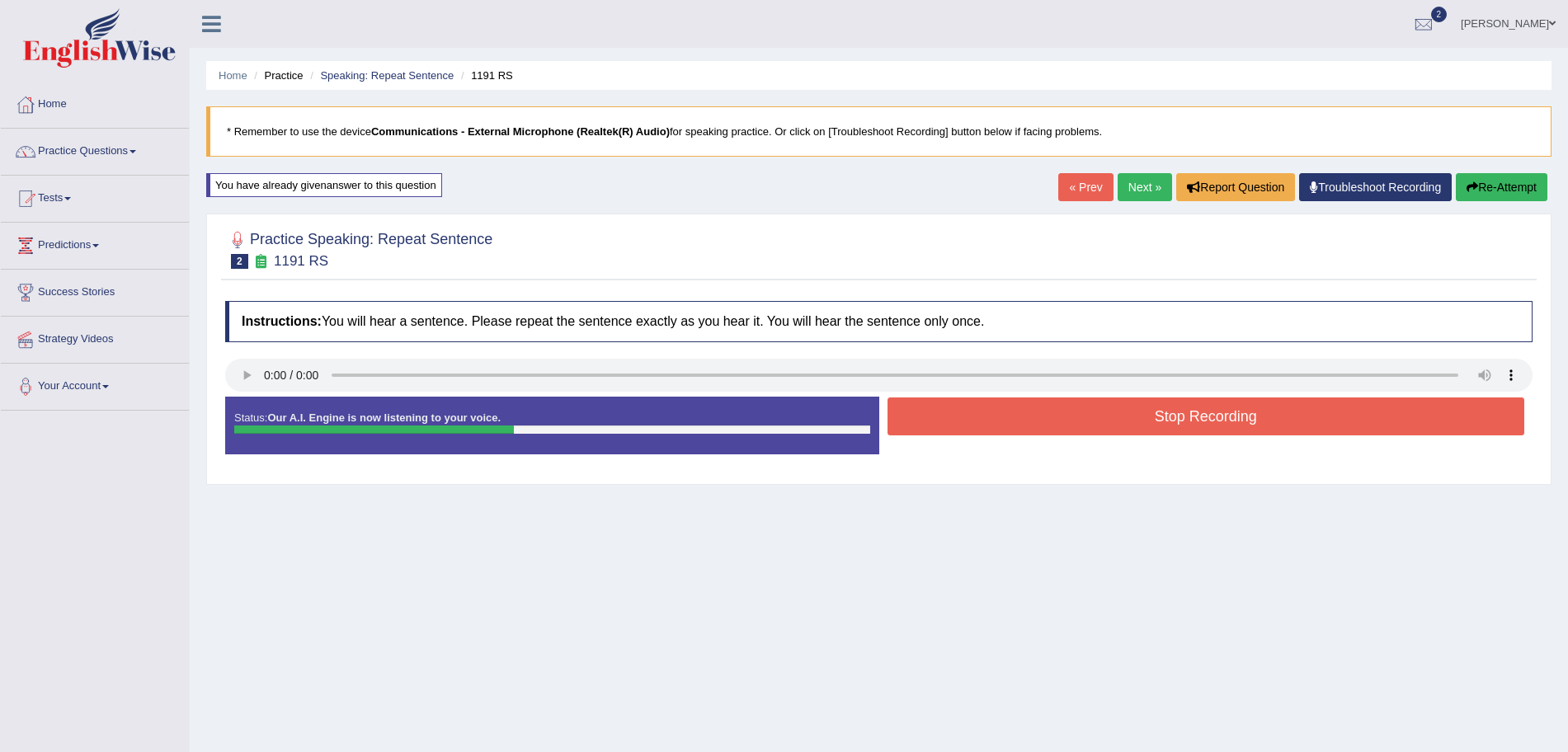
click at [1037, 423] on button "Stop Recording" at bounding box center [1206, 416] width 637 height 38
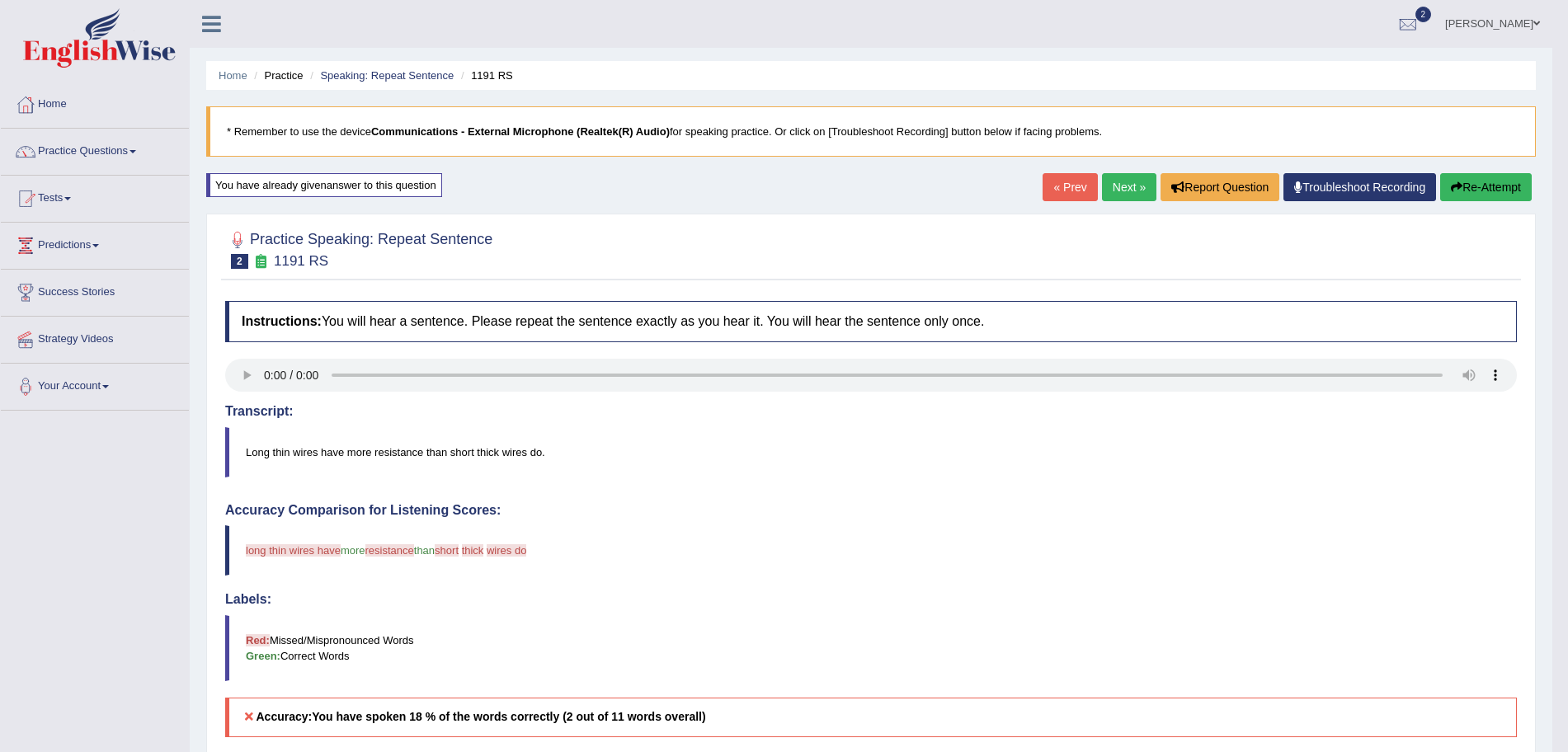
click at [1470, 173] on button "Re-Attempt" at bounding box center [1486, 187] width 92 height 28
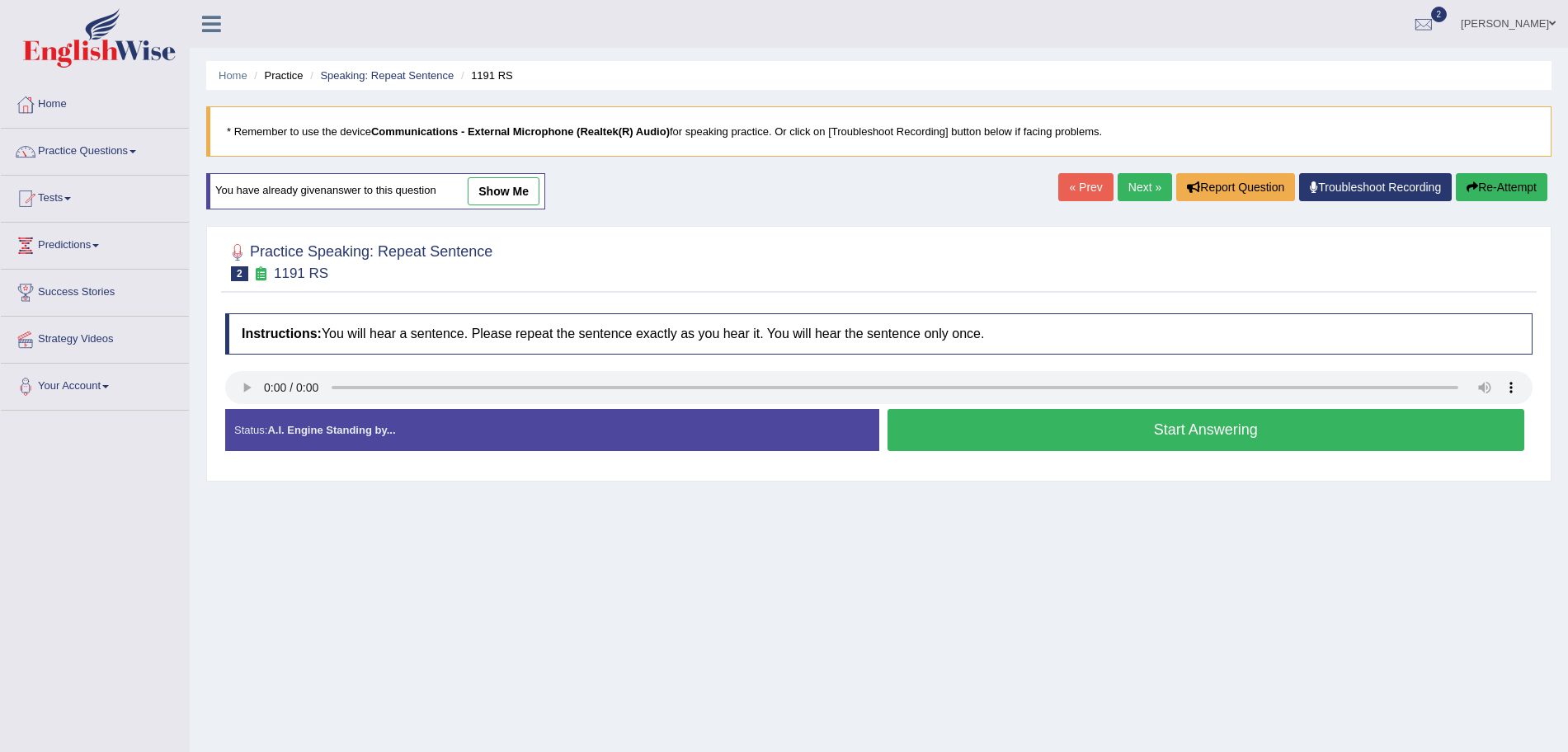
click at [1000, 415] on button "Start Answering" at bounding box center [1206, 429] width 637 height 42
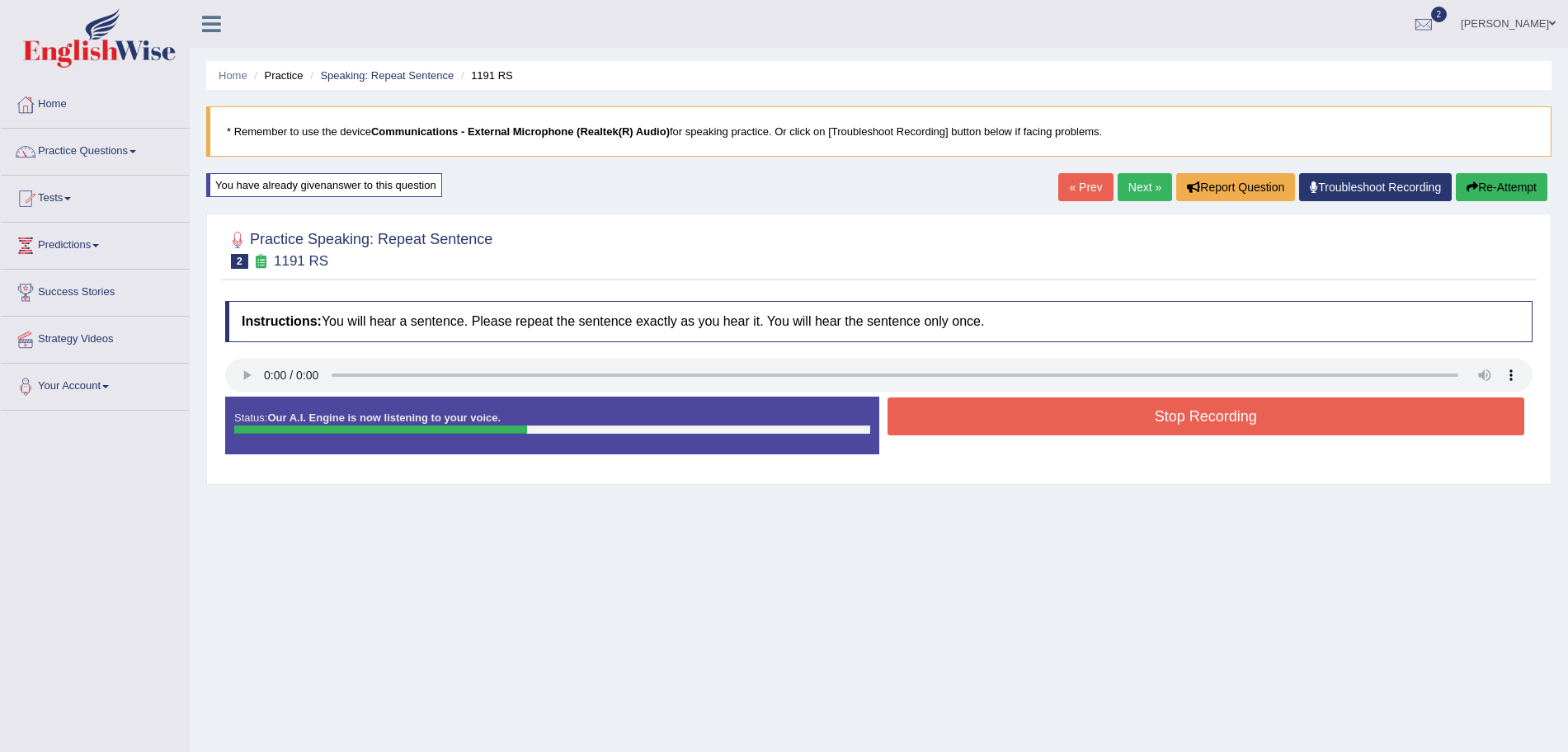
click at [1037, 418] on button "Stop Recording" at bounding box center [1206, 416] width 637 height 38
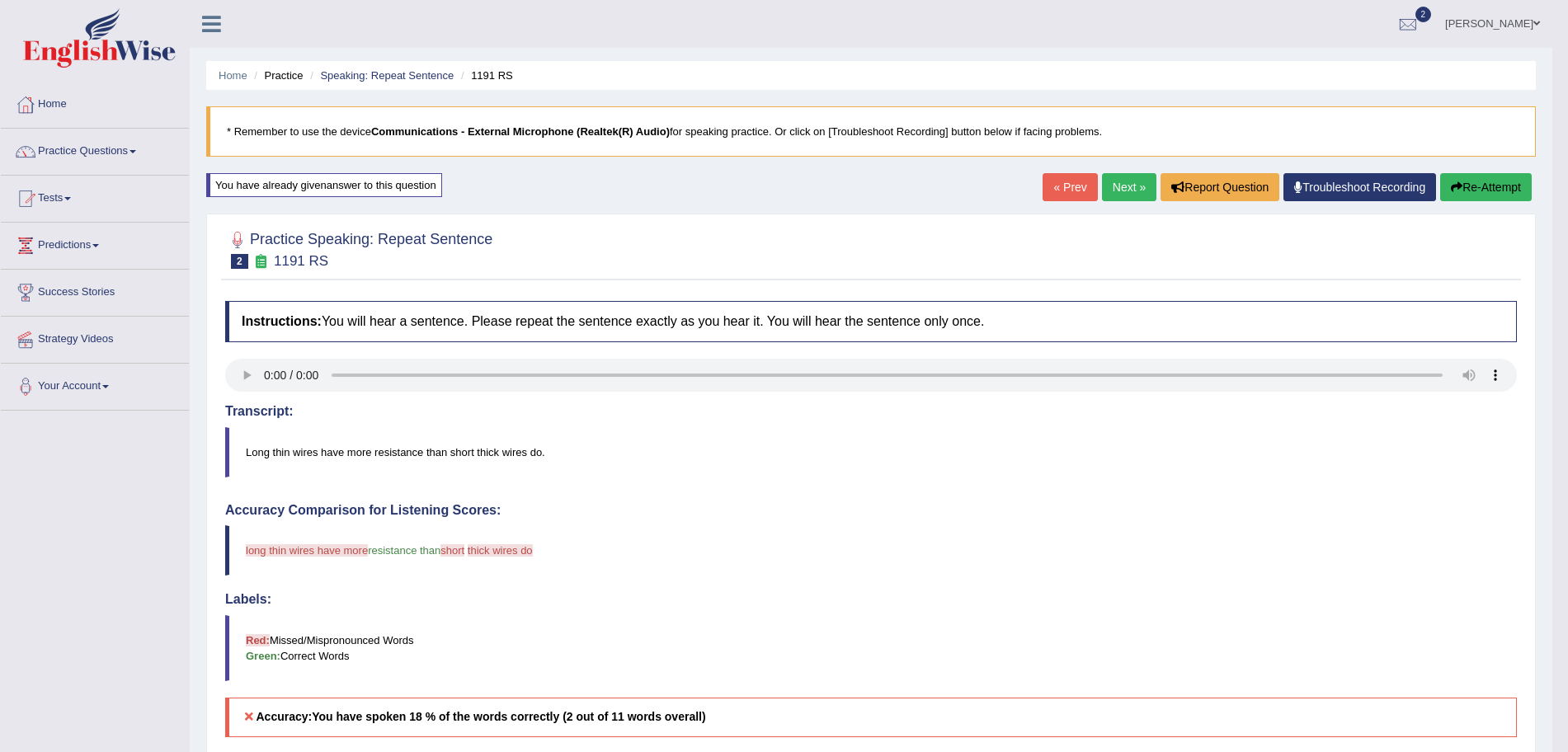
click at [1442, 173] on button "Re-Attempt" at bounding box center [1486, 187] width 92 height 28
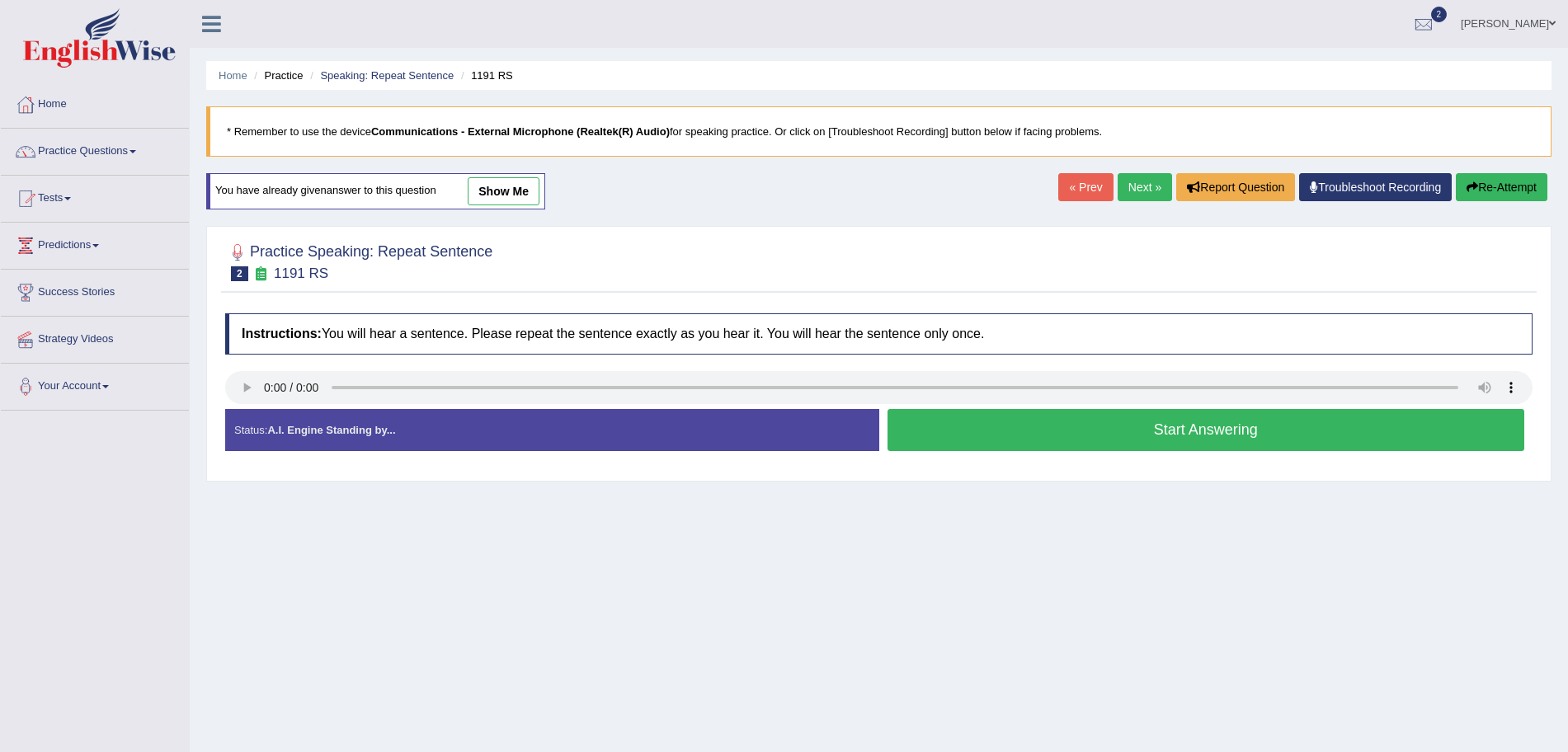
click at [960, 431] on button "Start Answering" at bounding box center [1206, 429] width 637 height 42
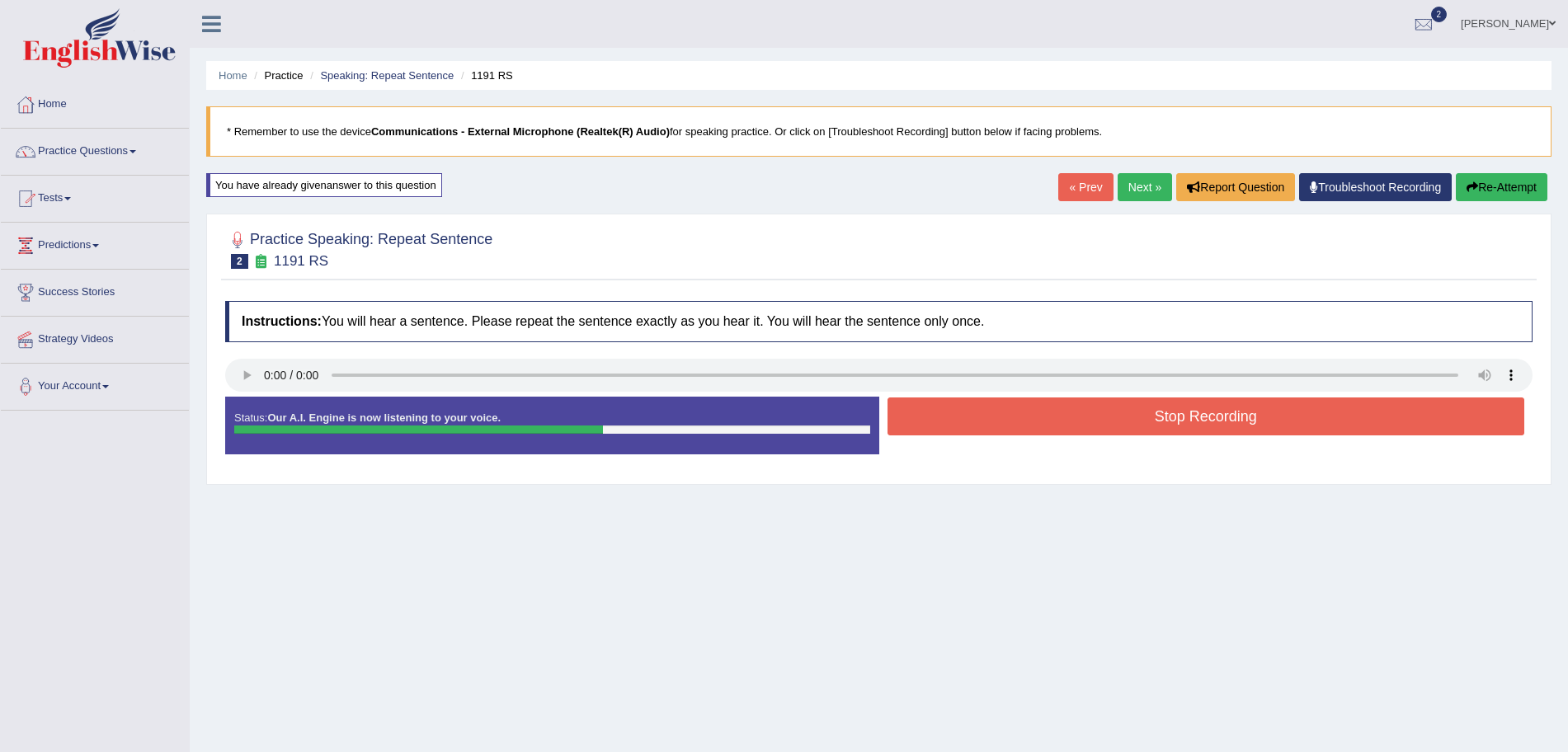
click at [1046, 420] on button "Stop Recording" at bounding box center [1206, 416] width 637 height 38
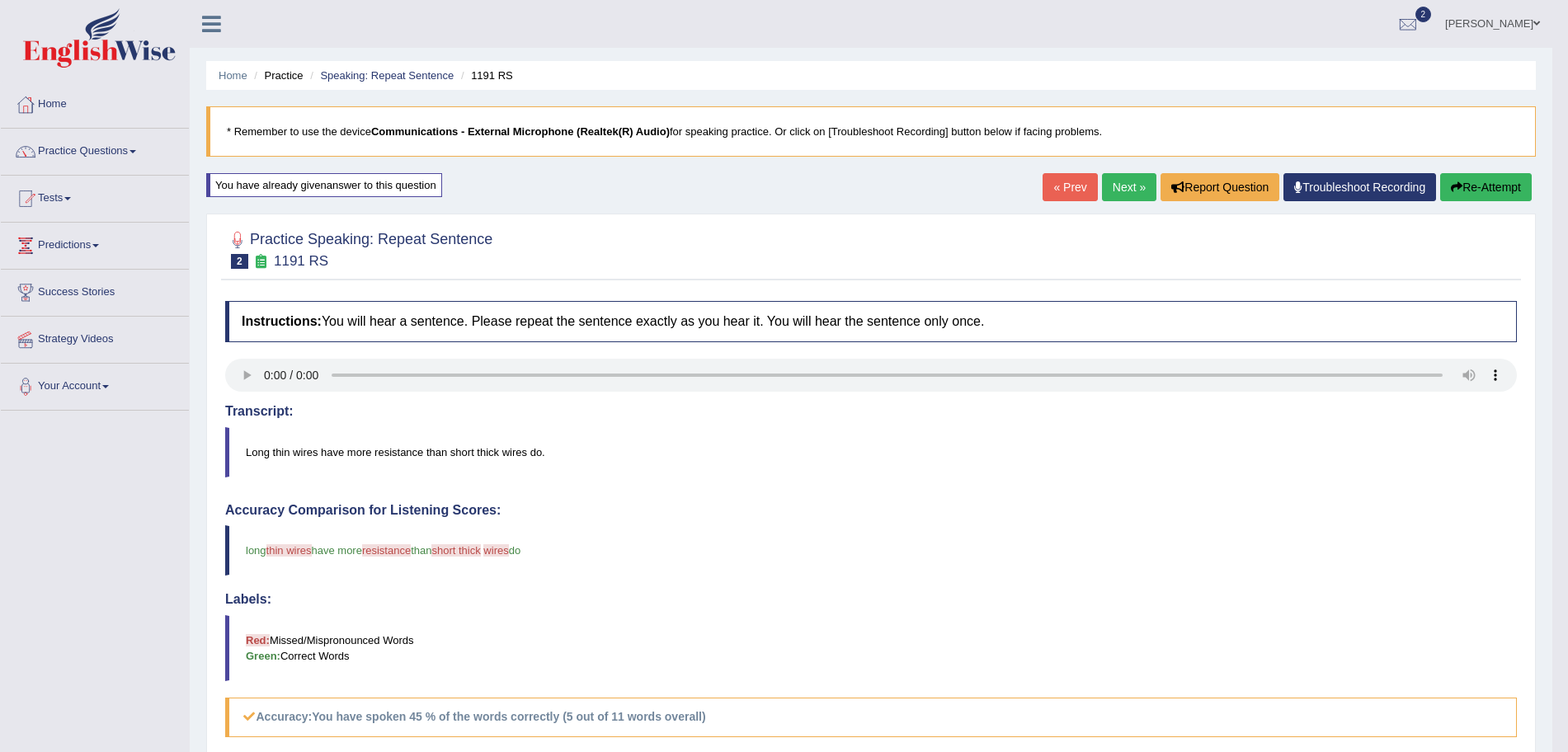
click at [1126, 183] on link "Next »" at bounding box center [1129, 187] width 55 height 28
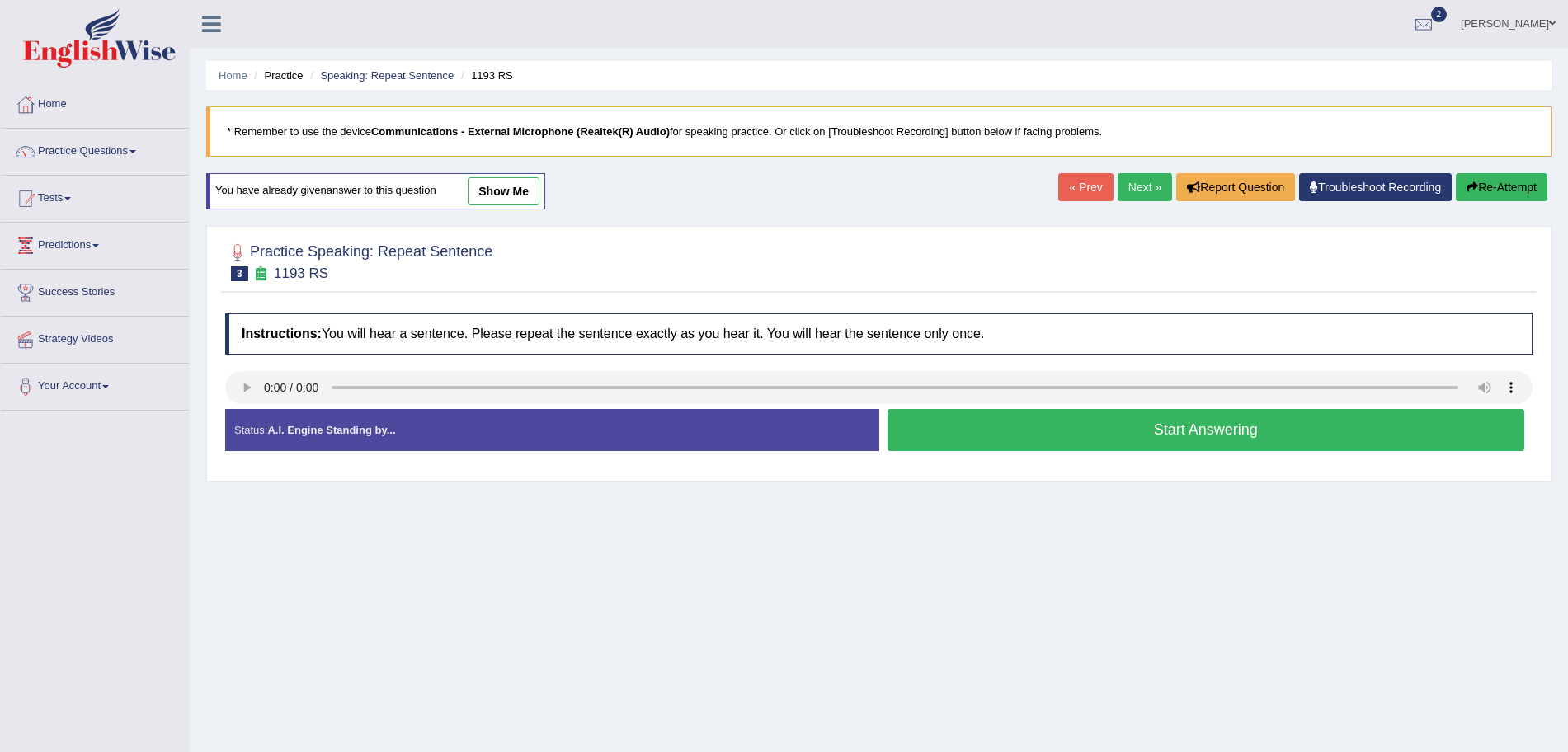
click at [1032, 427] on button "Start Answering" at bounding box center [1206, 429] width 637 height 42
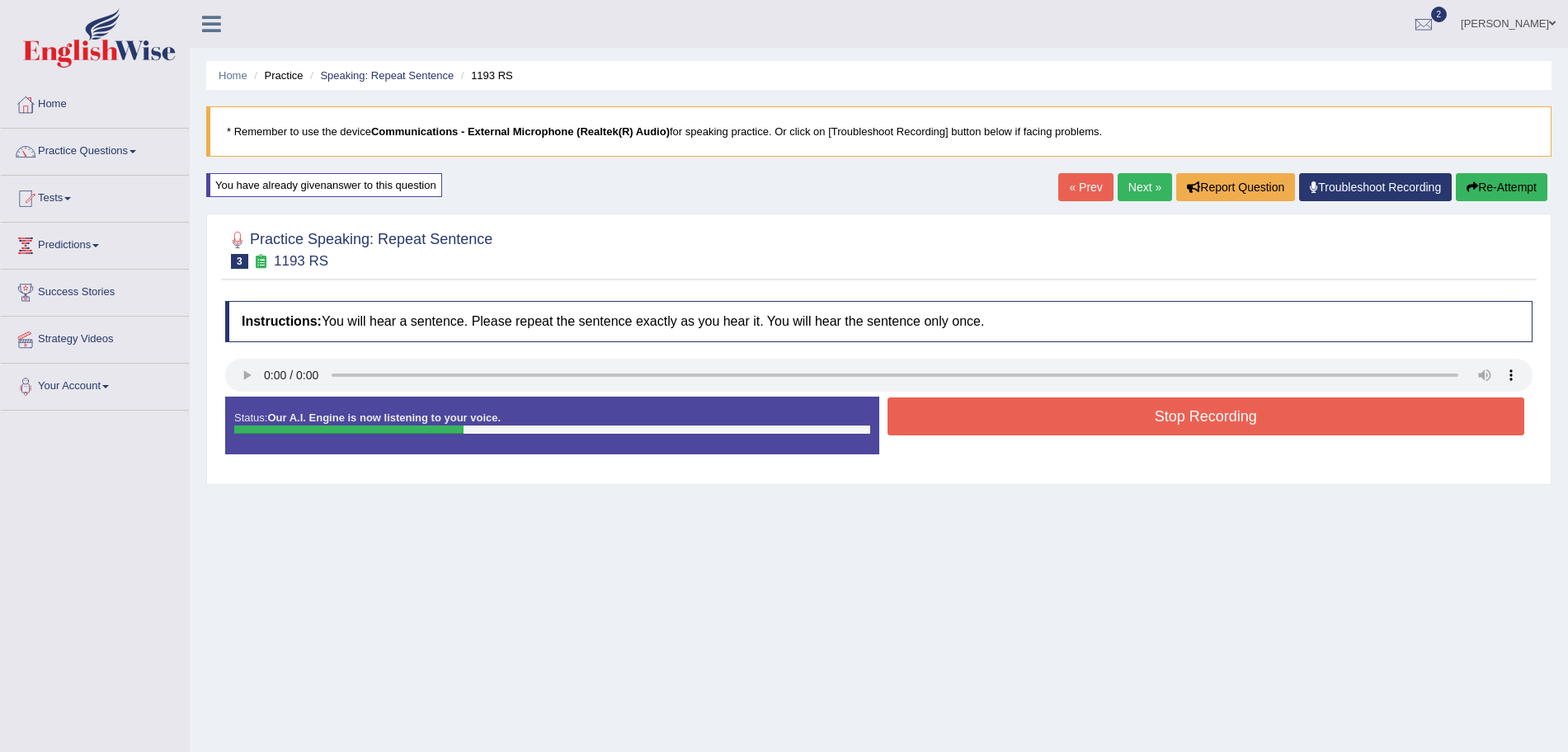
click at [1032, 427] on button "Stop Recording" at bounding box center [1206, 416] width 637 height 38
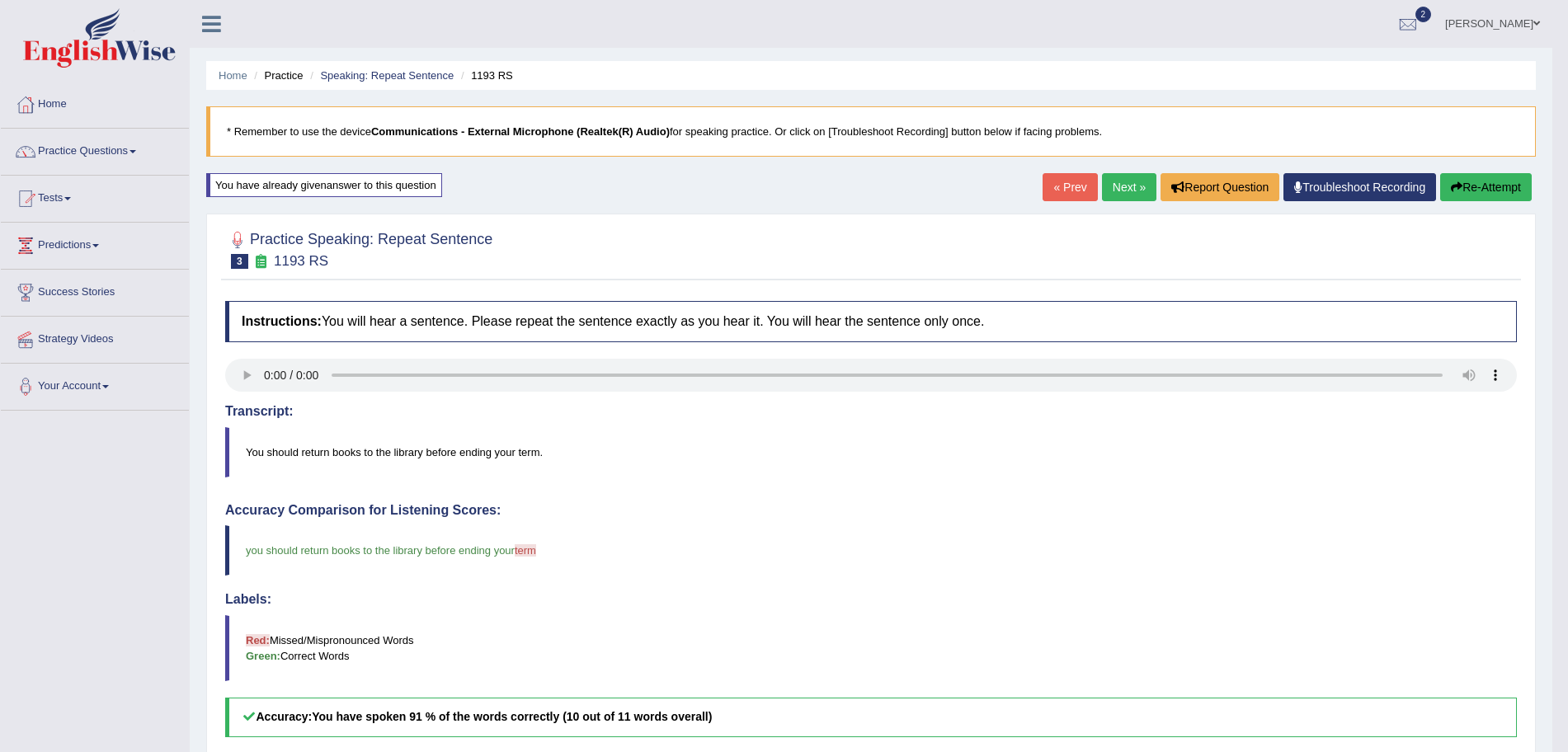
click at [1125, 183] on link "Next »" at bounding box center [1129, 187] width 55 height 28
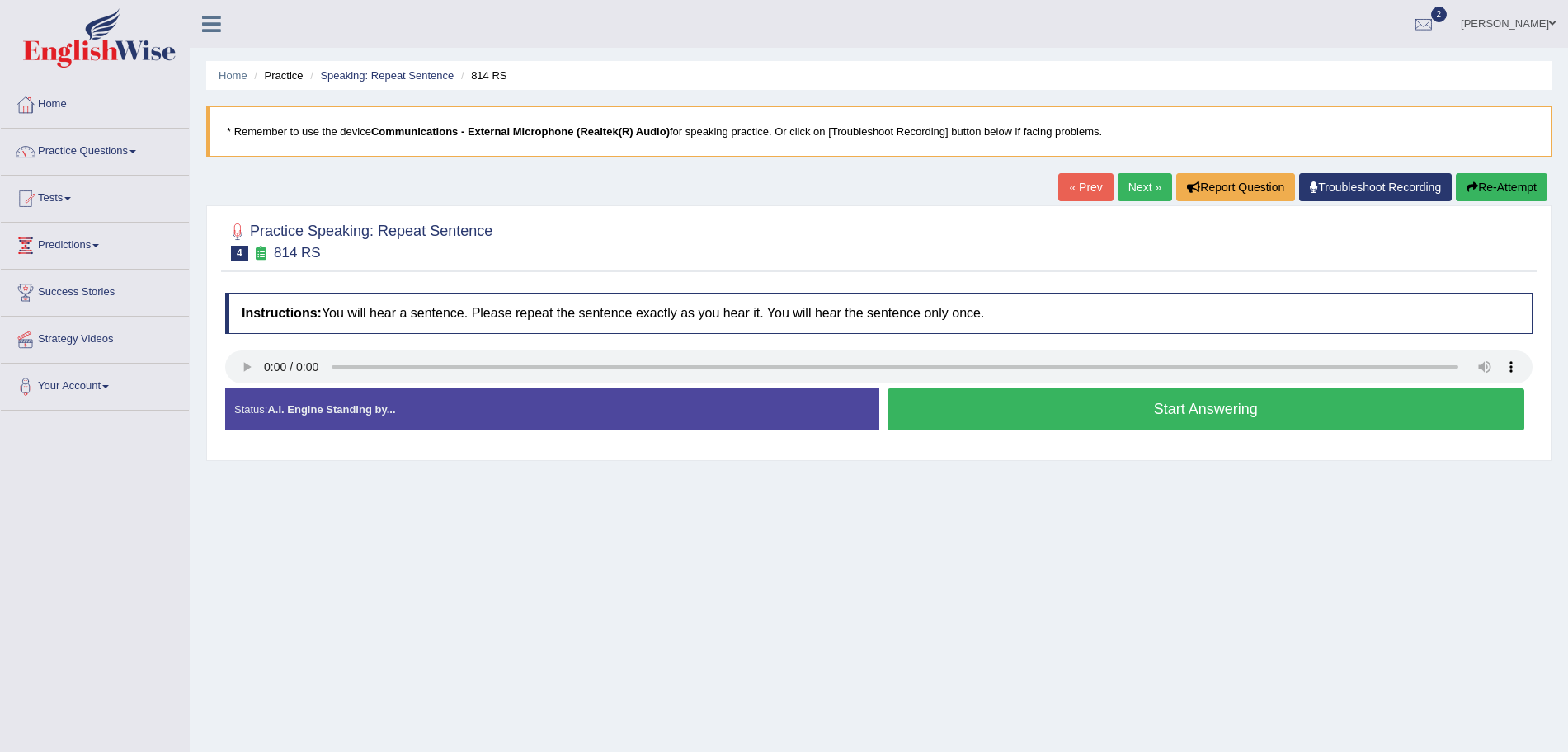
click at [1034, 400] on button "Start Answering" at bounding box center [1206, 409] width 637 height 42
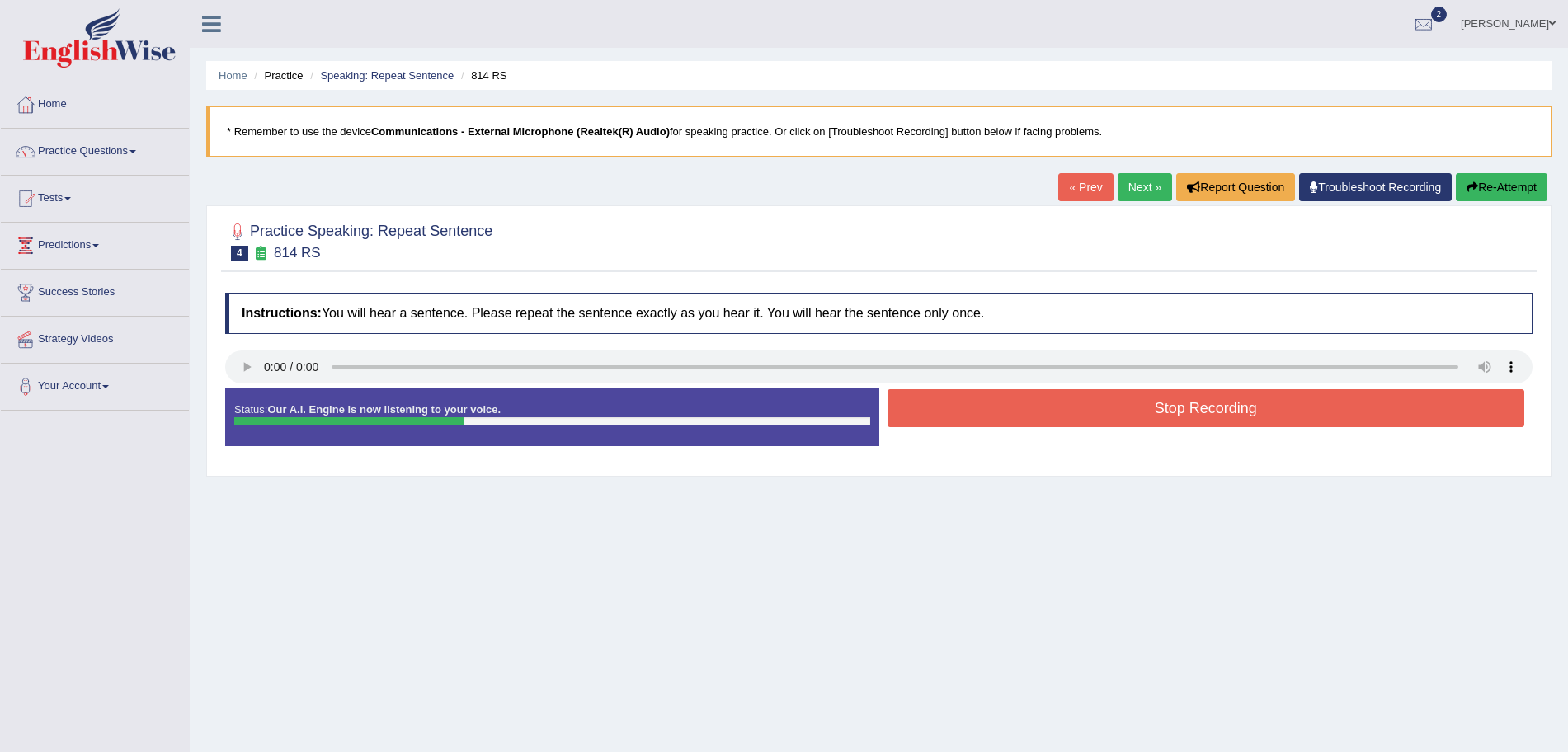
click at [1066, 411] on button "Stop Recording" at bounding box center [1206, 408] width 637 height 38
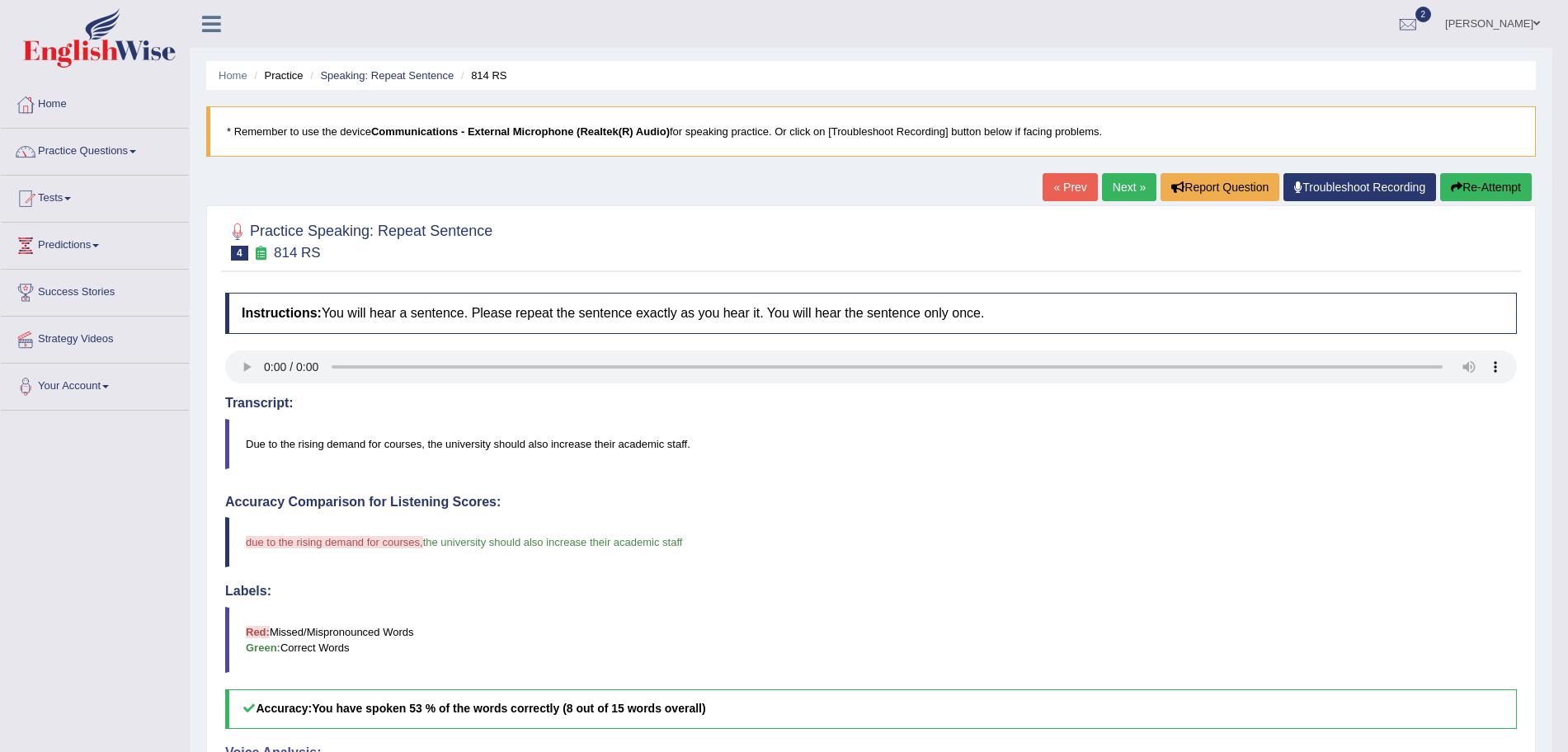
click at [1106, 181] on link "Next »" at bounding box center [1129, 187] width 55 height 28
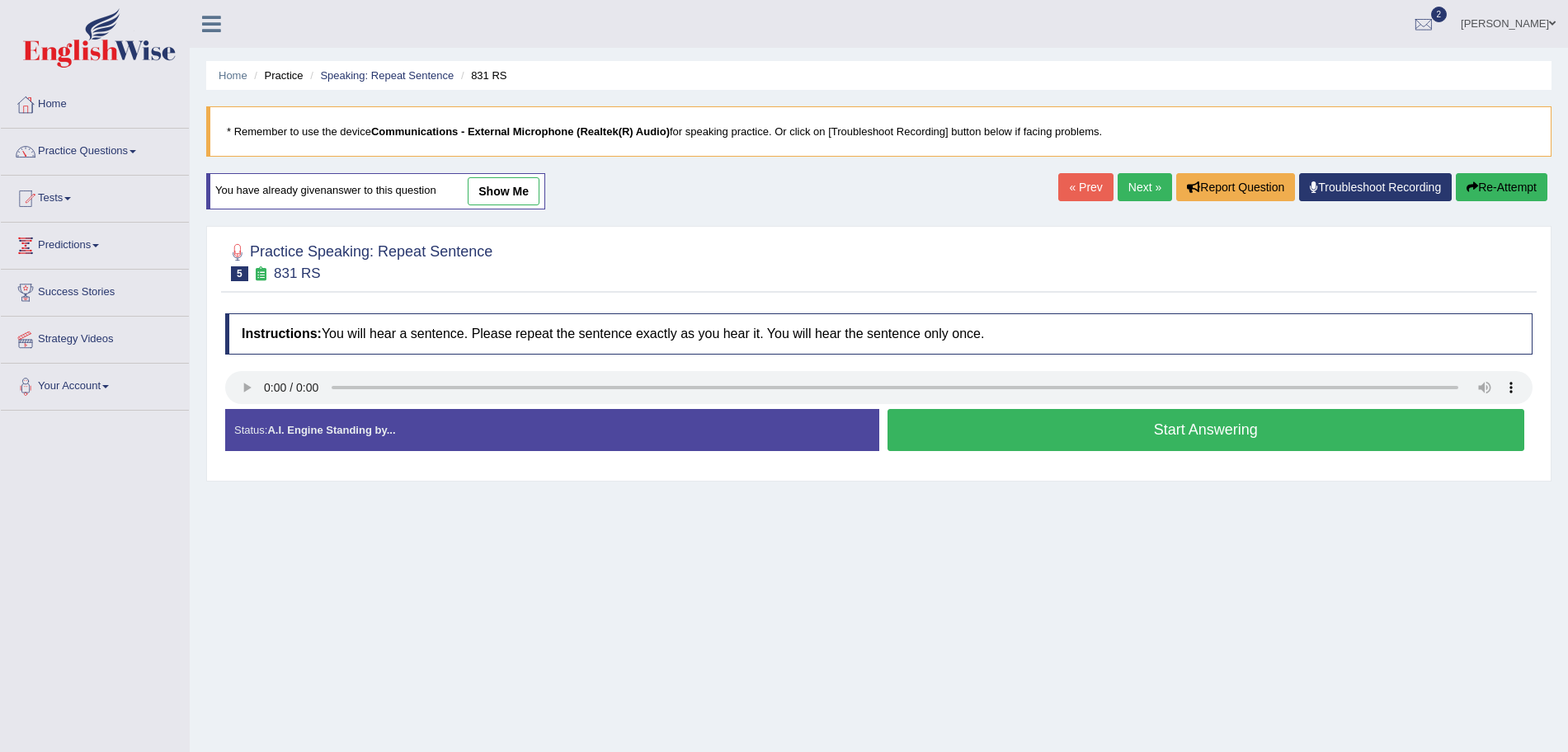
click at [1074, 429] on button "Start Answering" at bounding box center [1206, 429] width 637 height 42
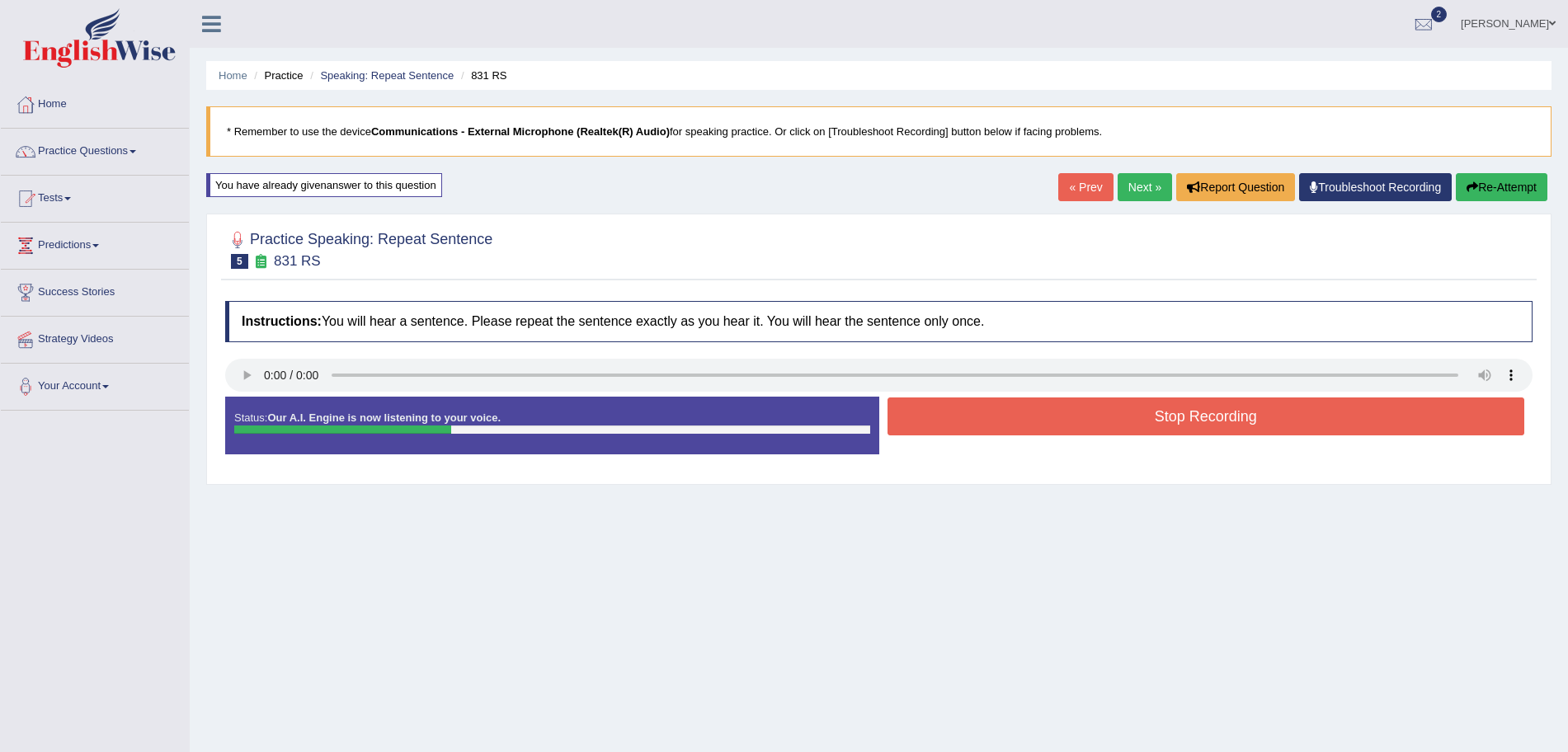
click at [1005, 423] on button "Stop Recording" at bounding box center [1206, 416] width 637 height 38
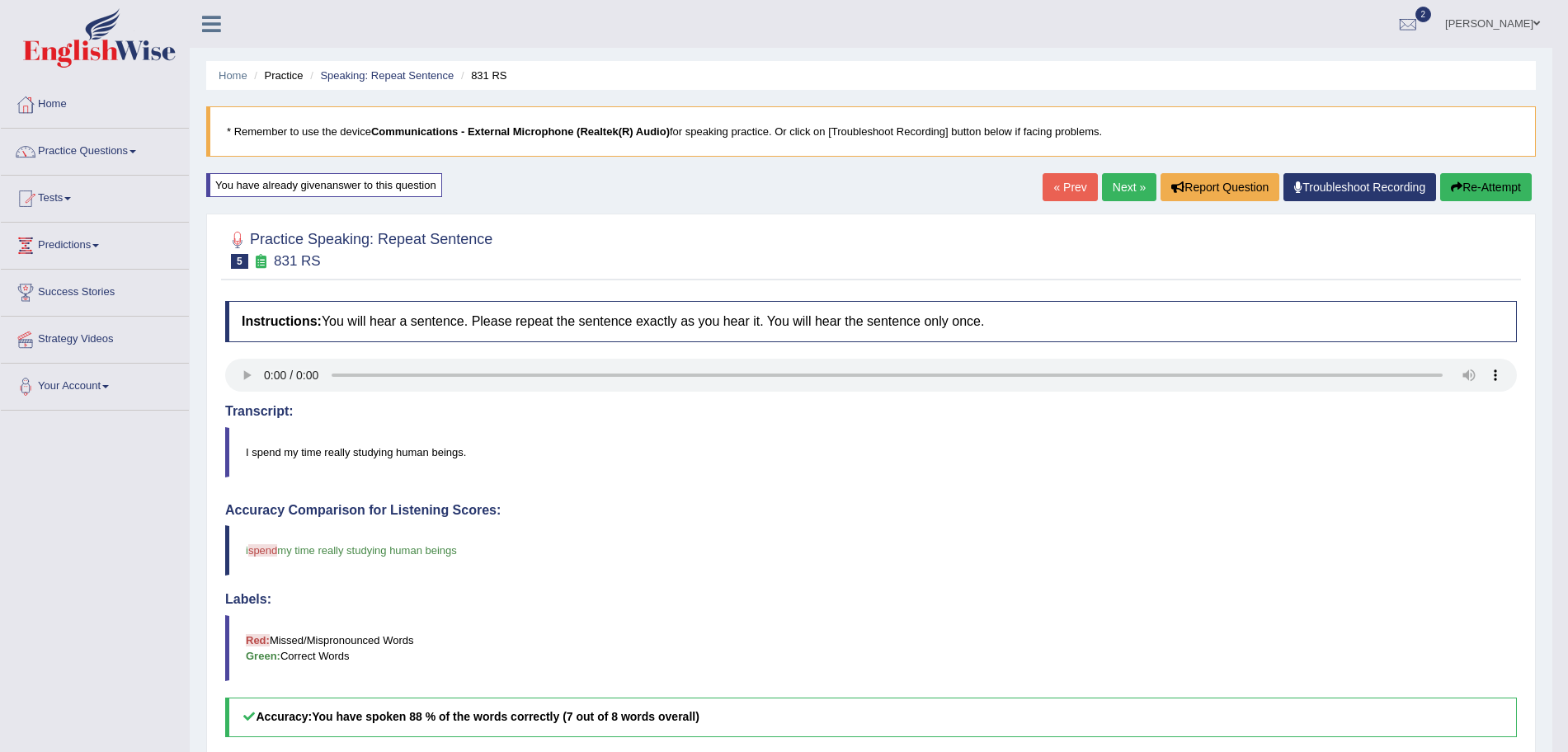
click at [1119, 184] on link "Next »" at bounding box center [1129, 187] width 55 height 28
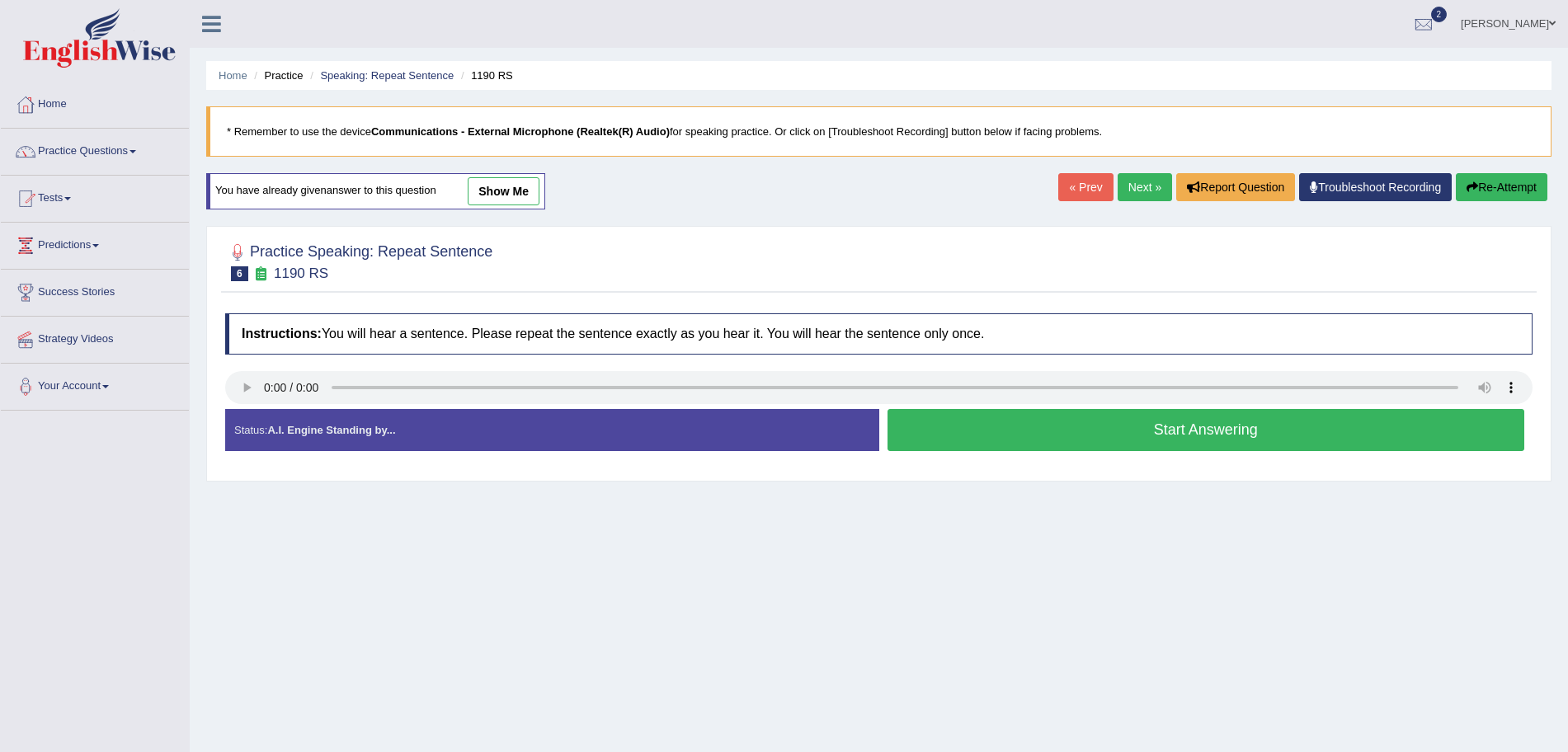
click at [942, 437] on button "Start Answering" at bounding box center [1206, 429] width 637 height 42
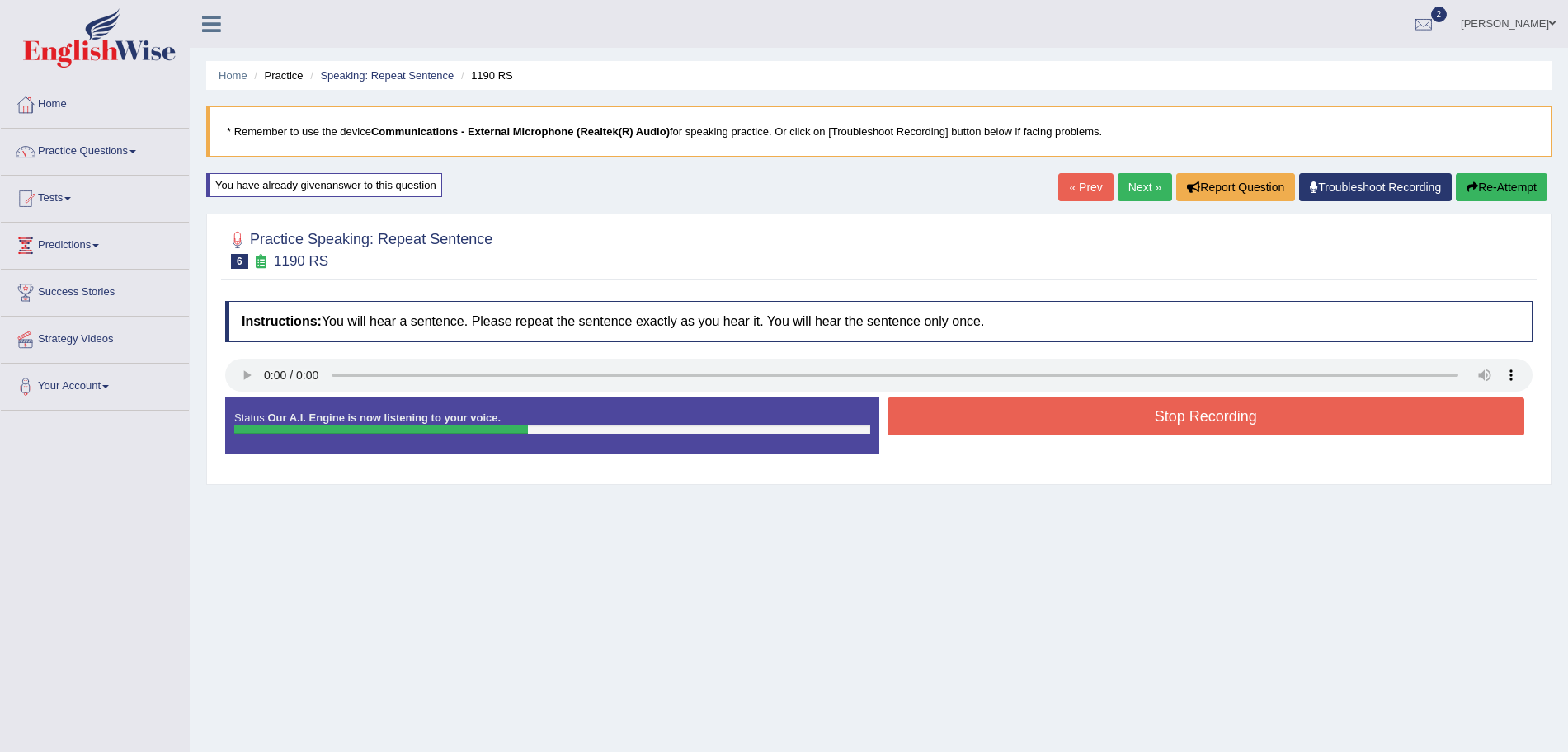
click at [995, 417] on button "Stop Recording" at bounding box center [1206, 416] width 637 height 38
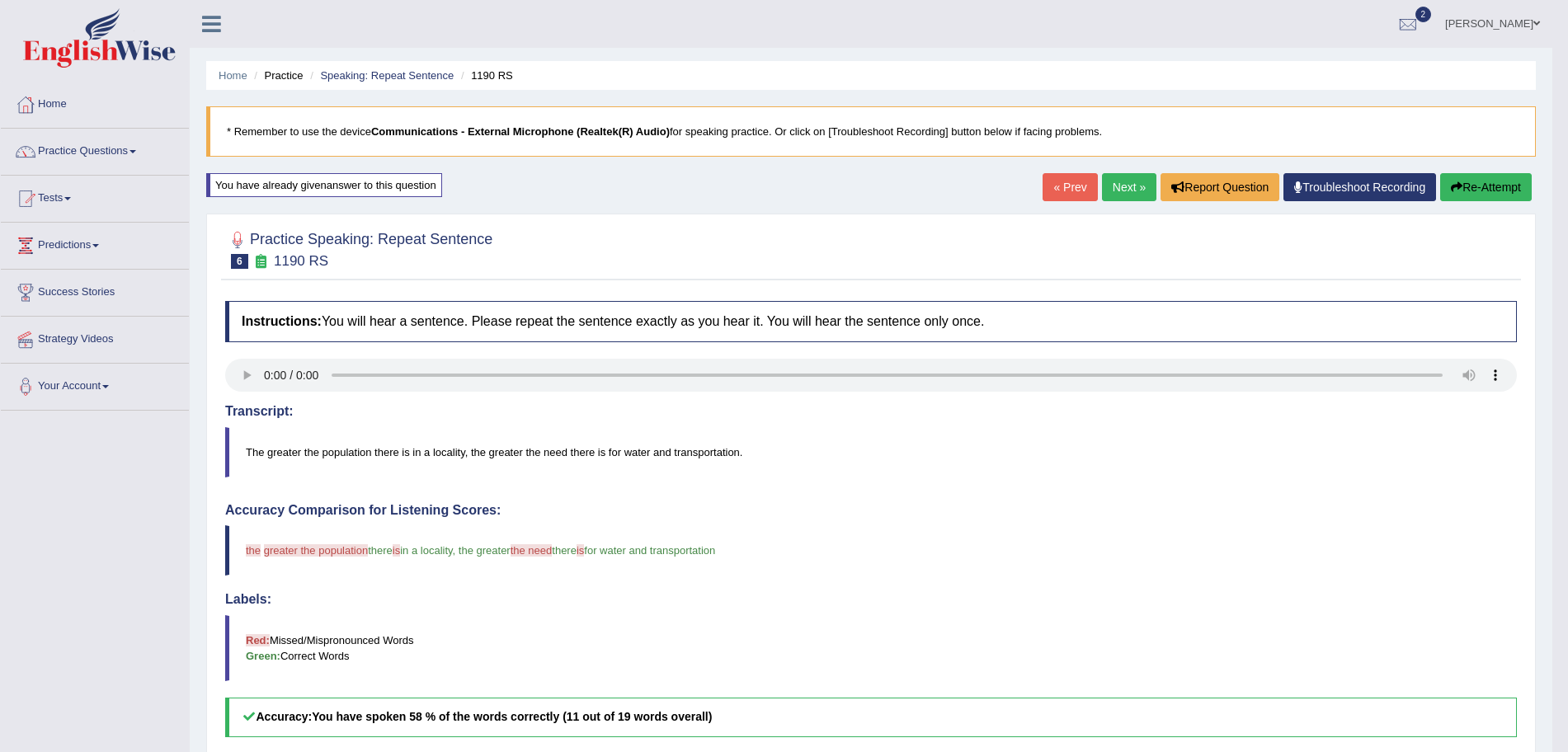
click at [1124, 190] on link "Next »" at bounding box center [1129, 187] width 55 height 28
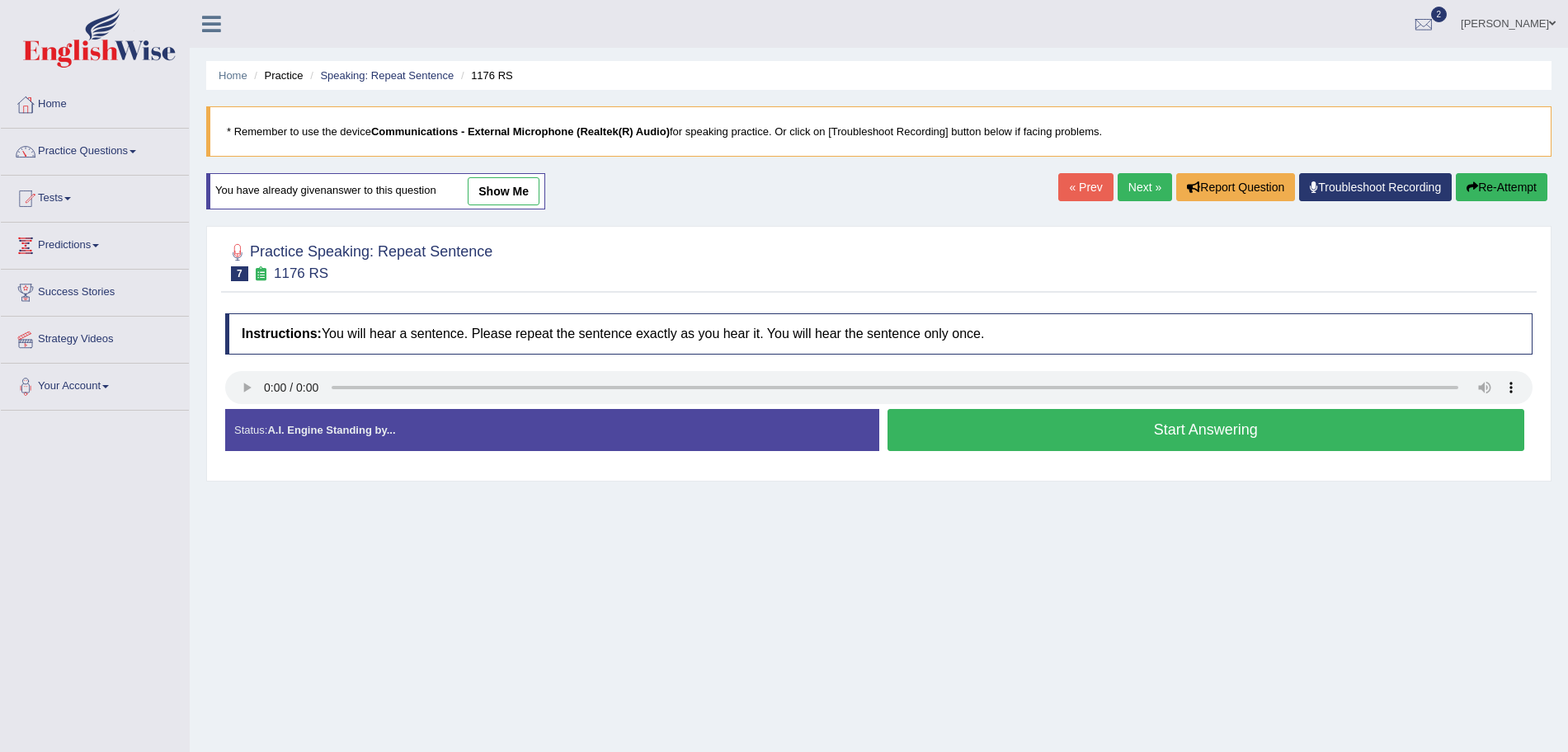
click at [967, 431] on button "Start Answering" at bounding box center [1206, 429] width 637 height 42
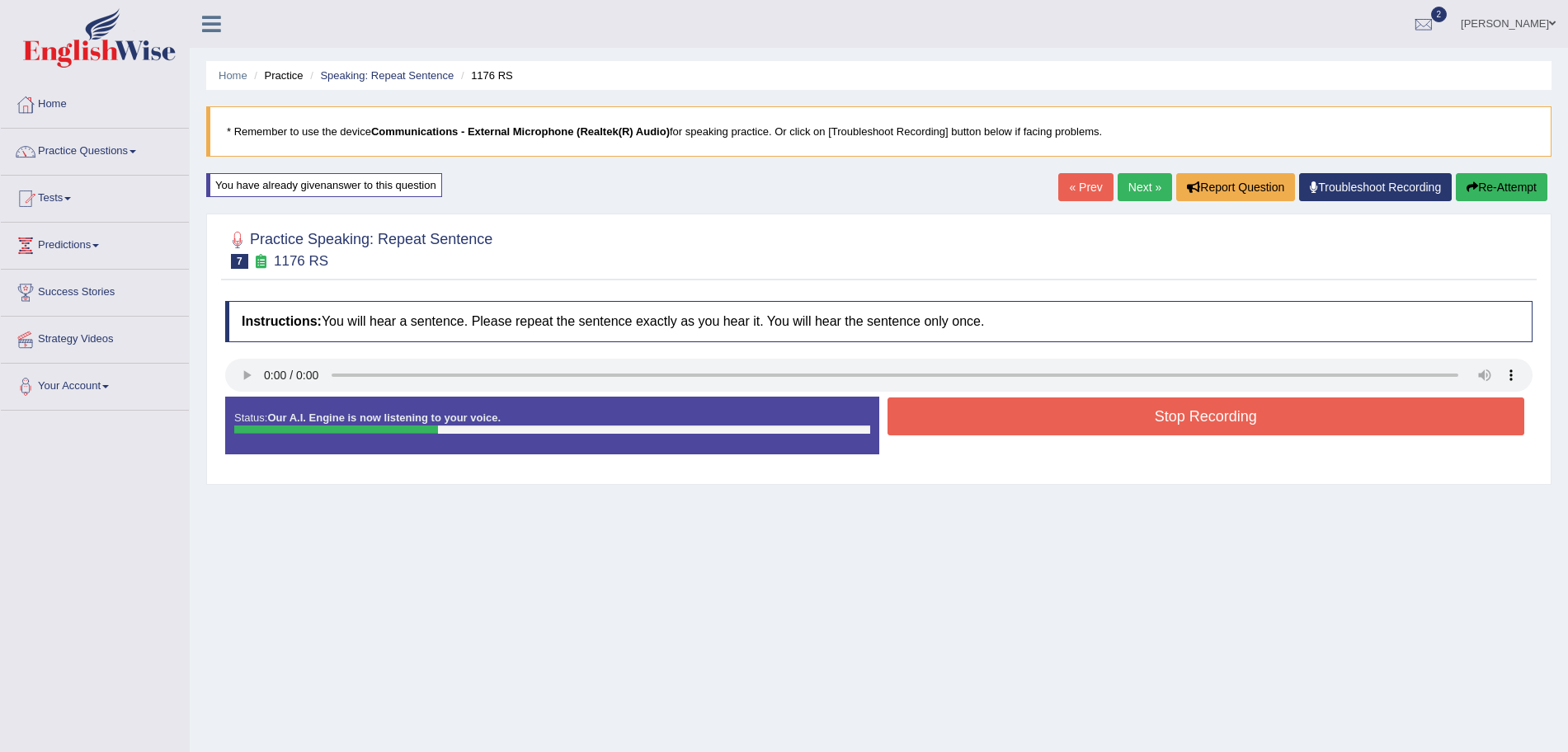
click at [1017, 419] on button "Stop Recording" at bounding box center [1206, 416] width 637 height 38
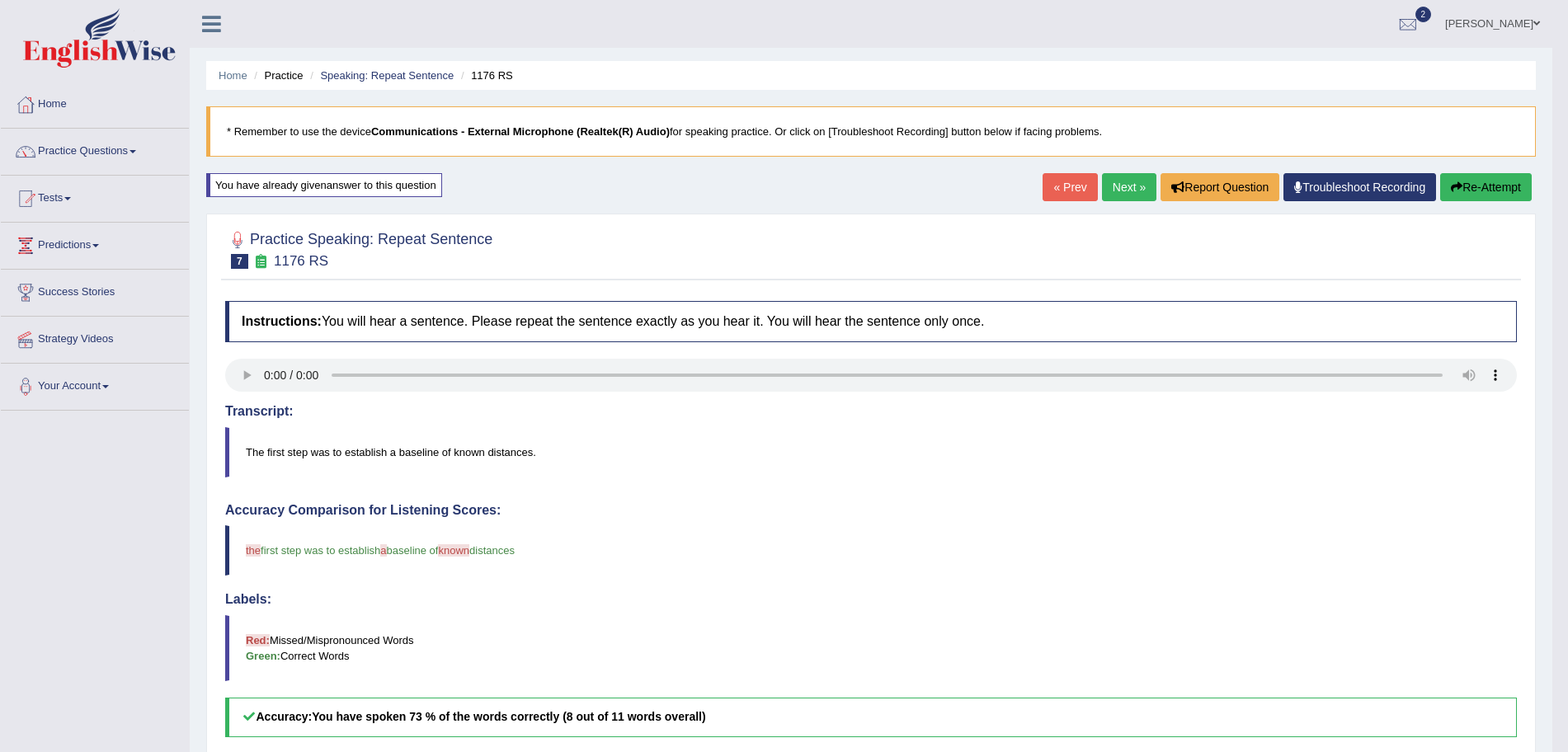
click at [1113, 188] on link "Next »" at bounding box center [1129, 187] width 55 height 28
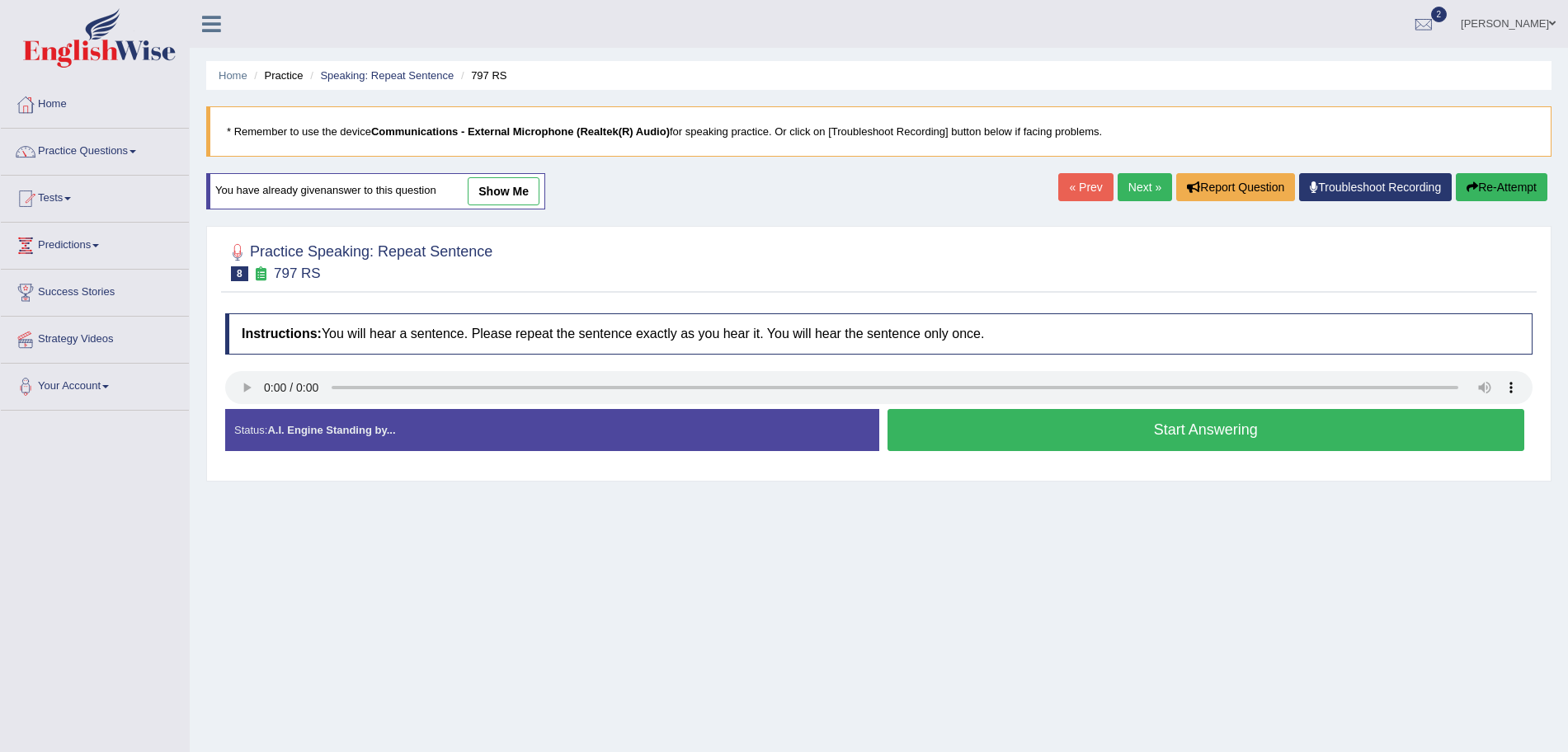
click at [1050, 432] on button "Start Answering" at bounding box center [1206, 429] width 637 height 42
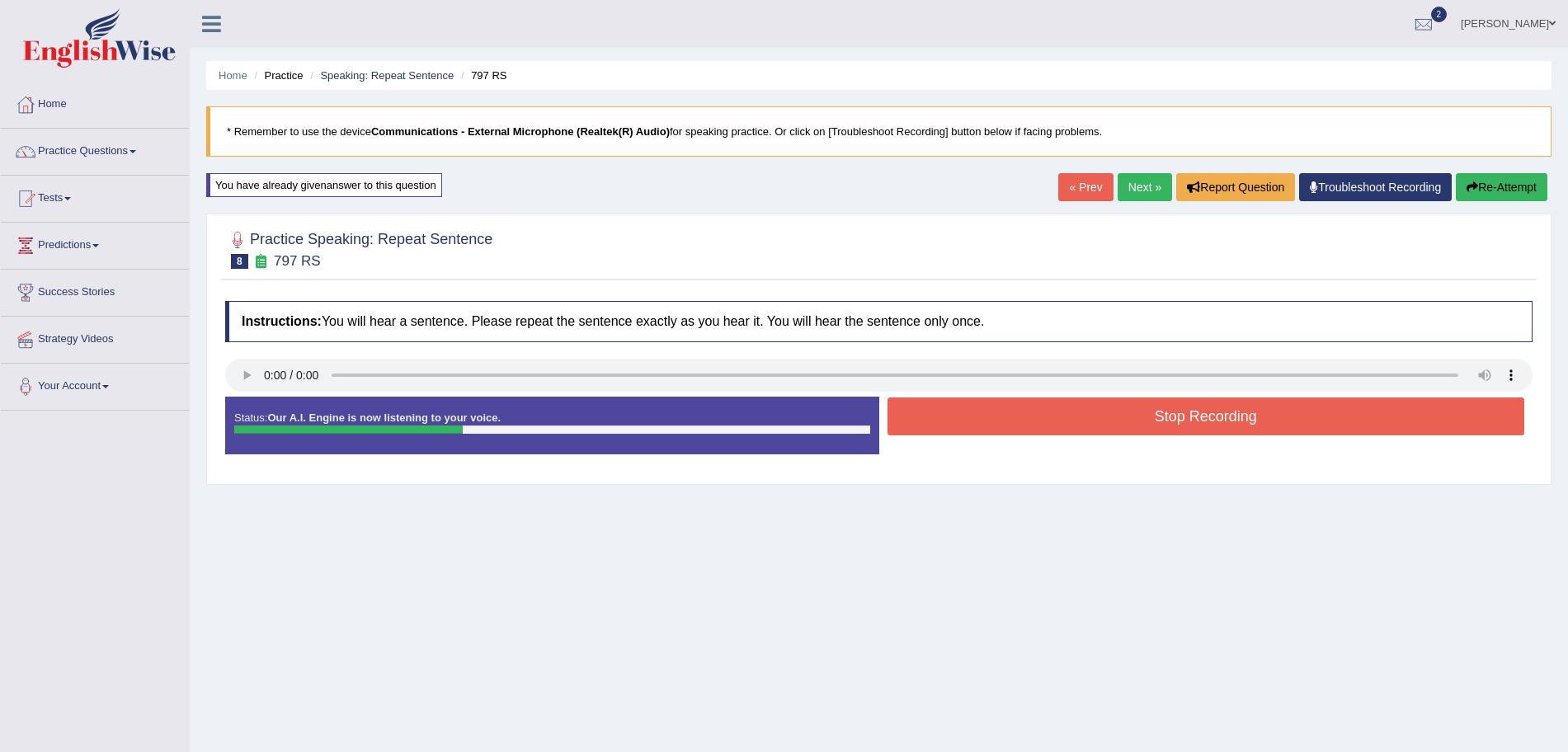
click at [989, 421] on button "Stop Recording" at bounding box center [1206, 416] width 637 height 38
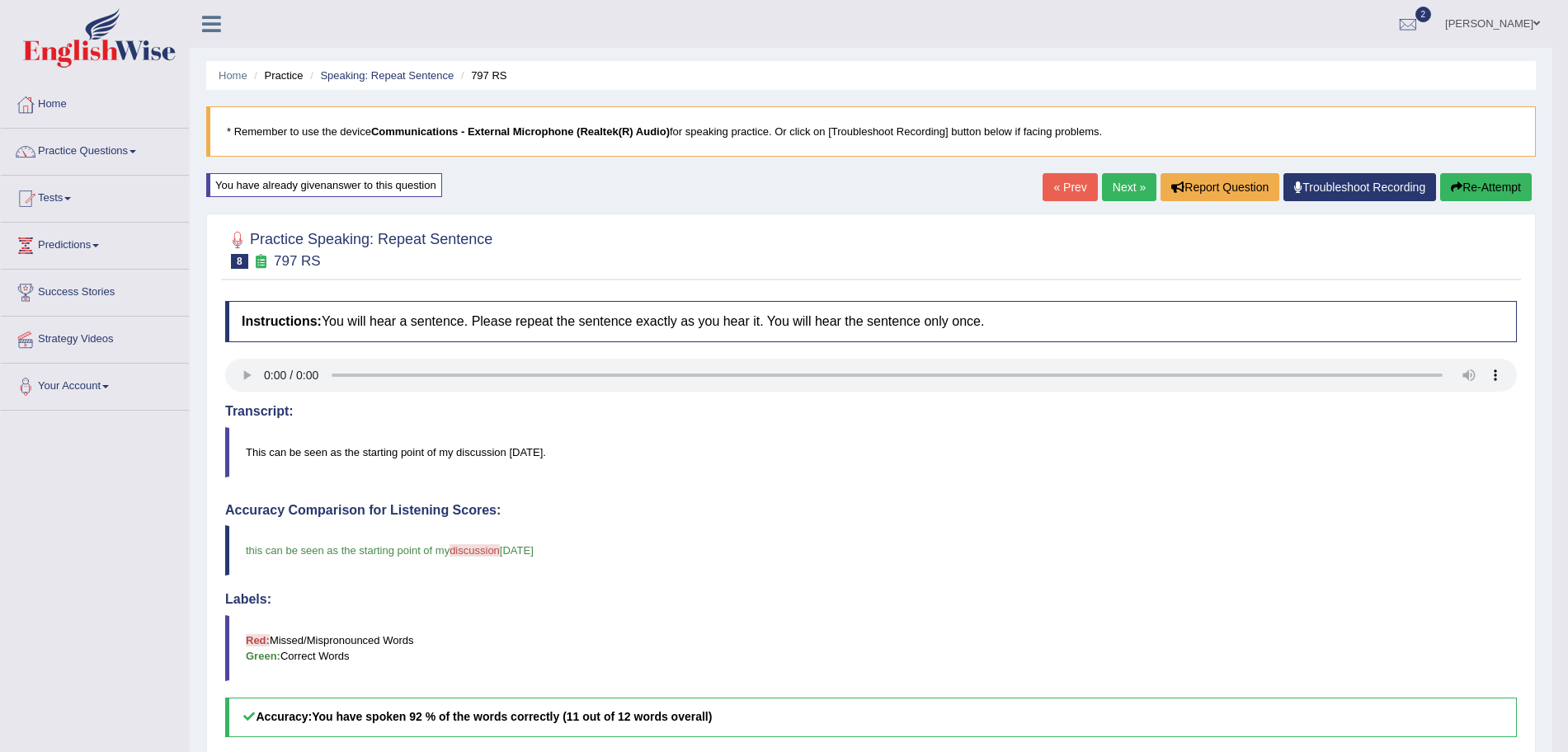
click at [1125, 178] on link "Next »" at bounding box center [1129, 187] width 55 height 28
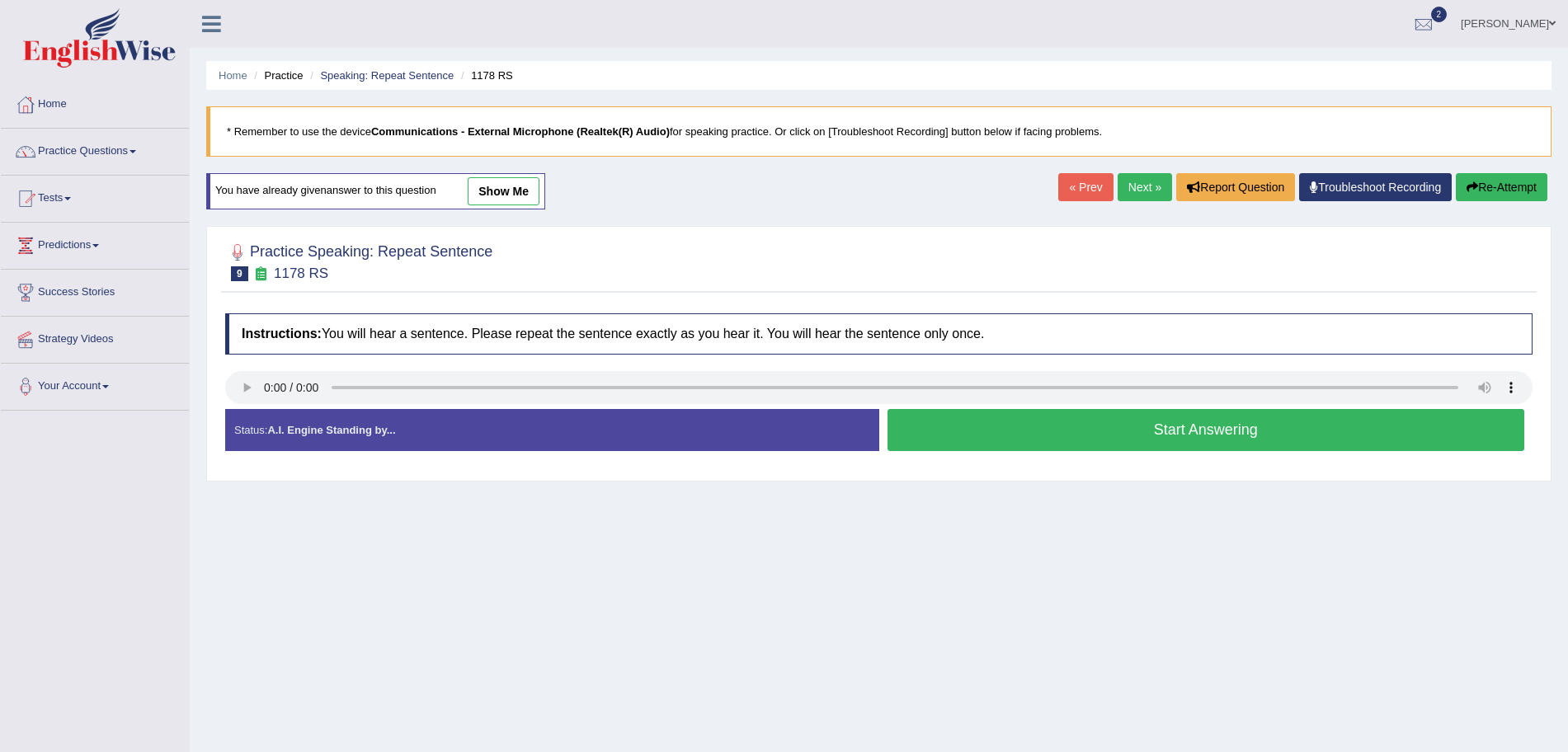
click at [1055, 425] on button "Start Answering" at bounding box center [1206, 429] width 637 height 42
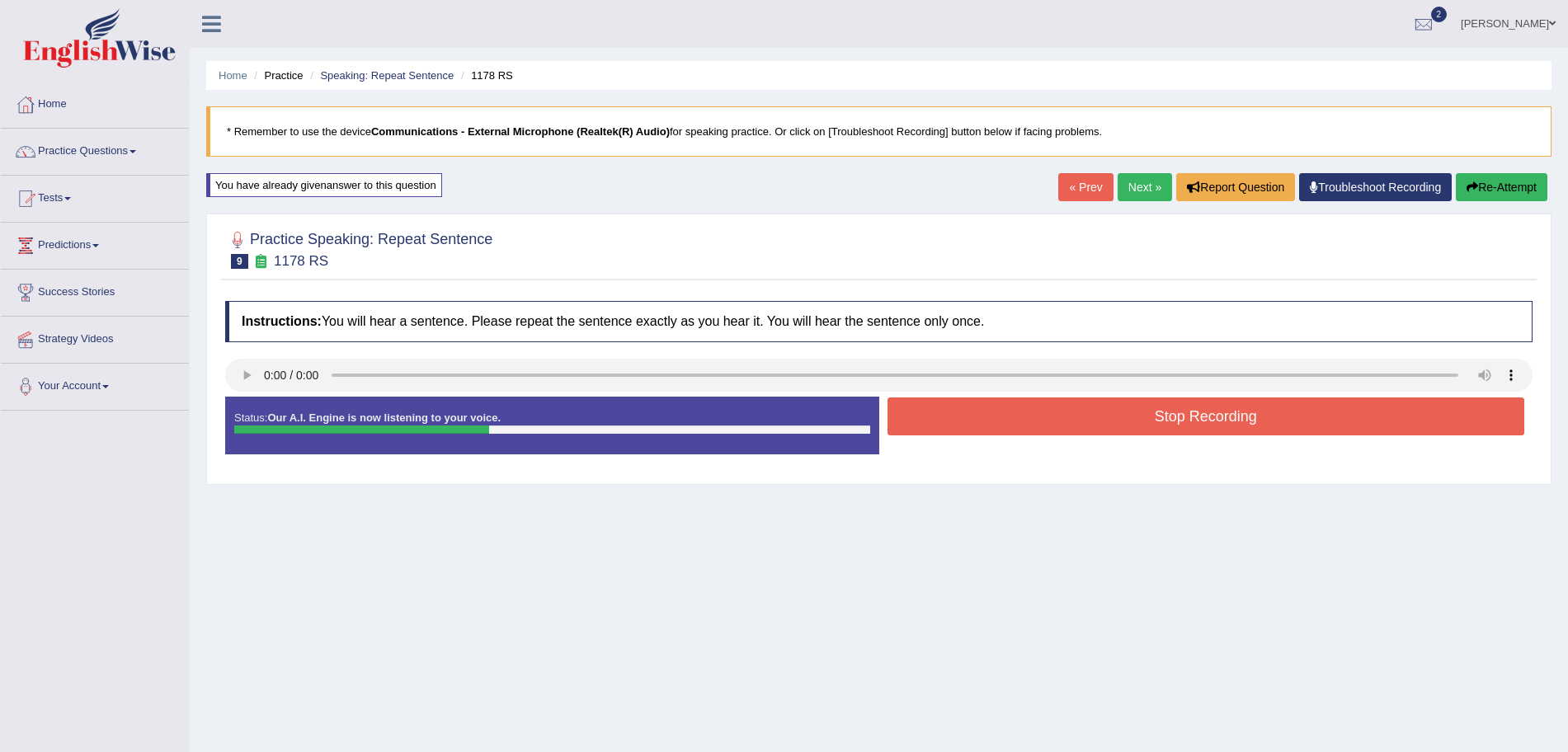
click at [1034, 414] on button "Stop Recording" at bounding box center [1206, 416] width 637 height 38
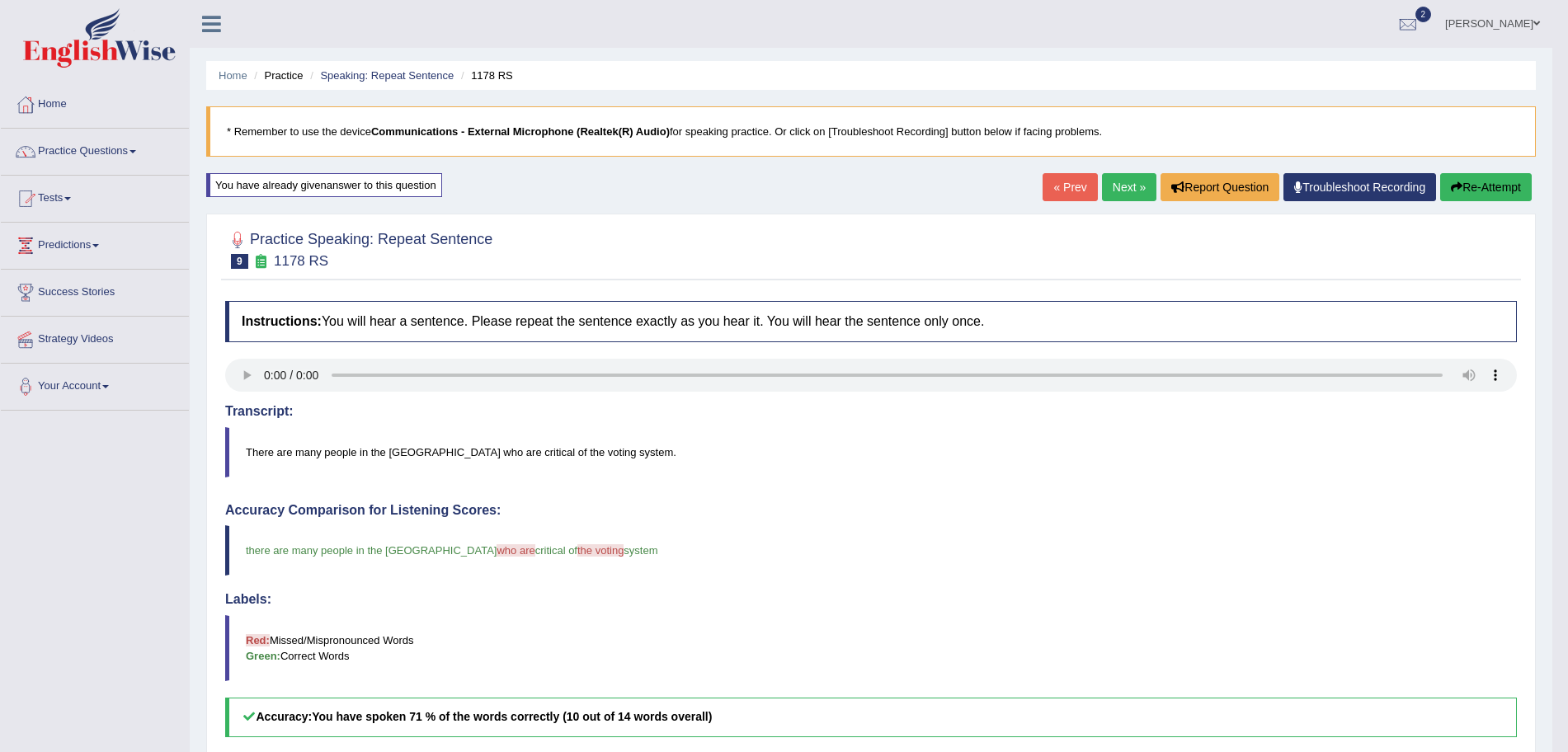
click at [1102, 188] on link "Next »" at bounding box center [1129, 187] width 55 height 28
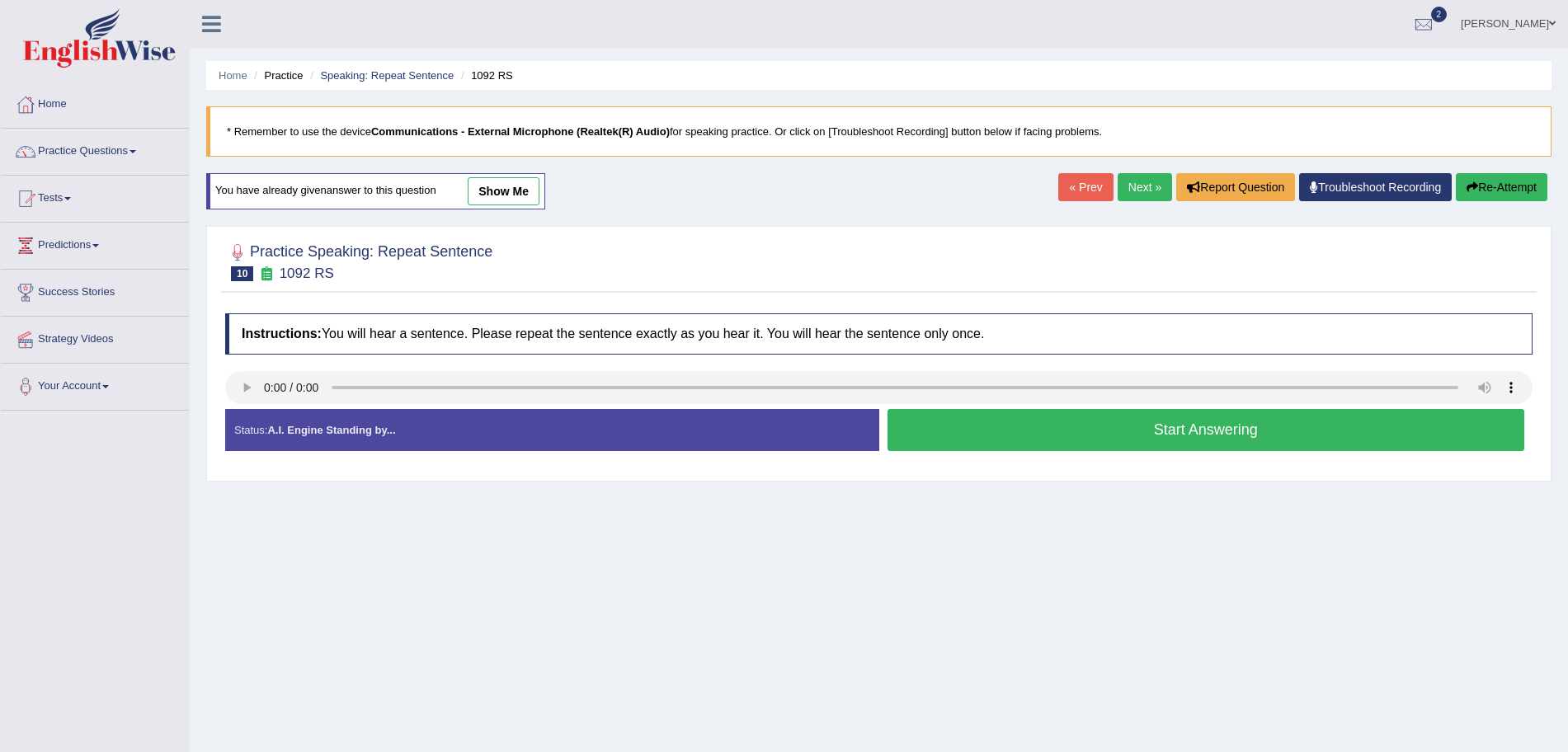
click at [995, 429] on button "Start Answering" at bounding box center [1206, 429] width 637 height 42
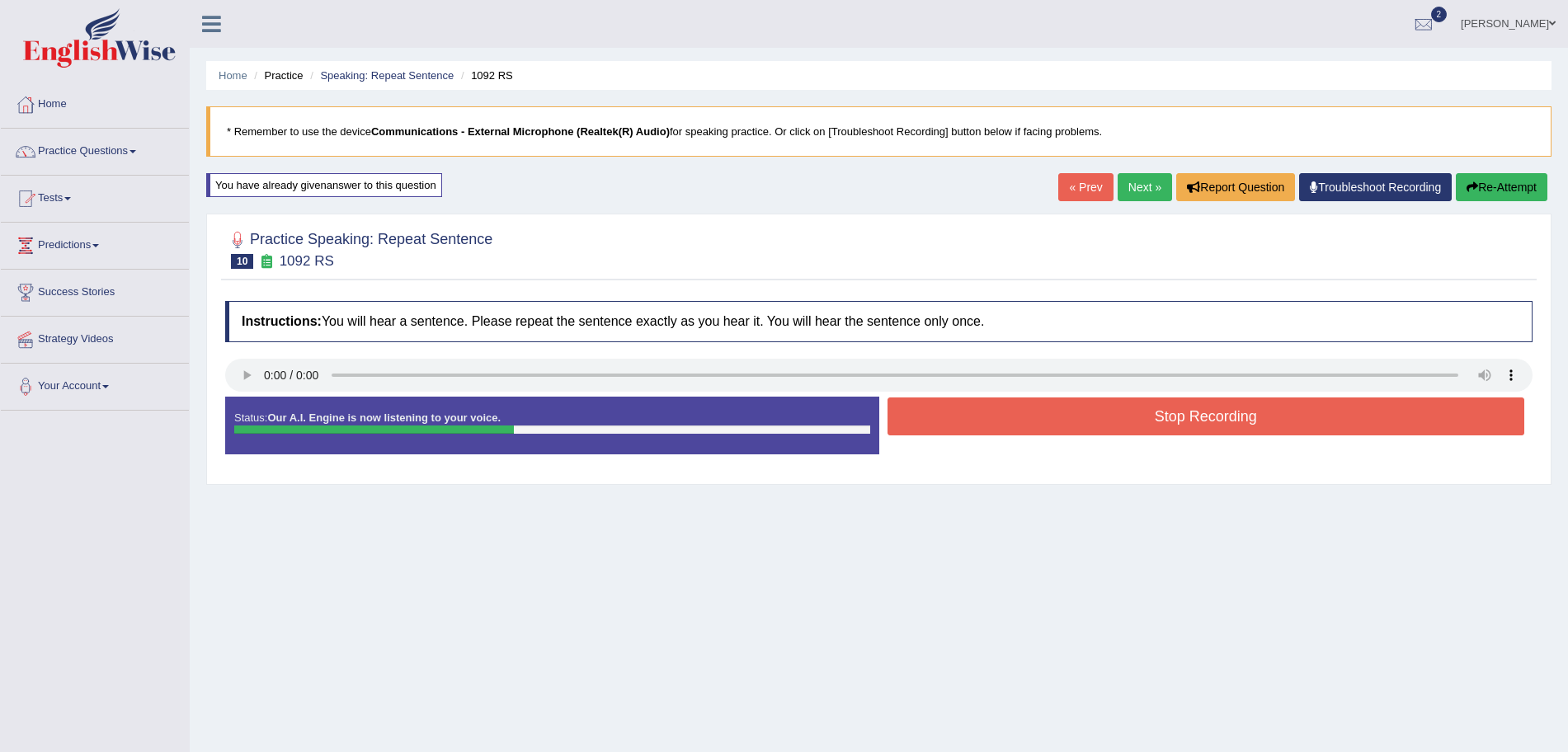
click at [958, 414] on button "Stop Recording" at bounding box center [1206, 416] width 637 height 38
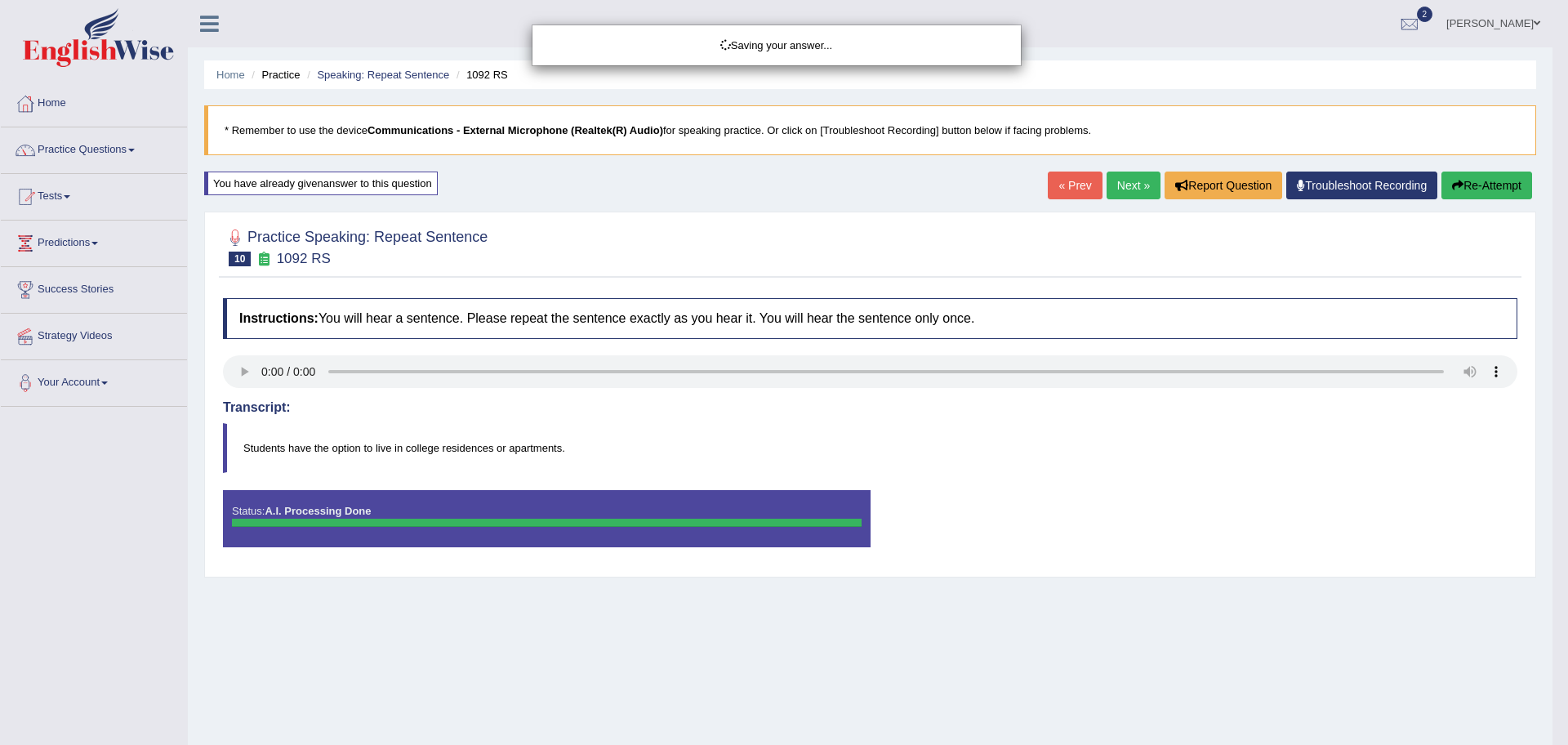
drag, startPoint x: 1567, startPoint y: 356, endPoint x: 1567, endPoint y: 536, distance: 180.0
click at [1552, 536] on body "Toggle navigation Home Practice Questions Speaking Practice Read Aloud Repeat S…" at bounding box center [784, 372] width 1568 height 745
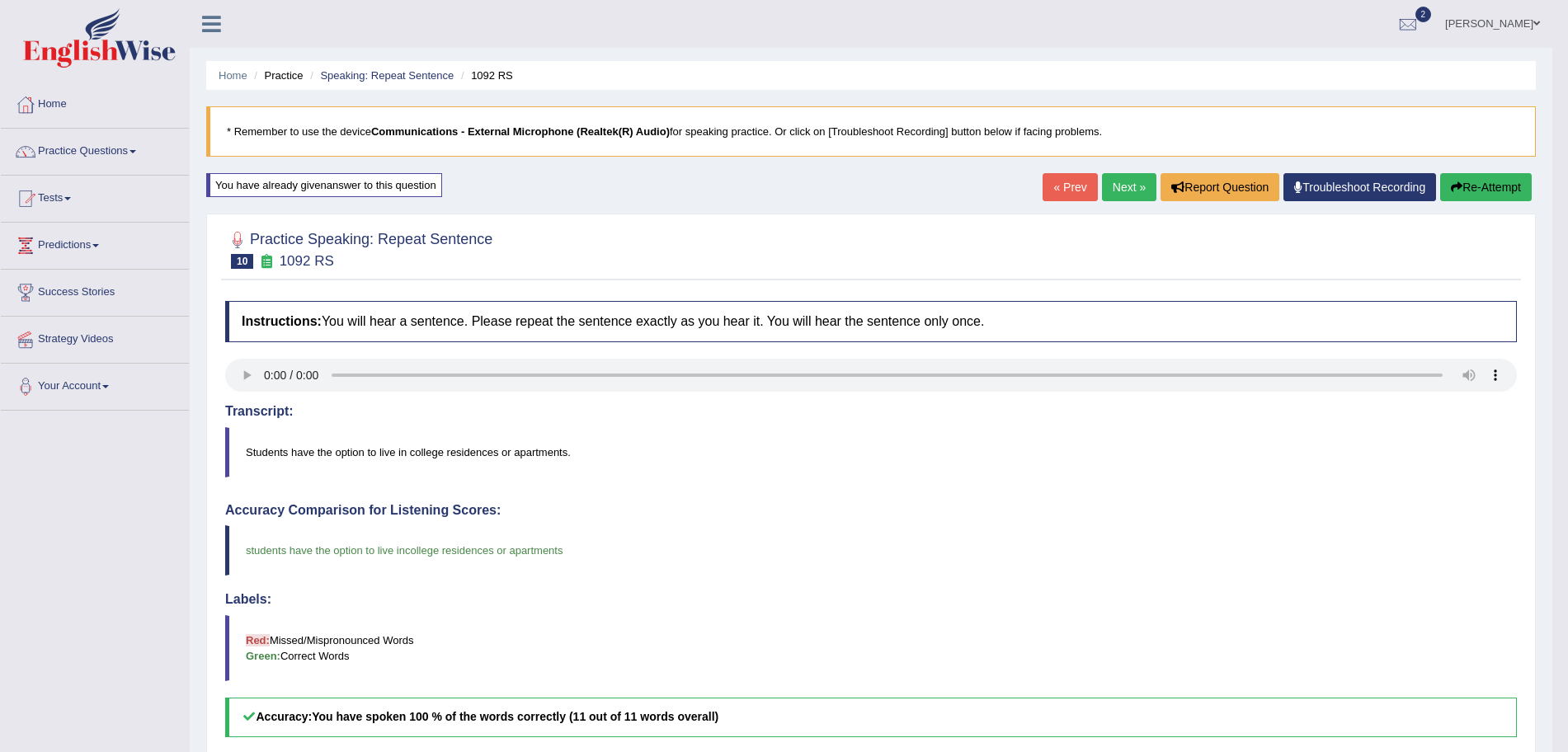
click at [1125, 180] on link "Next »" at bounding box center [1129, 187] width 55 height 28
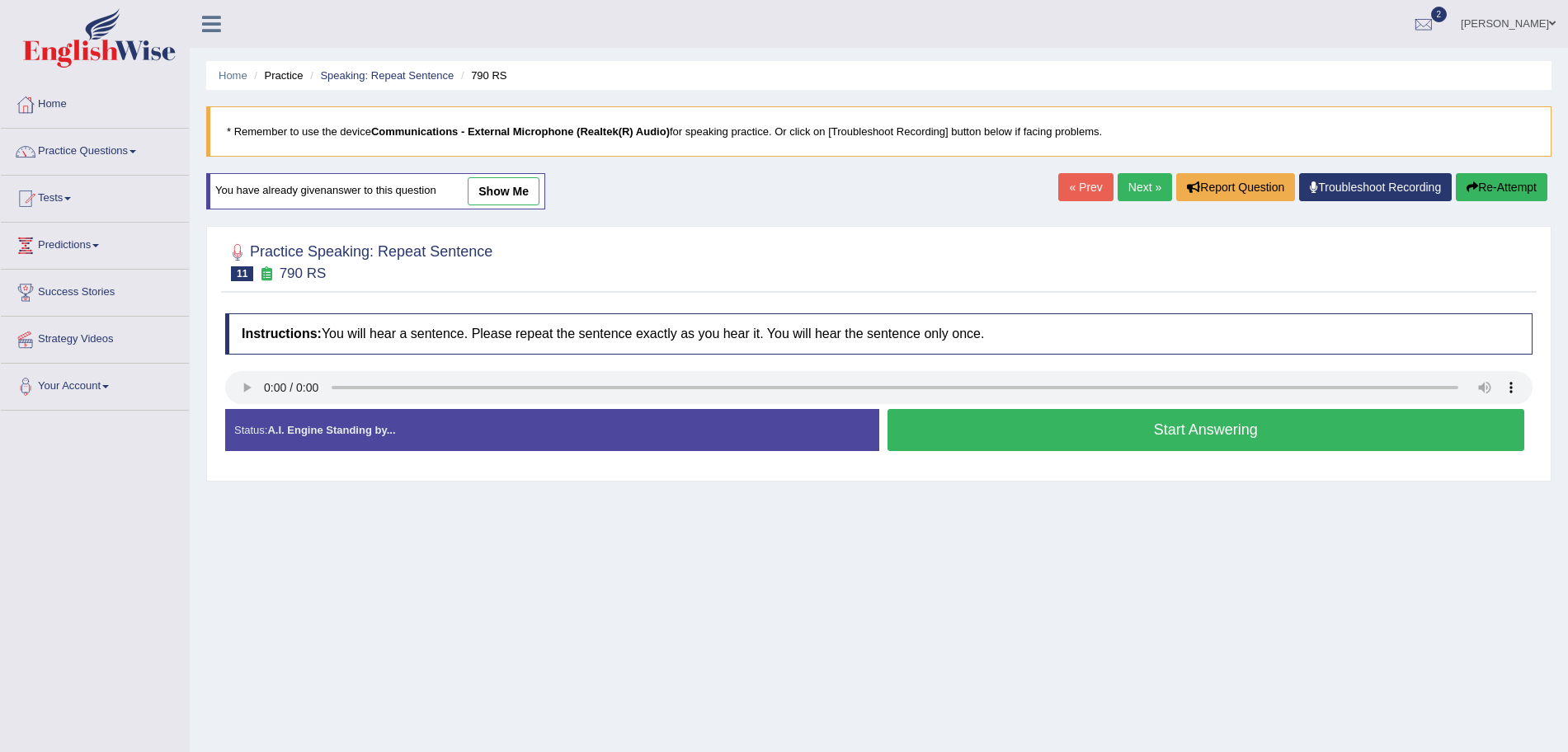
click at [1065, 439] on button "Start Answering" at bounding box center [1206, 429] width 637 height 42
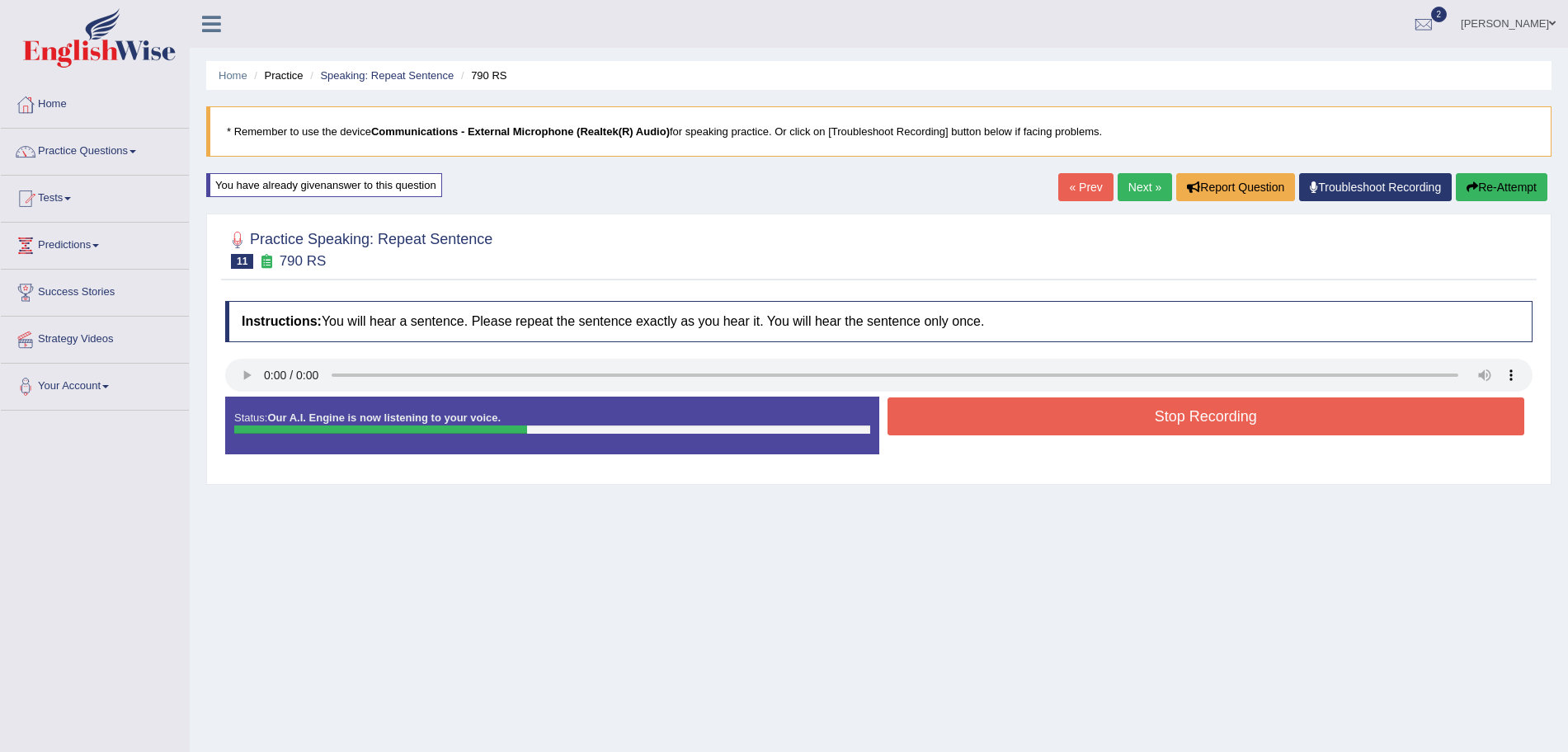
click at [1017, 426] on button "Stop Recording" at bounding box center [1206, 416] width 637 height 38
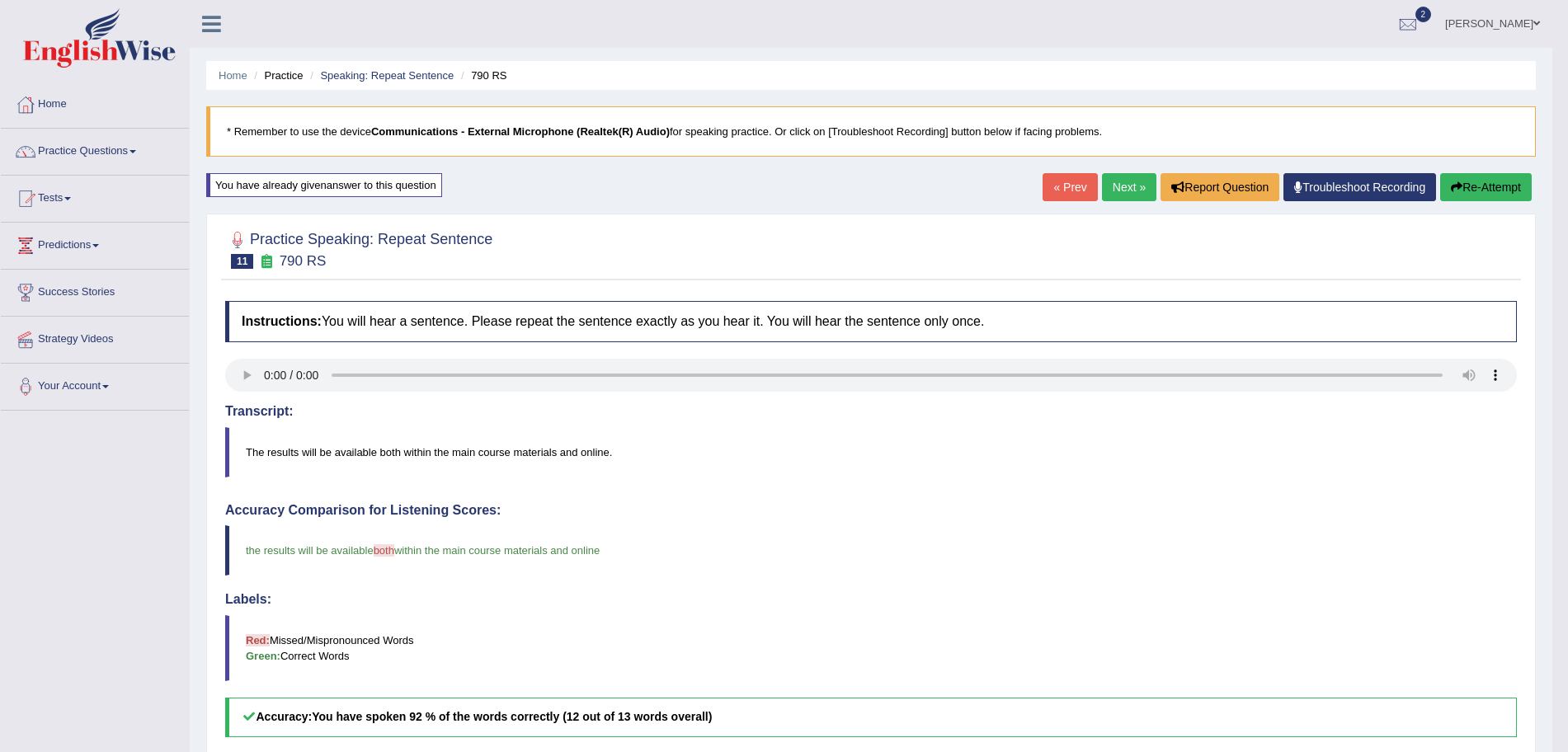
click at [1121, 189] on link "Next »" at bounding box center [1129, 187] width 55 height 28
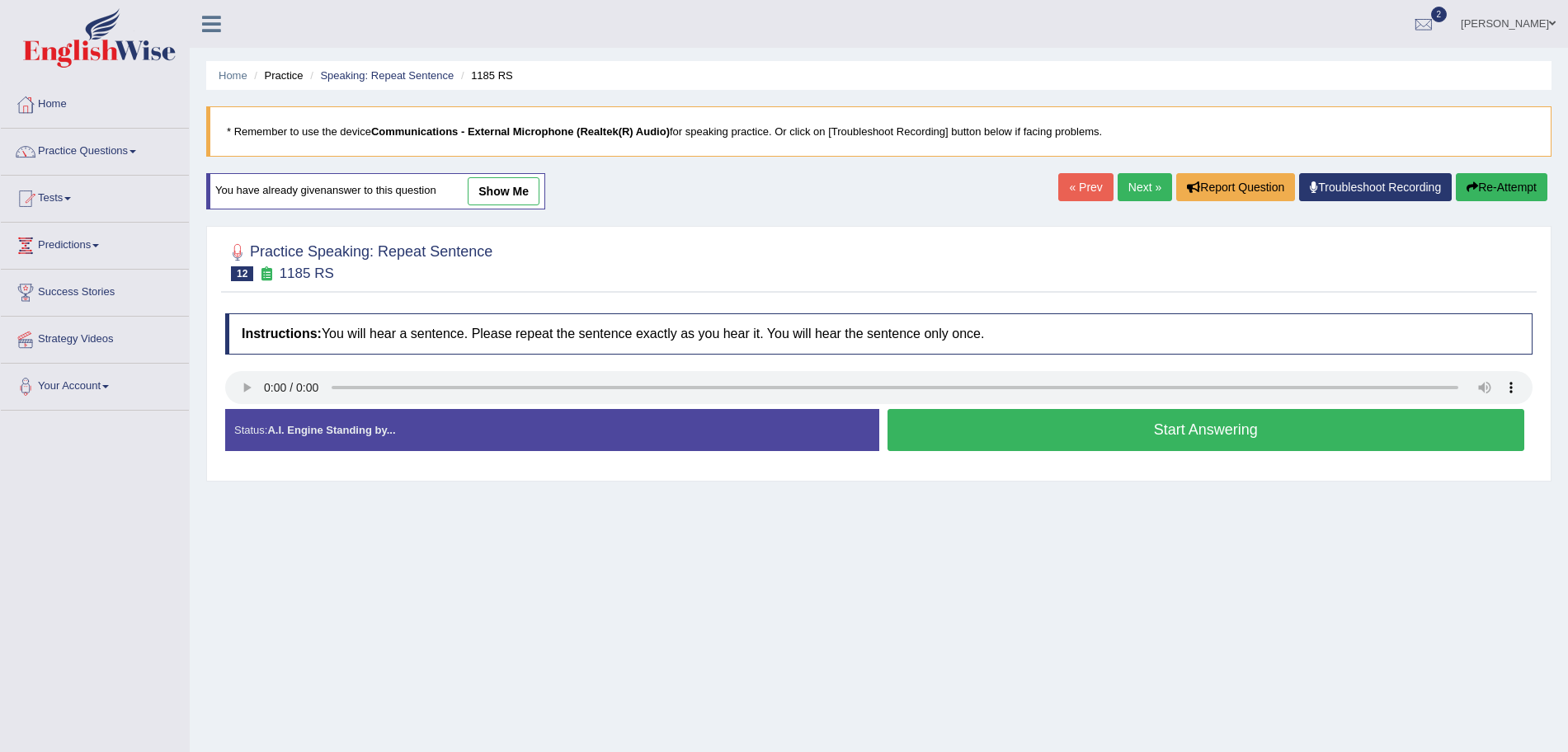
click at [1017, 418] on button "Start Answering" at bounding box center [1206, 429] width 637 height 42
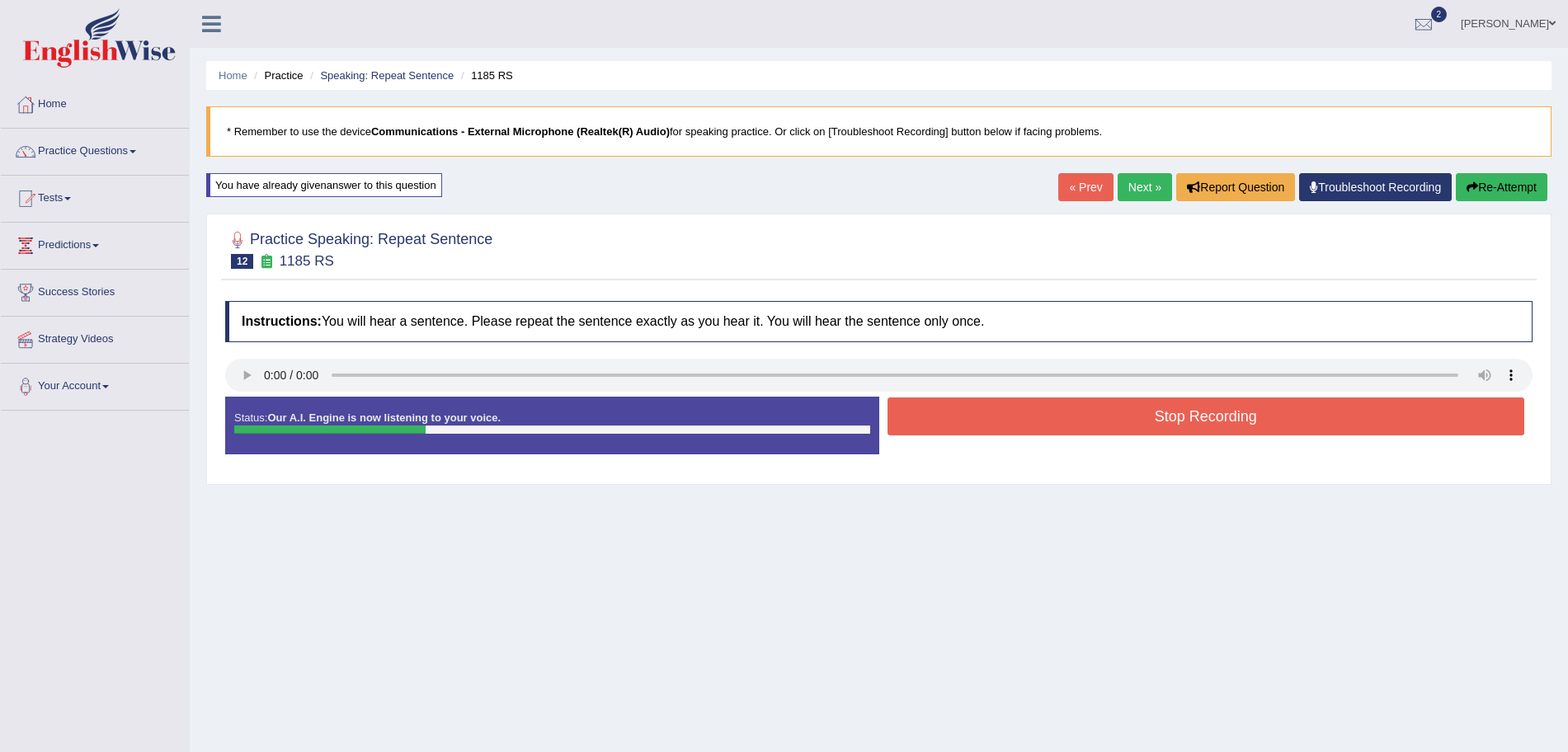
click at [1017, 418] on button "Stop Recording" at bounding box center [1206, 416] width 637 height 38
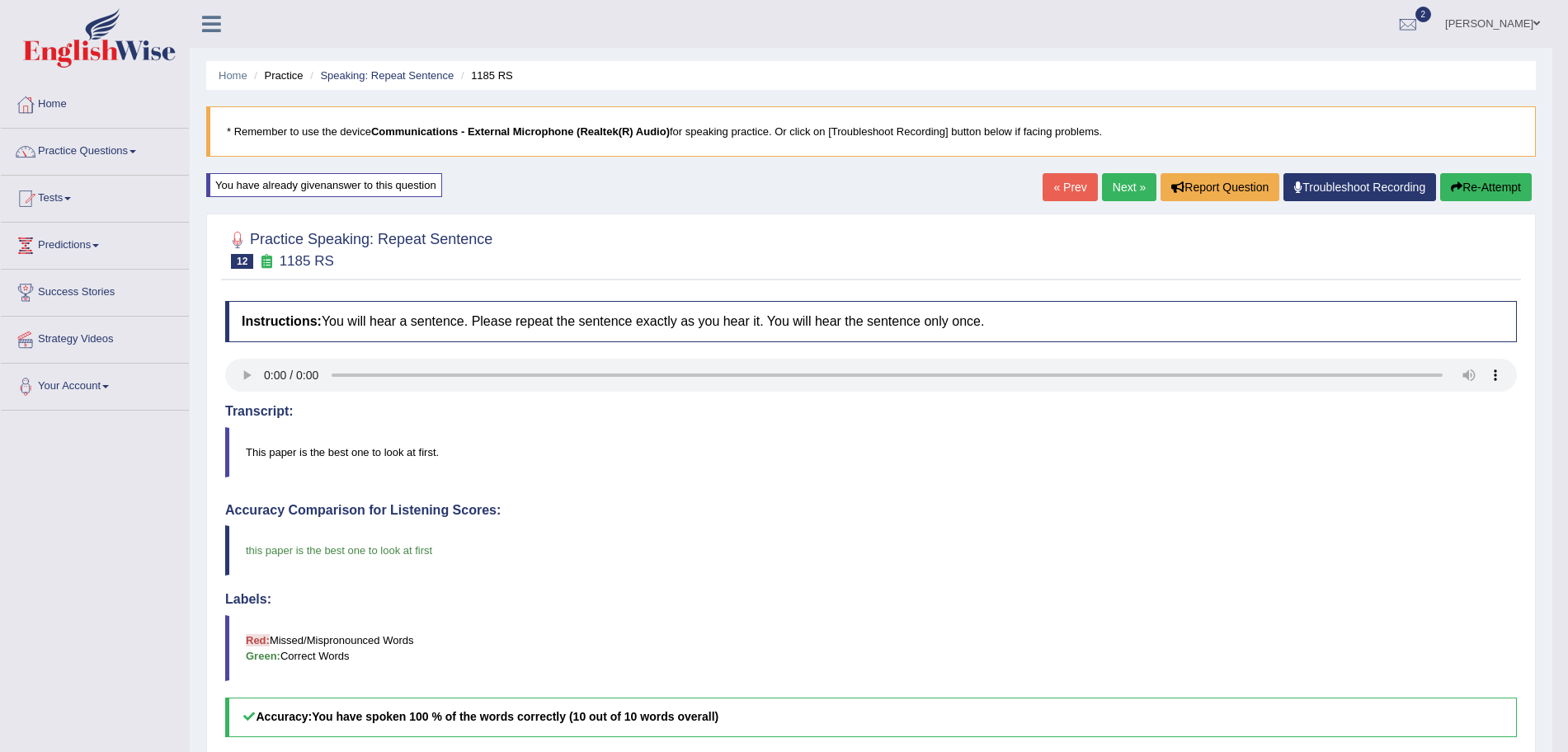
click at [1130, 183] on link "Next »" at bounding box center [1129, 187] width 55 height 28
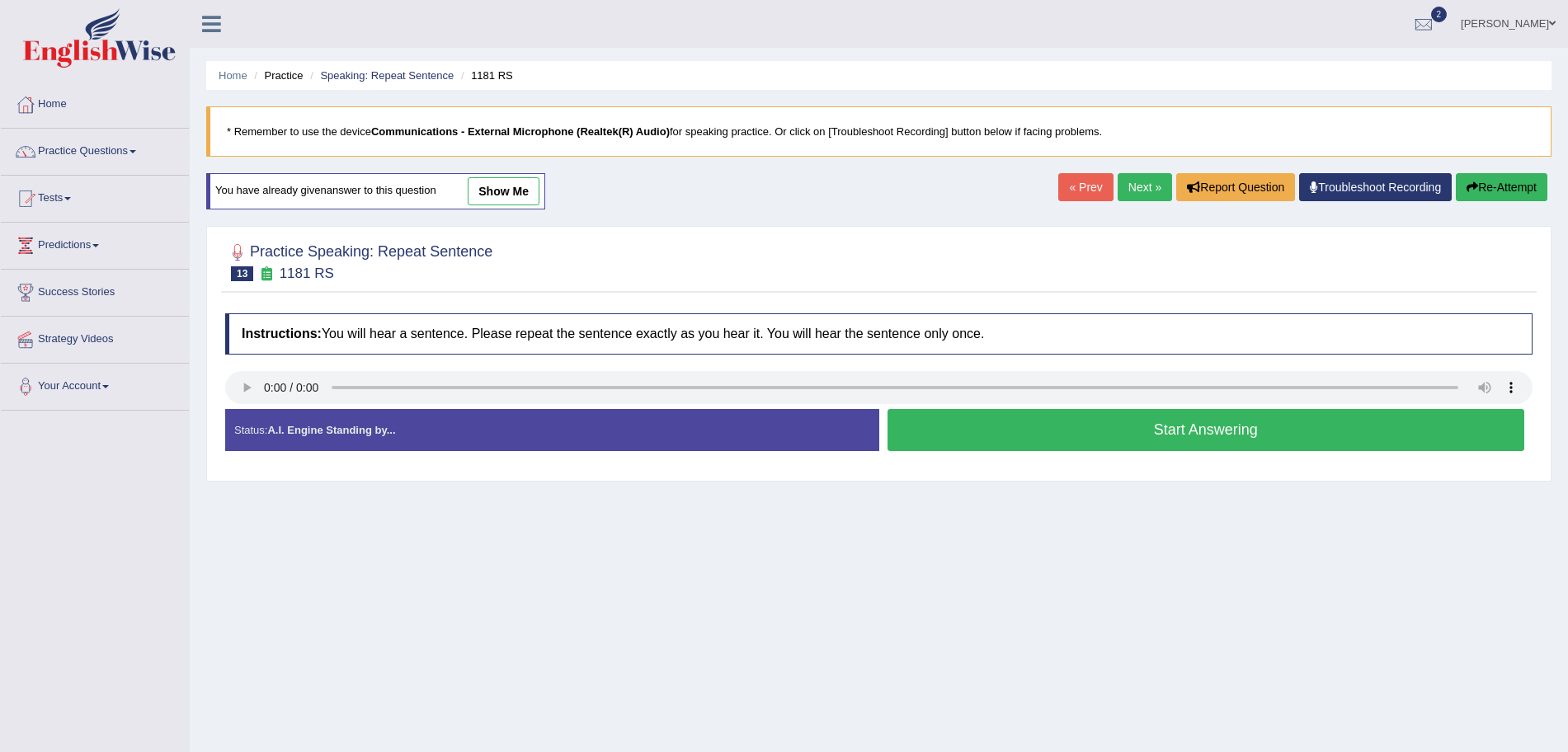
click at [975, 435] on button "Start Answering" at bounding box center [1206, 429] width 637 height 42
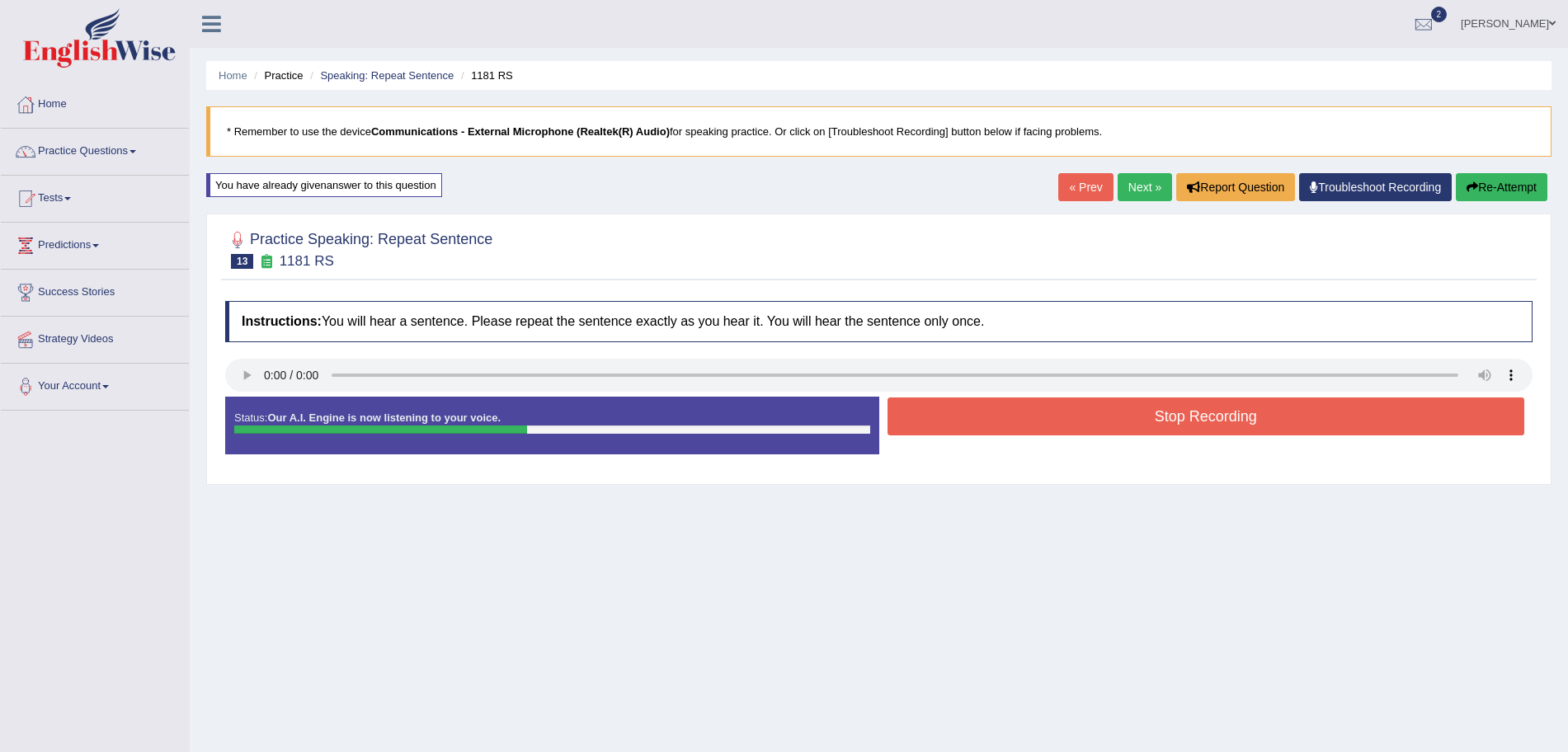
click at [1009, 422] on button "Stop Recording" at bounding box center [1206, 416] width 637 height 38
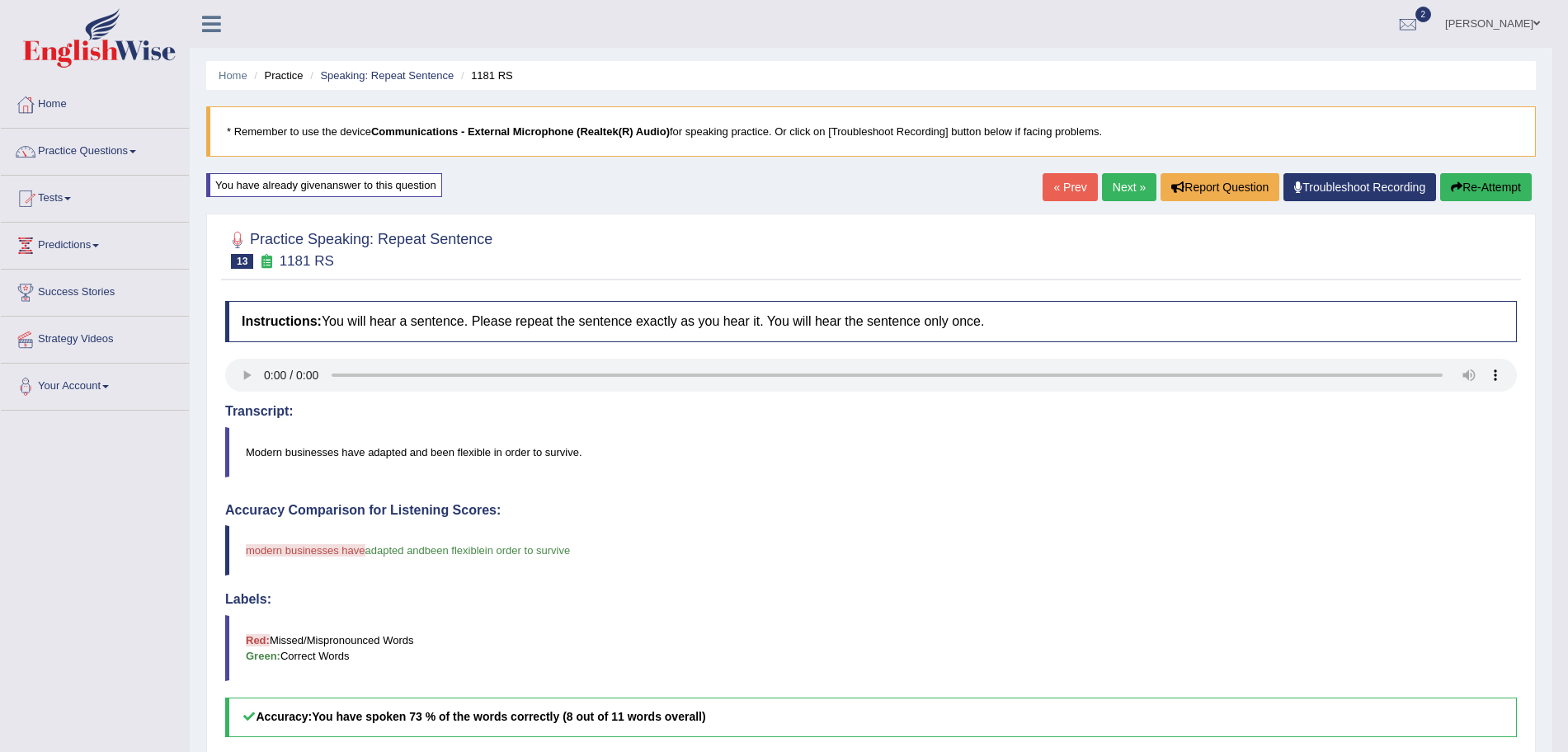
click at [1125, 191] on link "Next »" at bounding box center [1129, 187] width 55 height 28
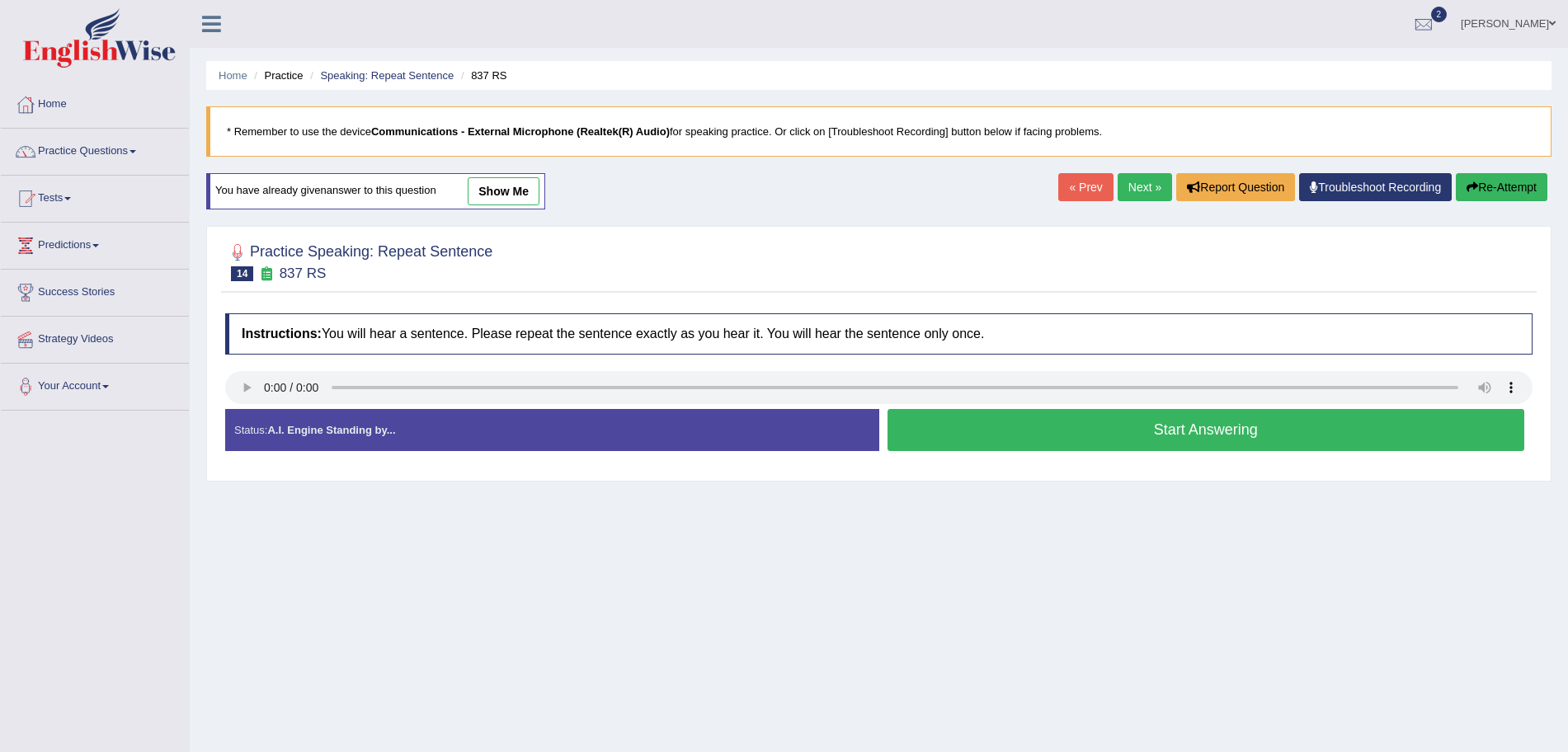
click at [1017, 423] on button "Start Answering" at bounding box center [1206, 429] width 637 height 42
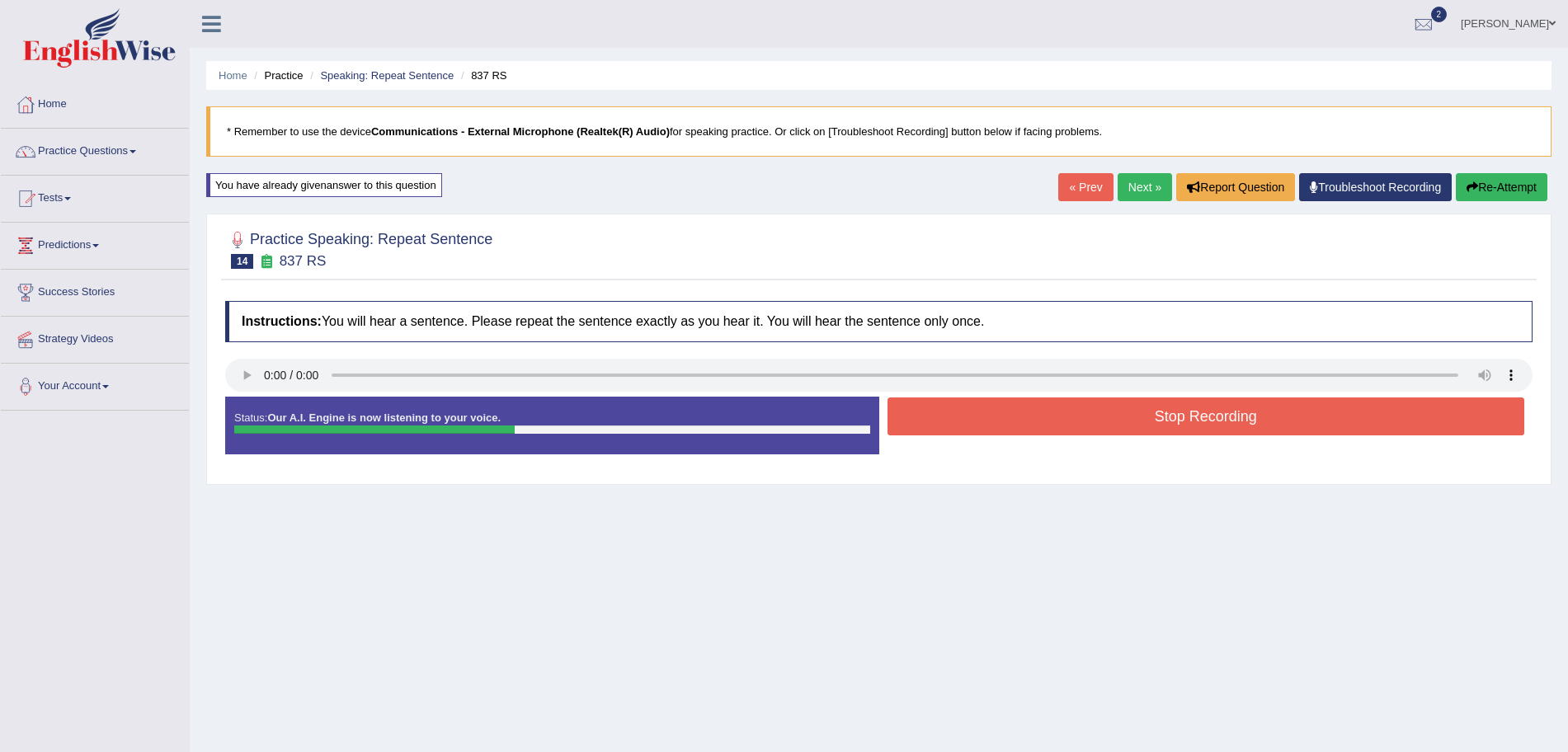
click at [1053, 419] on button "Stop Recording" at bounding box center [1206, 416] width 637 height 38
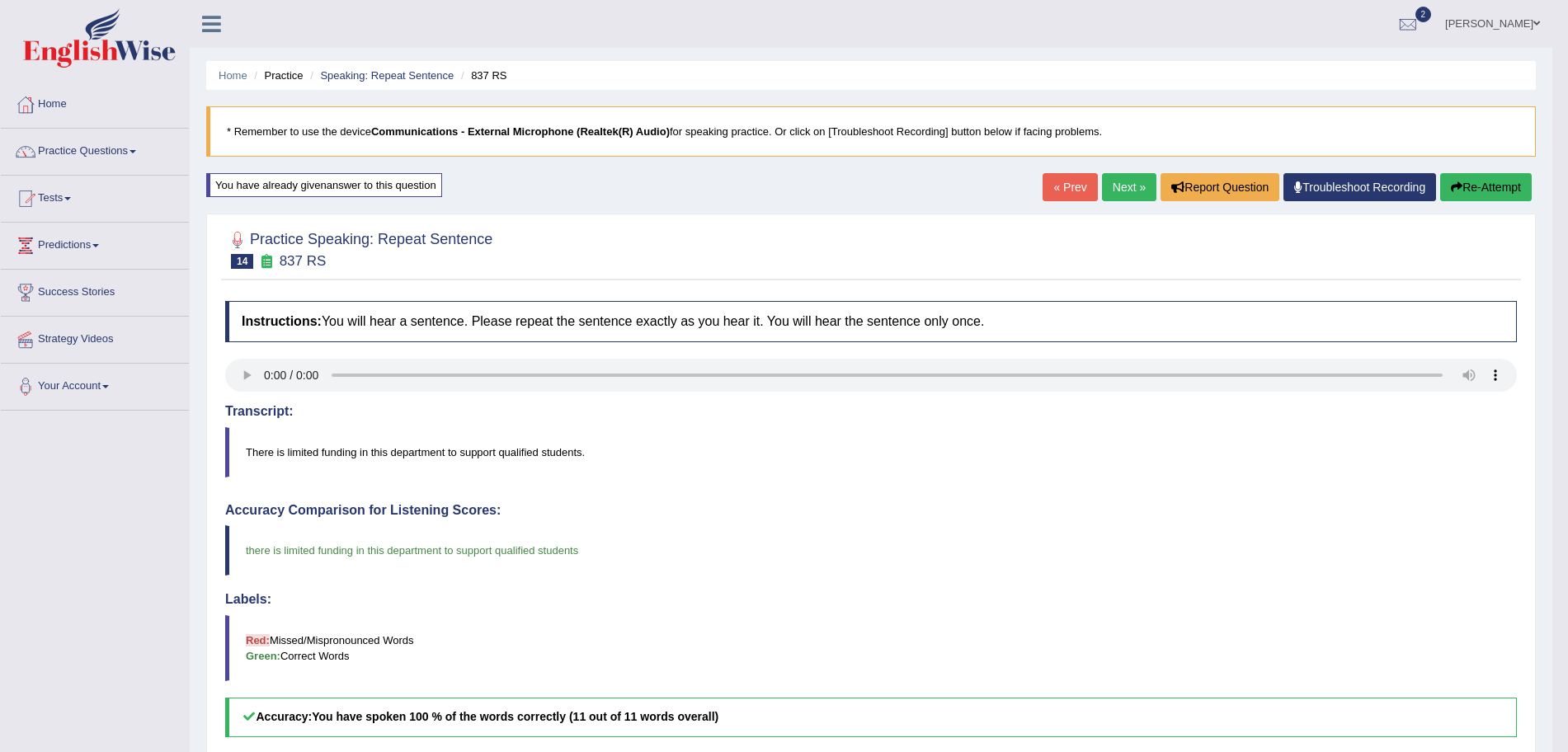
click at [1113, 181] on link "Next »" at bounding box center [1129, 187] width 55 height 28
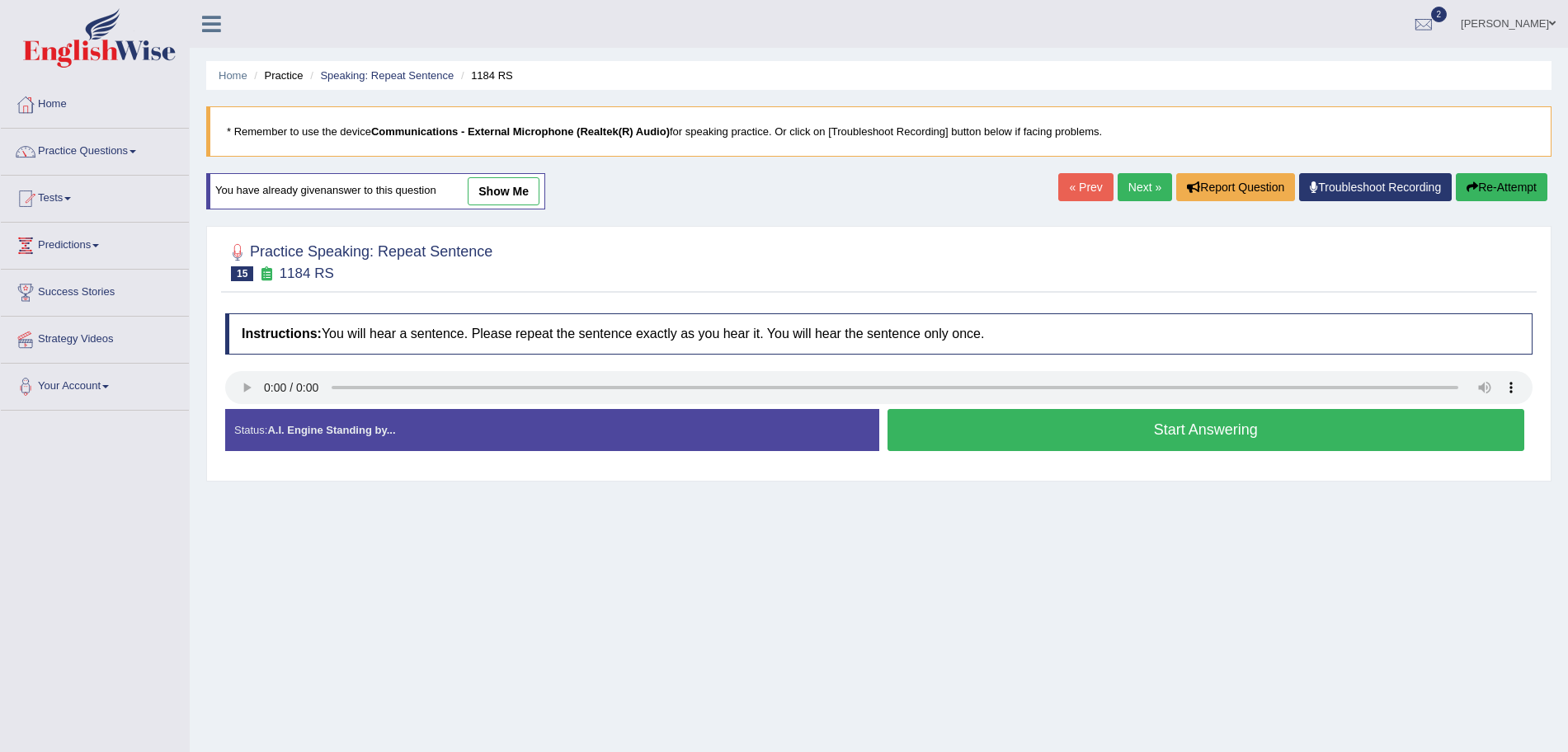
click at [1017, 427] on button "Start Answering" at bounding box center [1206, 429] width 637 height 42
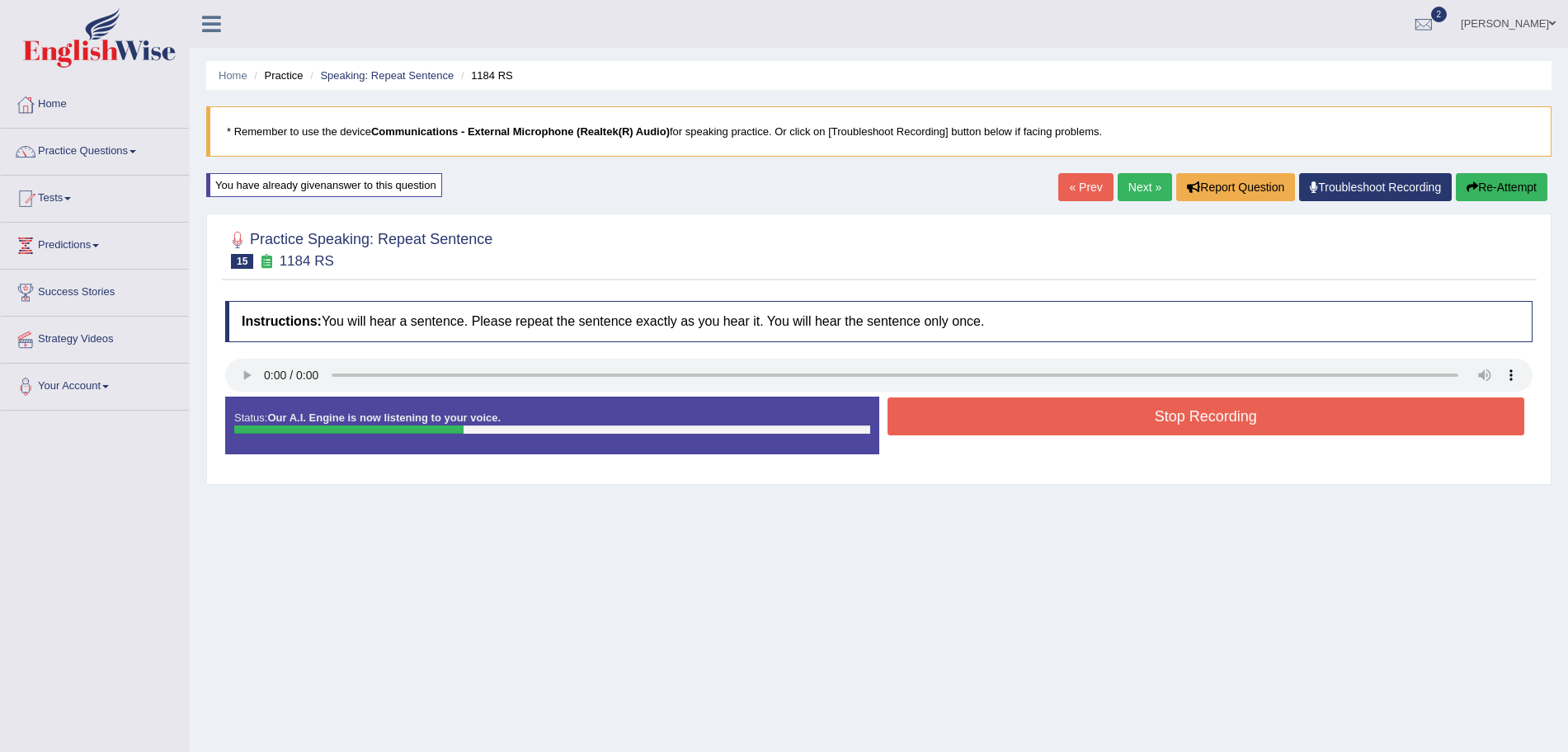
click at [990, 408] on button "Stop Recording" at bounding box center [1206, 416] width 637 height 38
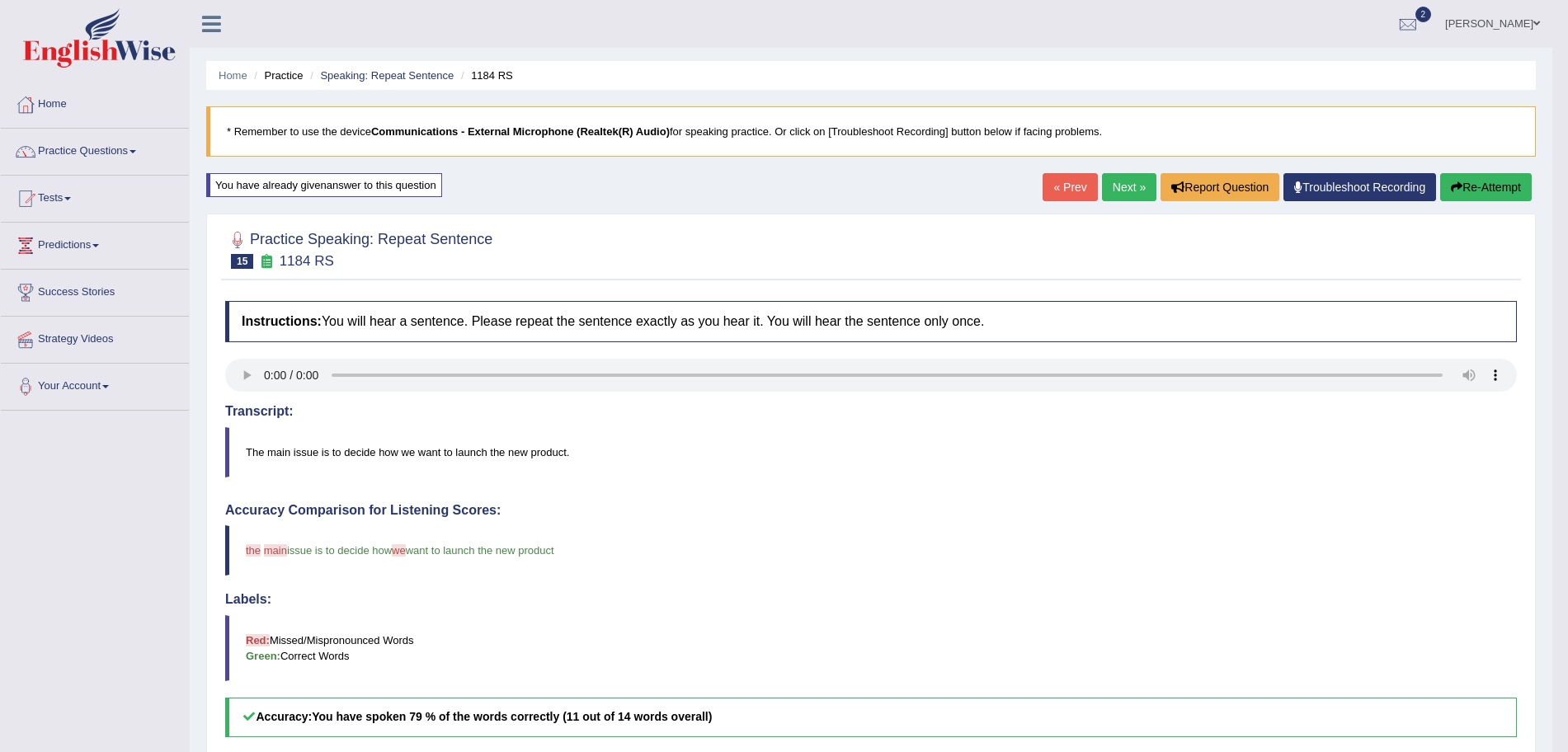
click at [1480, 177] on button "Re-Attempt" at bounding box center [1486, 187] width 92 height 28
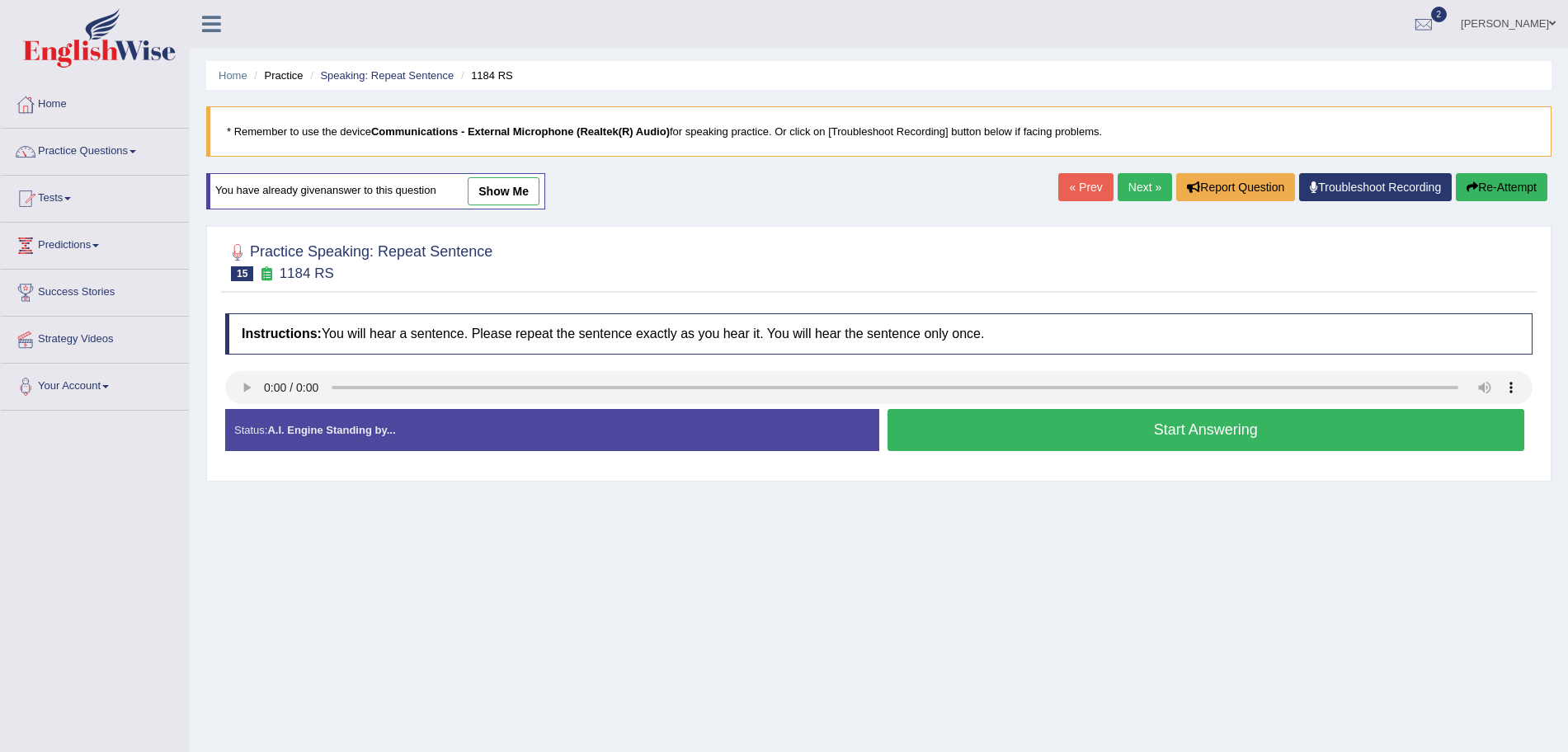
click at [1061, 429] on button "Start Answering" at bounding box center [1206, 429] width 637 height 42
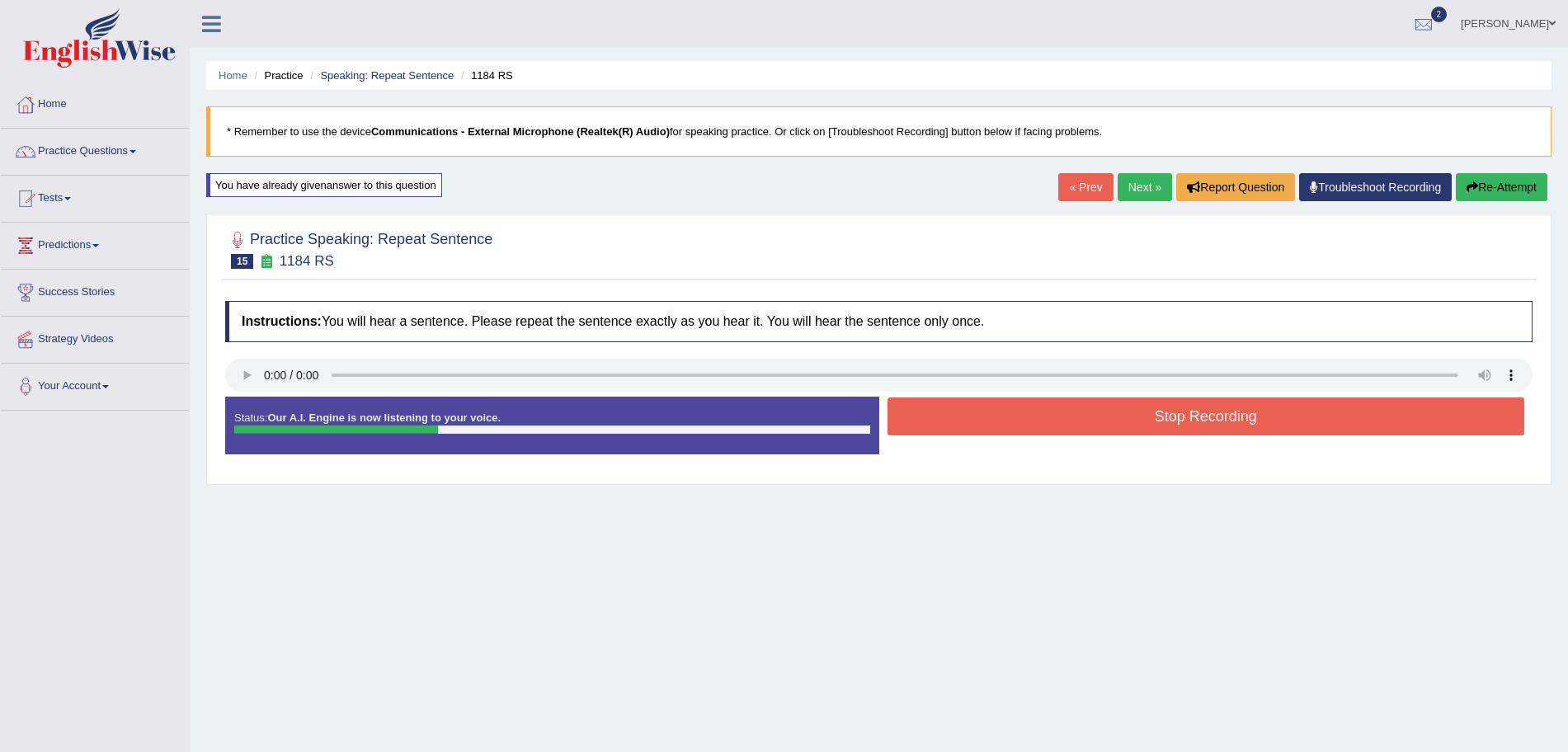
click at [1024, 415] on button "Stop Recording" at bounding box center [1206, 416] width 637 height 38
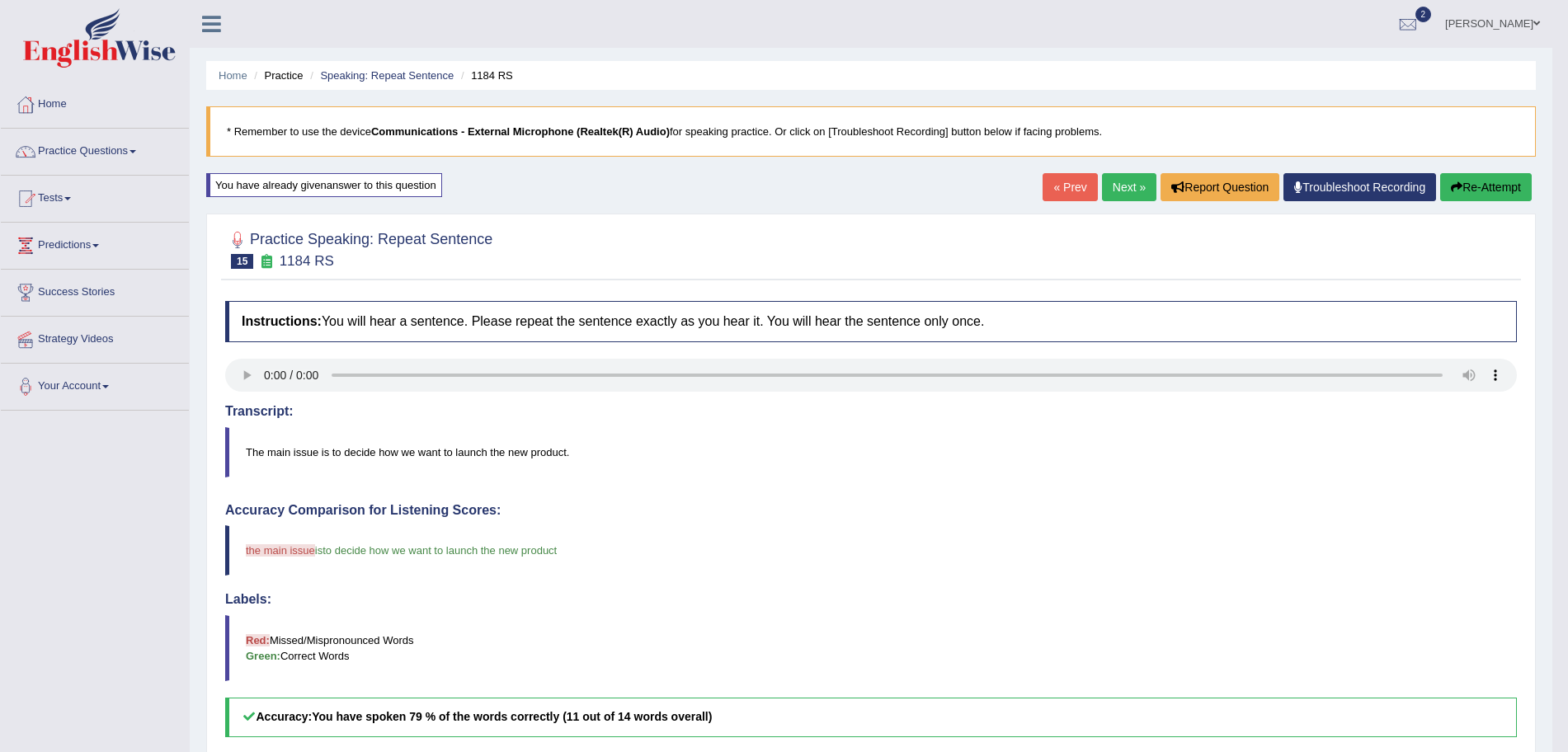
click at [1132, 175] on link "Next »" at bounding box center [1129, 187] width 55 height 28
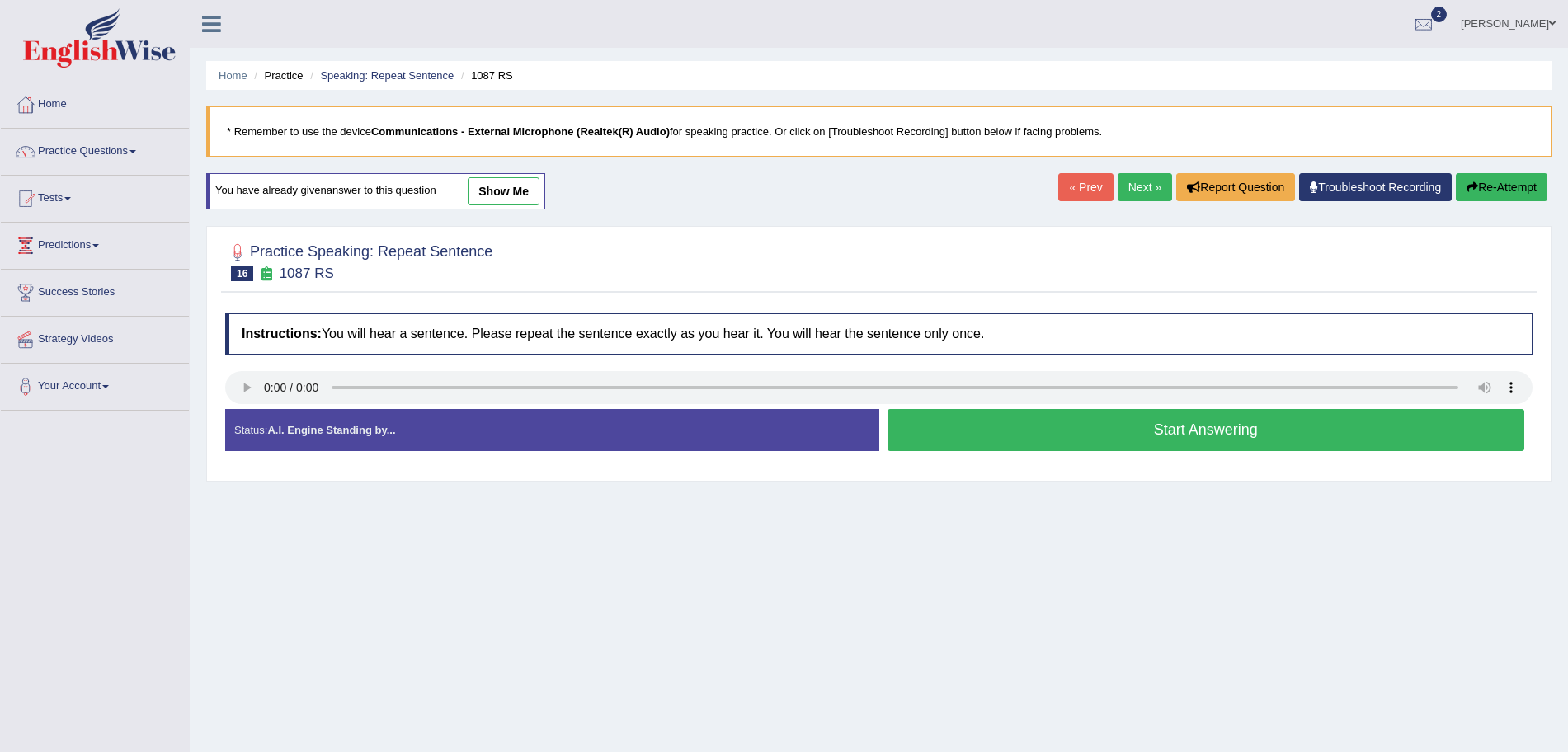
click at [1020, 436] on button "Start Answering" at bounding box center [1206, 429] width 637 height 42
click at [1098, 441] on button "Start Answering" at bounding box center [1206, 429] width 637 height 42
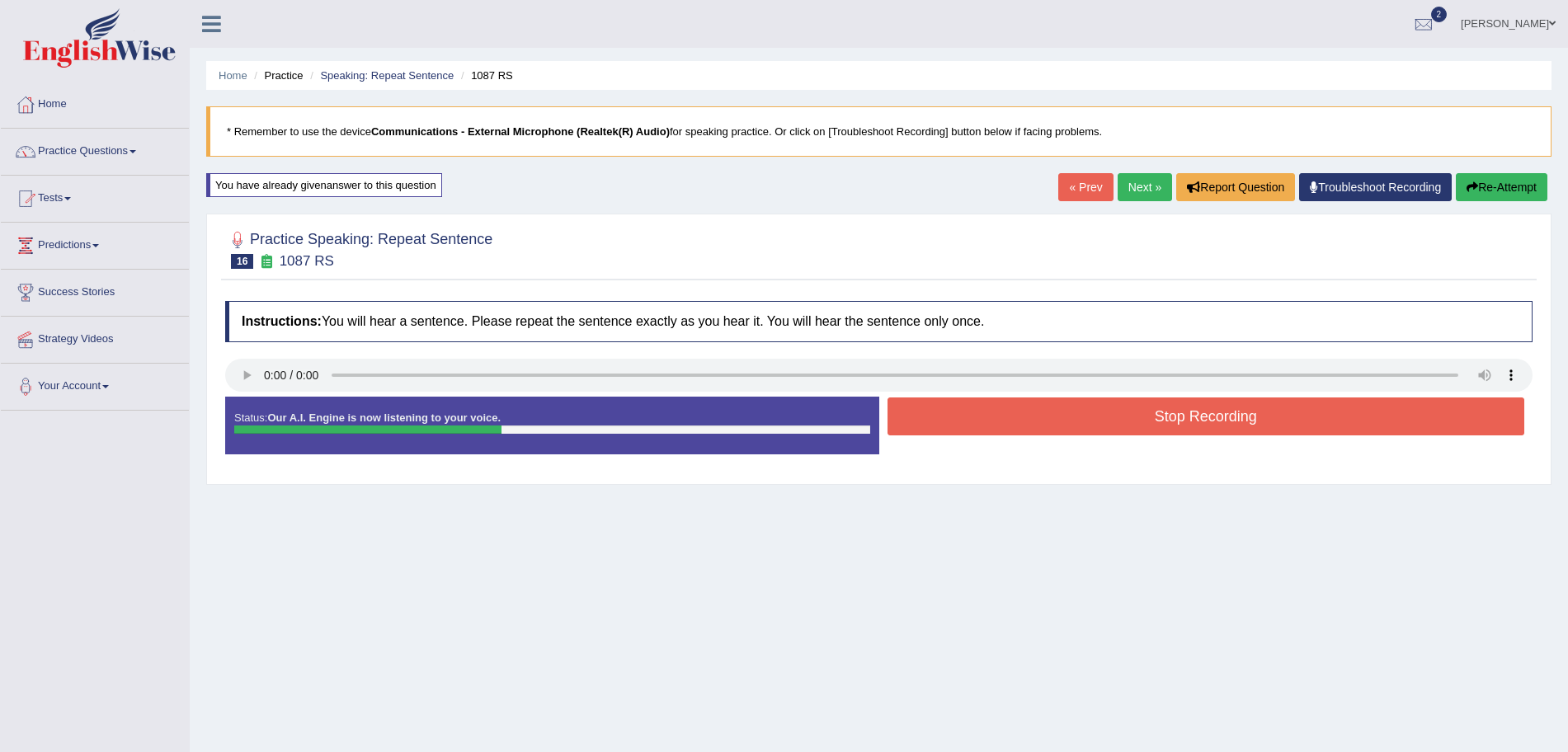
click at [1007, 416] on button "Stop Recording" at bounding box center [1206, 416] width 637 height 38
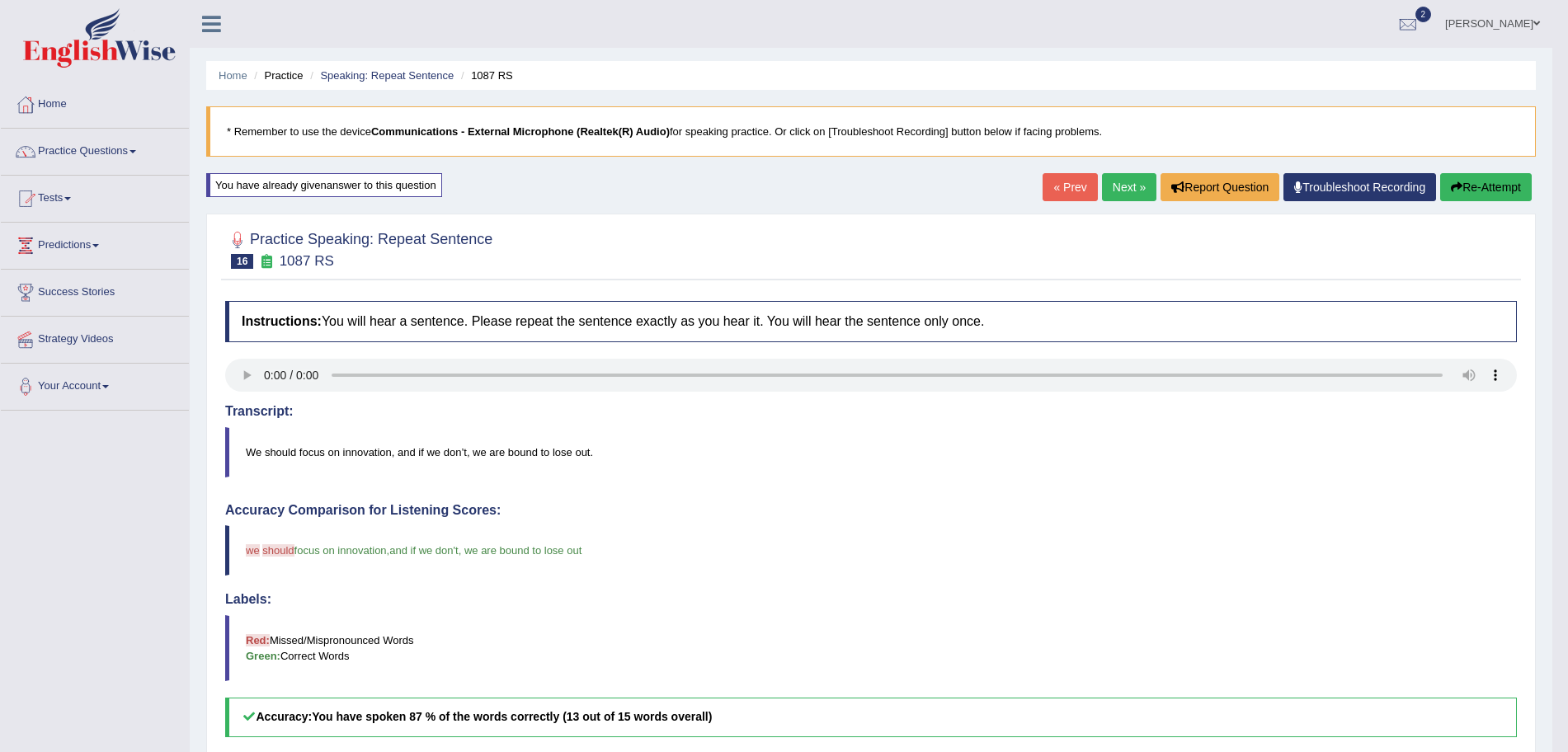
click at [1124, 183] on link "Next »" at bounding box center [1129, 187] width 55 height 28
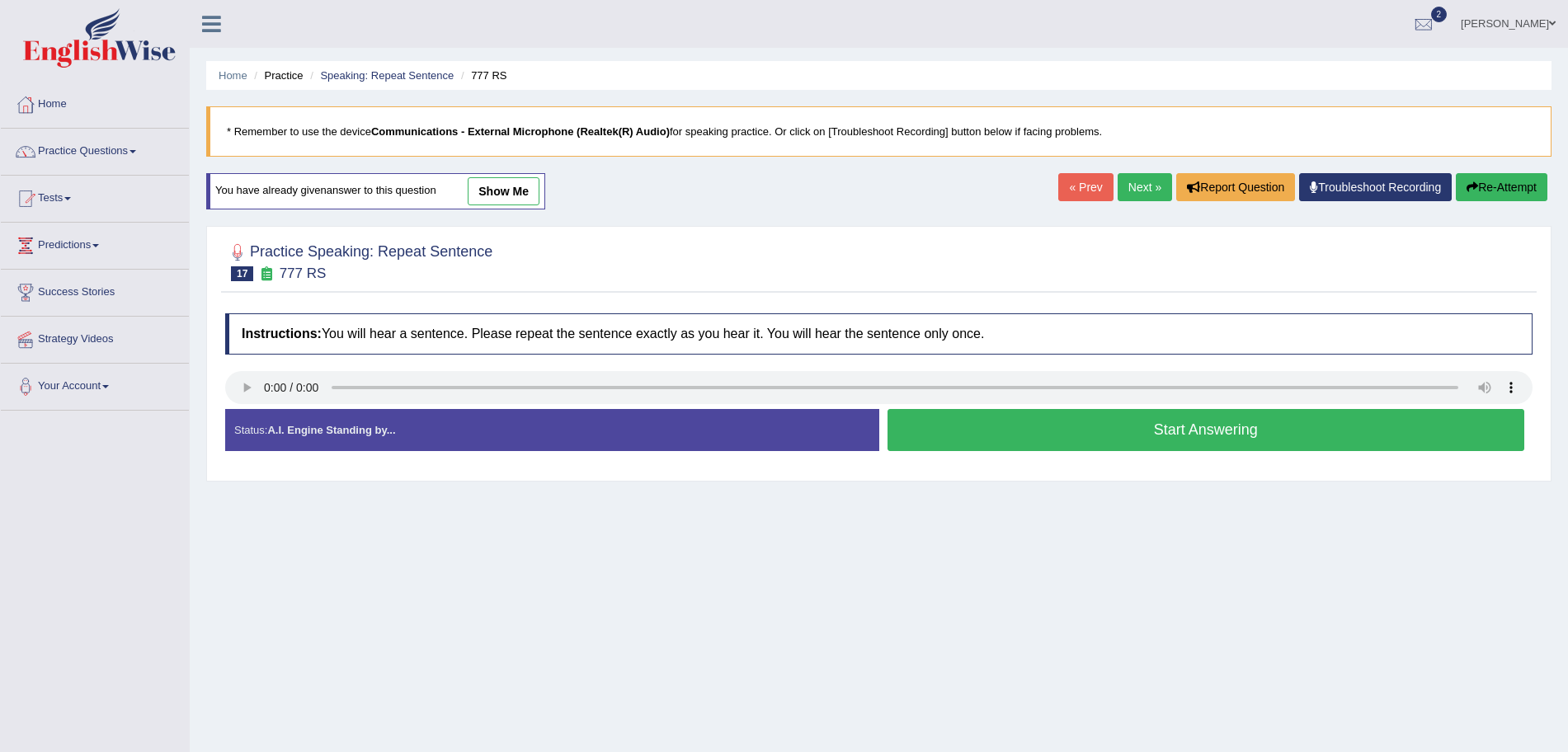
click at [1007, 414] on button "Start Answering" at bounding box center [1206, 429] width 637 height 42
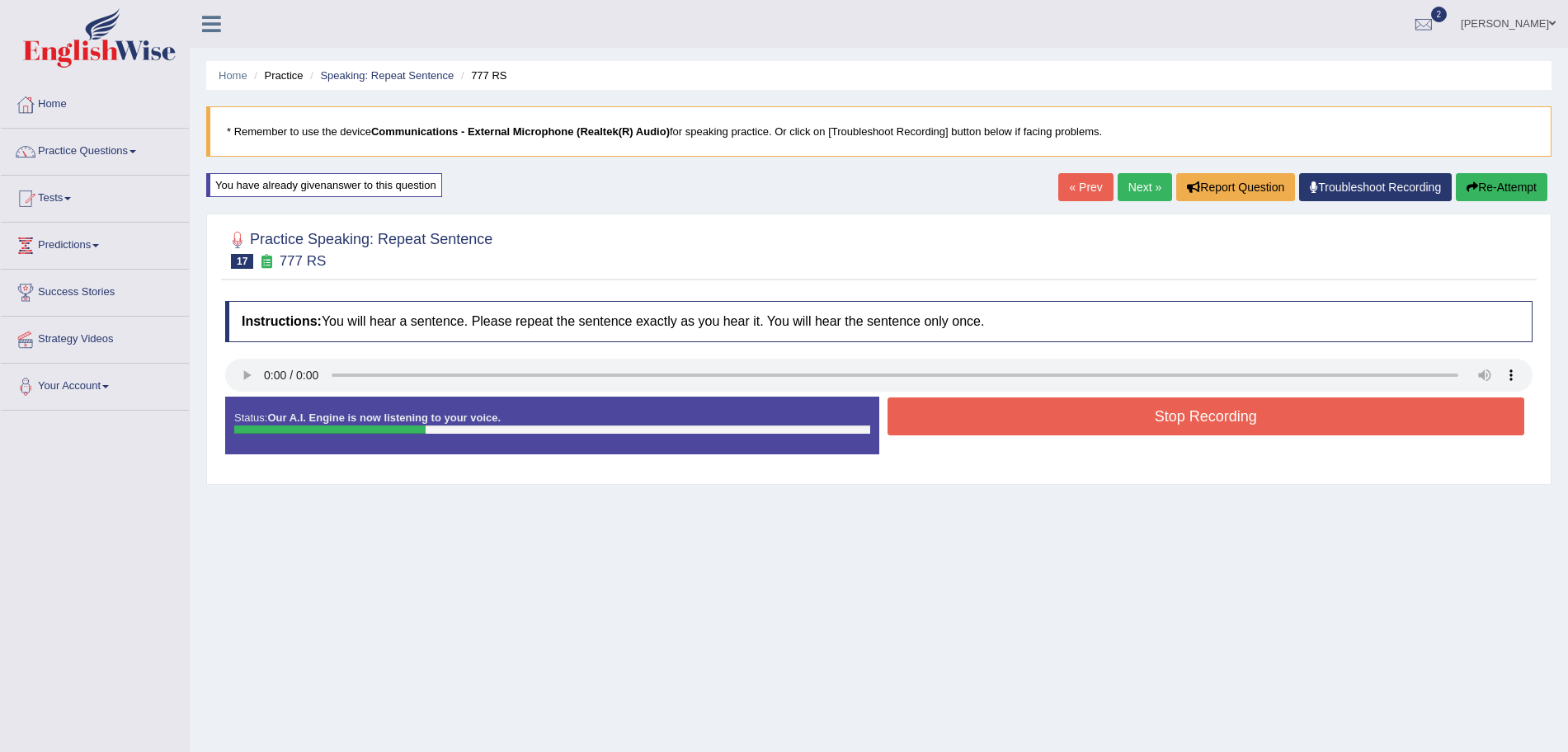
click at [1007, 414] on button "Stop Recording" at bounding box center [1206, 416] width 637 height 38
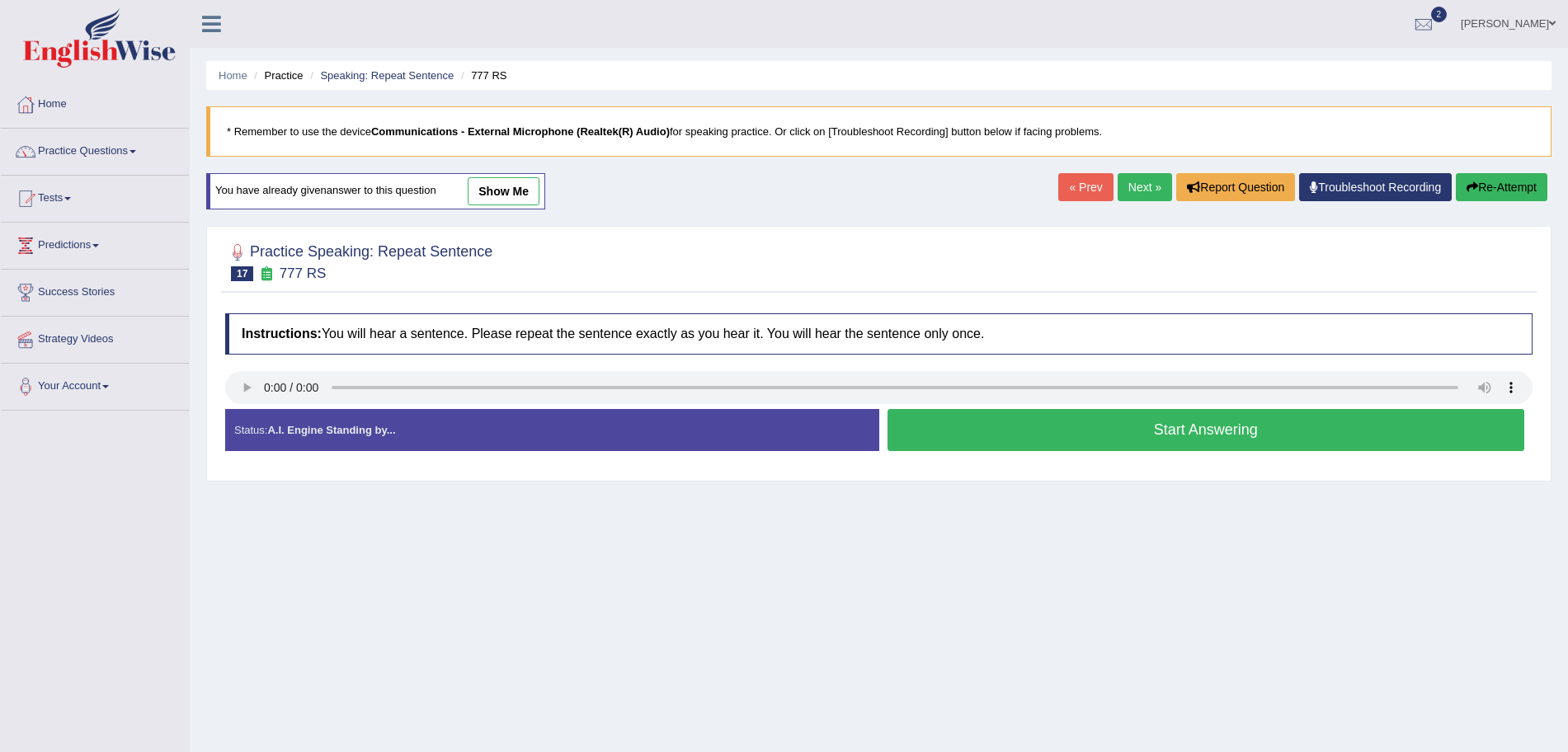
click at [934, 419] on button "Start Answering" at bounding box center [1206, 429] width 637 height 42
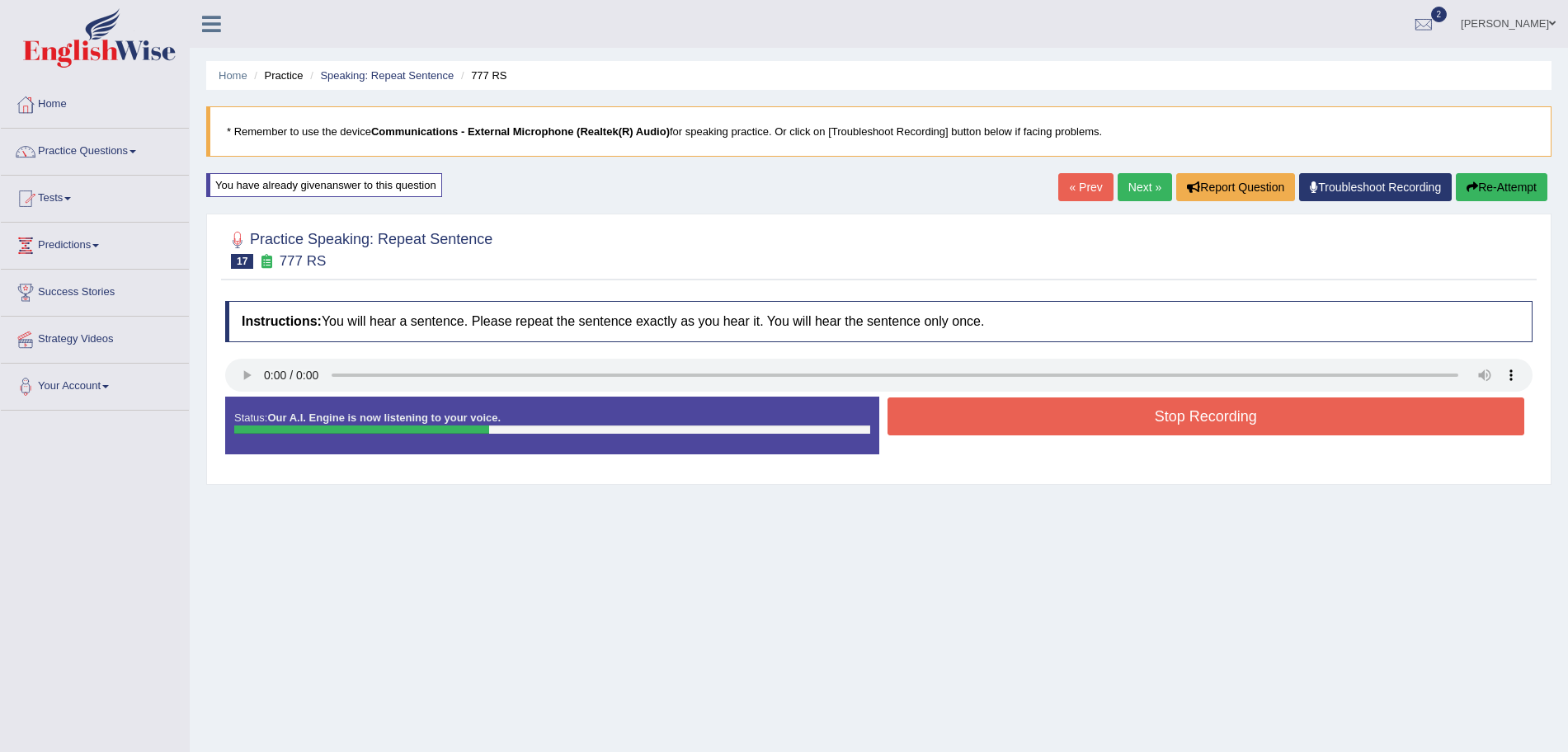
click at [934, 419] on button "Stop Recording" at bounding box center [1206, 416] width 637 height 38
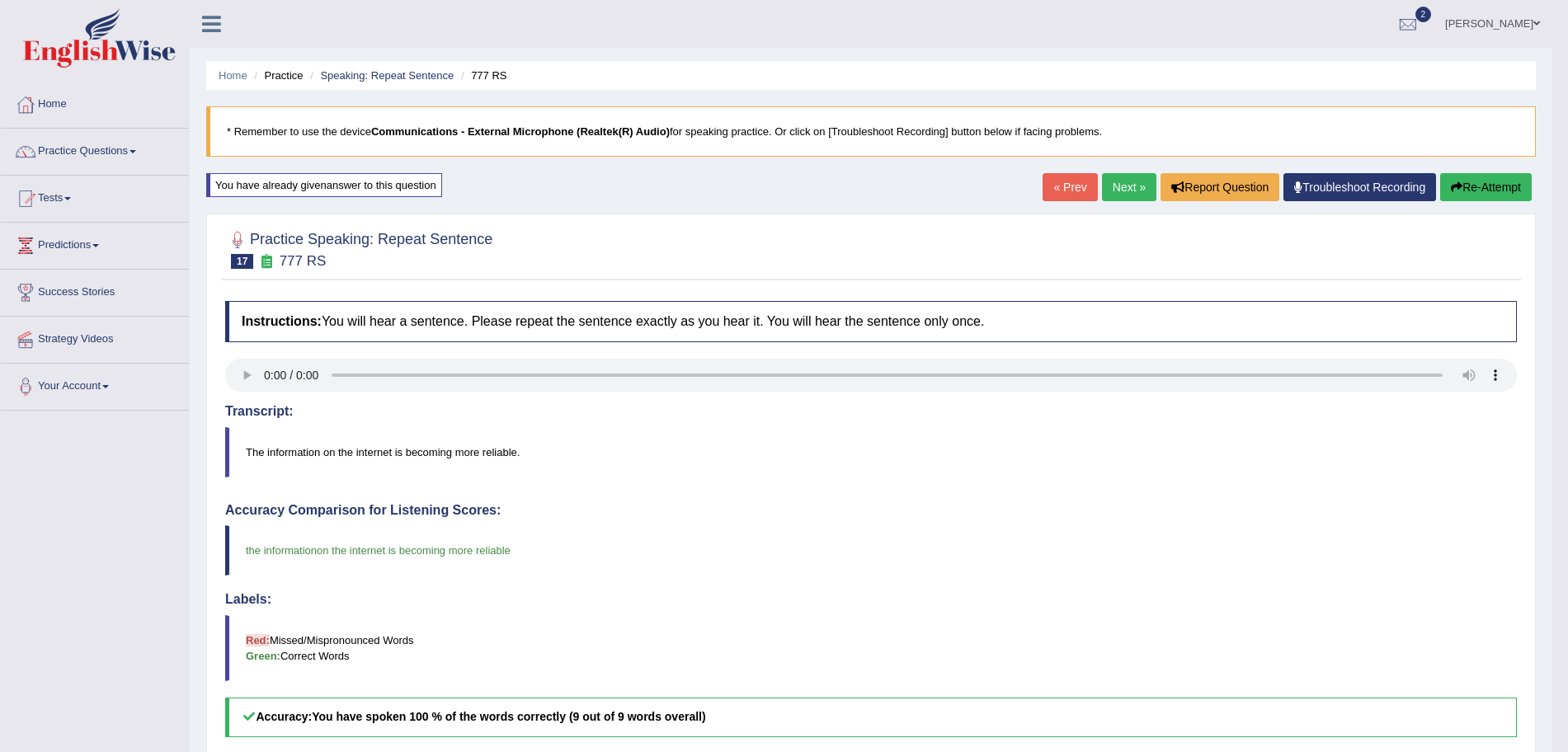
click at [1136, 183] on link "Next »" at bounding box center [1129, 187] width 55 height 28
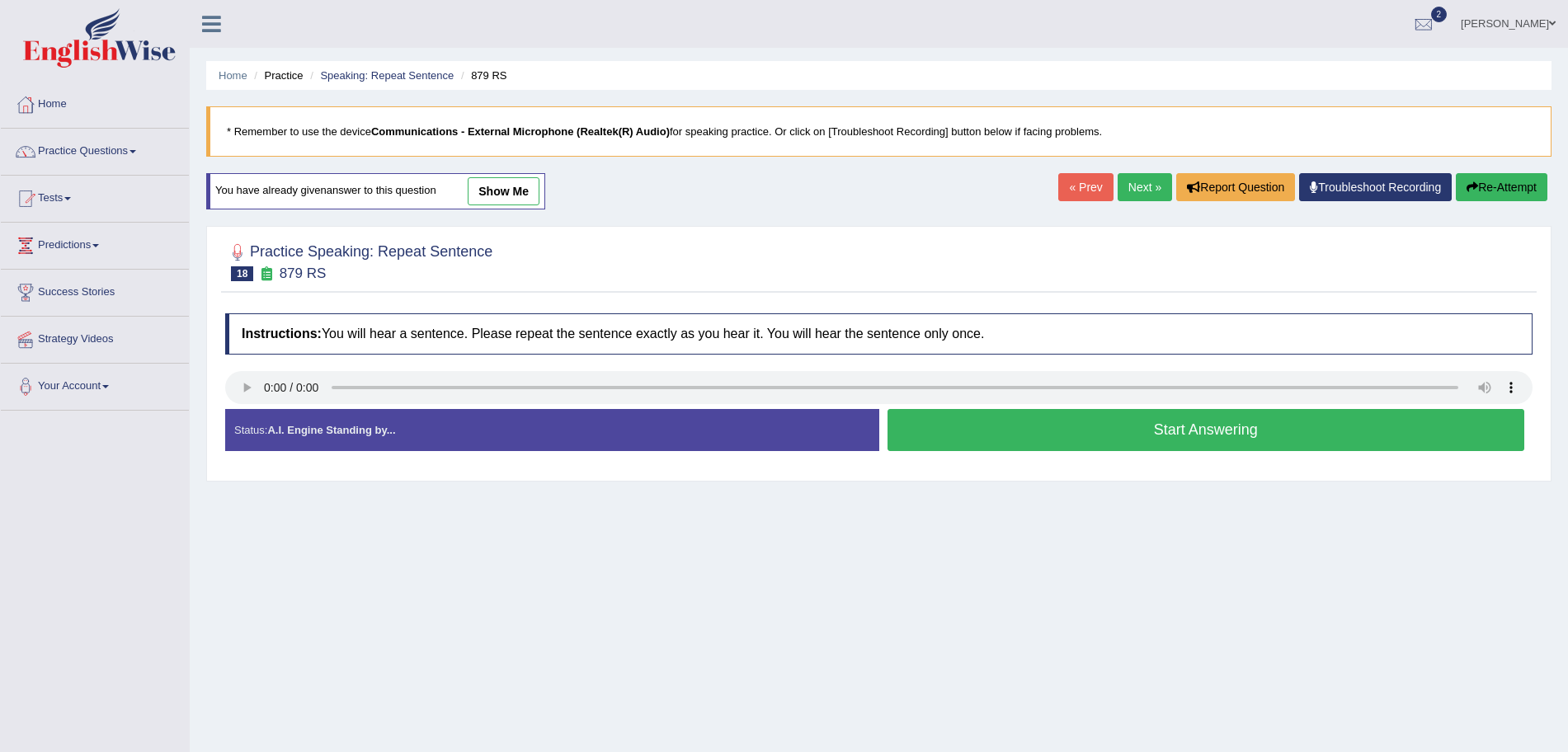
click at [1028, 440] on button "Start Answering" at bounding box center [1206, 429] width 637 height 42
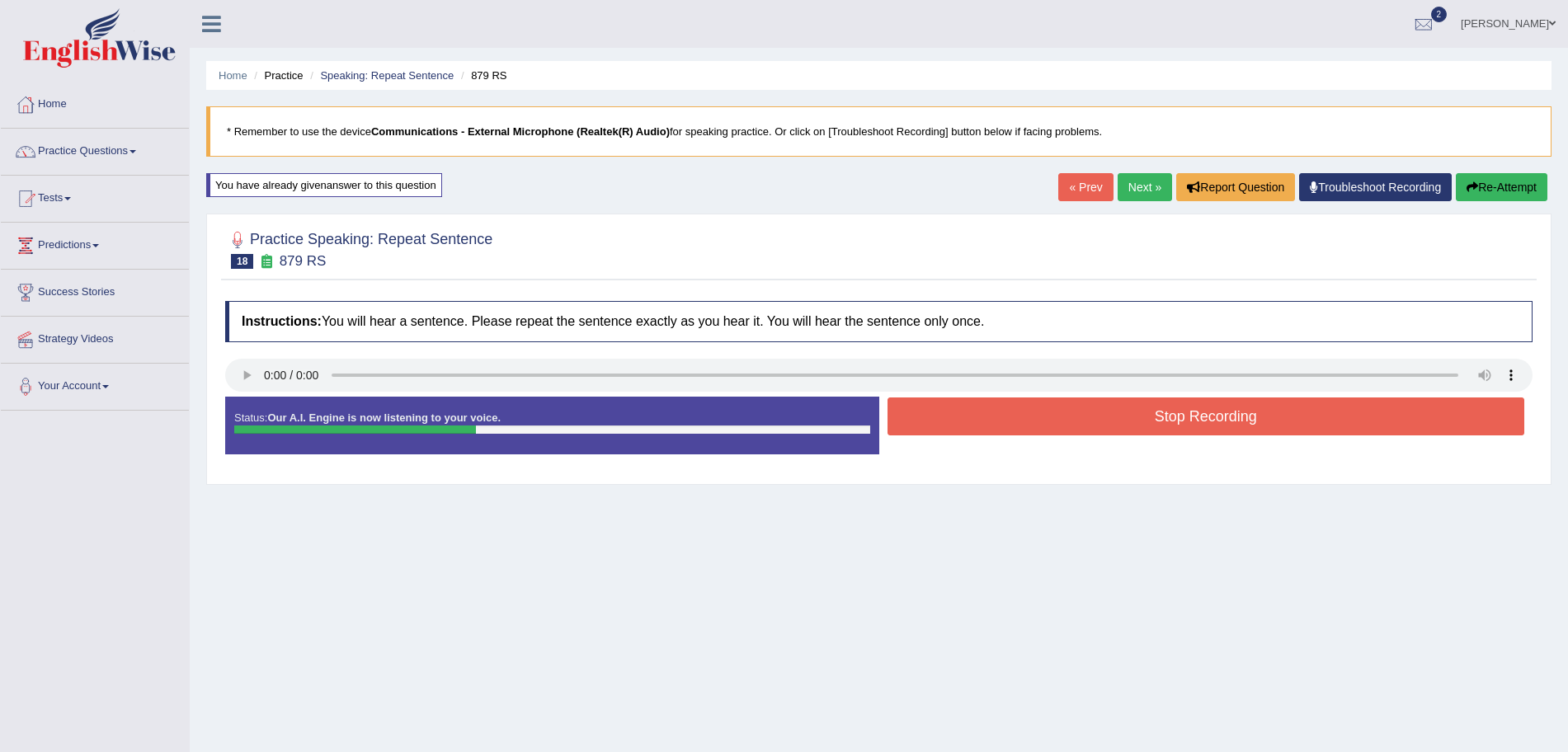
click at [976, 415] on button "Stop Recording" at bounding box center [1206, 416] width 637 height 38
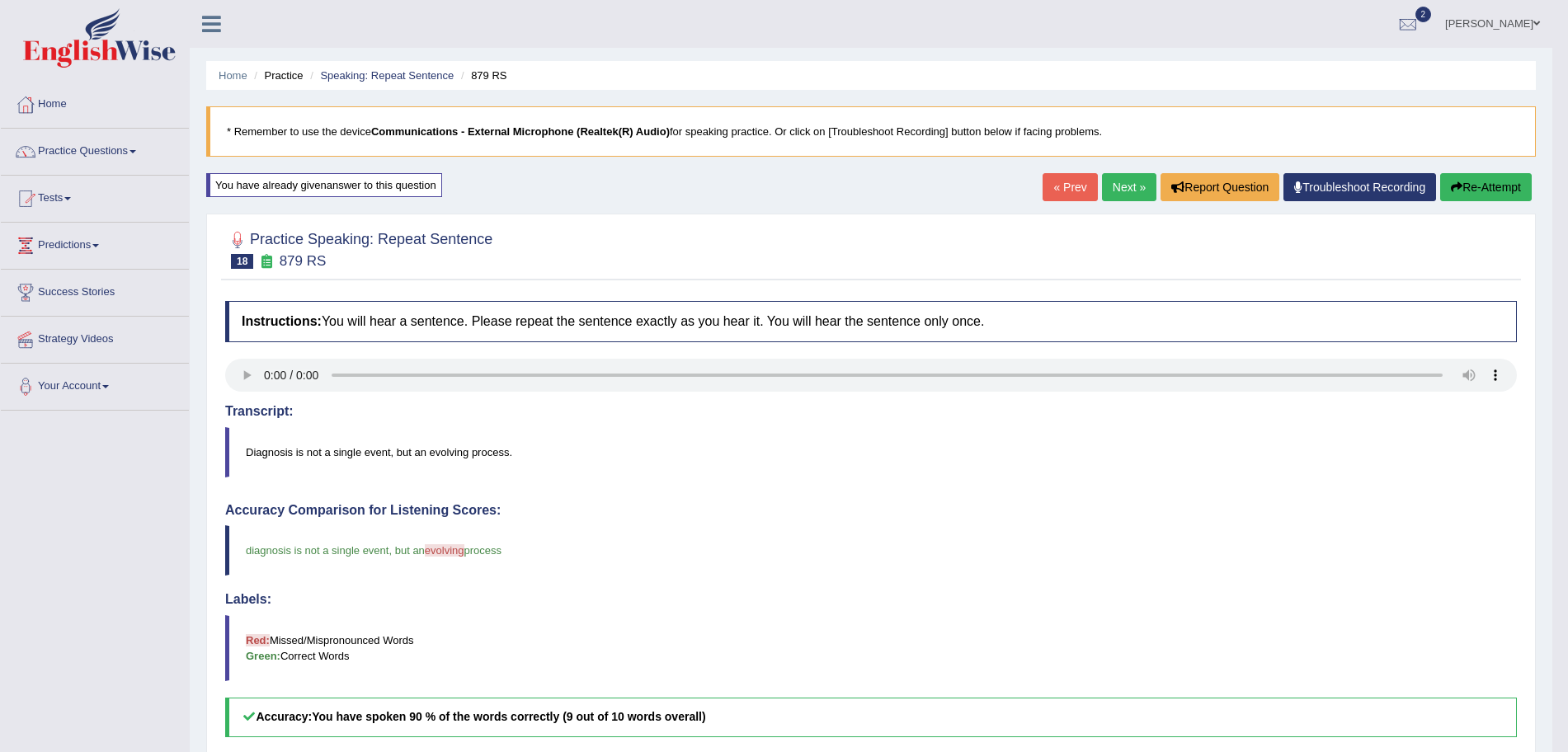
click at [1131, 187] on link "Next »" at bounding box center [1129, 187] width 55 height 28
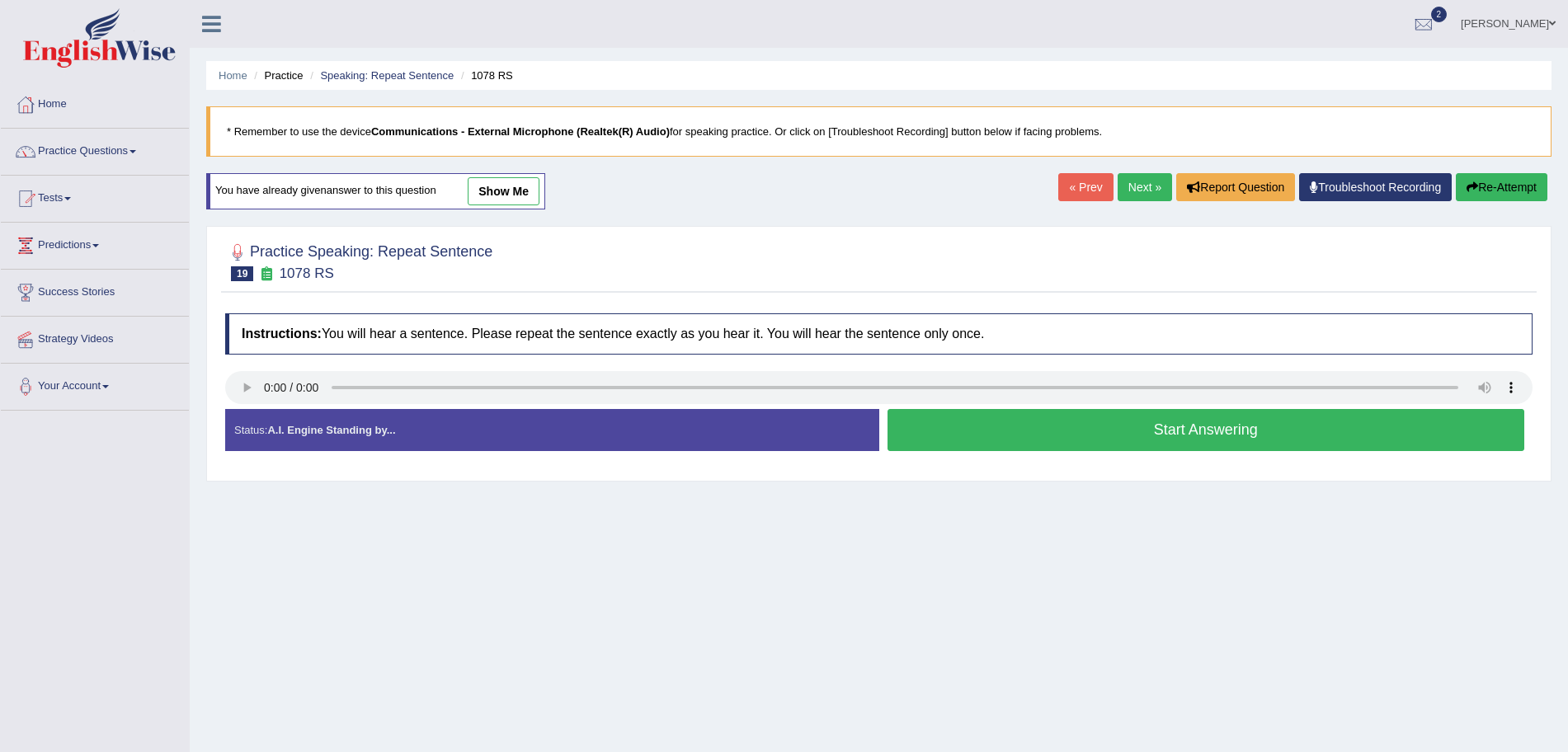
click at [972, 425] on button "Start Answering" at bounding box center [1206, 429] width 637 height 42
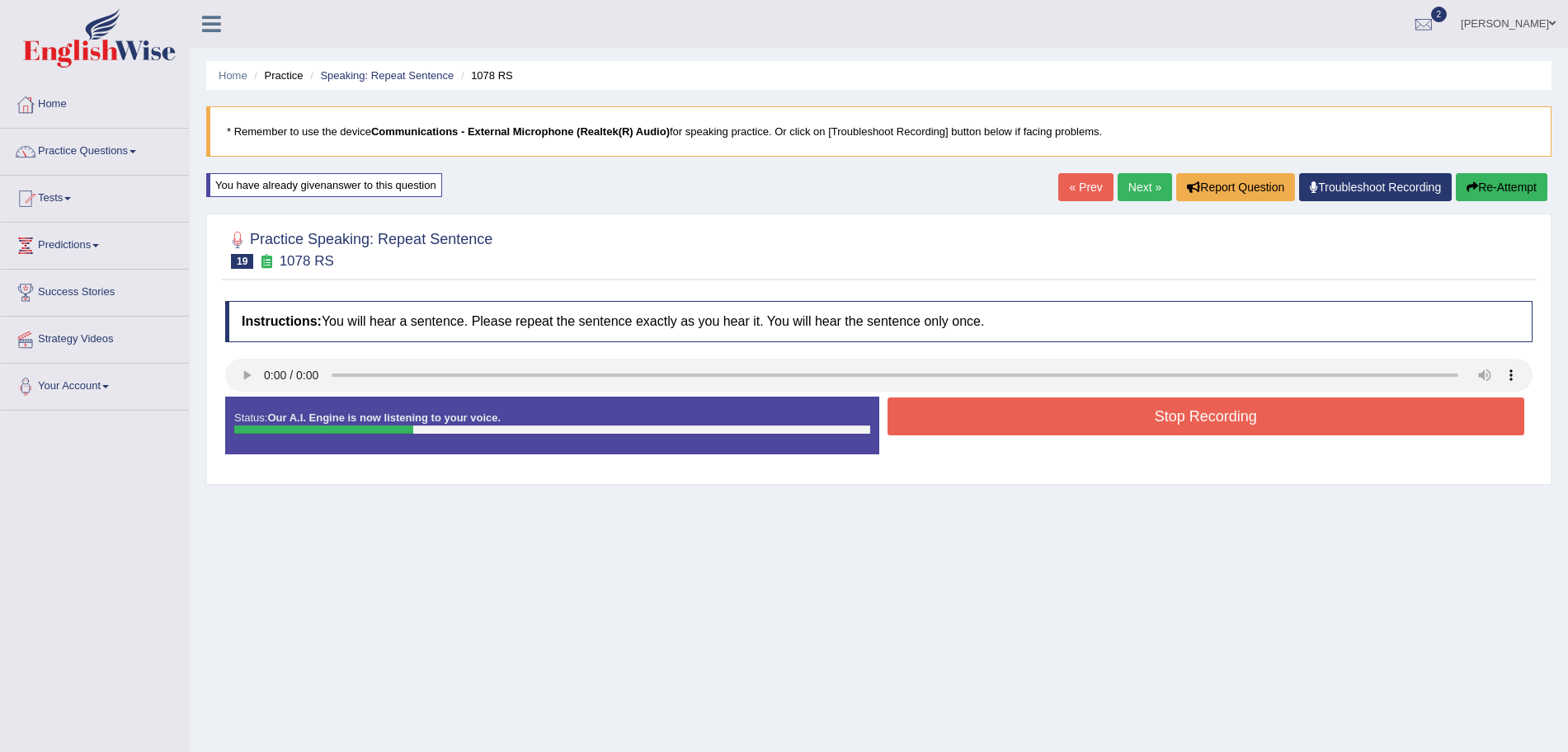
click at [972, 425] on button "Stop Recording" at bounding box center [1206, 416] width 637 height 38
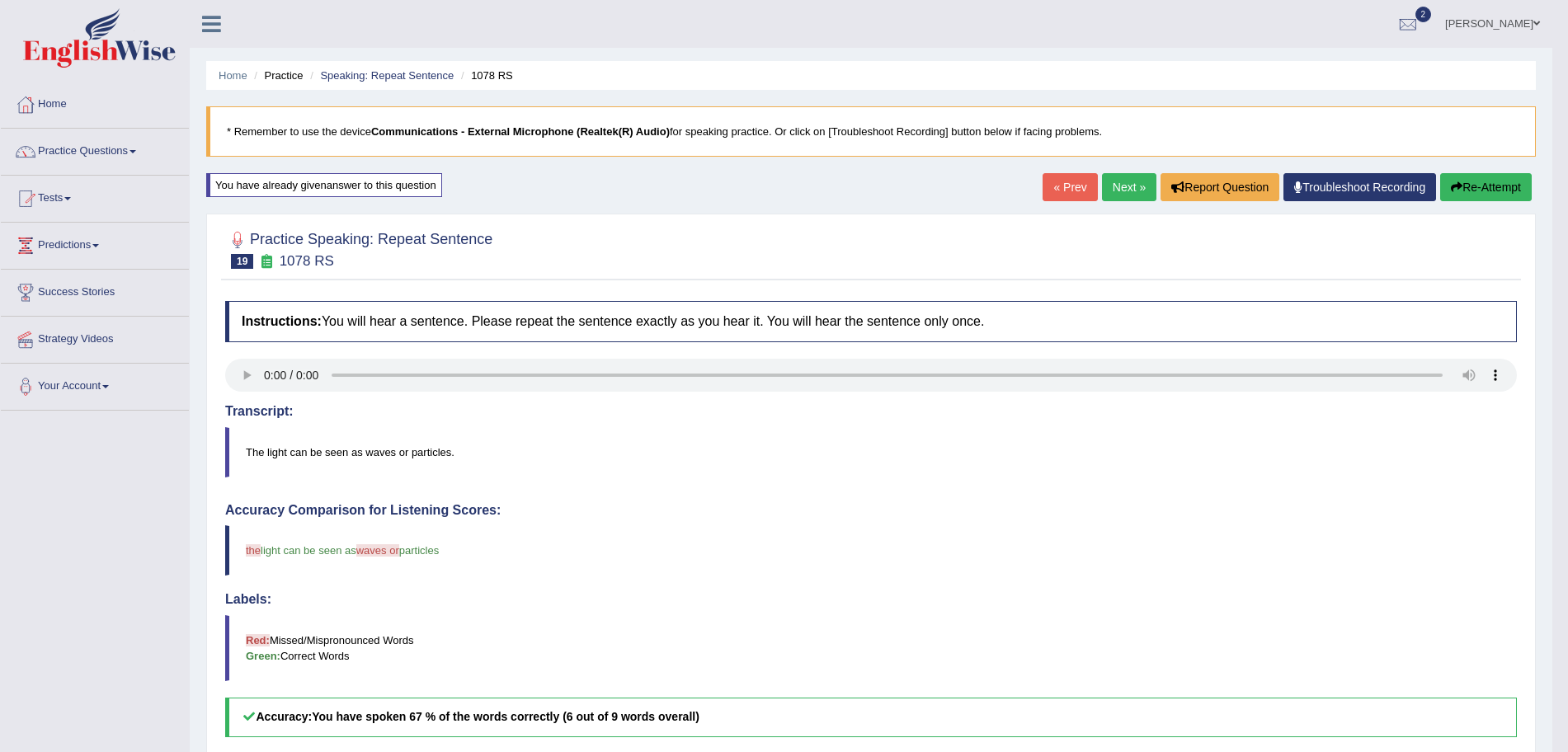
click at [1472, 185] on button "Re-Attempt" at bounding box center [1486, 187] width 92 height 28
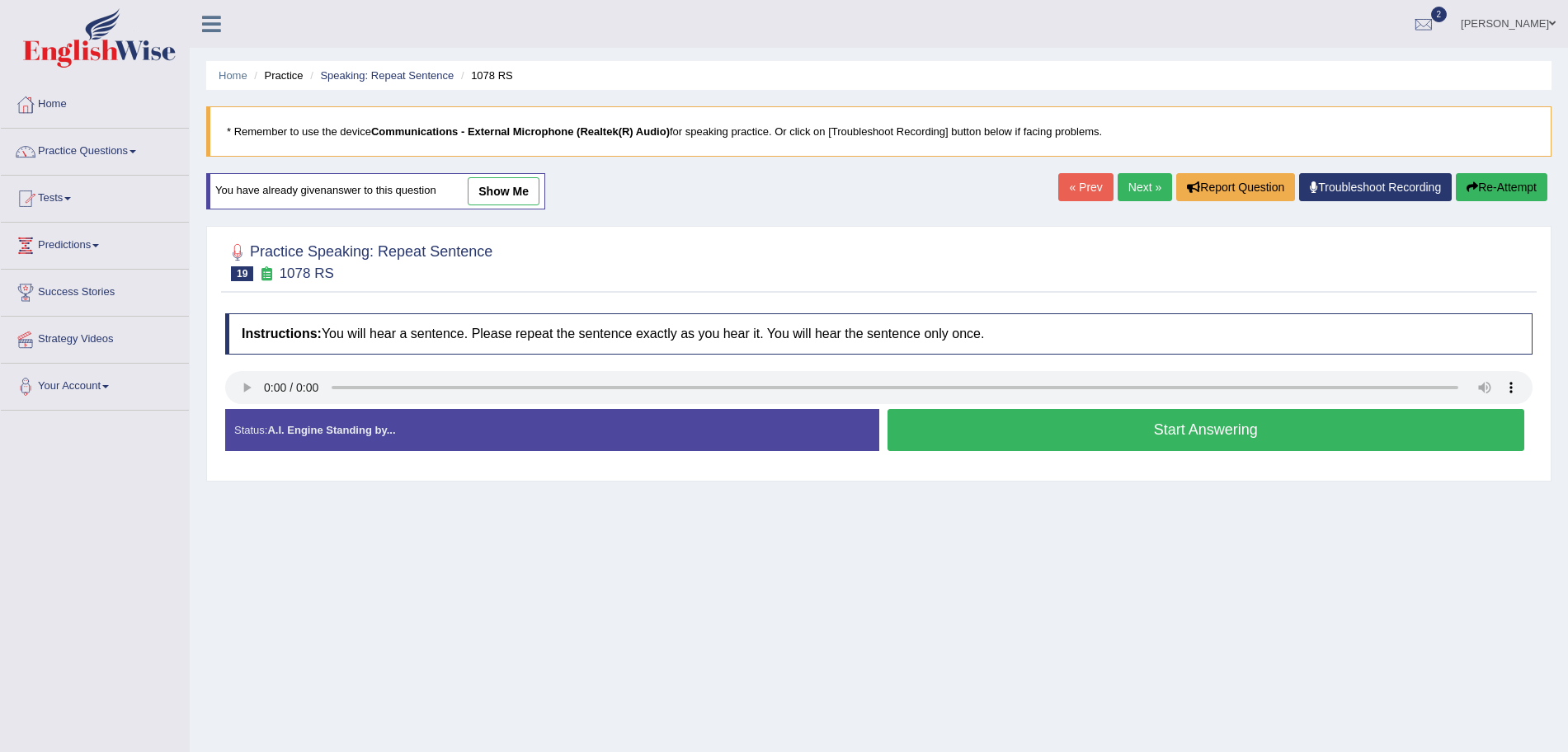
click at [1025, 438] on button "Start Answering" at bounding box center [1206, 429] width 637 height 42
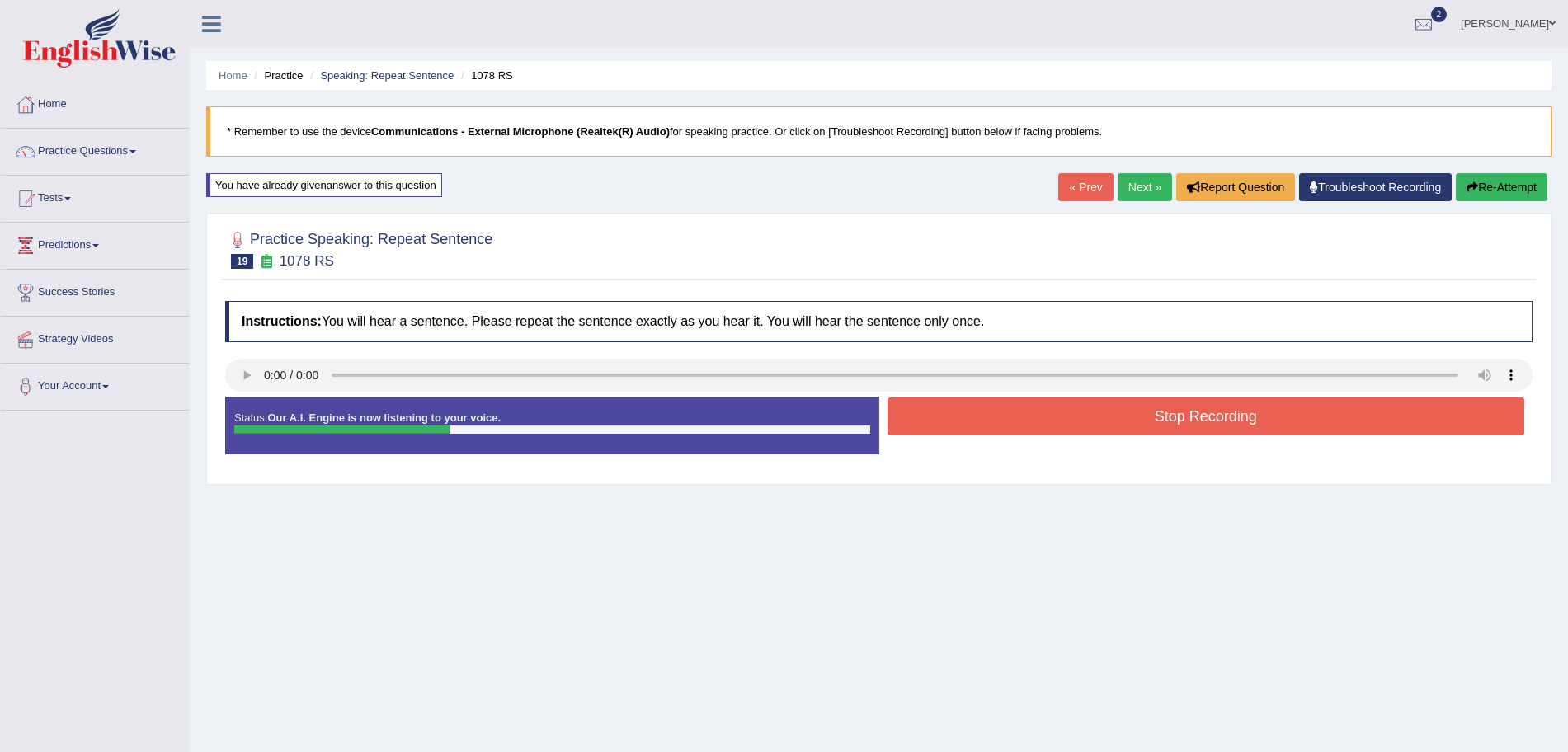
click at [998, 419] on button "Stop Recording" at bounding box center [1206, 416] width 637 height 38
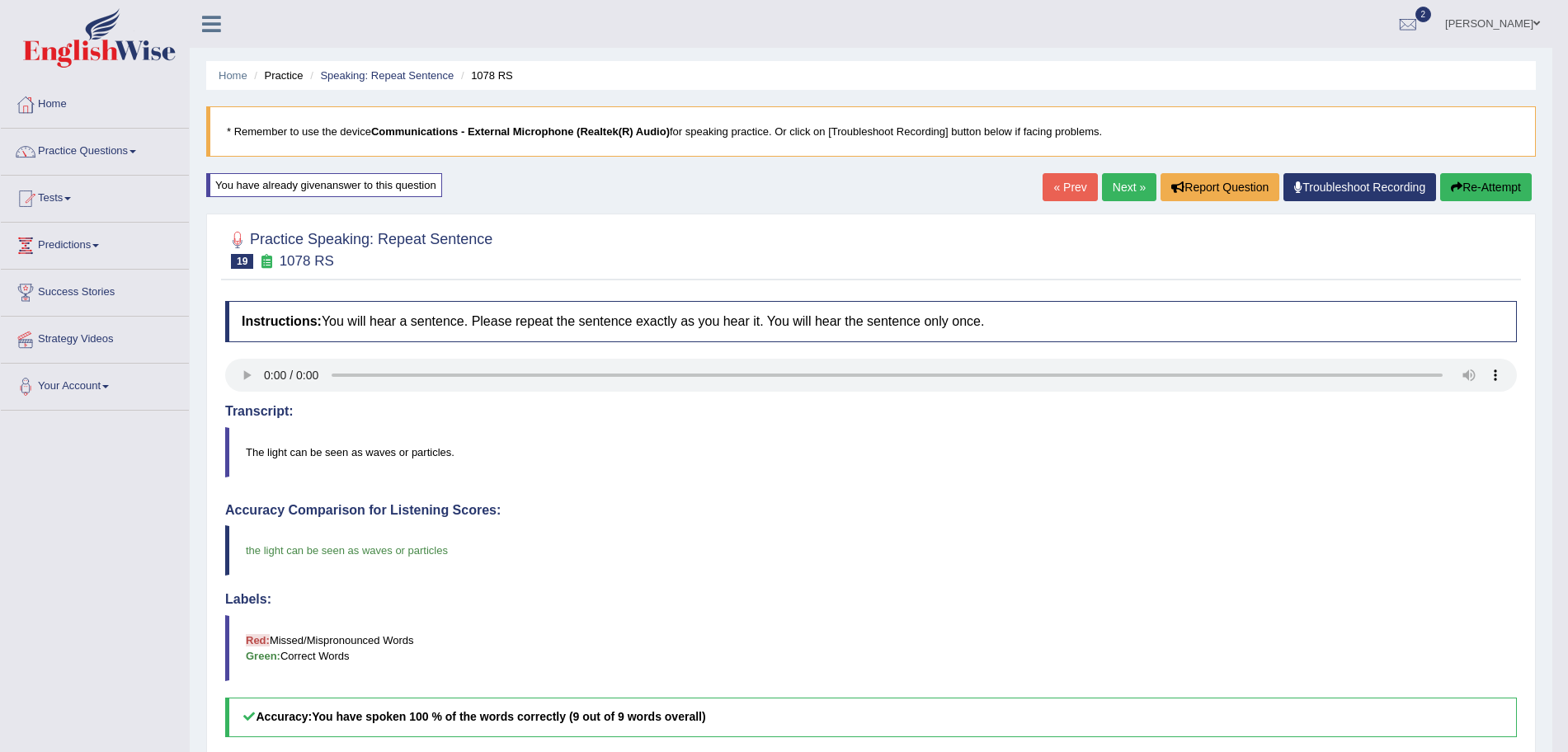
click at [1125, 184] on link "Next »" at bounding box center [1129, 187] width 55 height 28
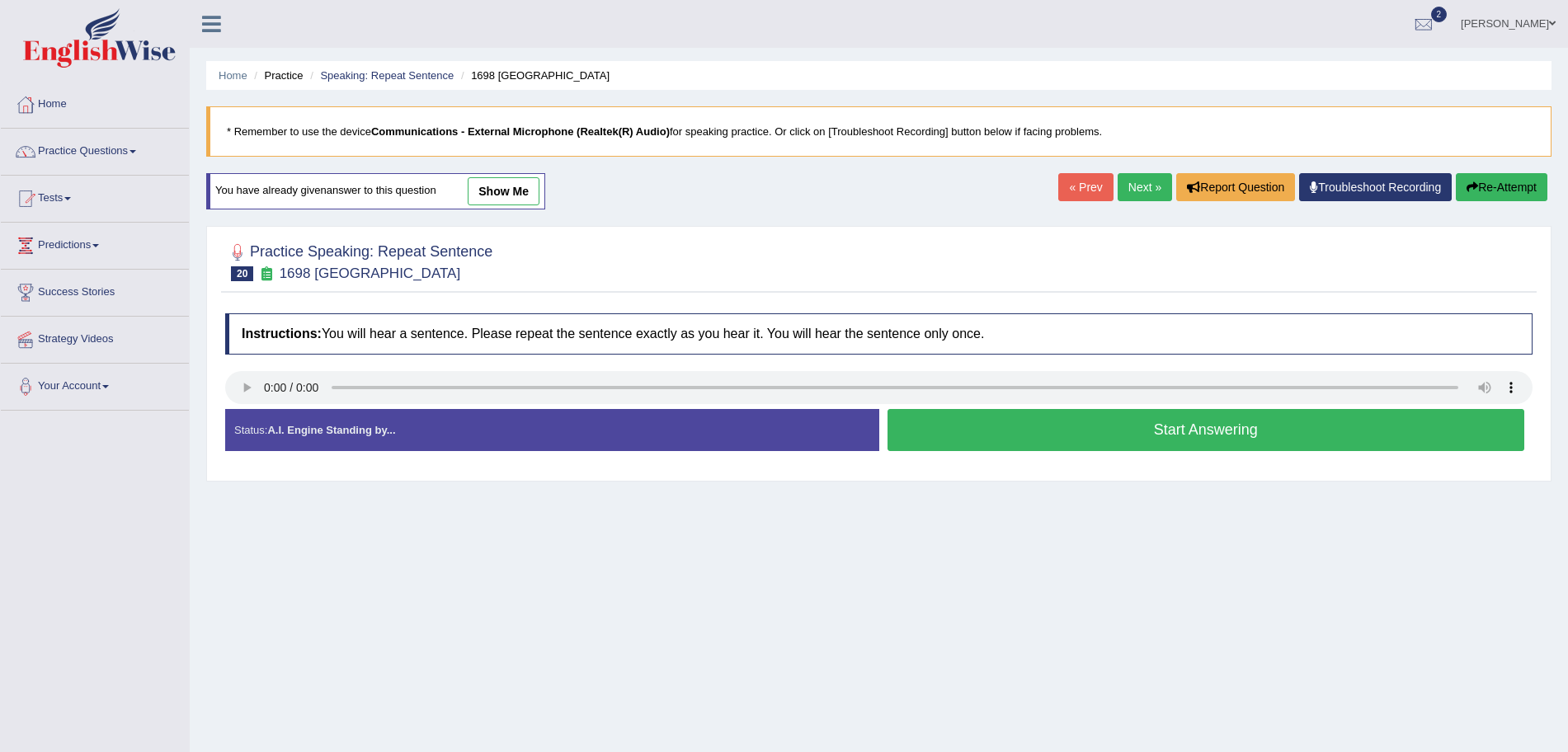
click at [1052, 437] on button "Start Answering" at bounding box center [1206, 429] width 637 height 42
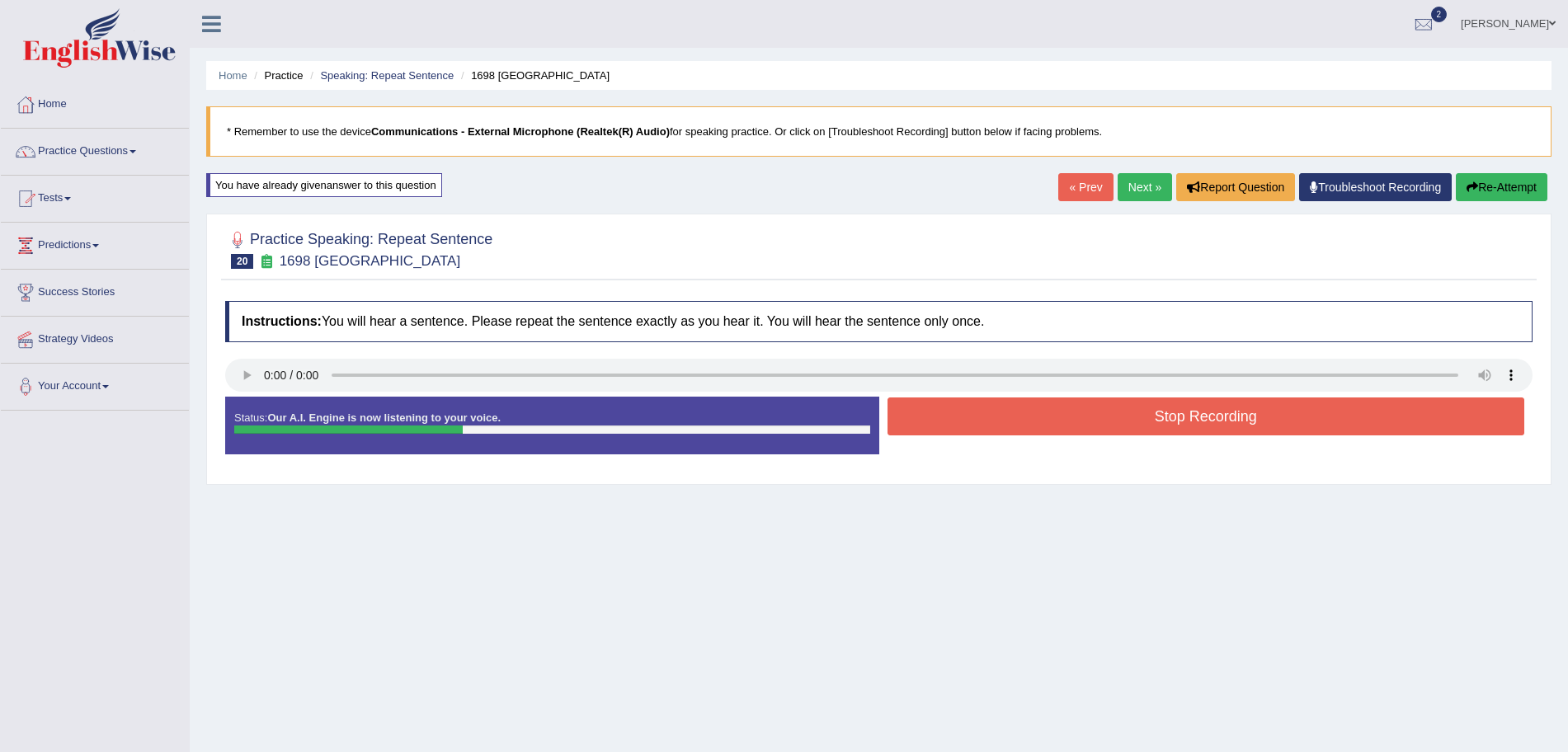
click at [1005, 423] on button "Stop Recording" at bounding box center [1206, 416] width 637 height 38
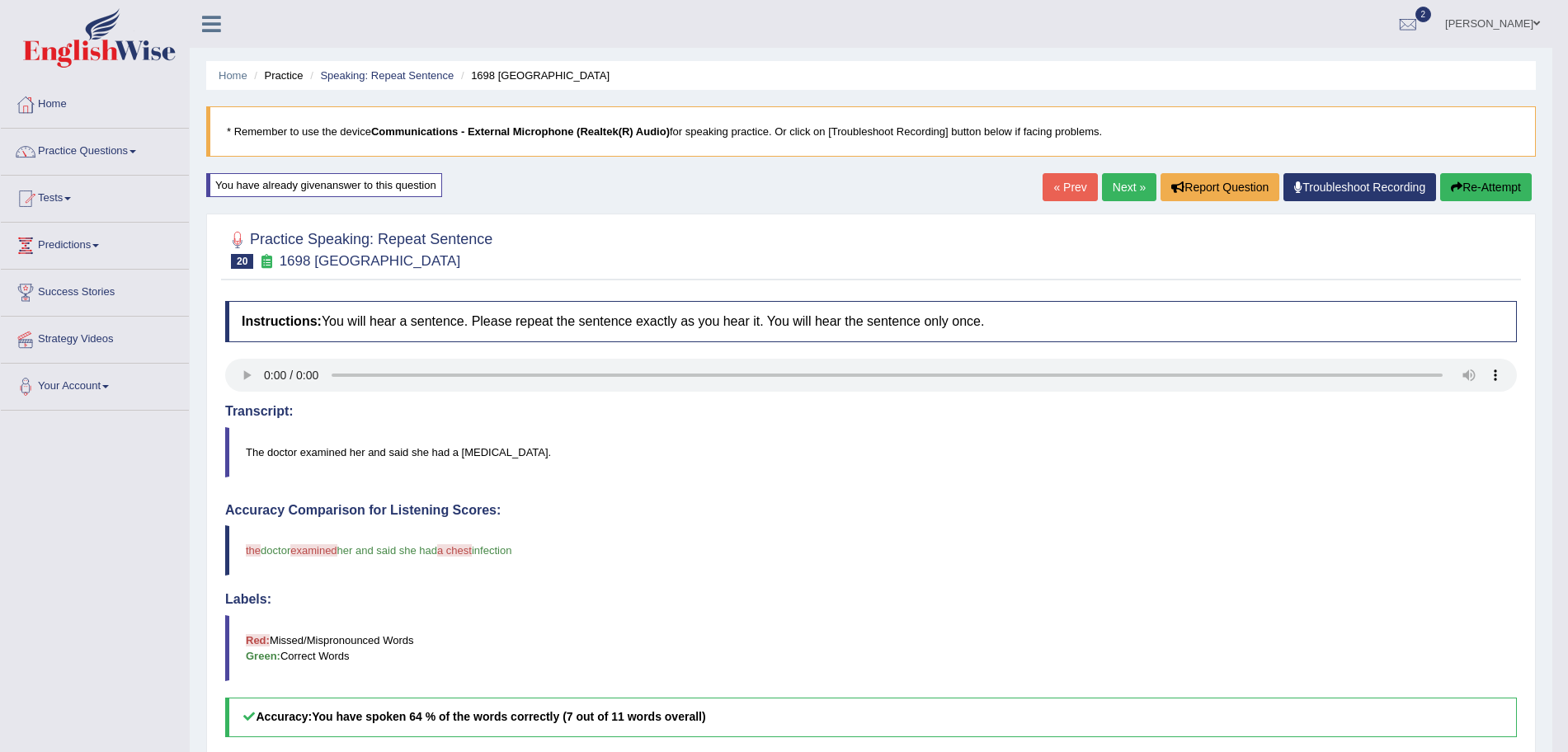
click at [1491, 176] on button "Re-Attempt" at bounding box center [1486, 187] width 92 height 28
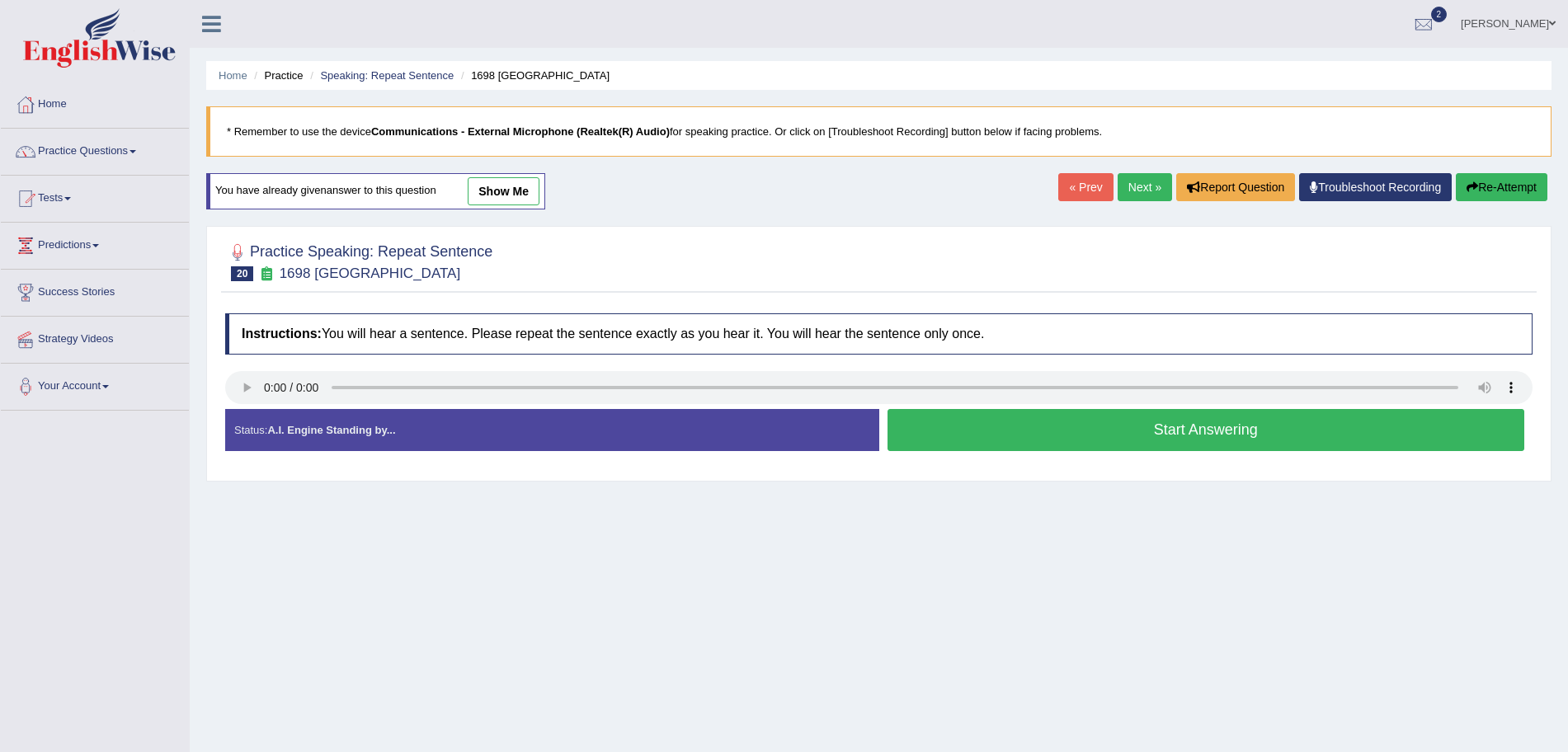
click at [1019, 429] on button "Start Answering" at bounding box center [1206, 429] width 637 height 42
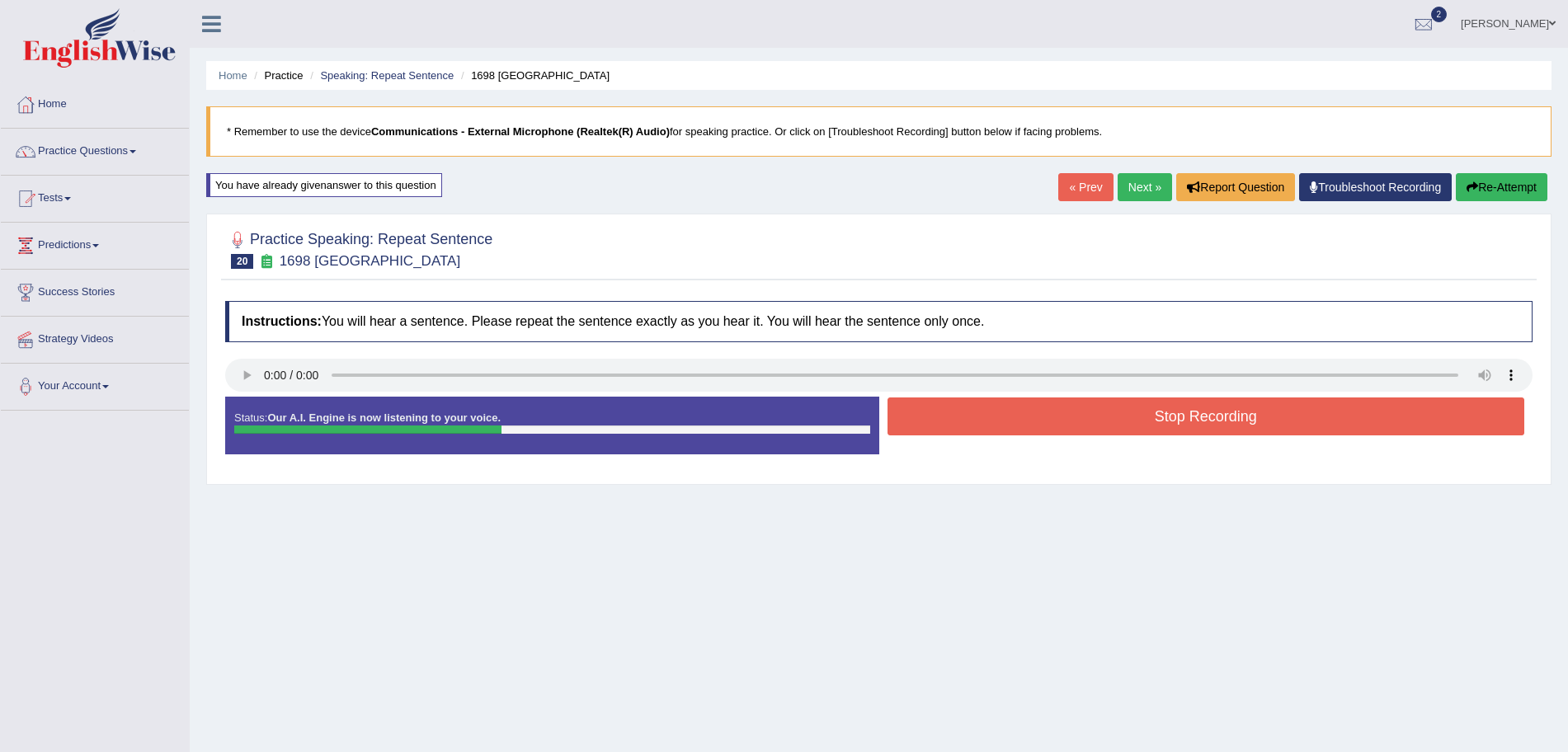
click at [992, 419] on button "Stop Recording" at bounding box center [1206, 416] width 637 height 38
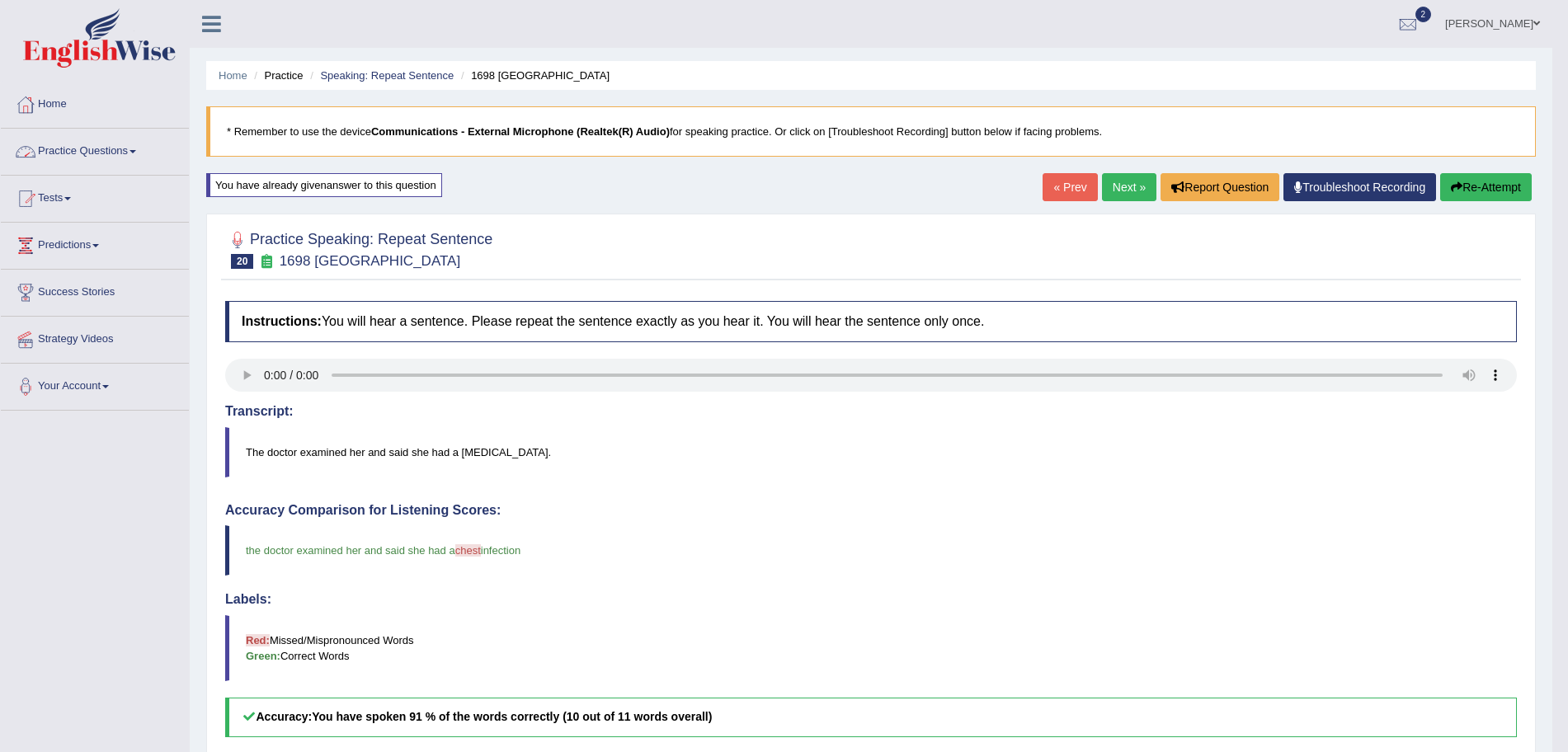
click at [124, 154] on link "Practice Questions" at bounding box center [95, 149] width 188 height 41
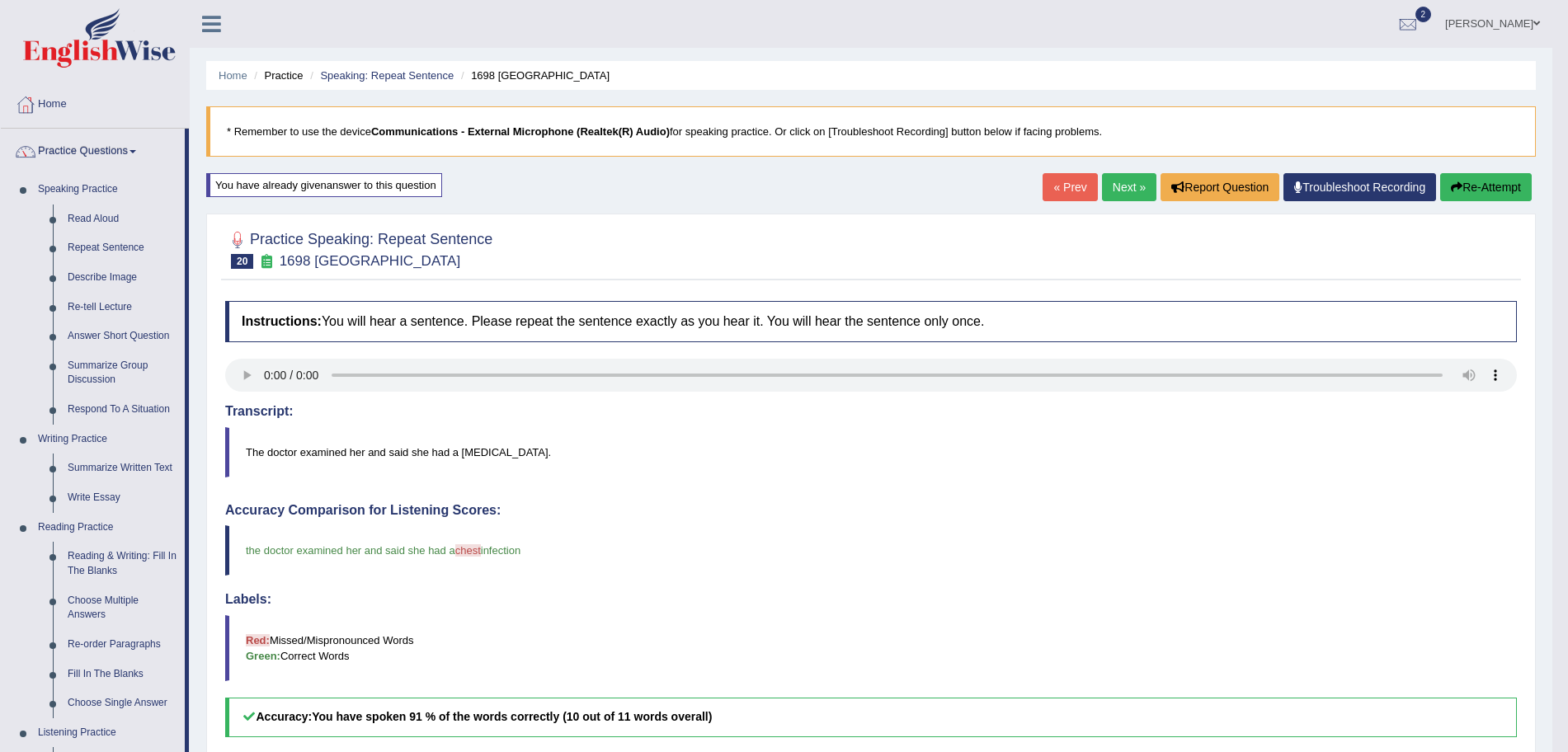
click at [86, 44] on img at bounding box center [99, 38] width 153 height 59
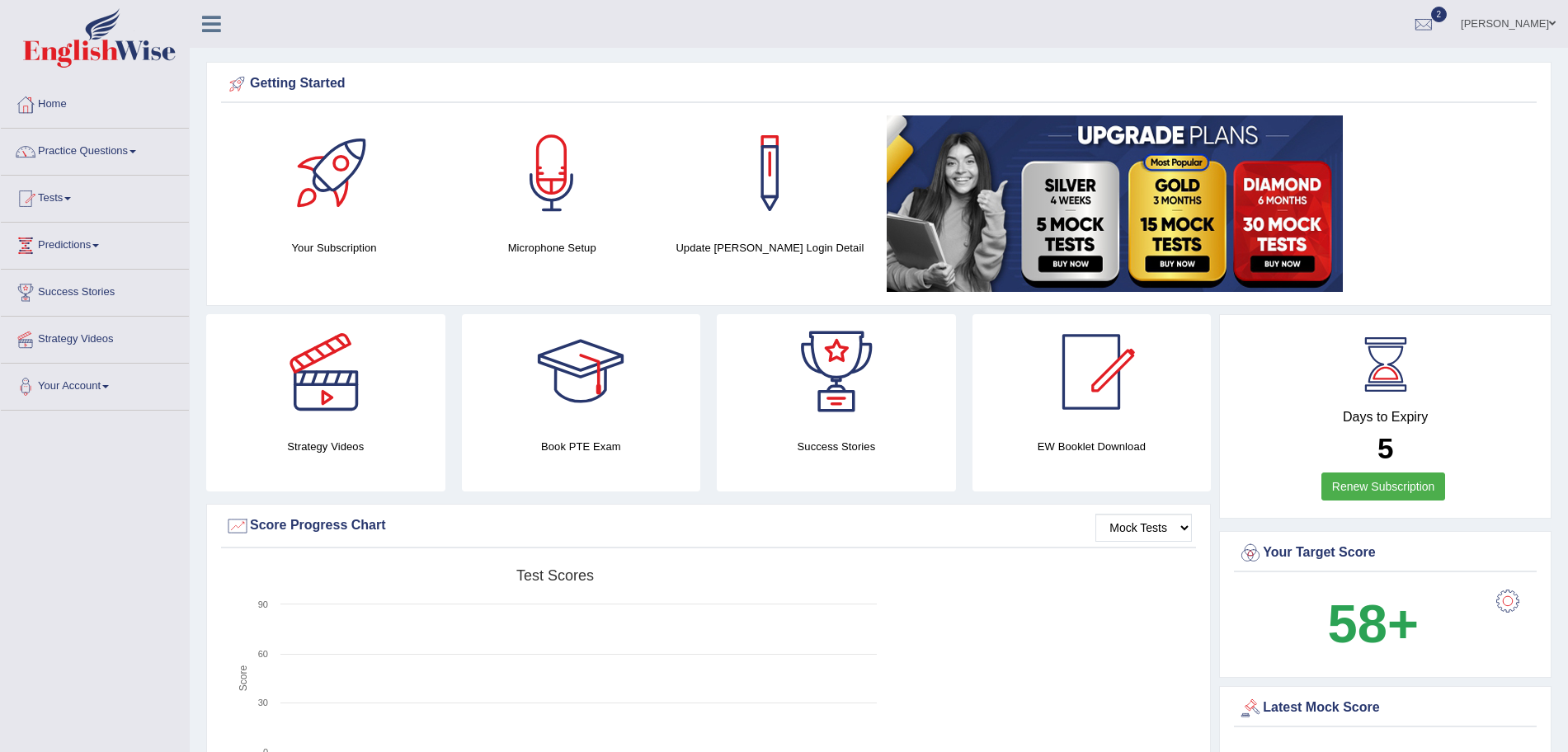
drag, startPoint x: 0, startPoint y: 0, endPoint x: 1567, endPoint y: 85, distance: 1569.3
click at [1567, 85] on html "Toggle navigation Home Practice Questions Speaking Practice Read Aloud Repeat S…" at bounding box center [784, 376] width 1568 height 752
click at [77, 147] on link "Practice Questions" at bounding box center [95, 149] width 188 height 41
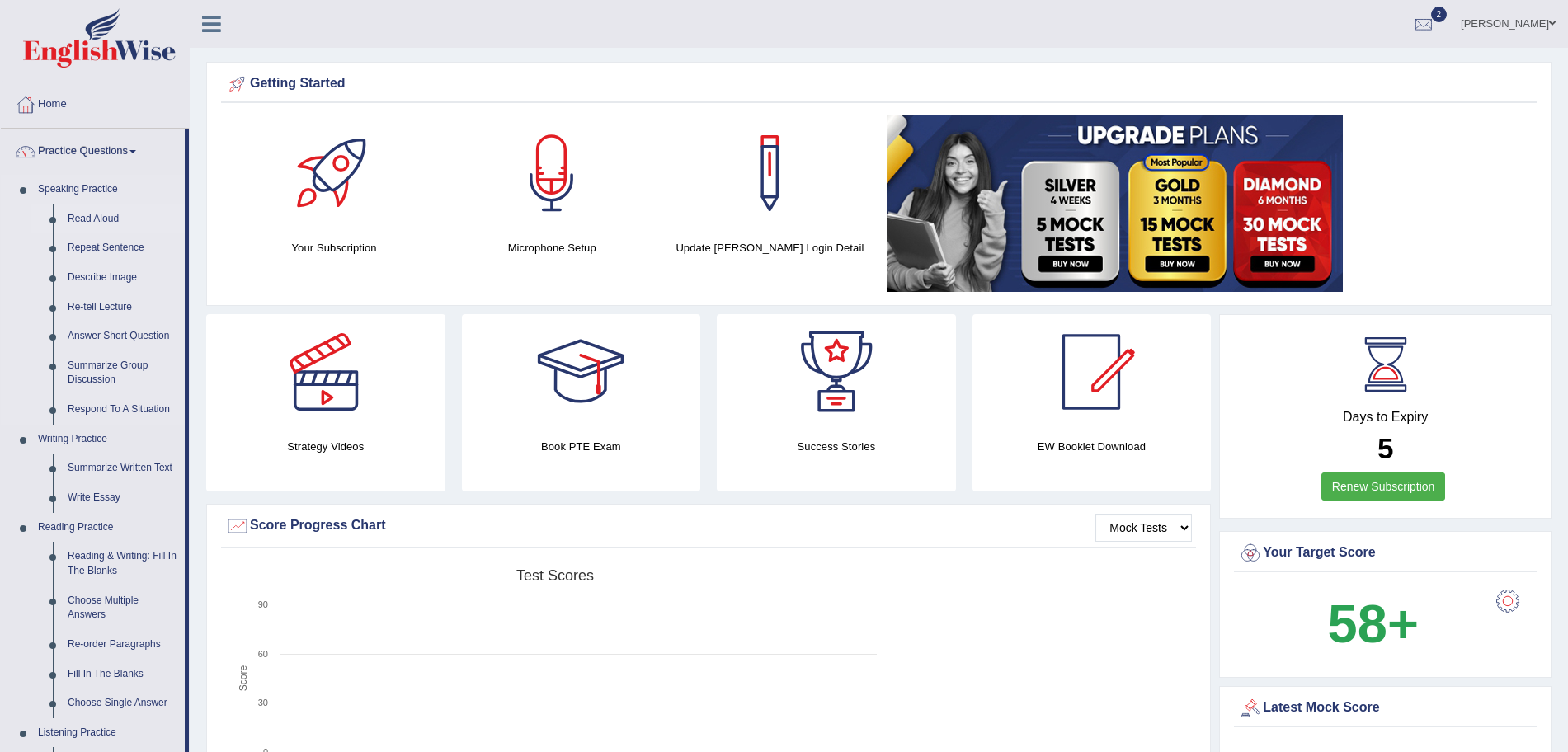
click at [81, 213] on link "Read Aloud" at bounding box center [122, 220] width 124 height 30
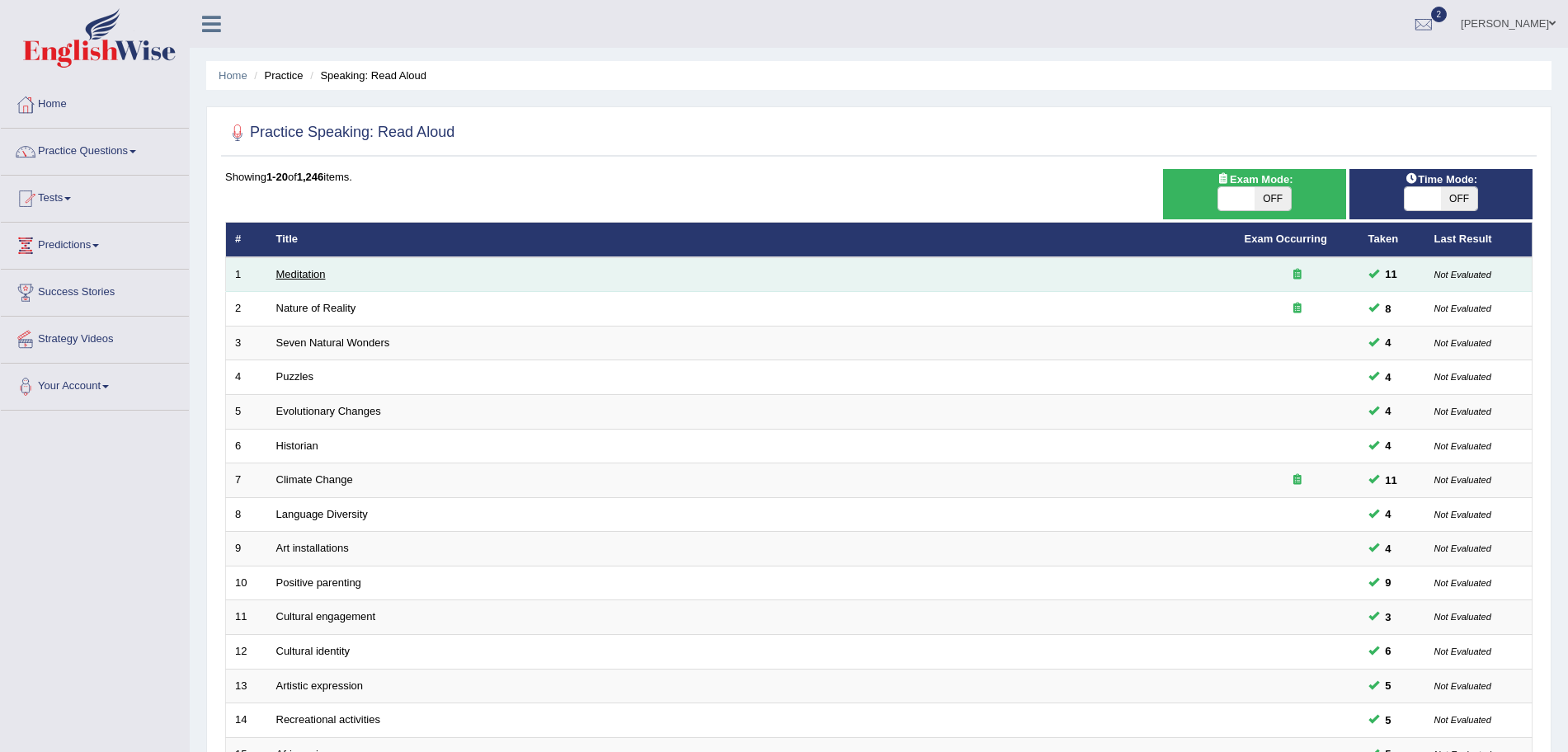
click at [305, 272] on link "Meditation" at bounding box center [301, 274] width 49 height 12
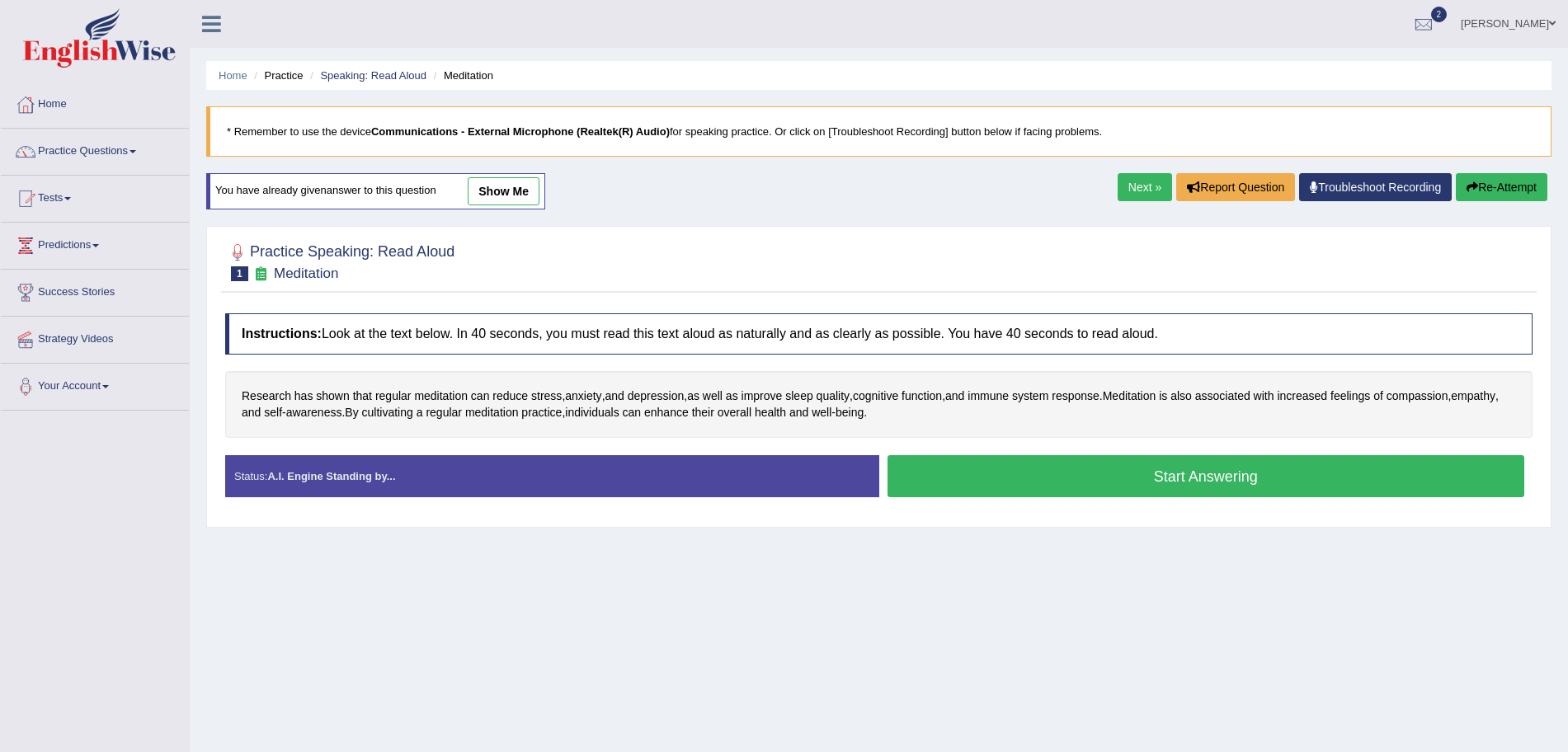
click at [1001, 484] on button "Start Answering" at bounding box center [1206, 476] width 637 height 42
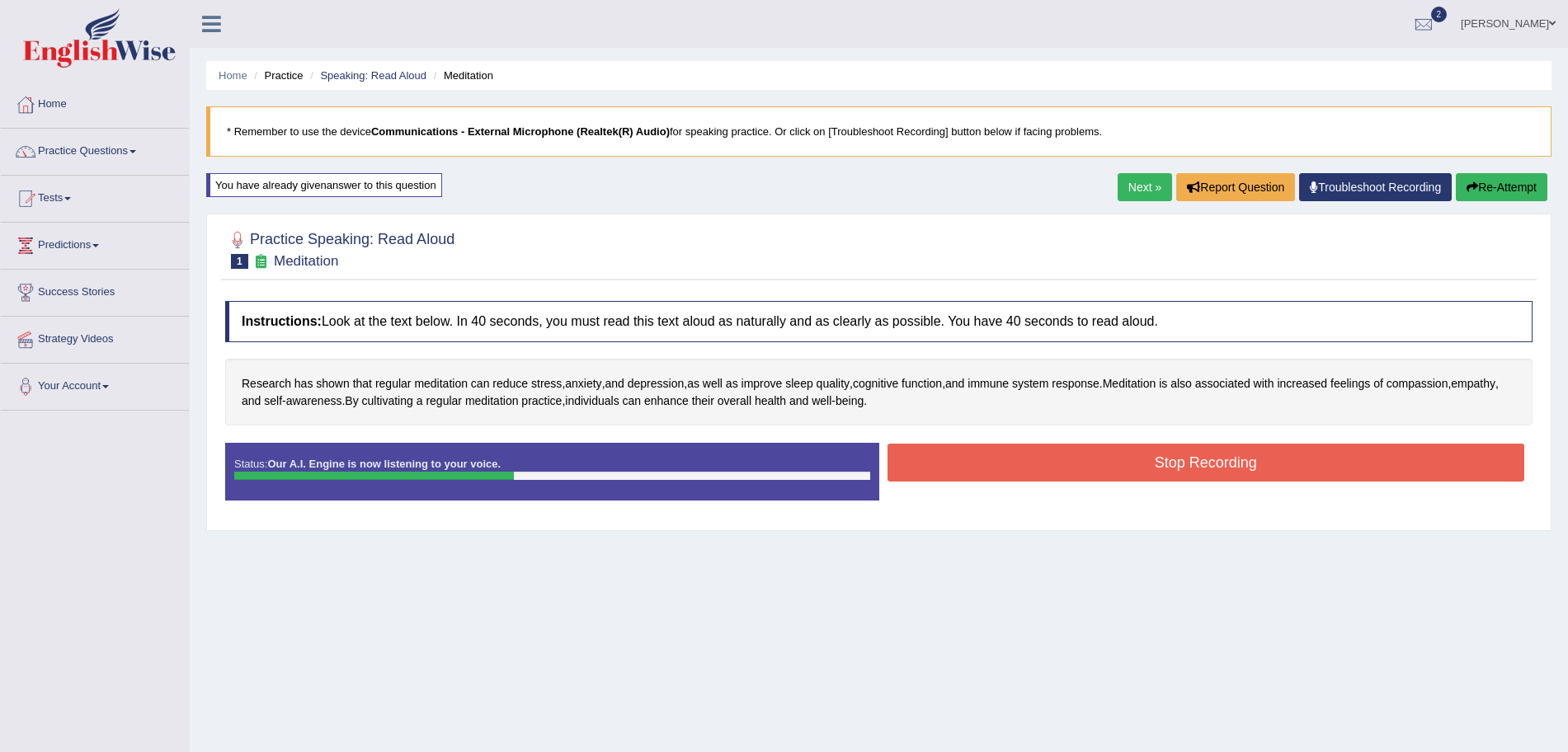
click at [996, 465] on button "Stop Recording" at bounding box center [1206, 462] width 637 height 38
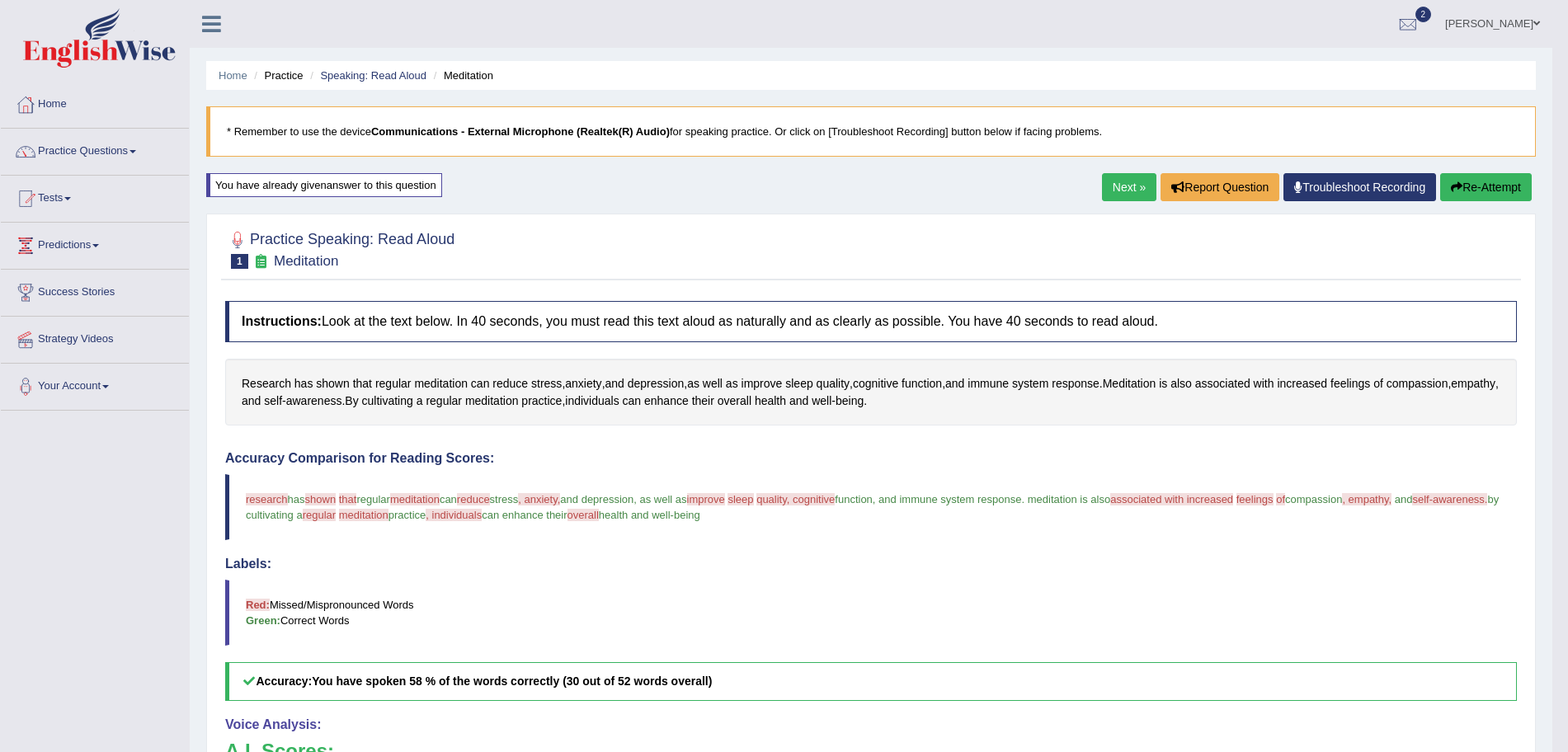
click at [1130, 175] on link "Next »" at bounding box center [1129, 187] width 55 height 28
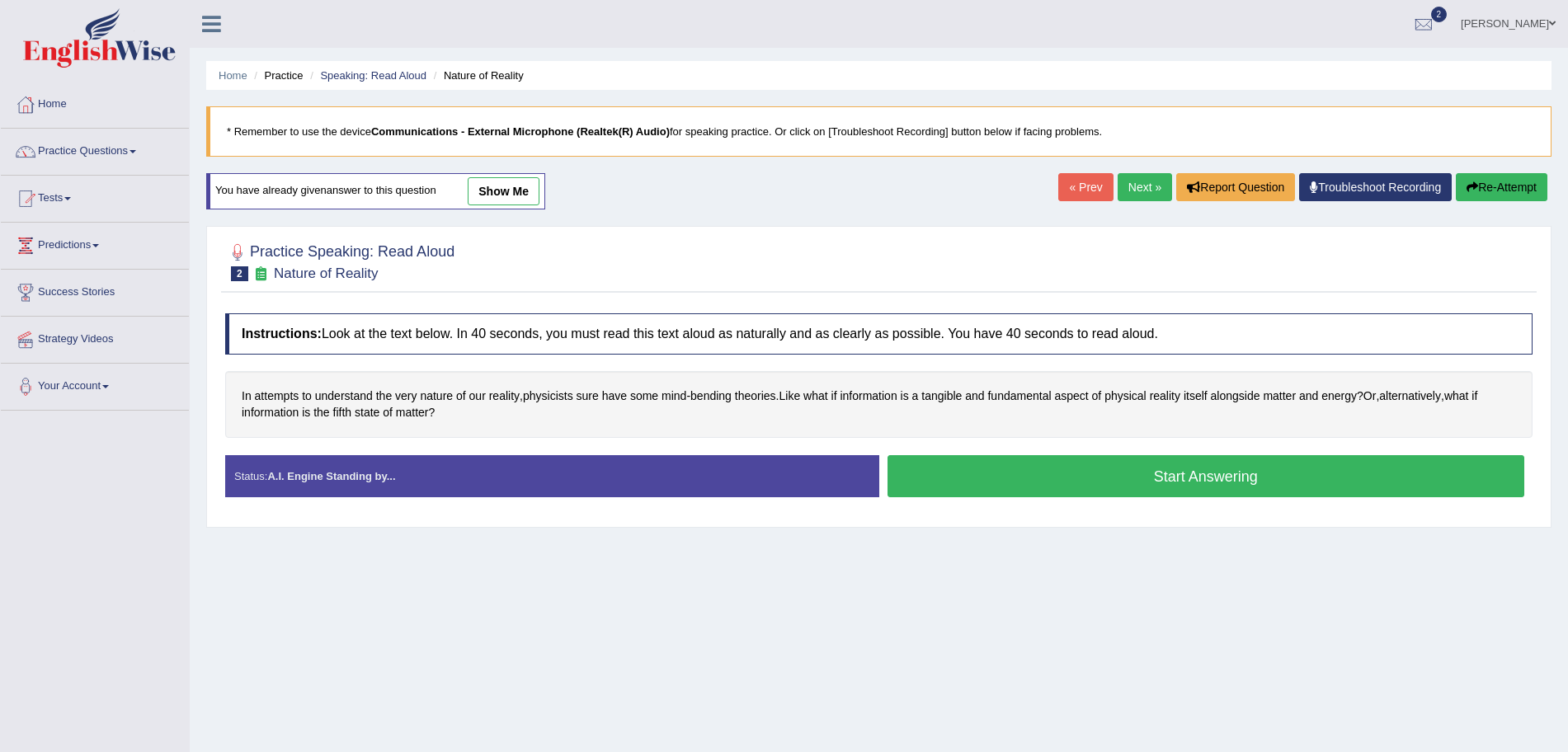
click at [972, 471] on button "Start Answering" at bounding box center [1206, 476] width 637 height 42
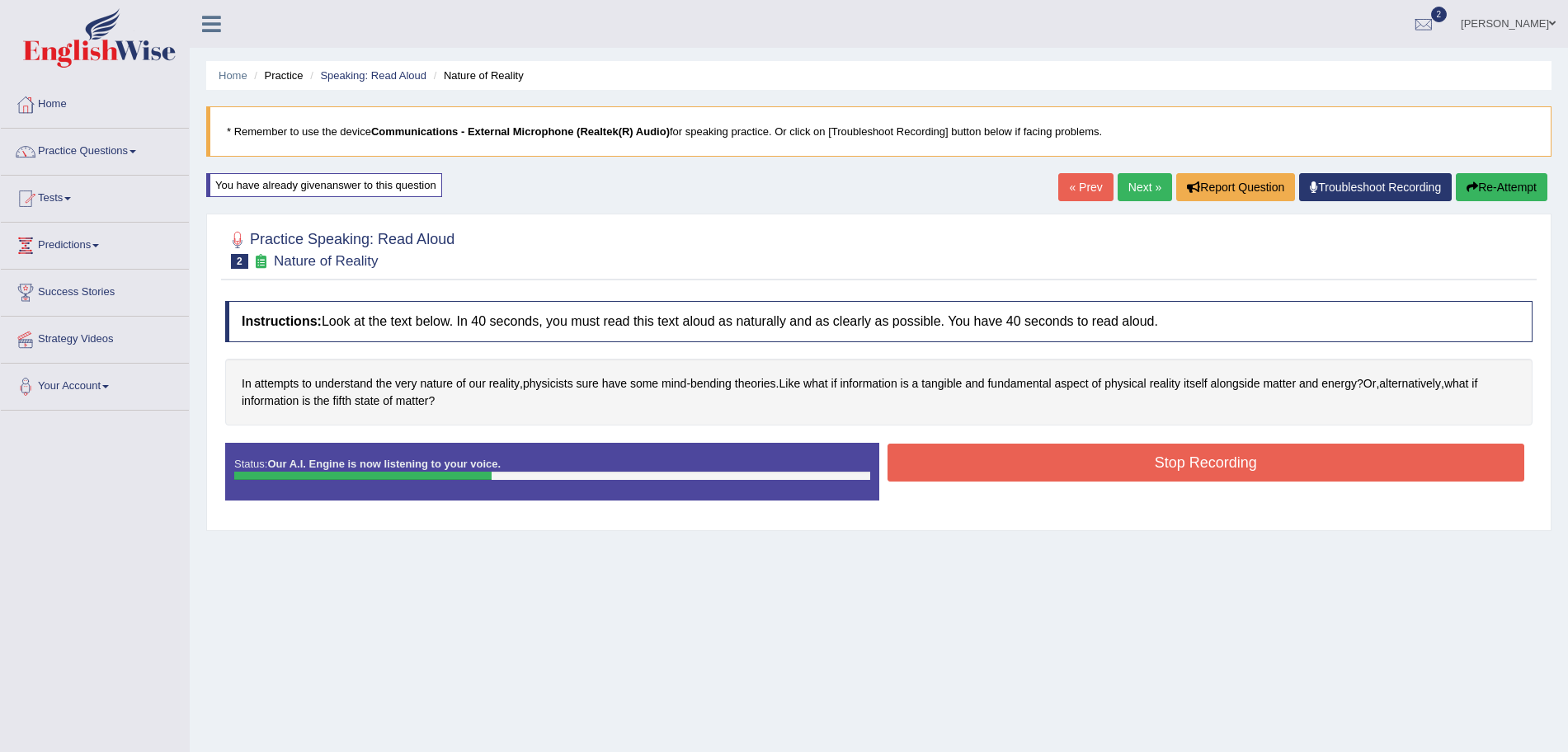
click at [931, 465] on button "Stop Recording" at bounding box center [1206, 462] width 637 height 38
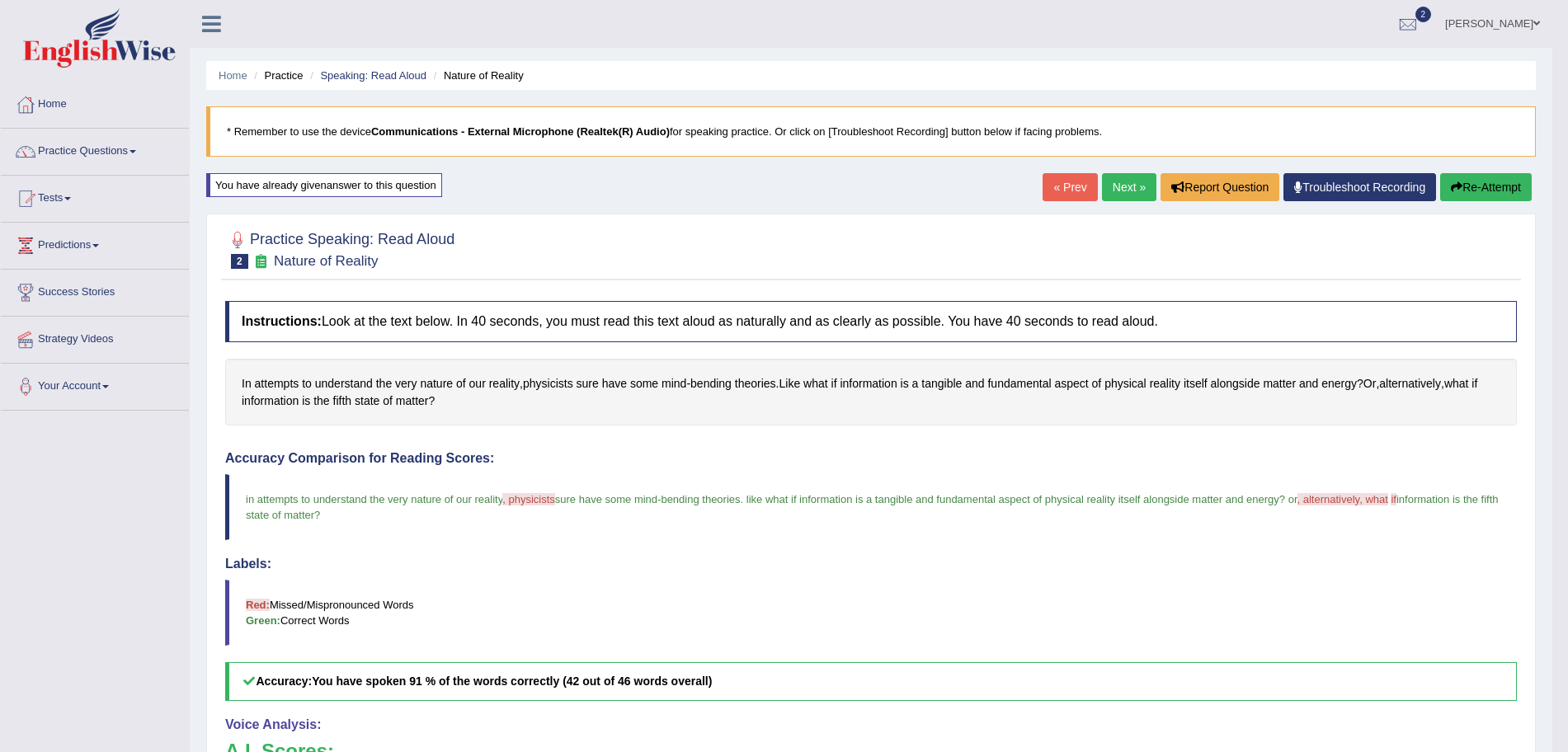
click at [1136, 186] on link "Next »" at bounding box center [1129, 187] width 55 height 28
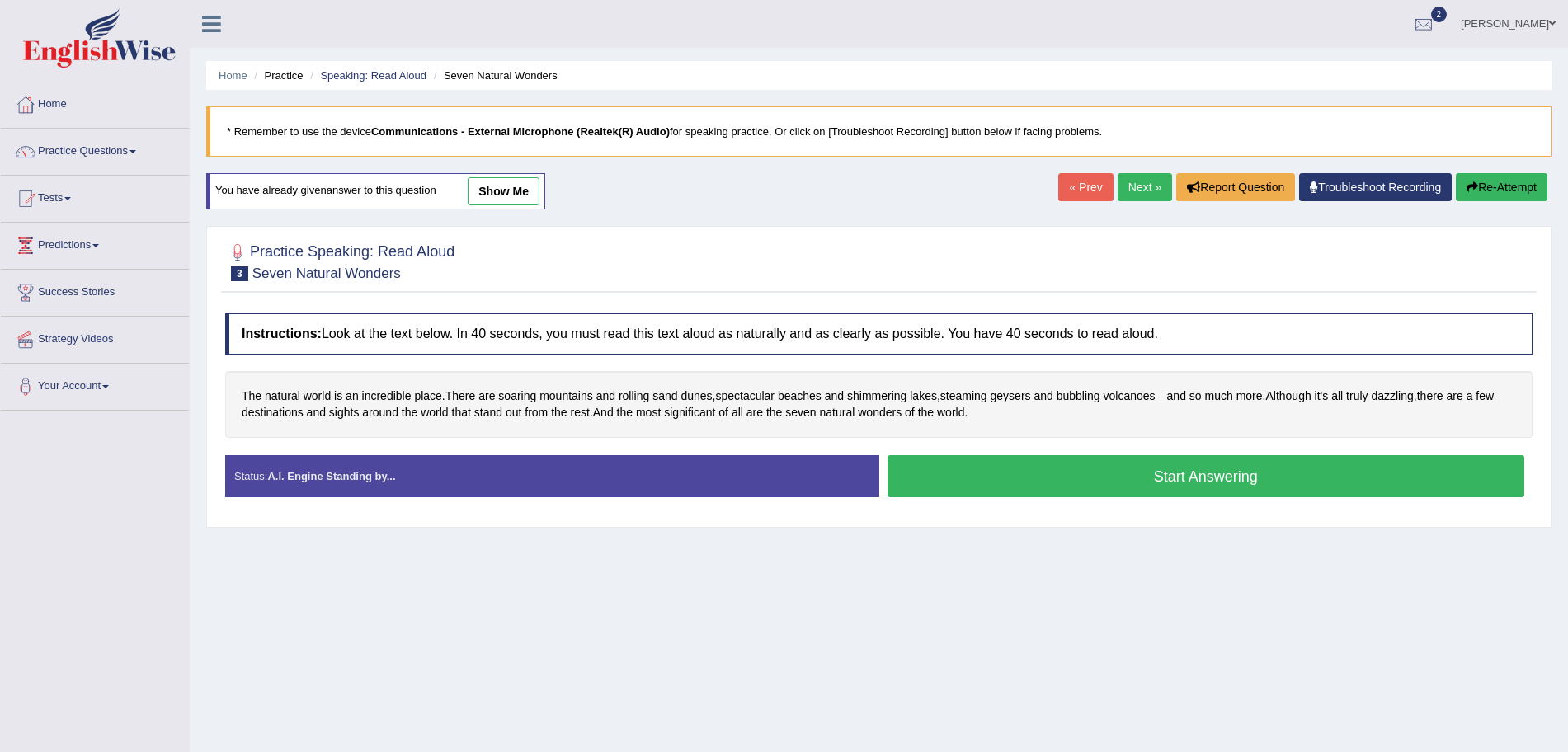
click at [1069, 483] on button "Start Answering" at bounding box center [1206, 476] width 637 height 42
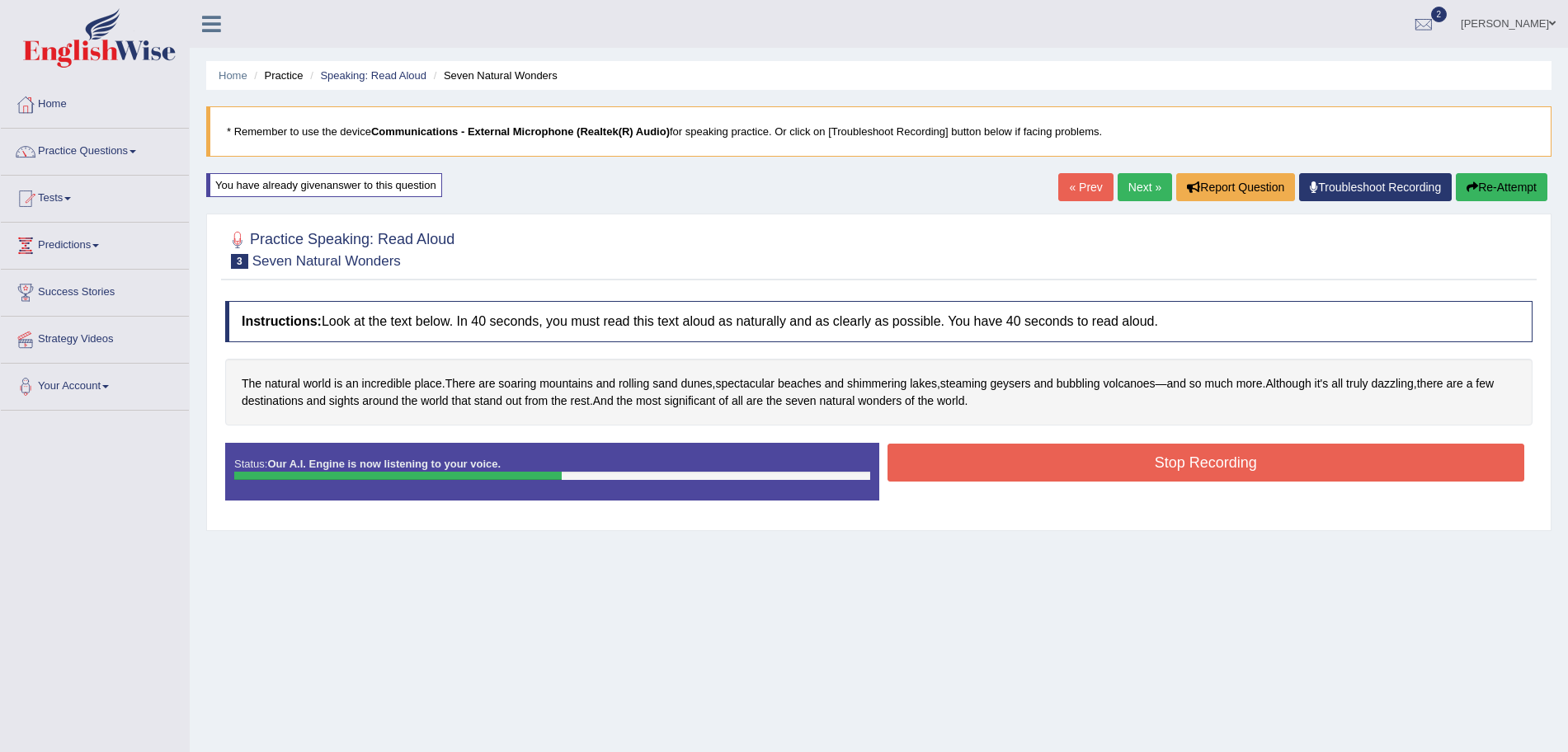
click at [1022, 462] on button "Stop Recording" at bounding box center [1206, 462] width 637 height 38
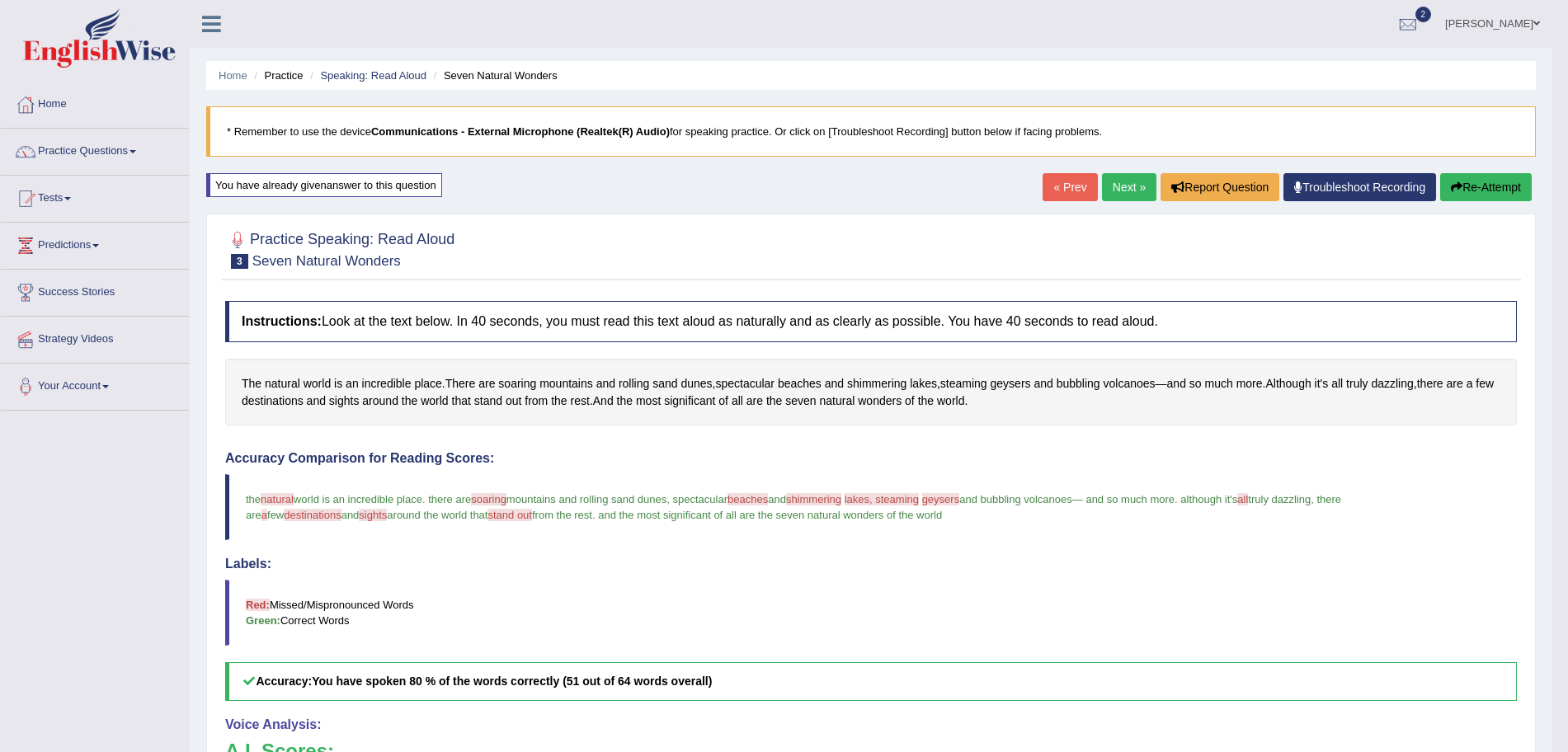
click at [1115, 189] on link "Next »" at bounding box center [1129, 187] width 55 height 28
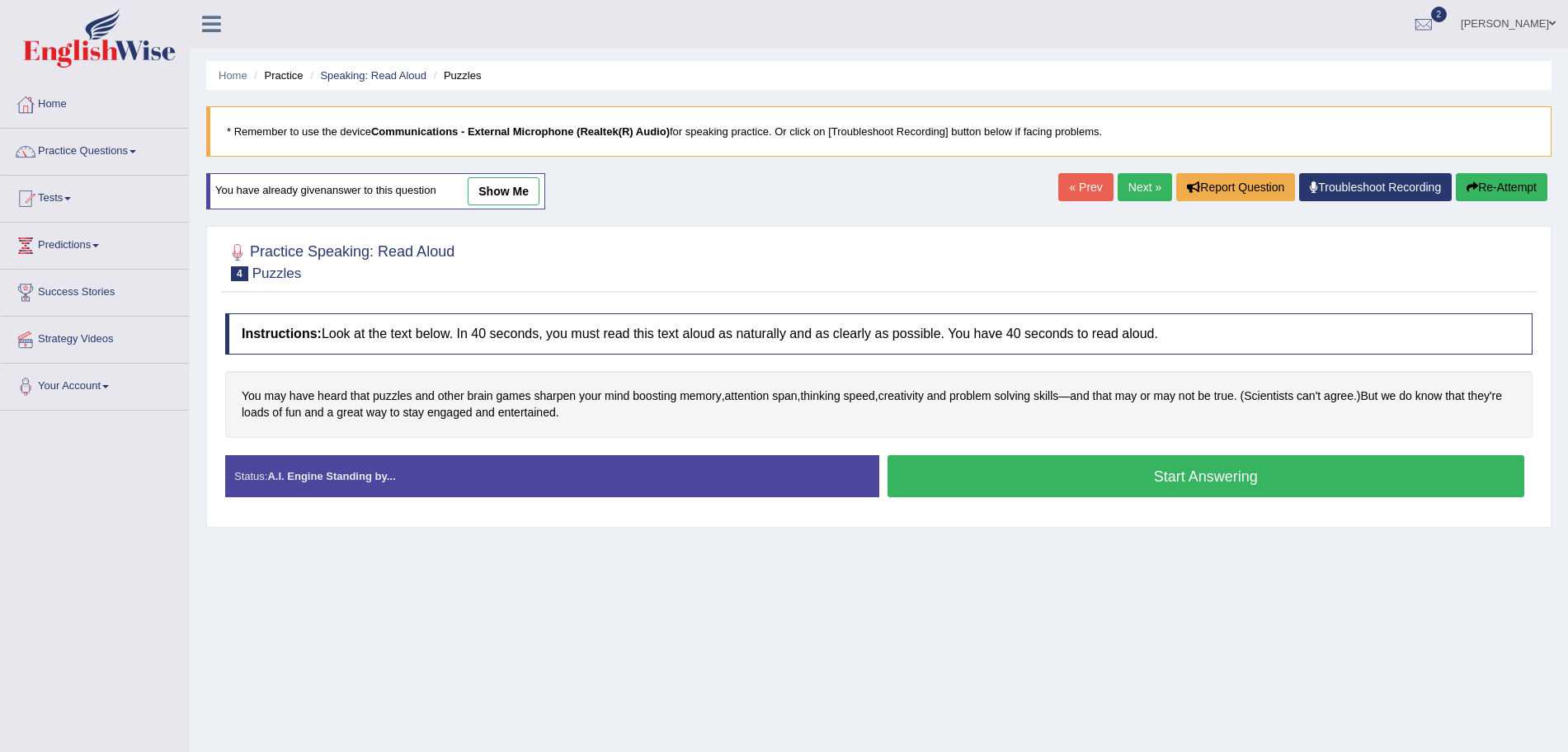
click at [979, 478] on button "Start Answering" at bounding box center [1206, 476] width 637 height 42
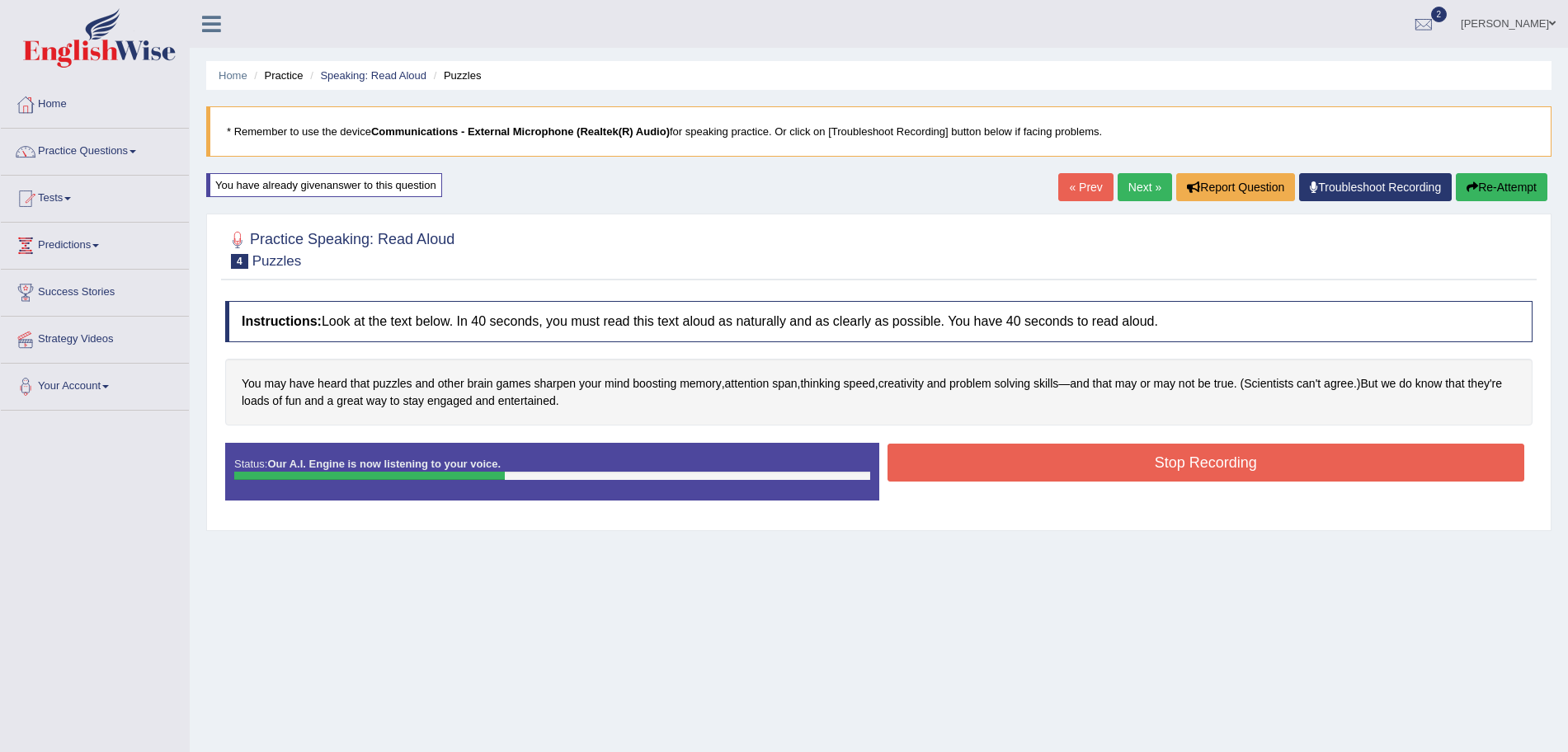
click at [952, 465] on button "Stop Recording" at bounding box center [1206, 462] width 637 height 38
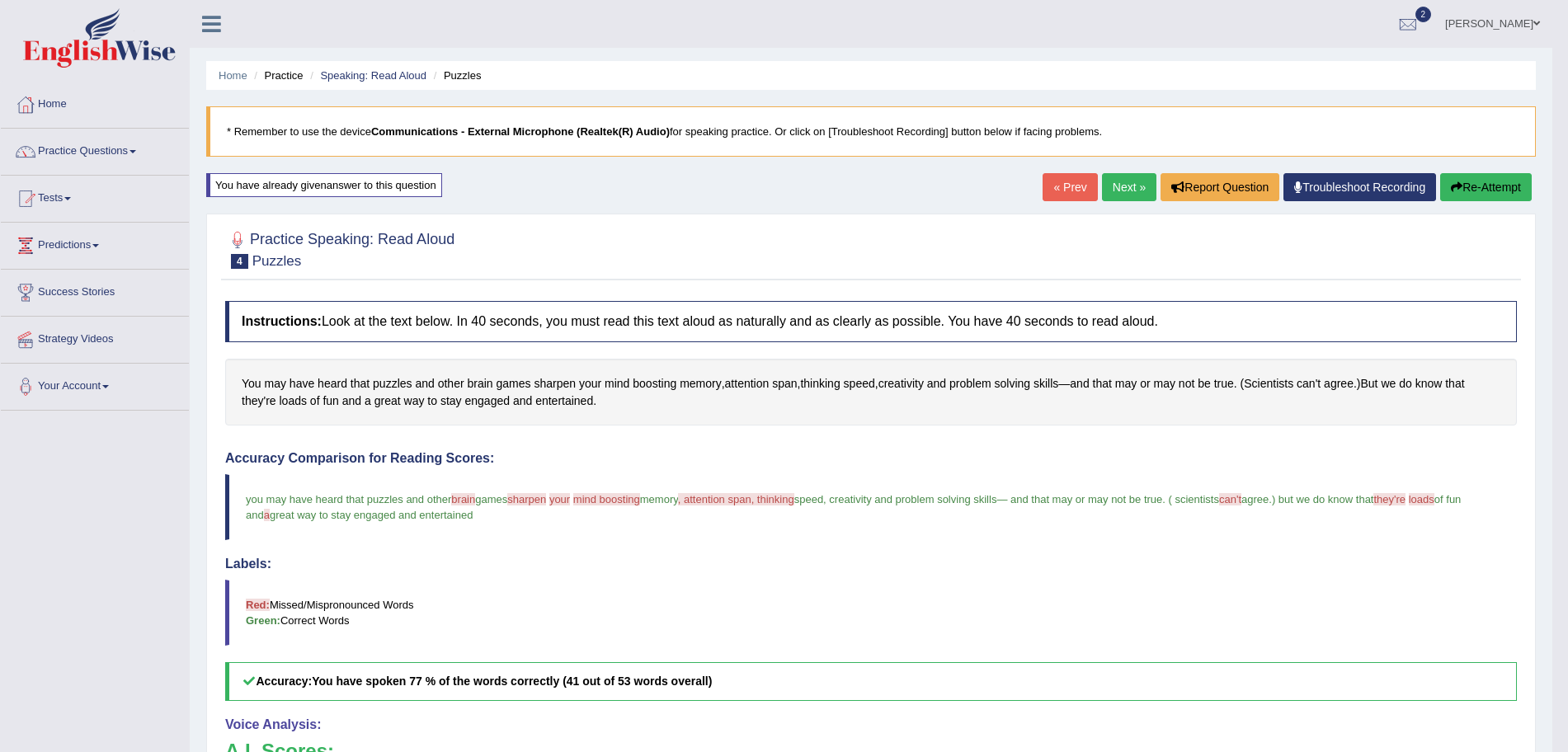
click at [1130, 185] on link "Next »" at bounding box center [1129, 187] width 55 height 28
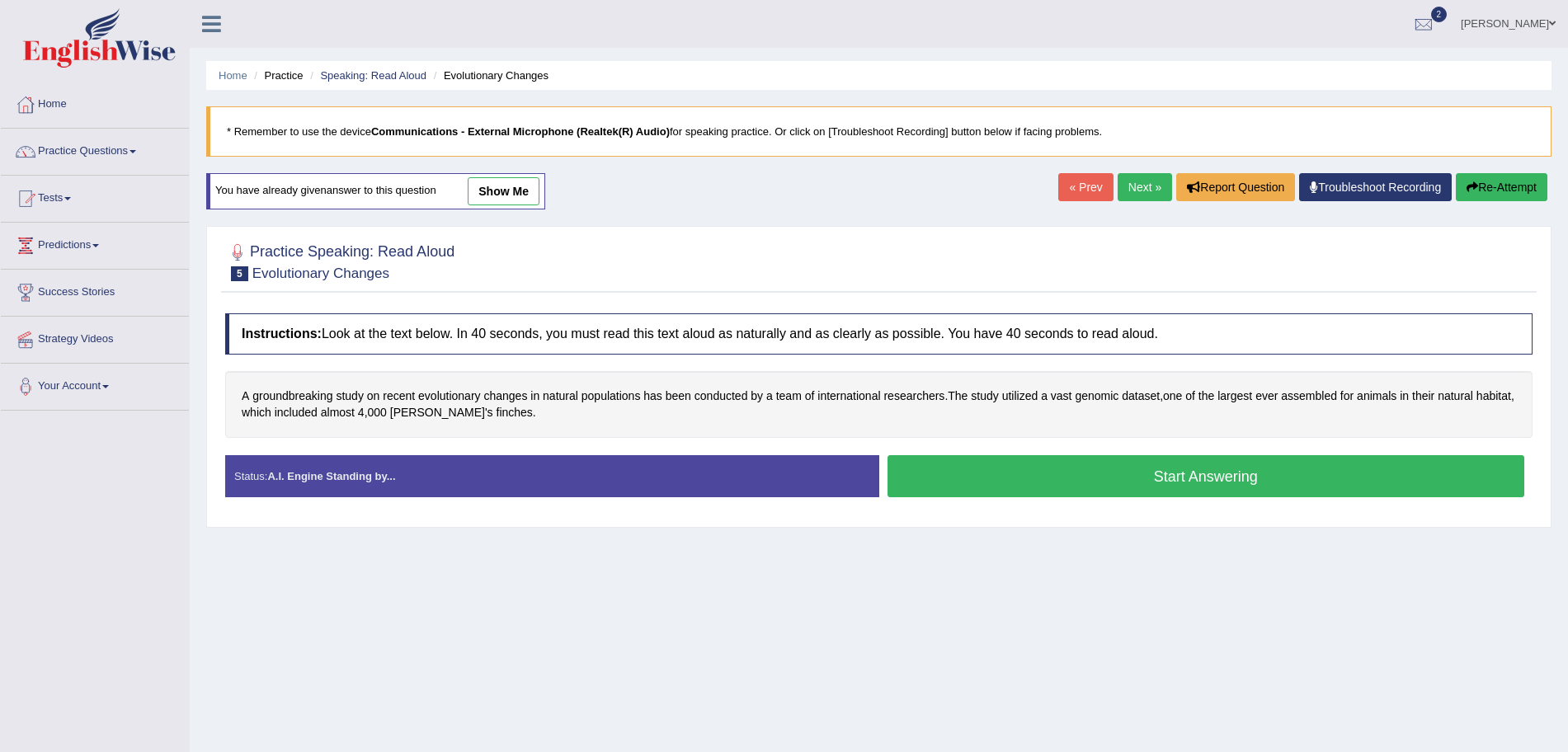
click at [980, 474] on button "Start Answering" at bounding box center [1206, 476] width 637 height 42
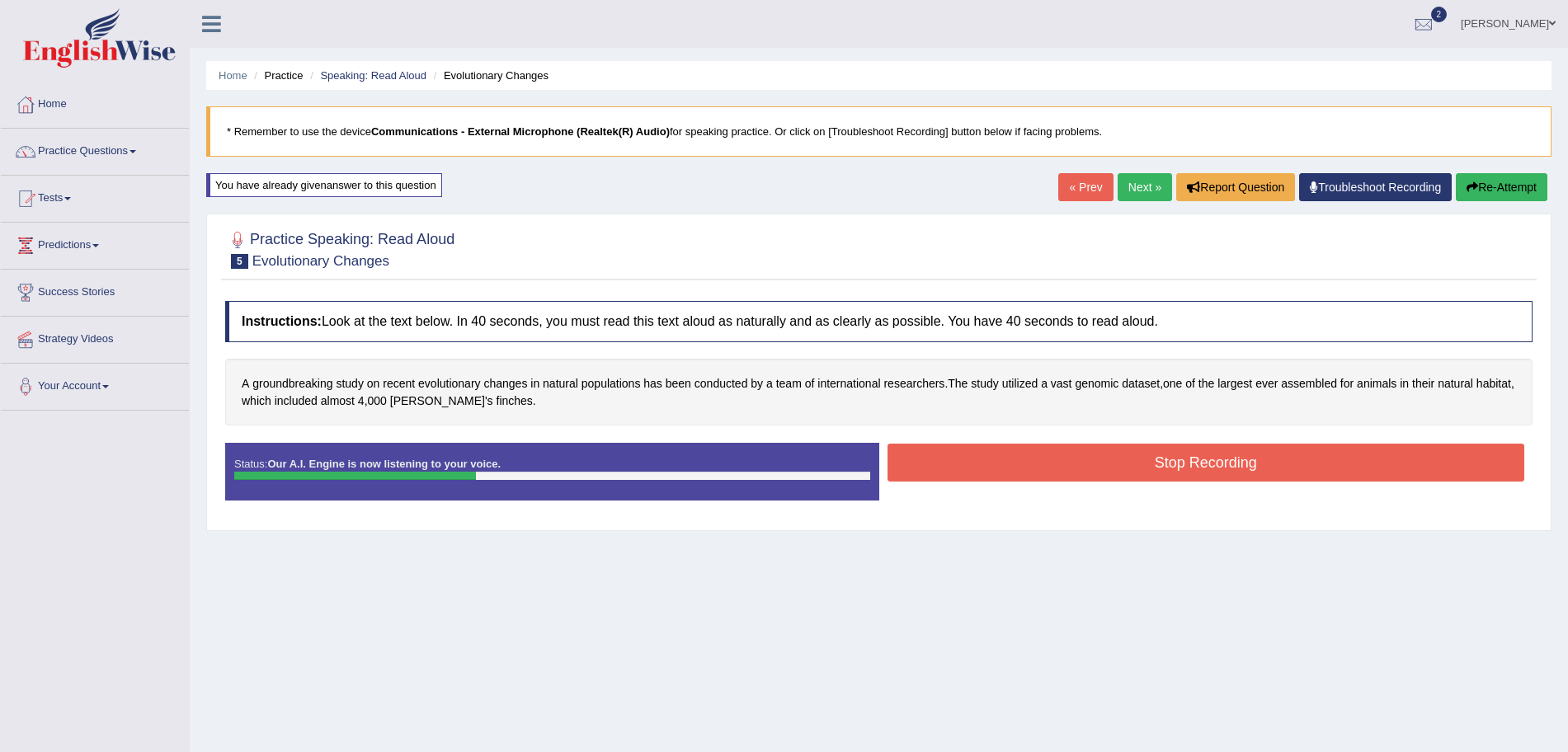
click at [965, 465] on button "Stop Recording" at bounding box center [1206, 462] width 637 height 38
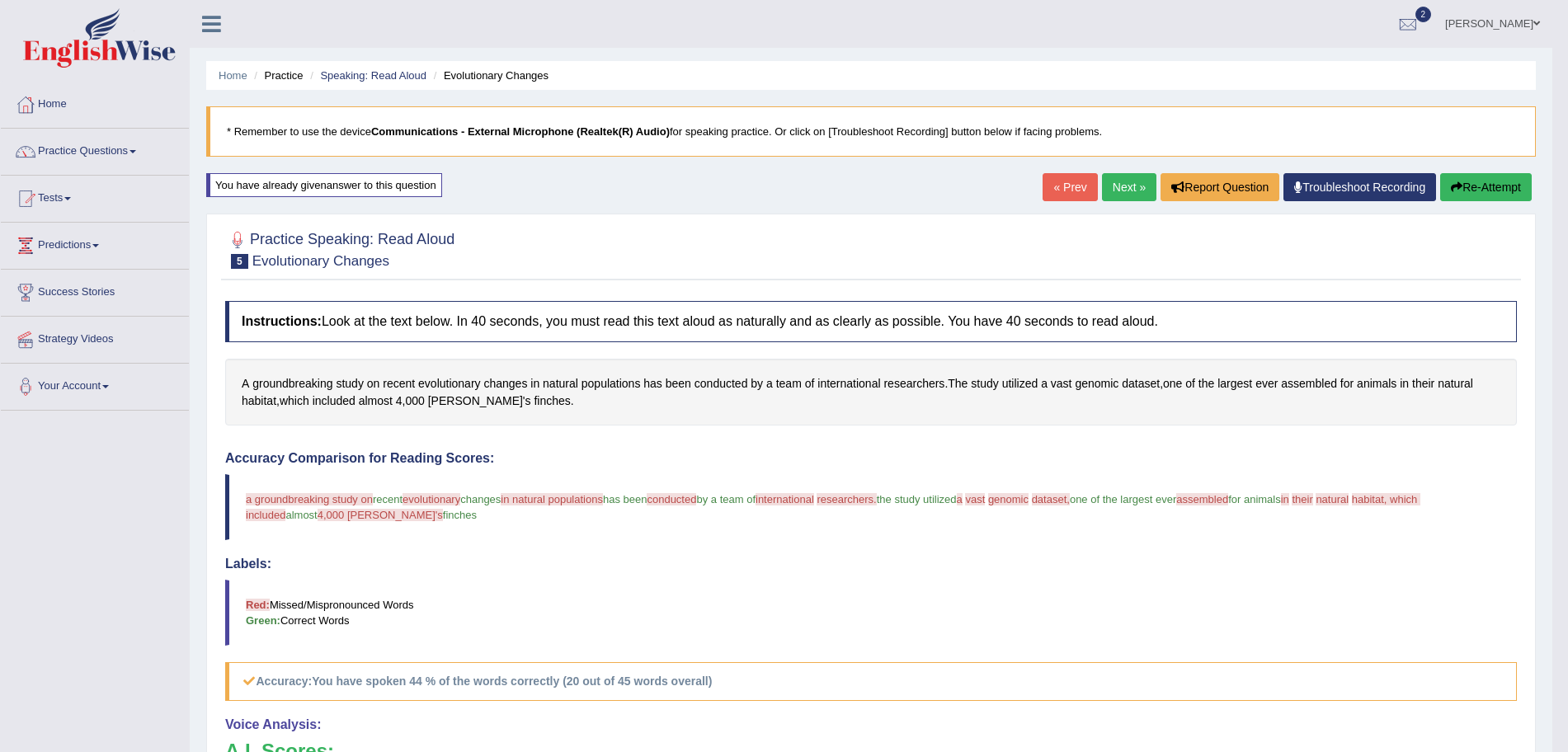
click at [1128, 180] on link "Next »" at bounding box center [1129, 187] width 55 height 28
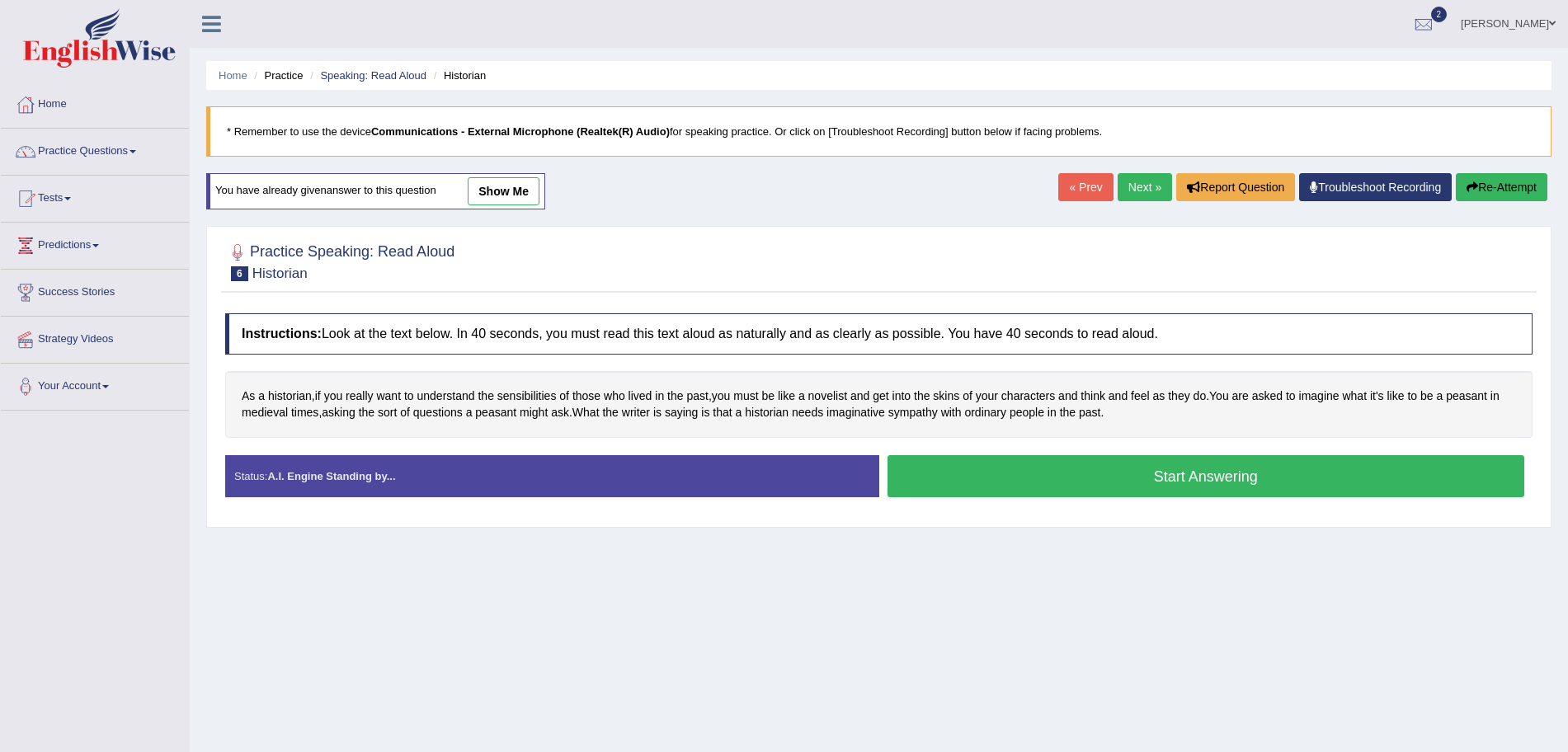
click at [1022, 479] on button "Start Answering" at bounding box center [1206, 476] width 637 height 42
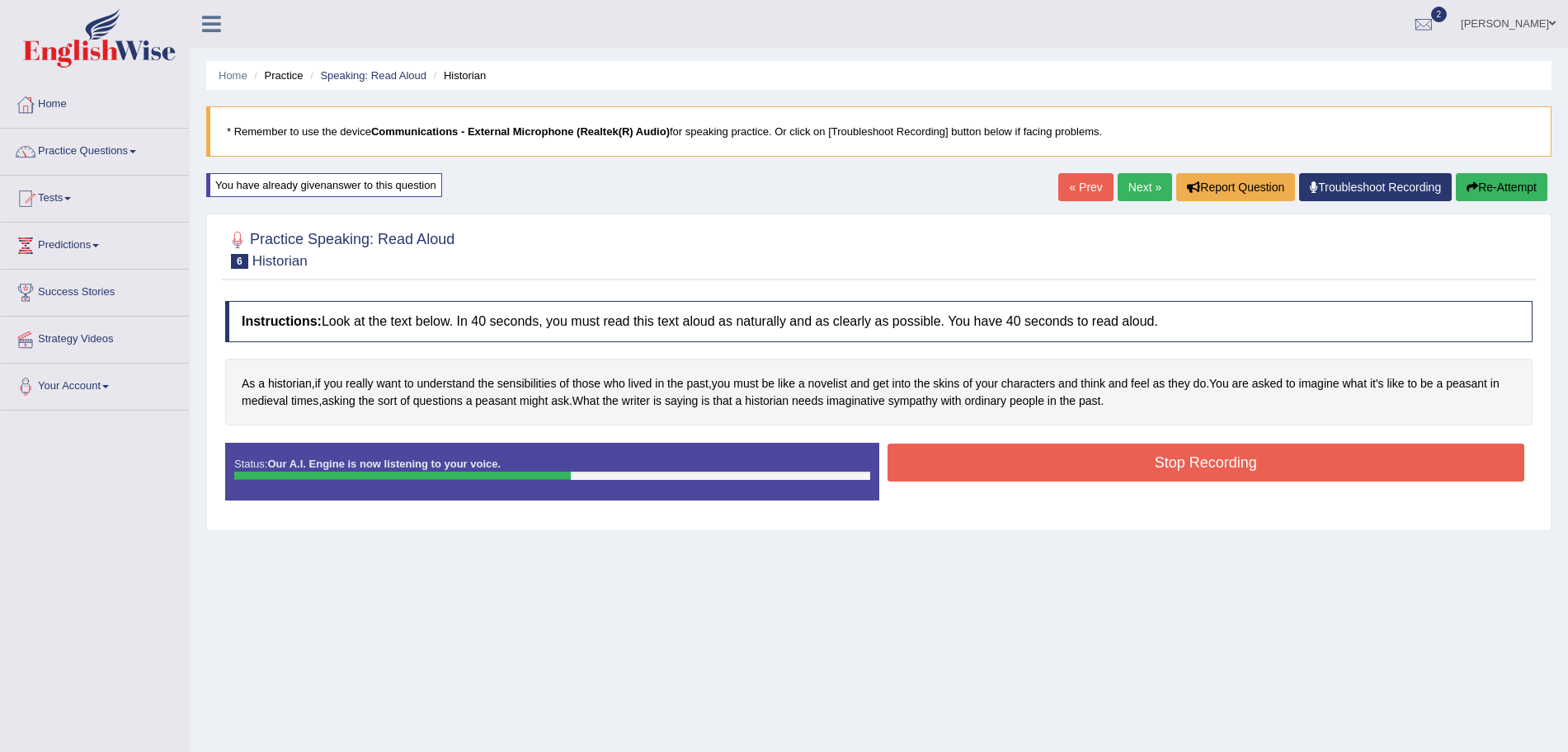
click at [996, 465] on button "Stop Recording" at bounding box center [1206, 462] width 637 height 38
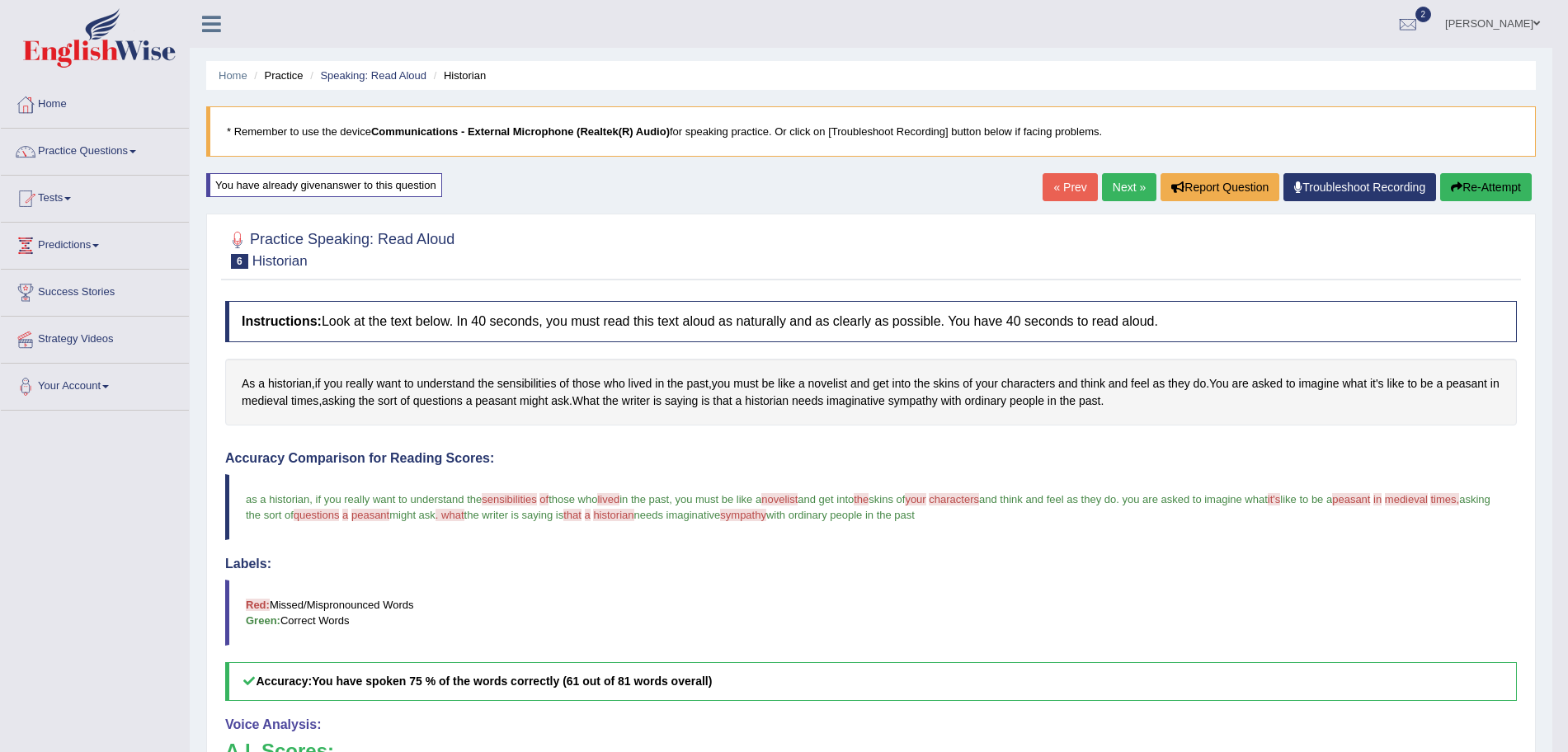
click at [1124, 186] on link "Next »" at bounding box center [1129, 187] width 55 height 28
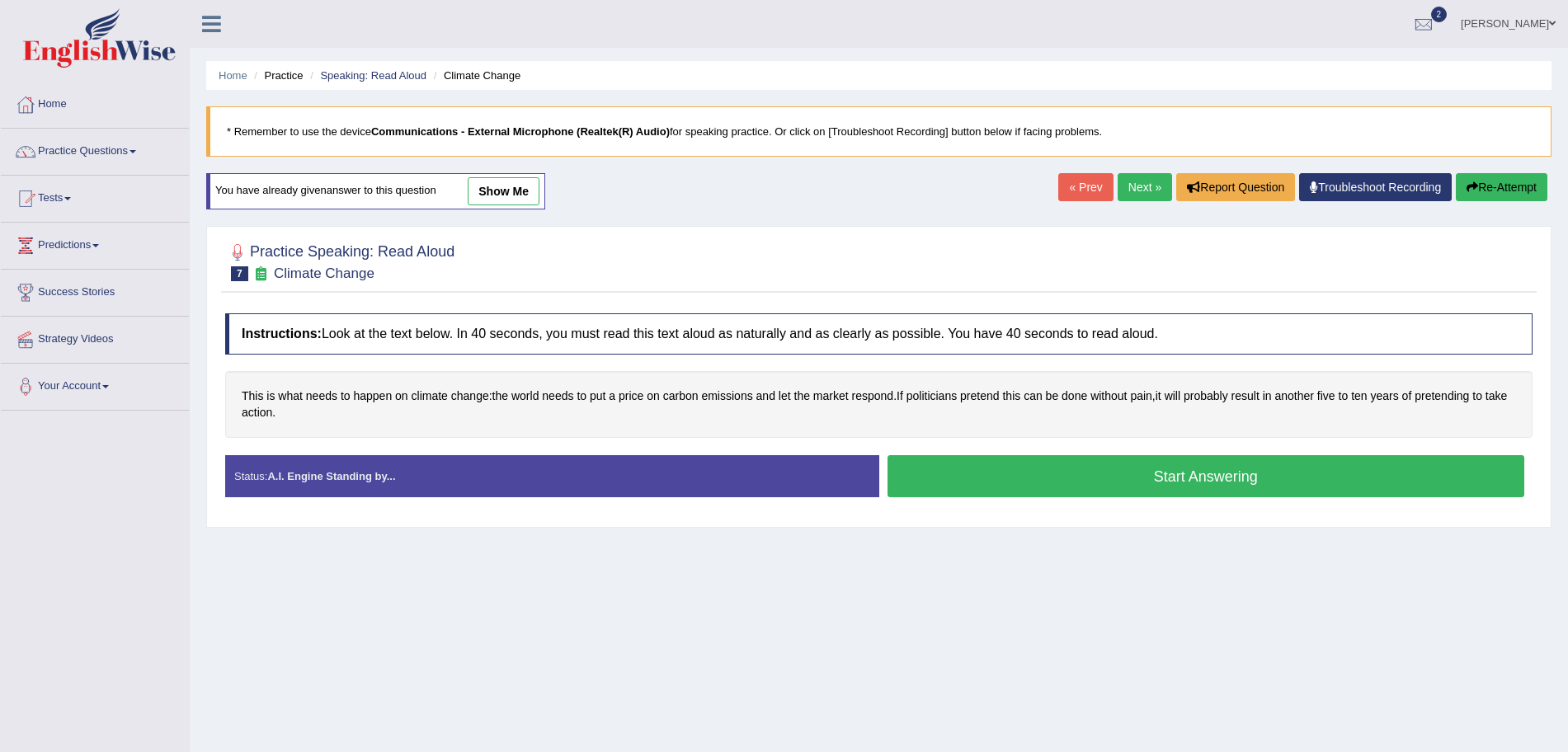
click at [1043, 480] on button "Start Answering" at bounding box center [1206, 476] width 637 height 42
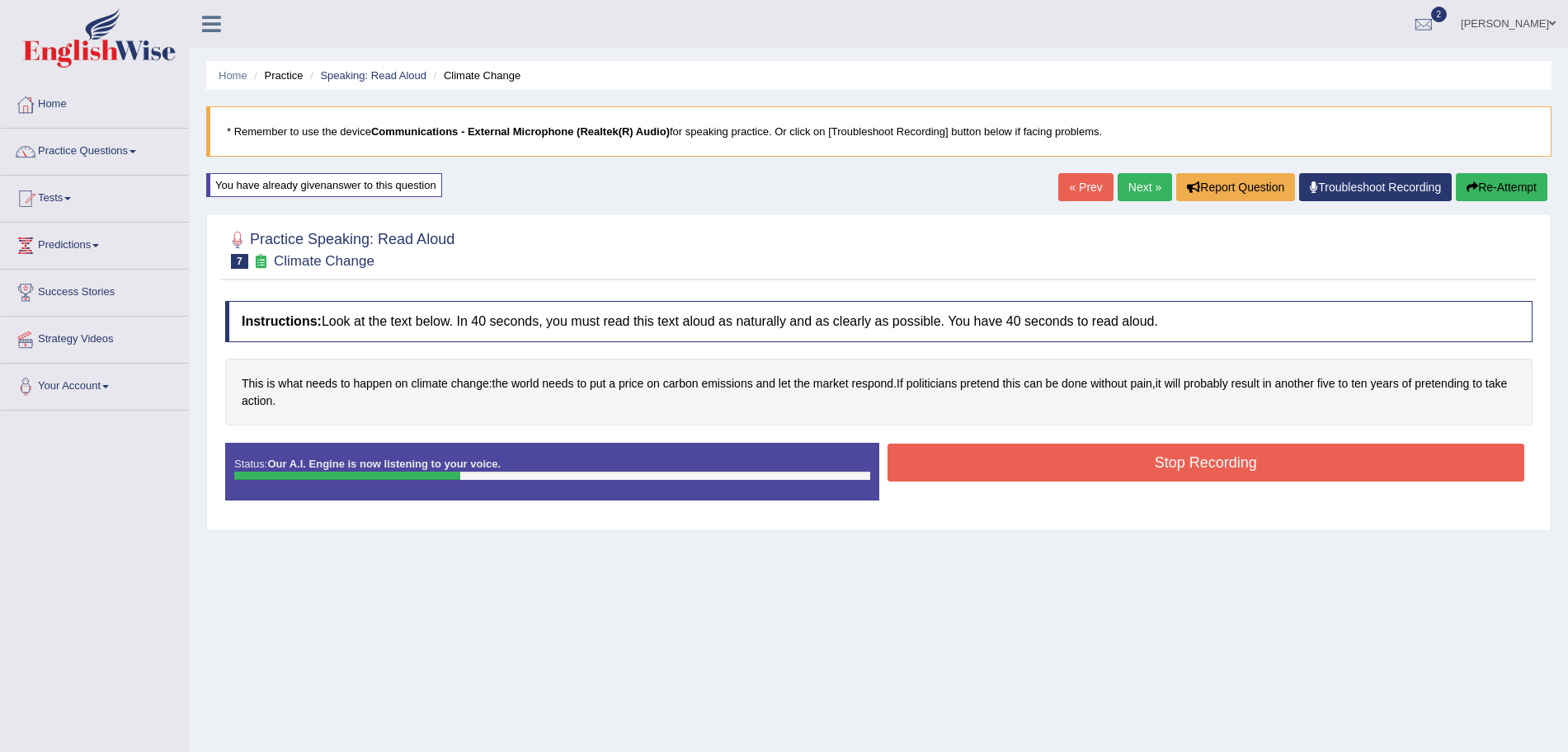
click at [1069, 465] on button "Stop Recording" at bounding box center [1206, 462] width 637 height 38
